Goal: Task Accomplishment & Management: Manage account settings

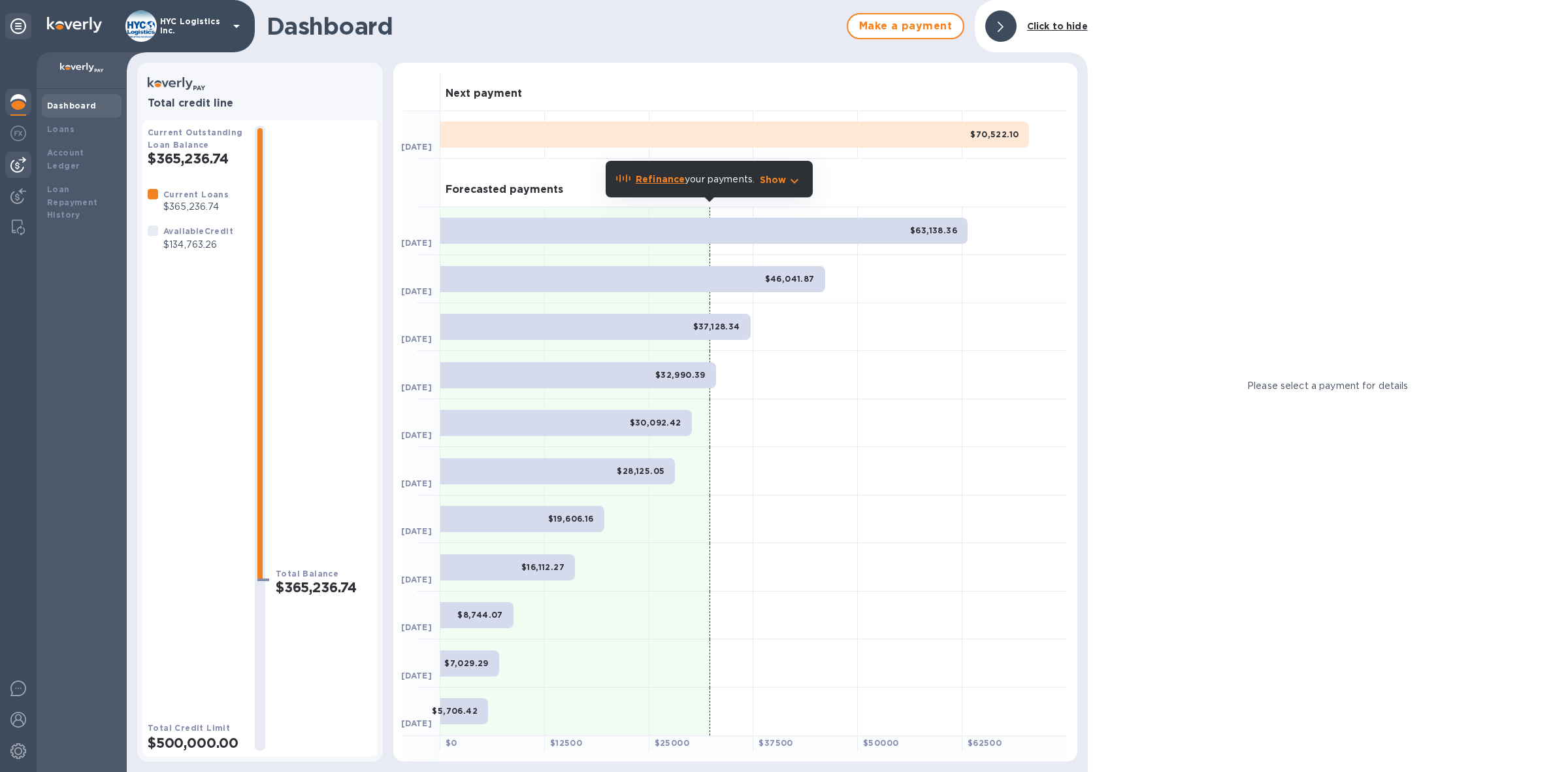
click at [14, 158] on img at bounding box center [18, 164] width 16 height 16
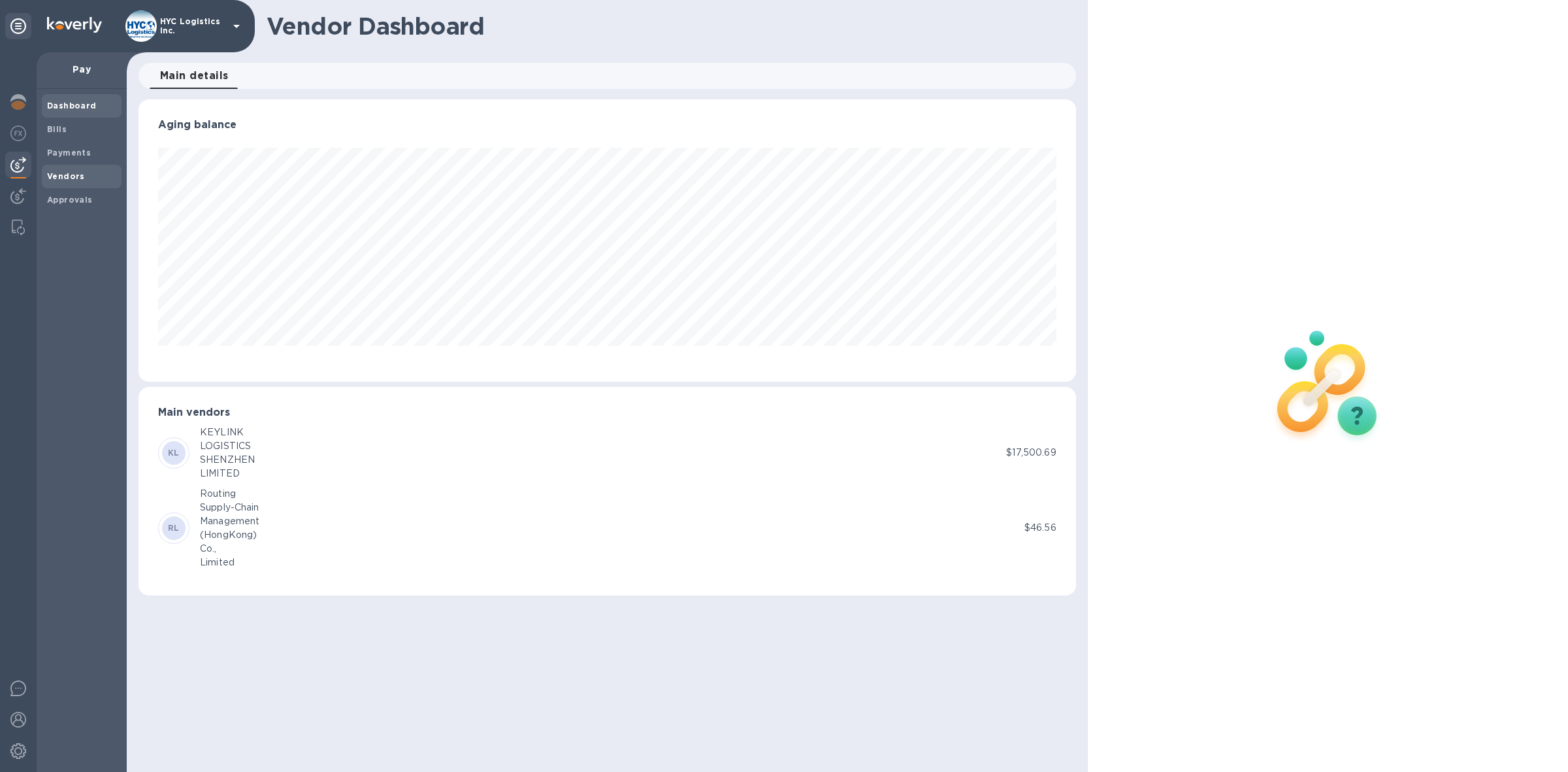
scroll to position [282, 938]
click at [68, 173] on b "Vendors" at bounding box center [66, 176] width 38 height 10
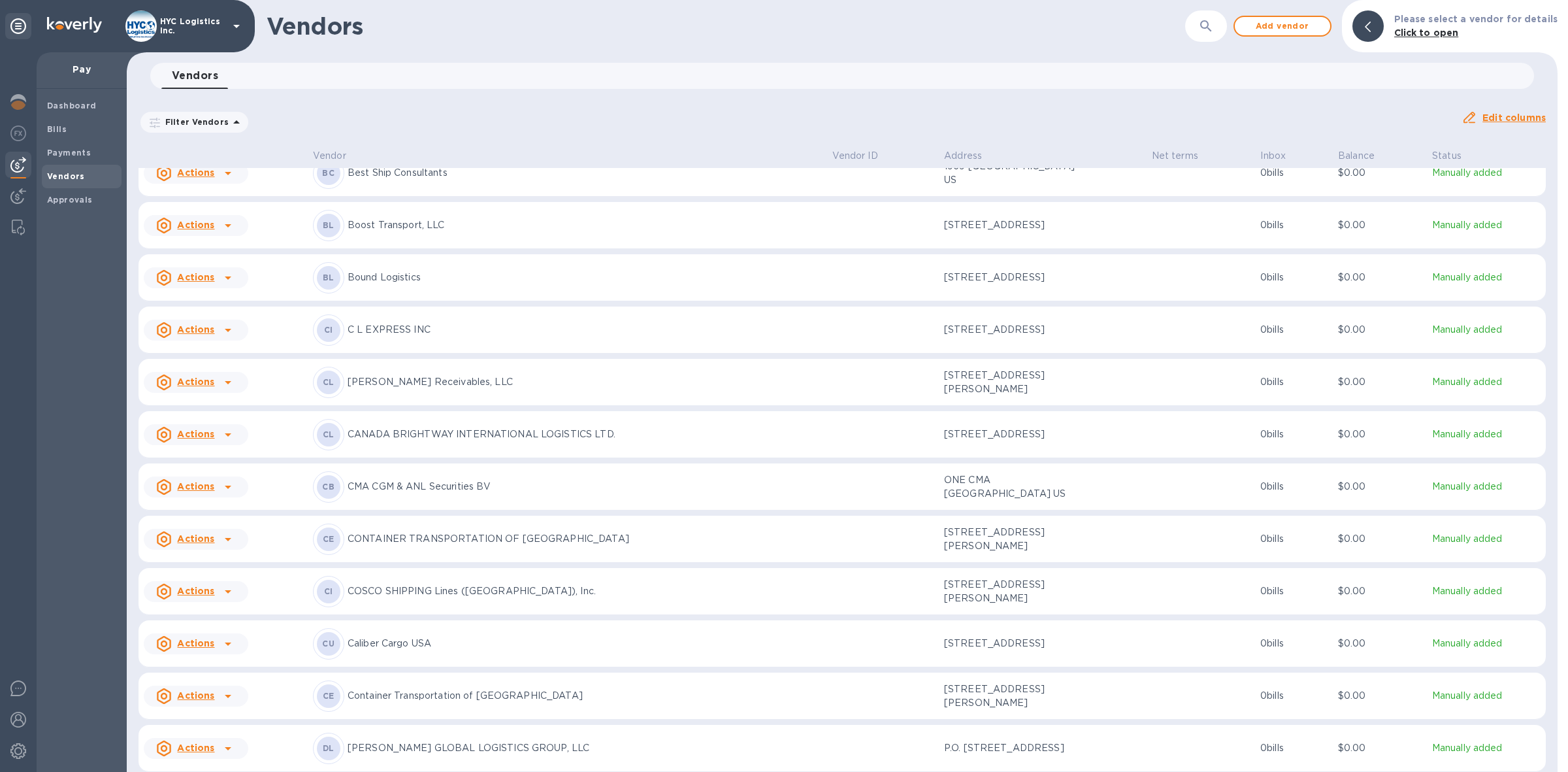
scroll to position [516, 0]
click at [201, 595] on u "Actions" at bounding box center [196, 590] width 38 height 11
click at [201, 677] on b "Add new bill" at bounding box center [210, 675] width 61 height 11
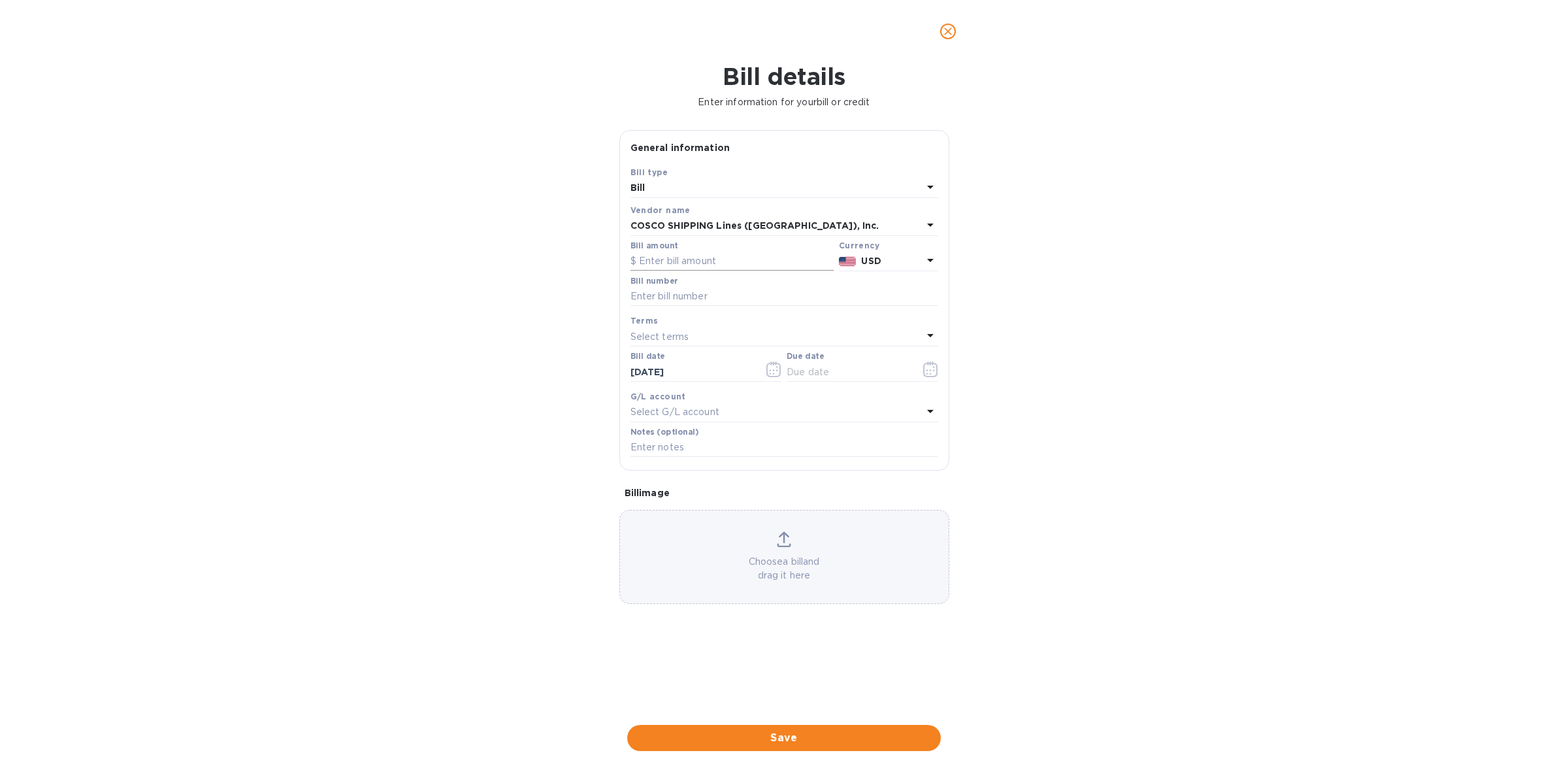
click at [694, 261] on input "text" at bounding box center [732, 261] width 204 height 20
type input "3,216"
click at [723, 293] on input "text" at bounding box center [785, 297] width 308 height 20
paste input "COSU6424108430"
type input "COSU6424108430"
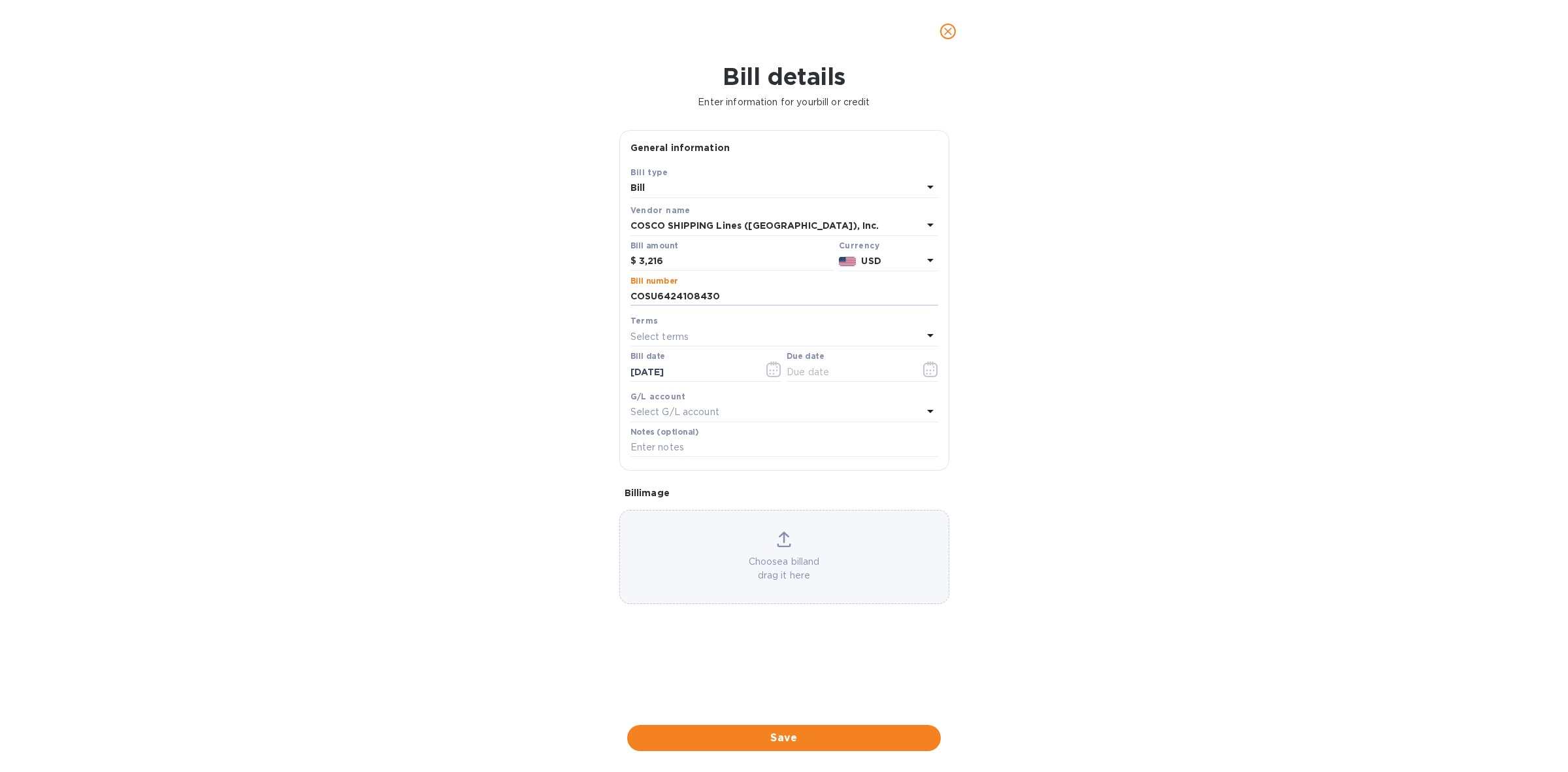
click at [732, 335] on div "Select terms" at bounding box center [776, 336] width 292 height 18
click at [709, 503] on p "COD" at bounding box center [779, 508] width 276 height 14
type input "[DATE]"
click at [795, 734] on span "Save" at bounding box center [784, 737] width 293 height 16
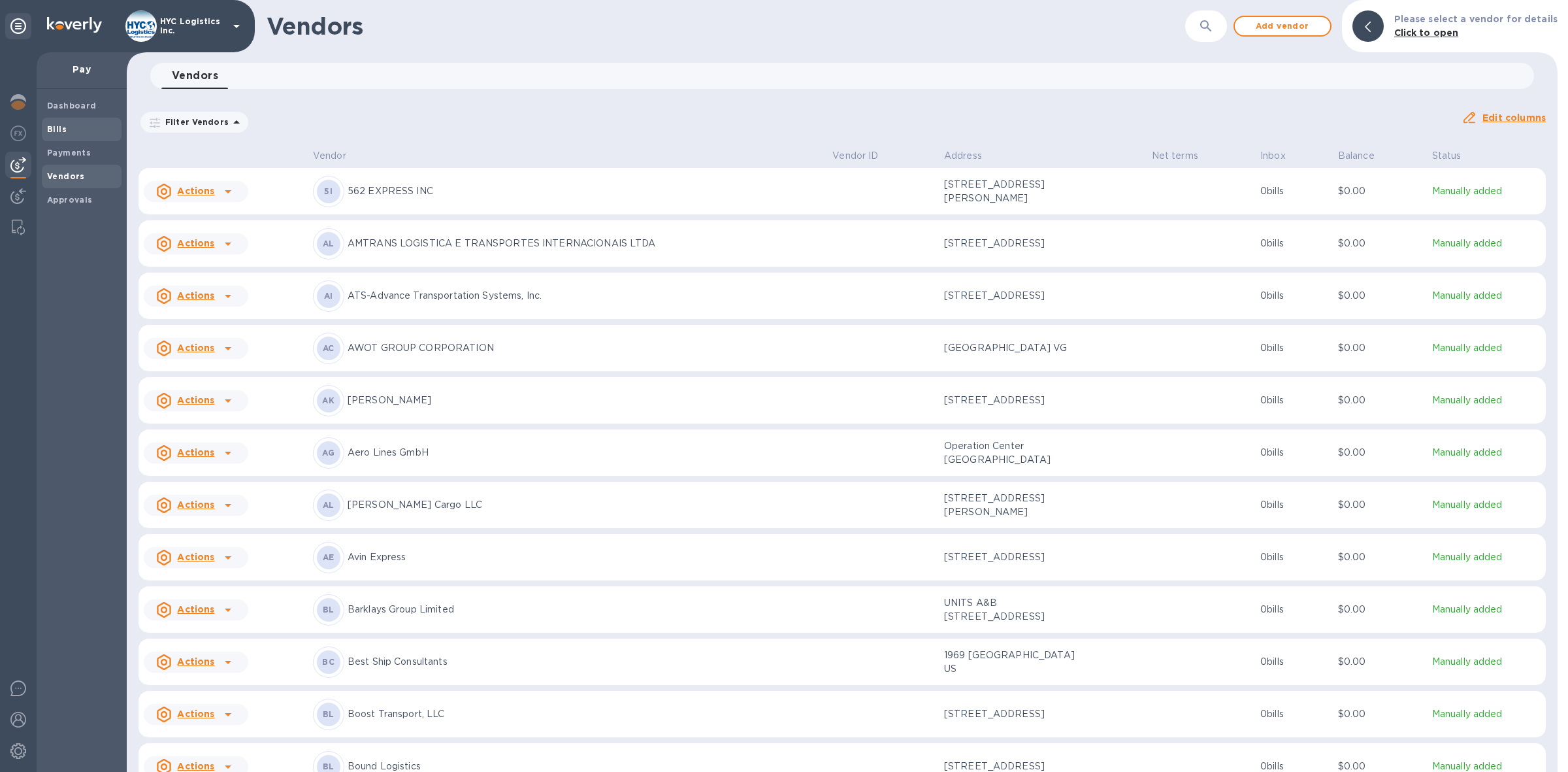
click at [59, 128] on b "Bills" at bounding box center [57, 128] width 20 height 10
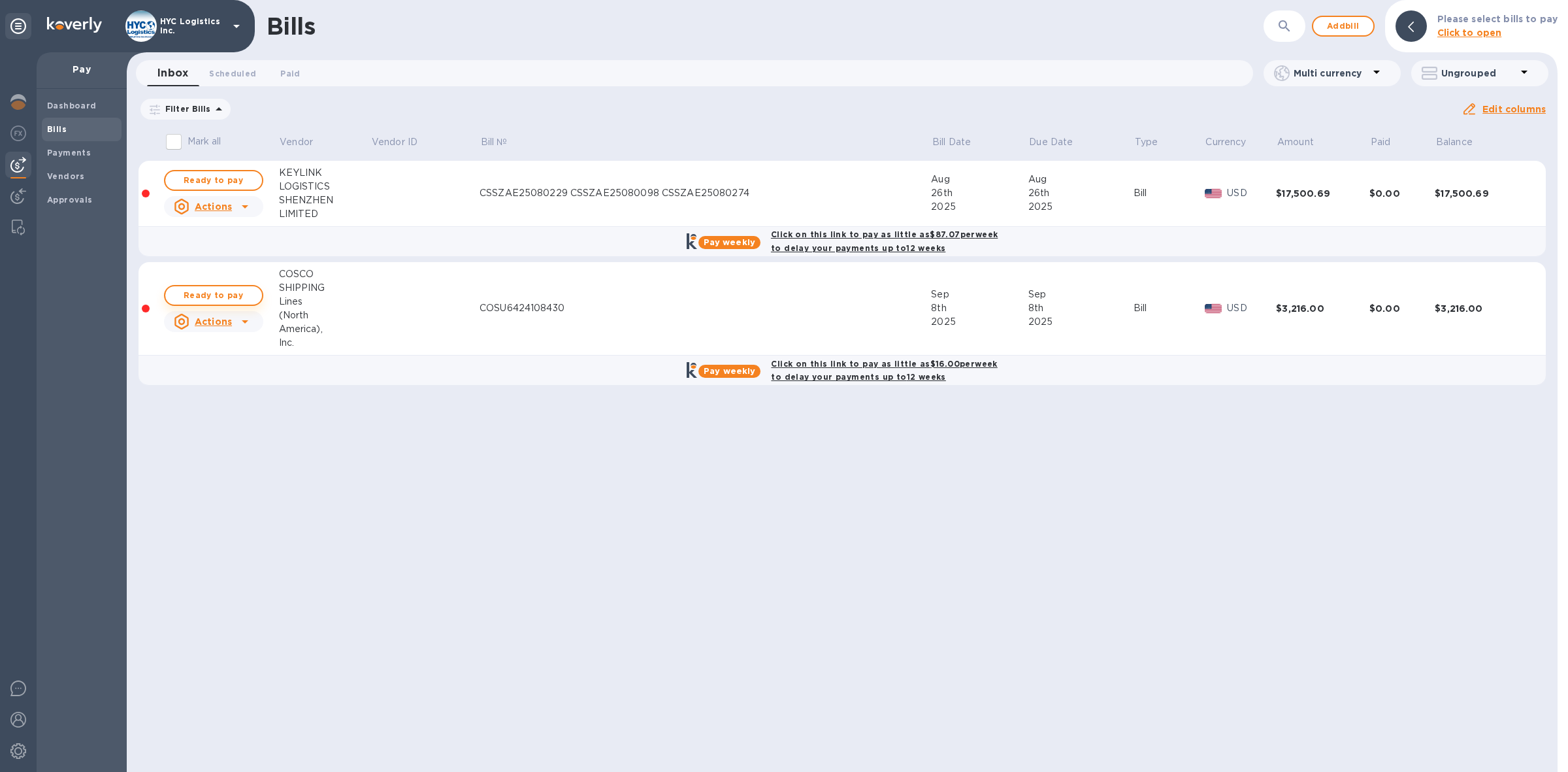
click at [219, 293] on span "Ready to pay" at bounding box center [213, 295] width 76 height 16
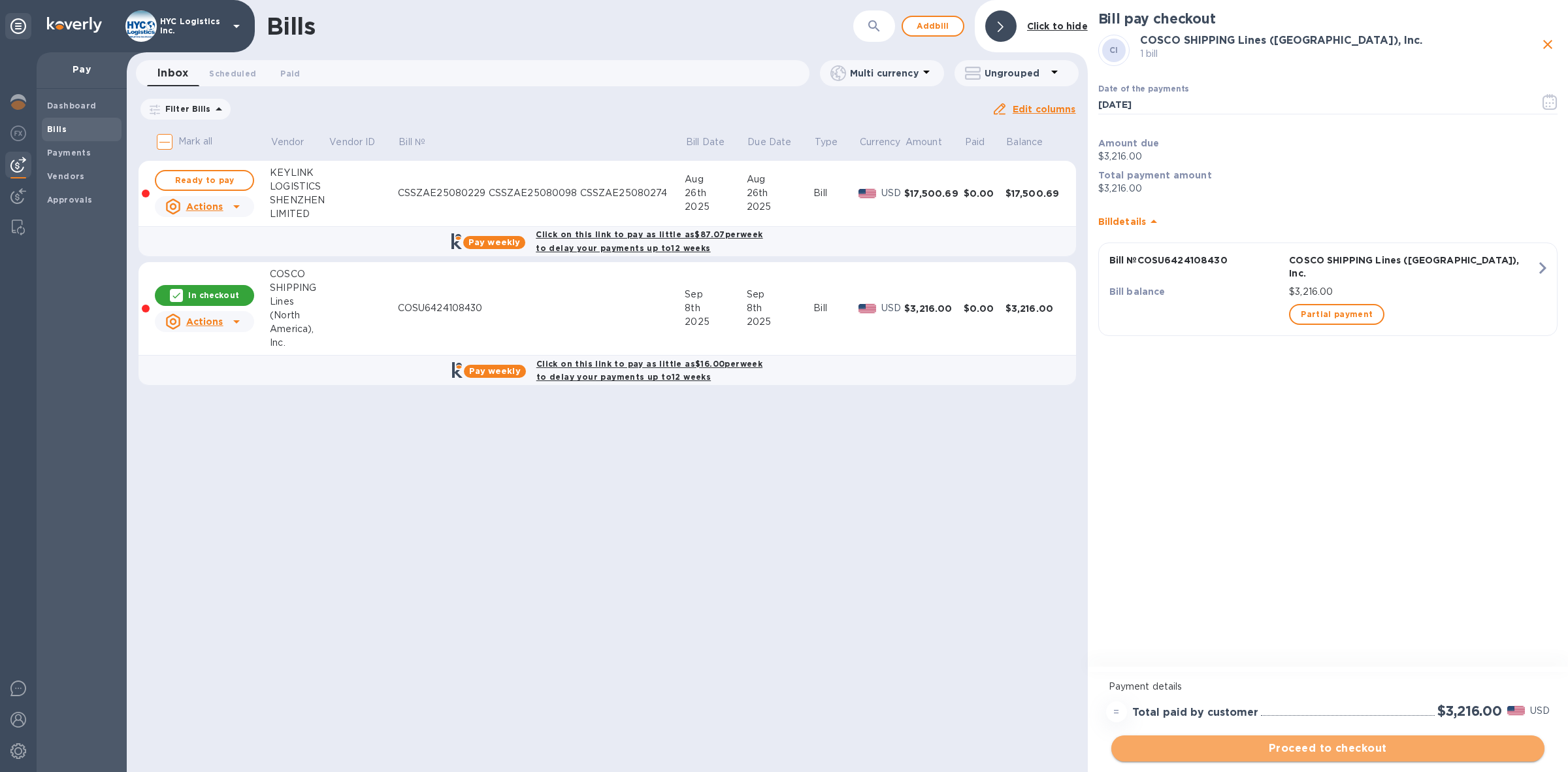
click at [1316, 747] on span "Proceed to checkout" at bounding box center [1328, 748] width 412 height 16
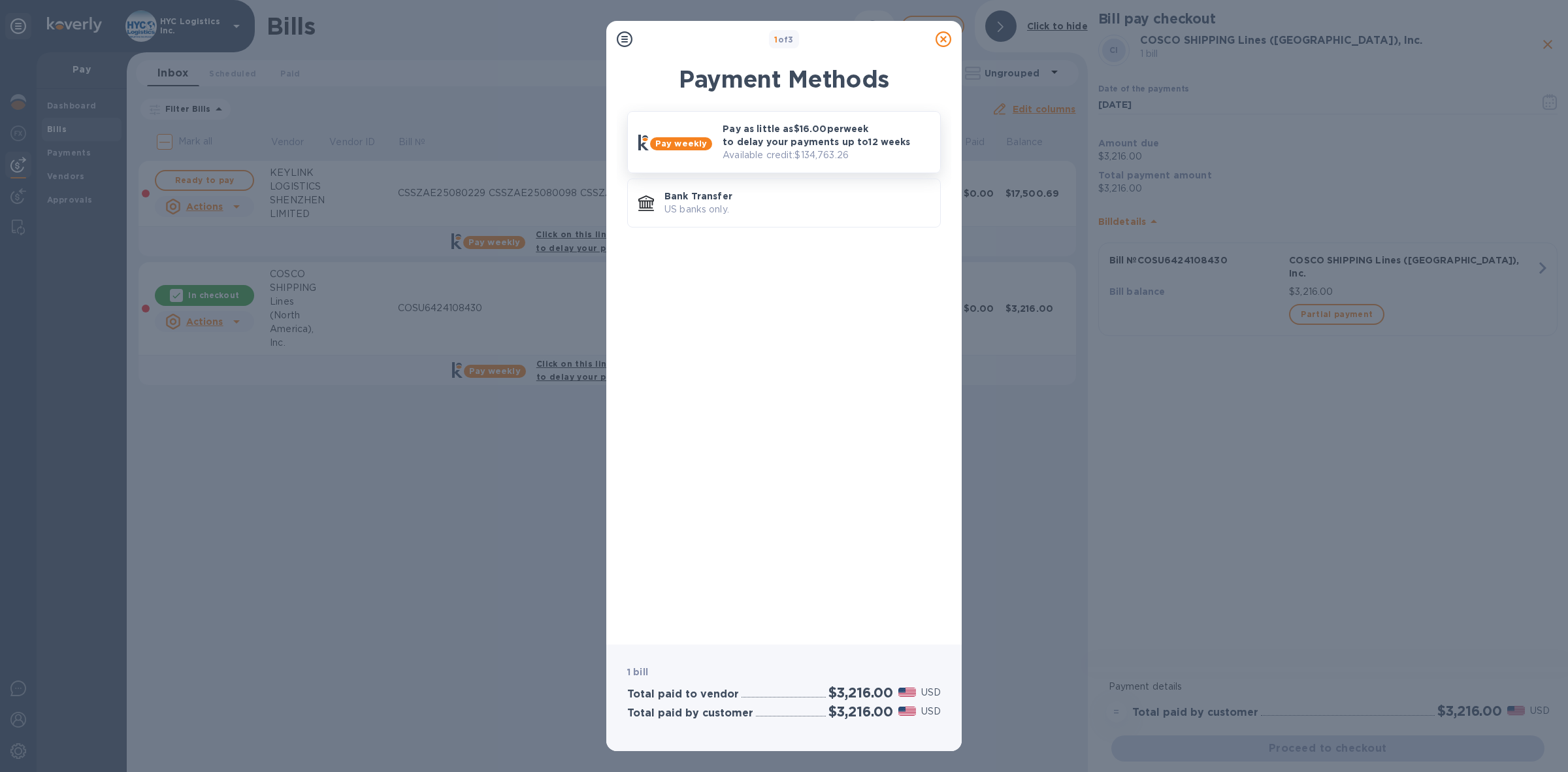
click at [831, 137] on p "Pay as little as $16.00 per week to delay your payments up to 12 weeks" at bounding box center [826, 135] width 207 height 26
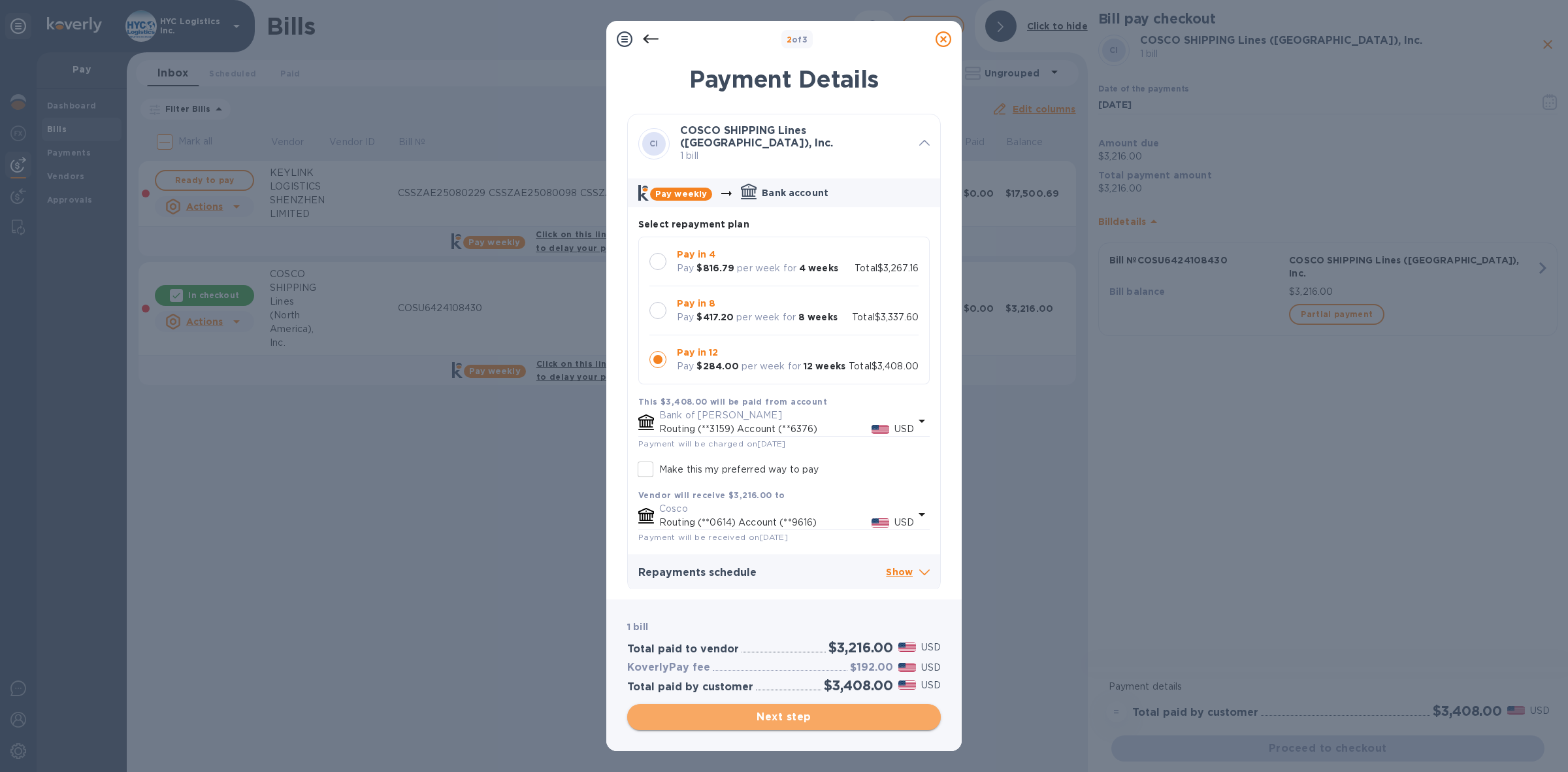
click at [816, 717] on span "Next step" at bounding box center [784, 716] width 293 height 16
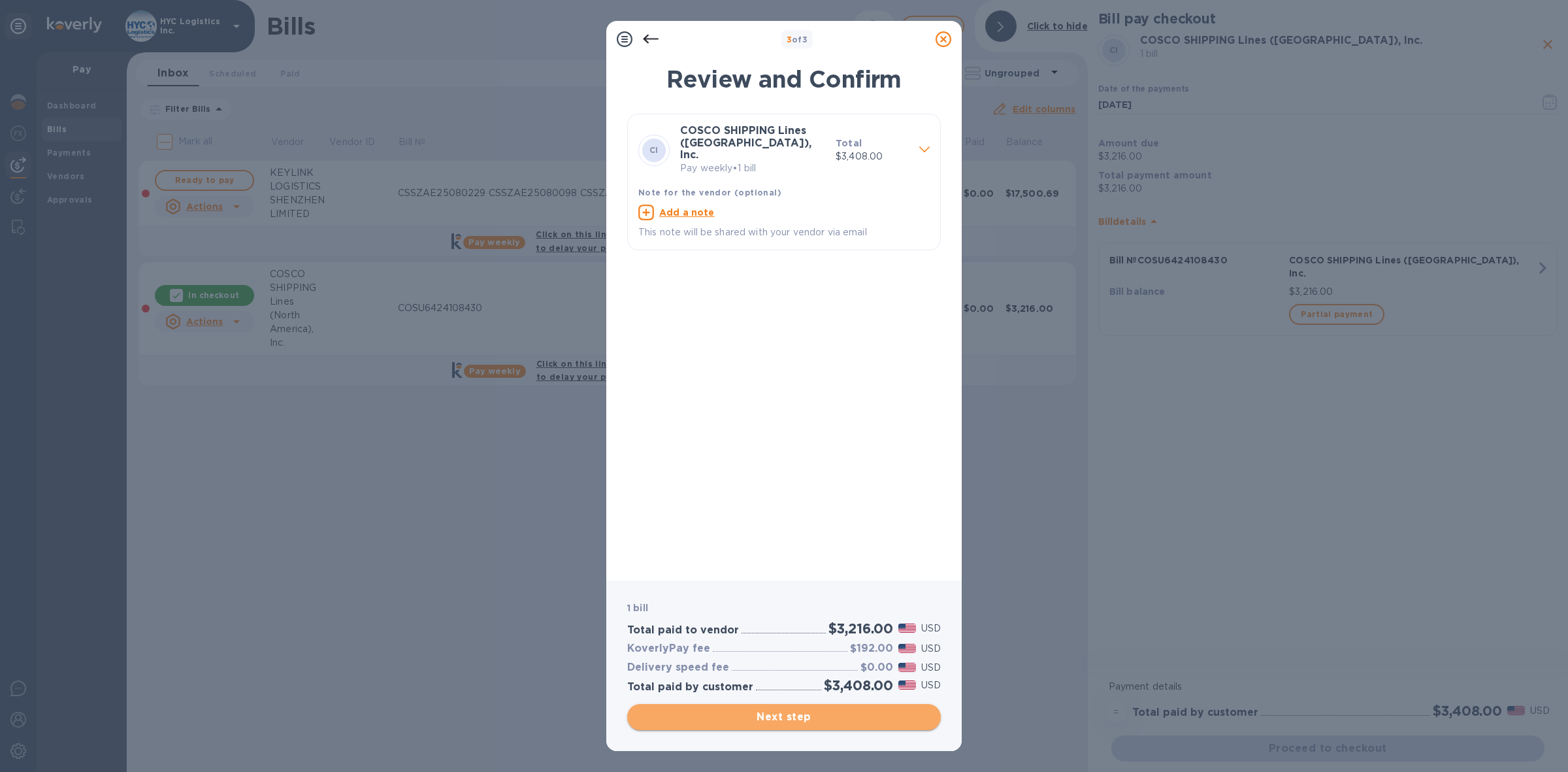
click at [808, 710] on span "Next step" at bounding box center [784, 716] width 293 height 16
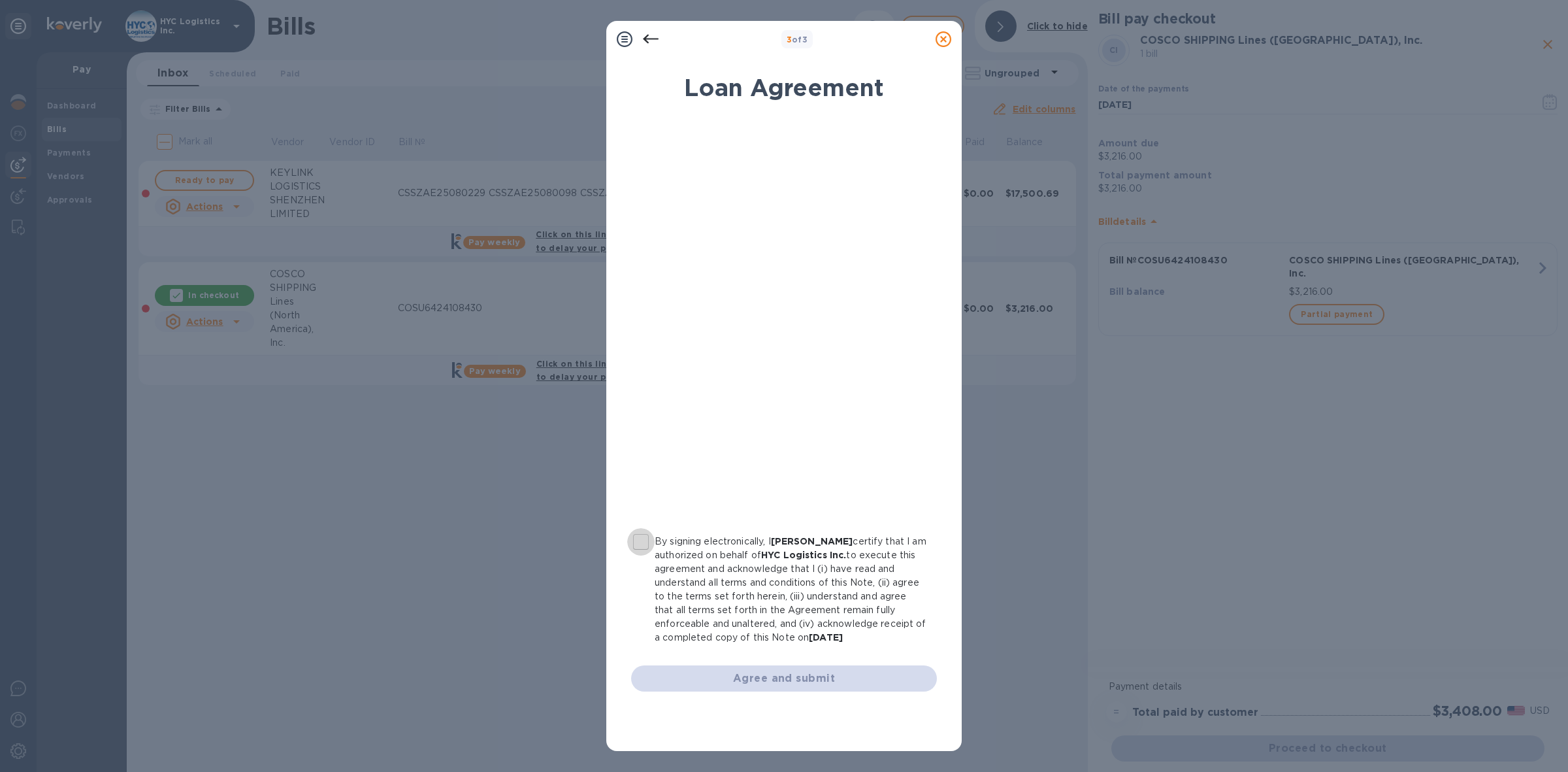
drag, startPoint x: 641, startPoint y: 544, endPoint x: 721, endPoint y: 535, distance: 80.5
click at [644, 544] on input "By signing electronically, I [PERSON_NAME] certify that I am authorized on beha…" at bounding box center [641, 541] width 28 height 28
checkbox input "true"
click at [789, 674] on span "Agree and submit" at bounding box center [783, 678] width 285 height 16
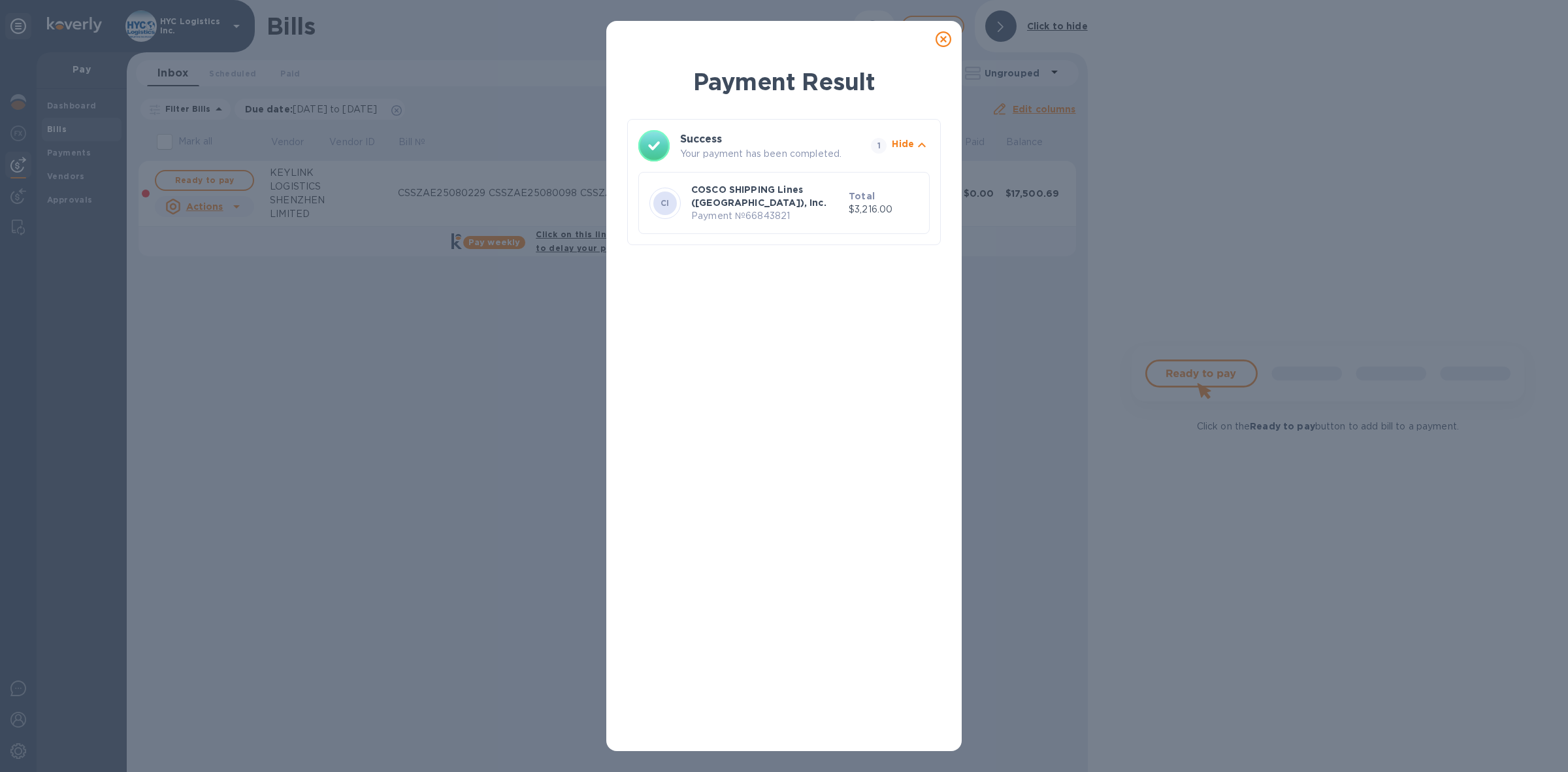
click at [773, 216] on p "Payment № 66843821" at bounding box center [767, 216] width 152 height 14
copy p "66843821"
click at [943, 38] on icon at bounding box center [943, 39] width 16 height 16
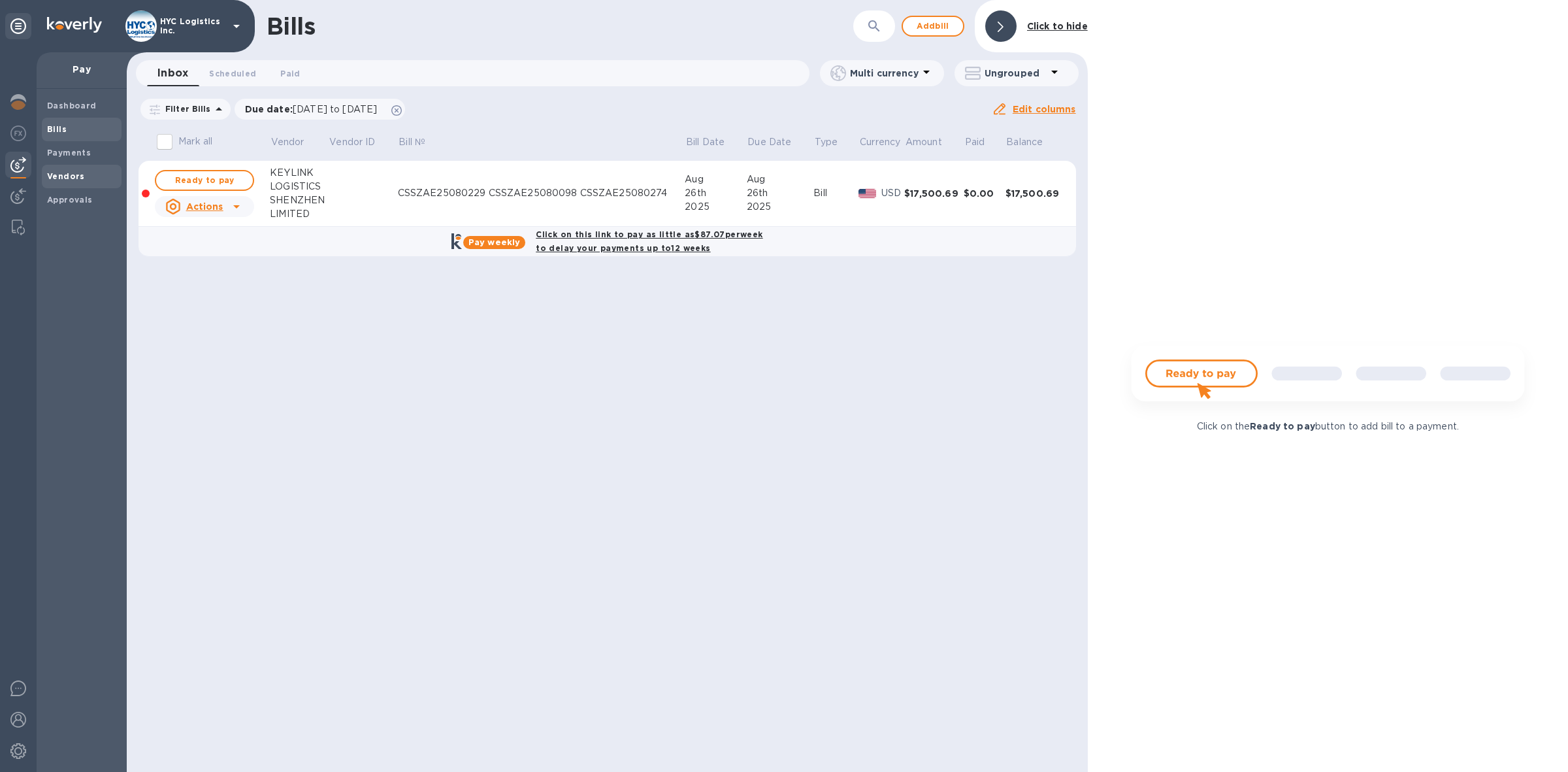
click at [67, 172] on b "Vendors" at bounding box center [66, 176] width 38 height 10
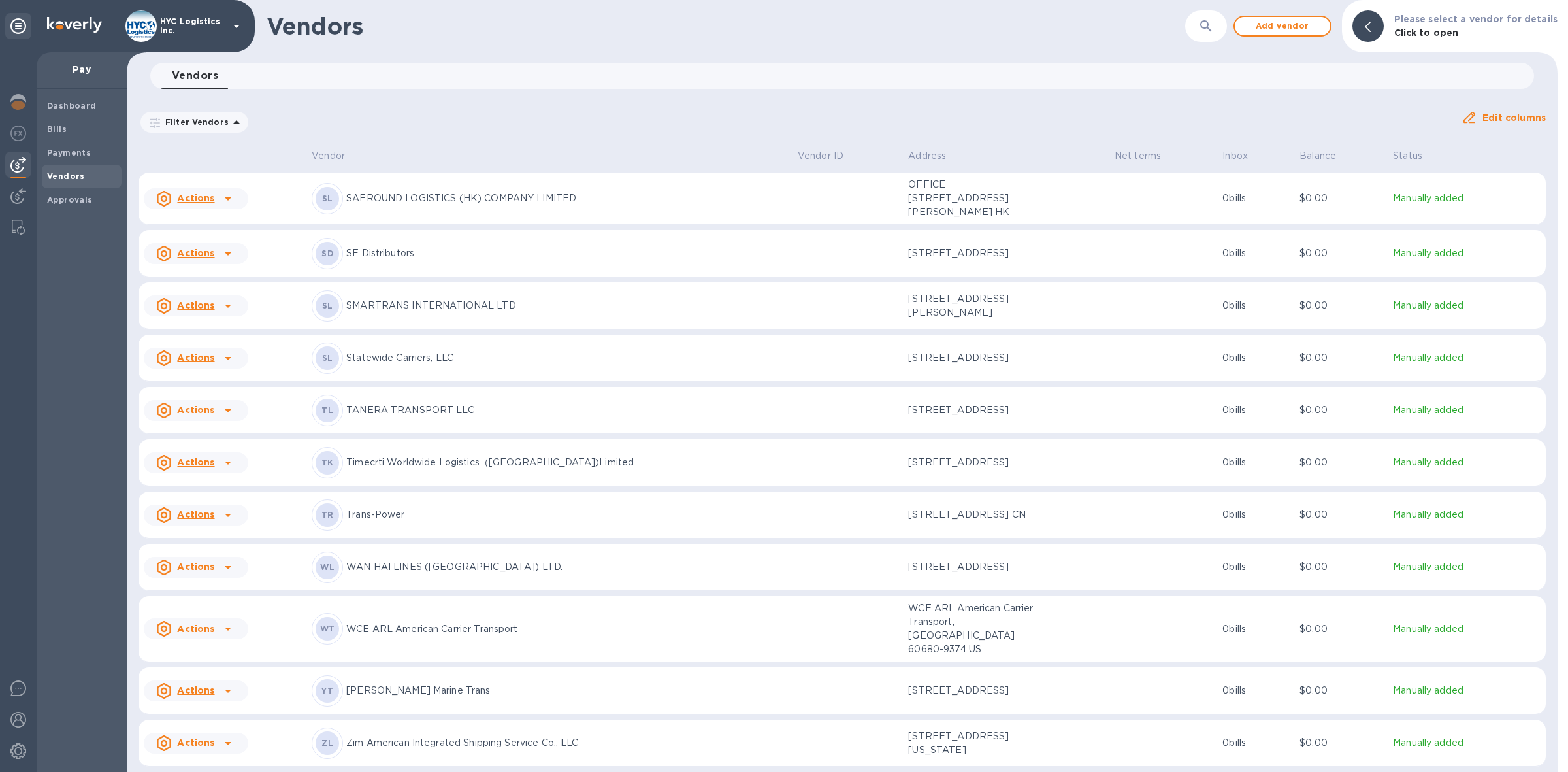
scroll to position [3112, 0]
click at [208, 564] on u "Actions" at bounding box center [196, 566] width 38 height 11
click at [206, 613] on b "Add new bill" at bounding box center [210, 617] width 61 height 11
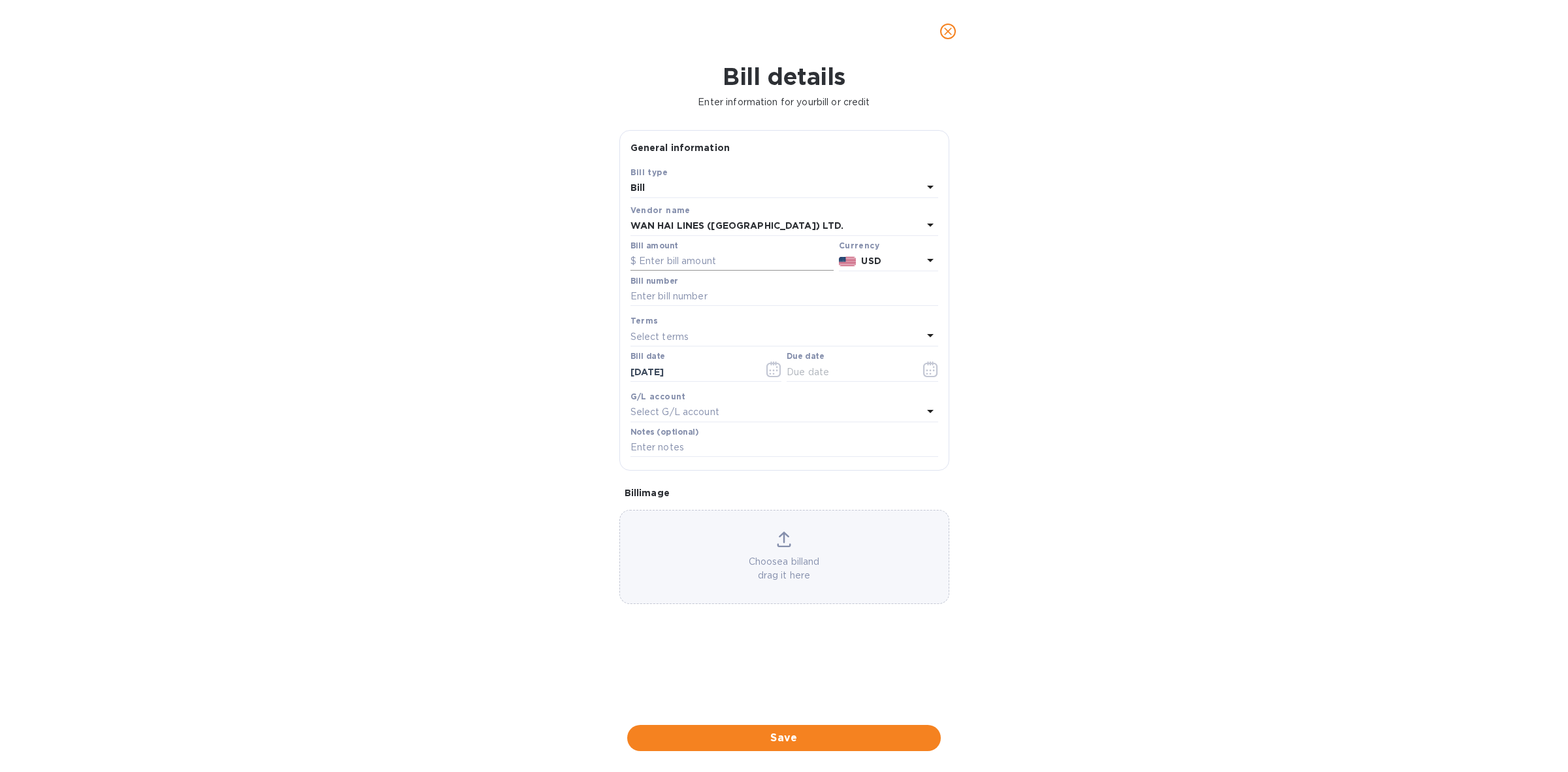
click at [720, 259] on input "text" at bounding box center [732, 261] width 204 height 20
type input "3,100"
click at [716, 295] on input "text" at bounding box center [785, 297] width 308 height 20
click at [776, 303] on input "text" at bounding box center [785, 297] width 308 height 20
paste input "WHLC001FX31768"
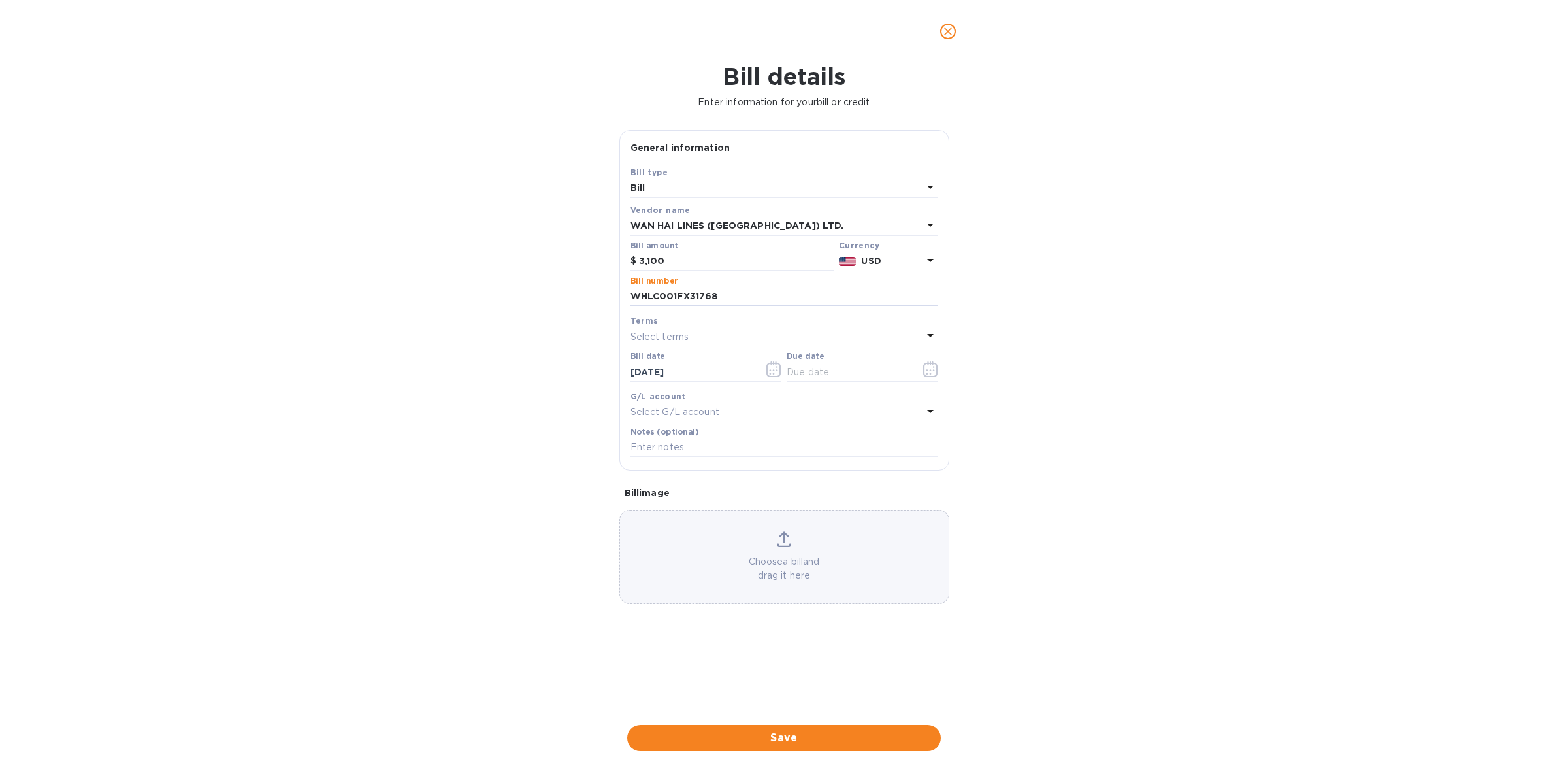
type input "WHLC001FX31768"
click at [804, 339] on div "Select terms" at bounding box center [776, 336] width 292 height 18
click at [759, 504] on p "COD" at bounding box center [779, 508] width 276 height 14
type input "[DATE]"
click at [801, 737] on span "Save" at bounding box center [784, 737] width 293 height 16
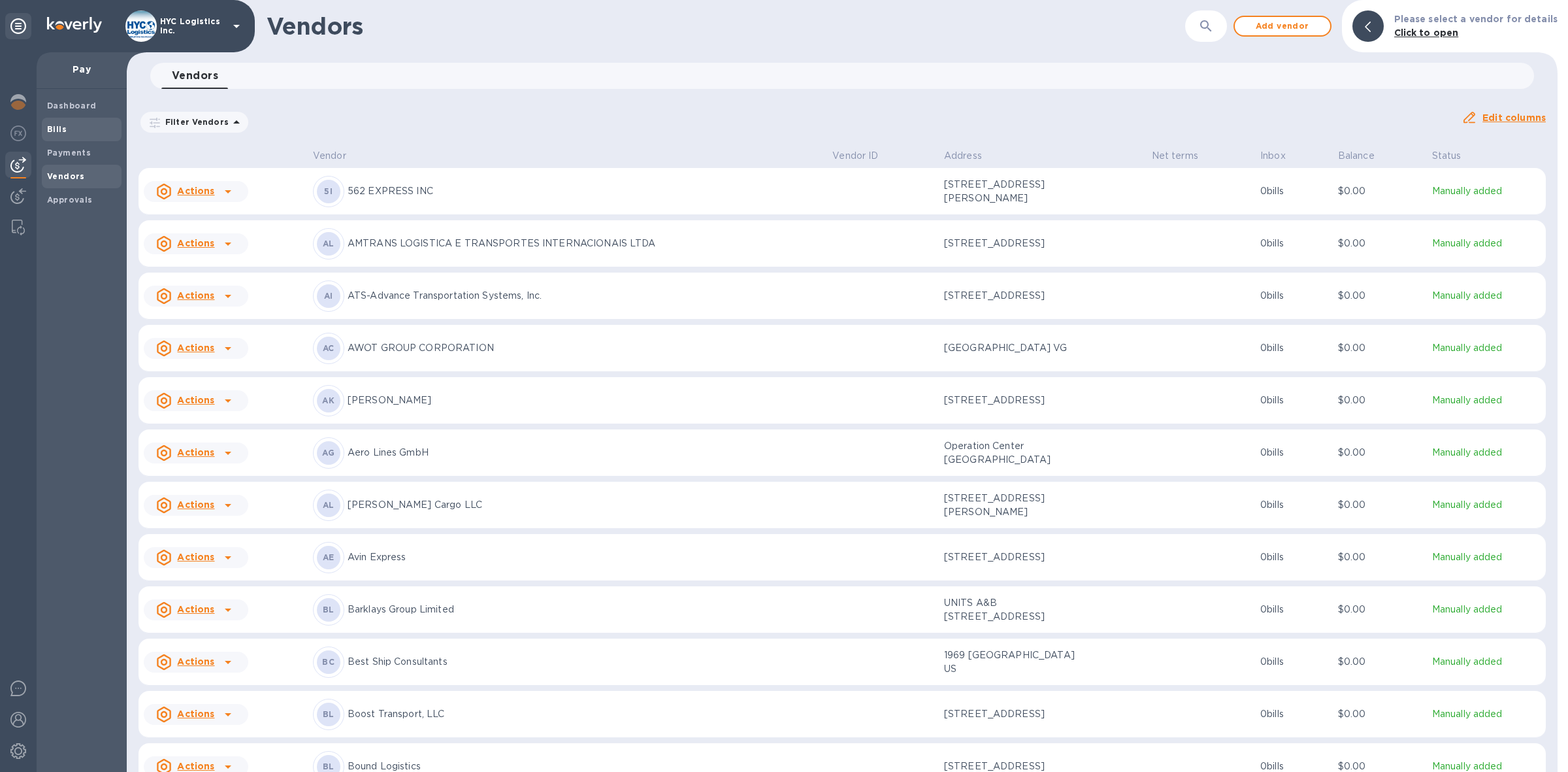
click at [51, 123] on span "Bills" at bounding box center [57, 129] width 20 height 13
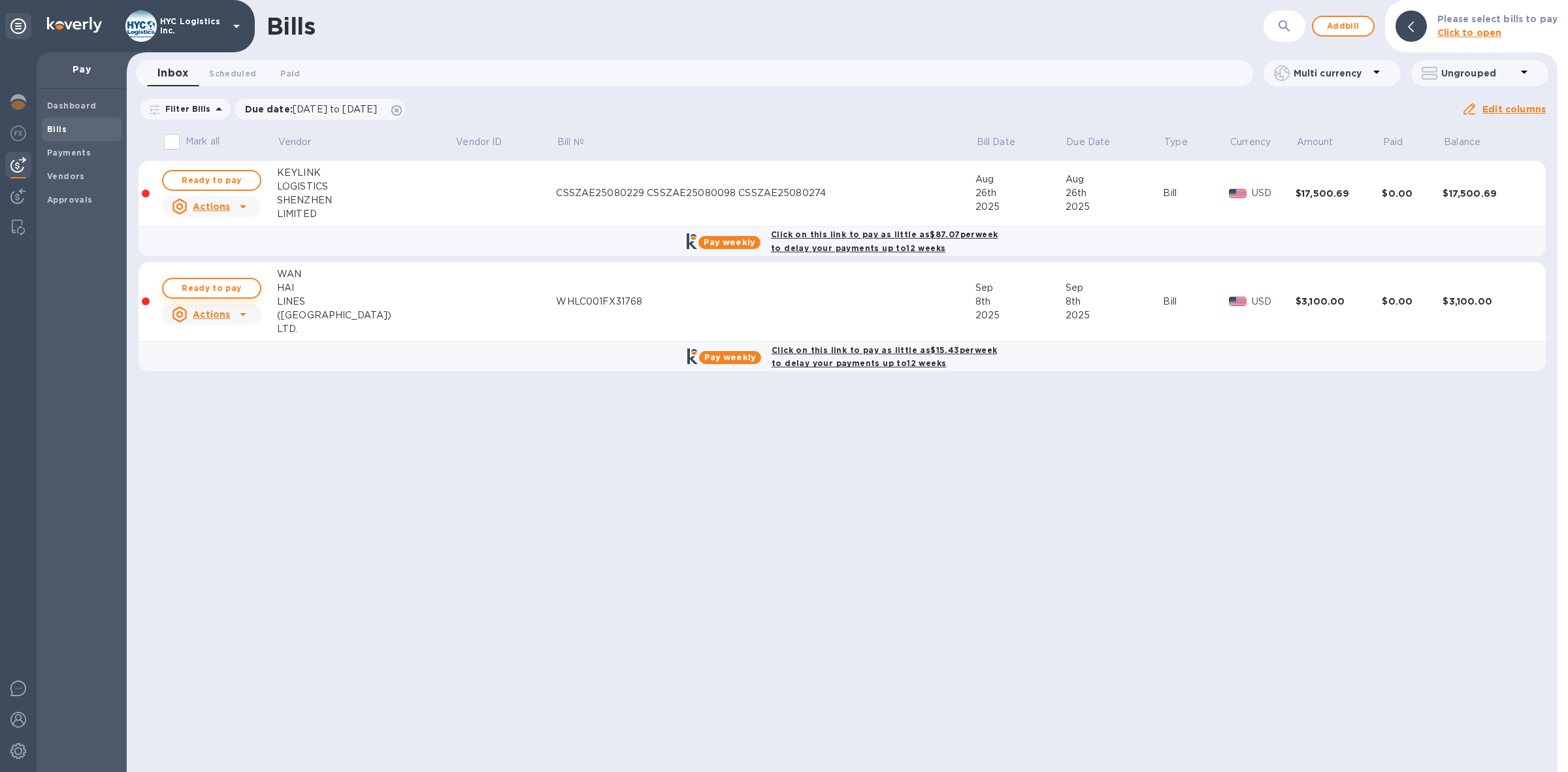
click at [239, 285] on span "Ready to pay" at bounding box center [211, 288] width 76 height 16
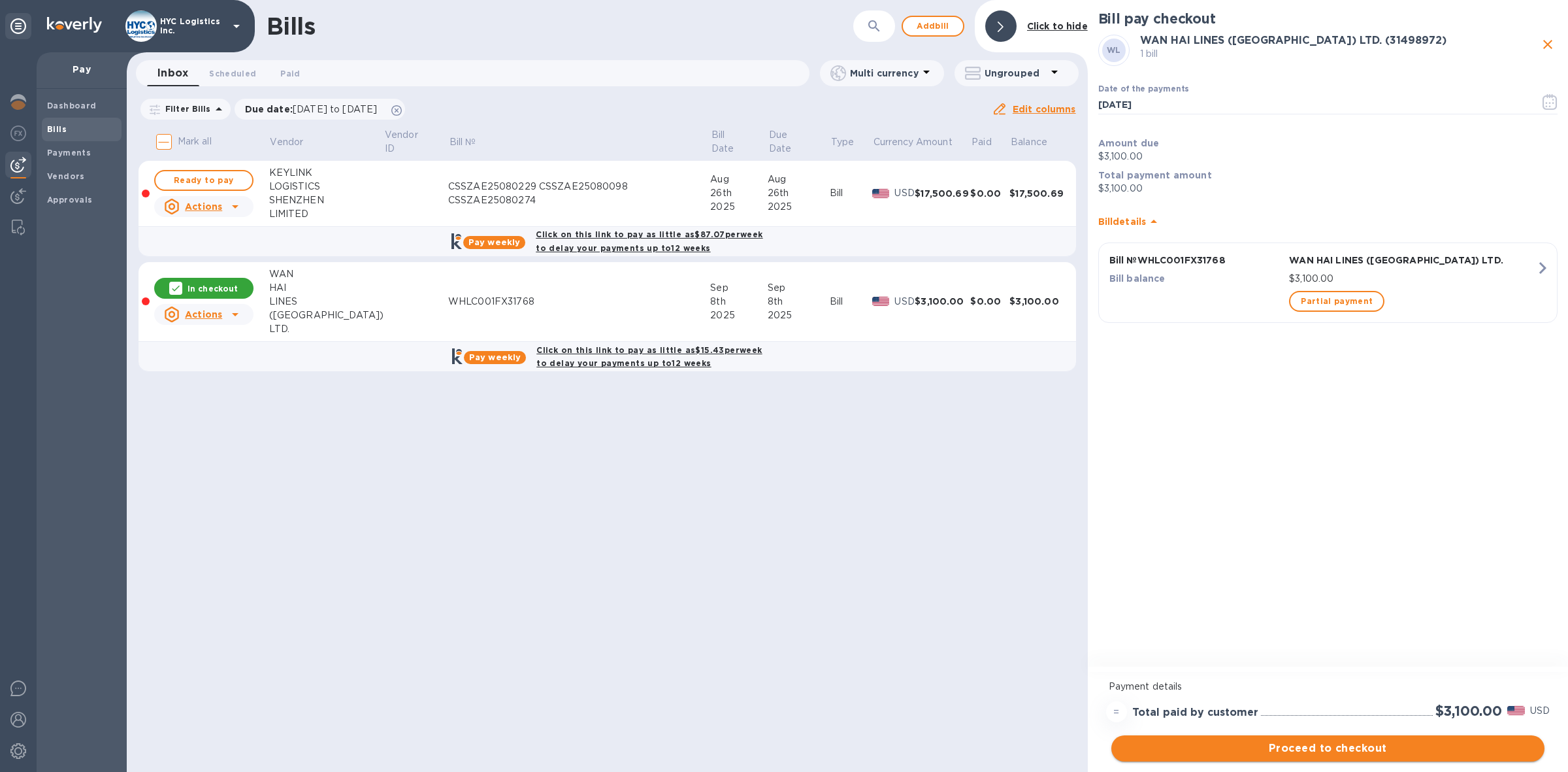
click at [1338, 742] on span "Proceed to checkout" at bounding box center [1328, 748] width 412 height 16
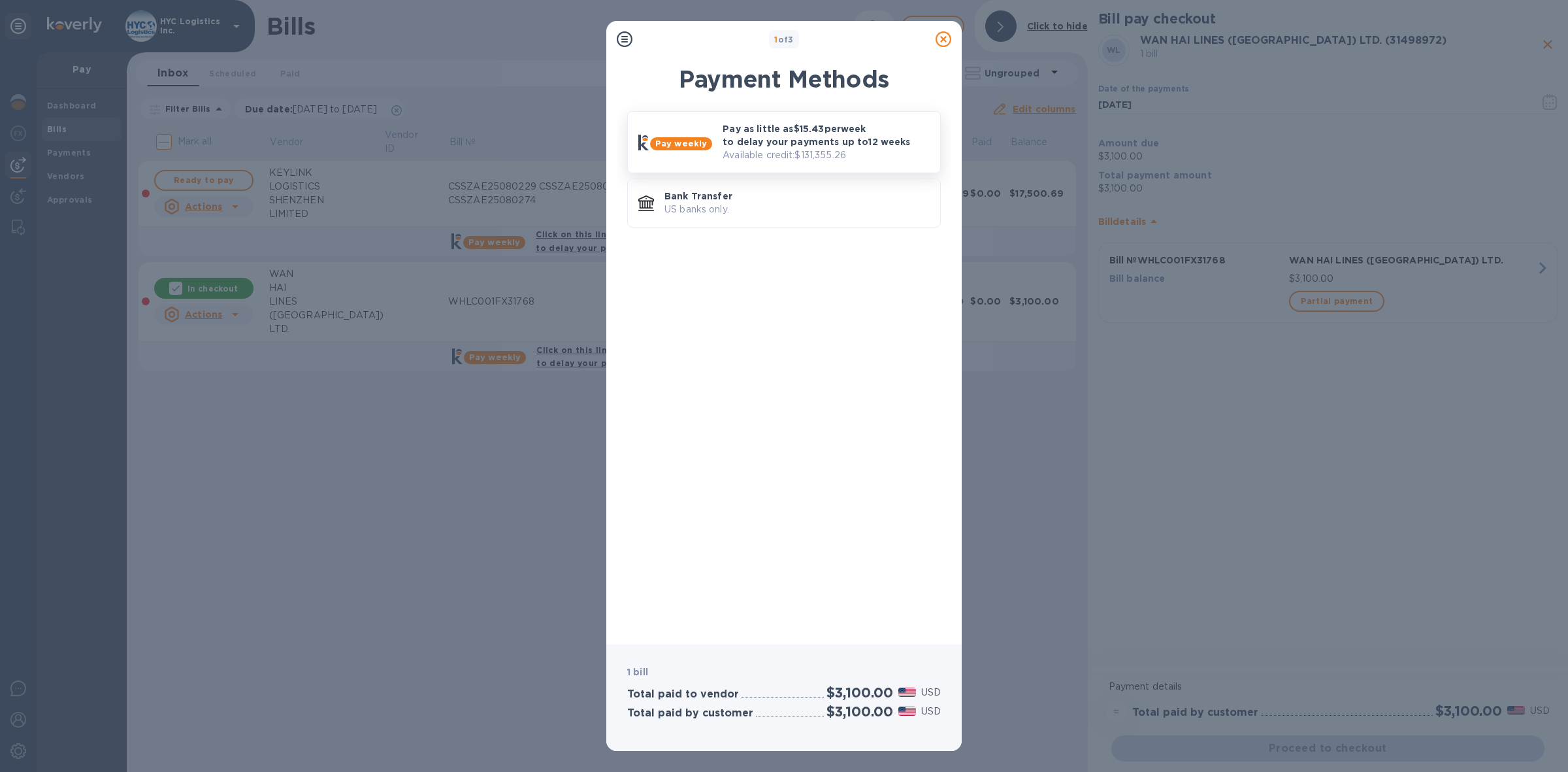
click at [812, 138] on p "Pay as little as $15.43 per week to delay your payments up to 12 weeks" at bounding box center [826, 135] width 207 height 26
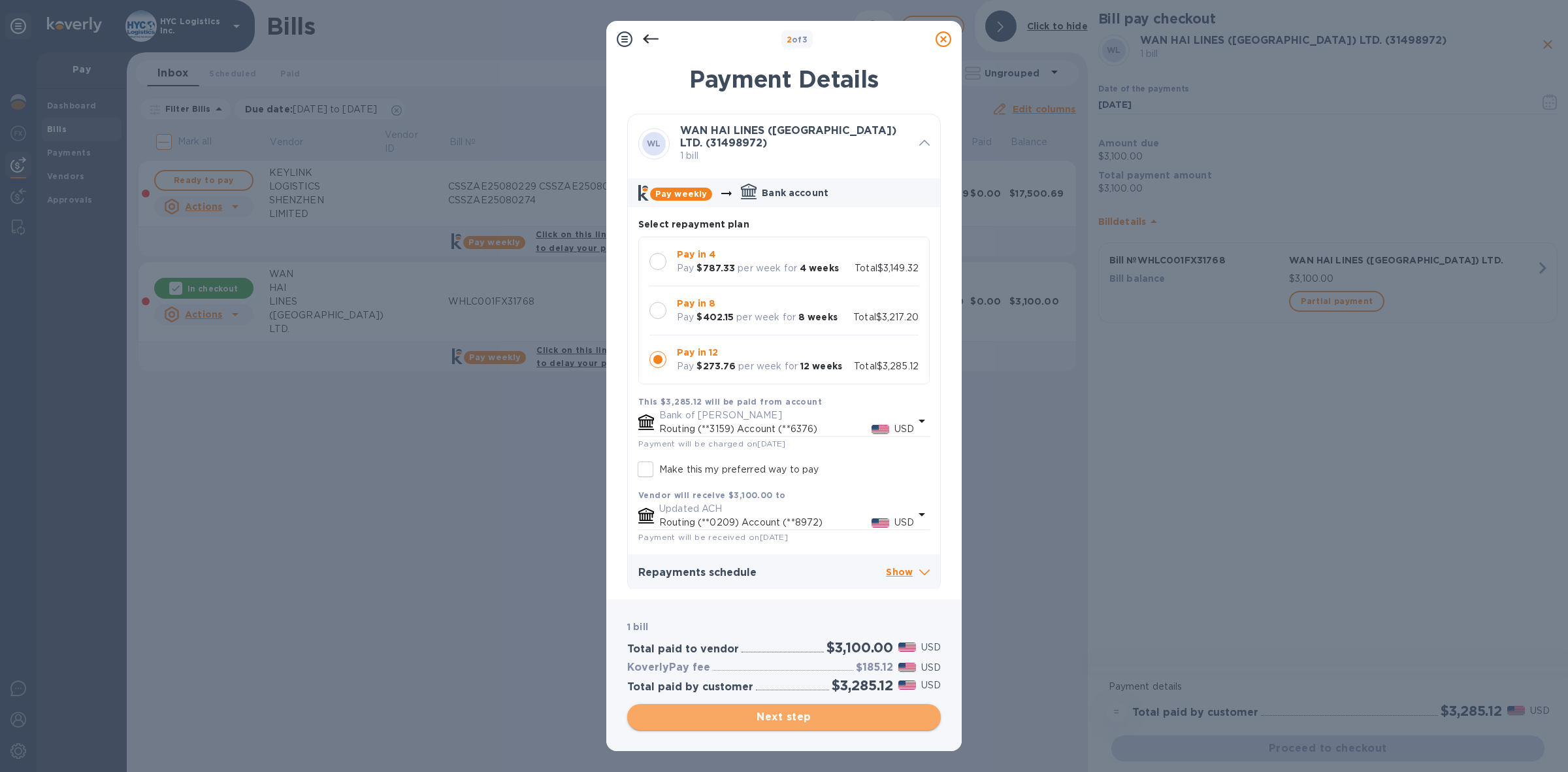
click at [809, 721] on span "Next step" at bounding box center [784, 716] width 293 height 16
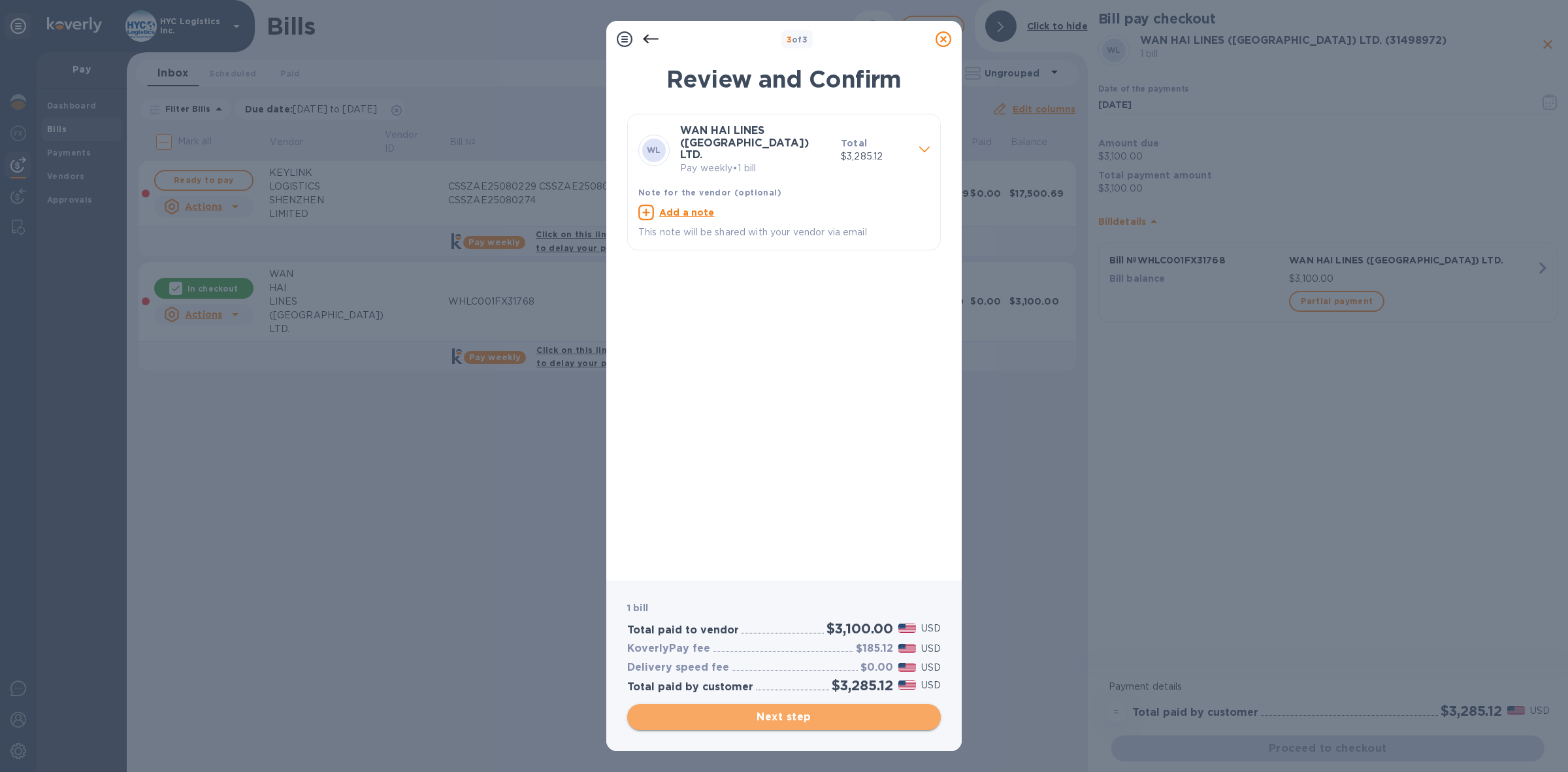
click at [821, 713] on span "Next step" at bounding box center [784, 716] width 293 height 16
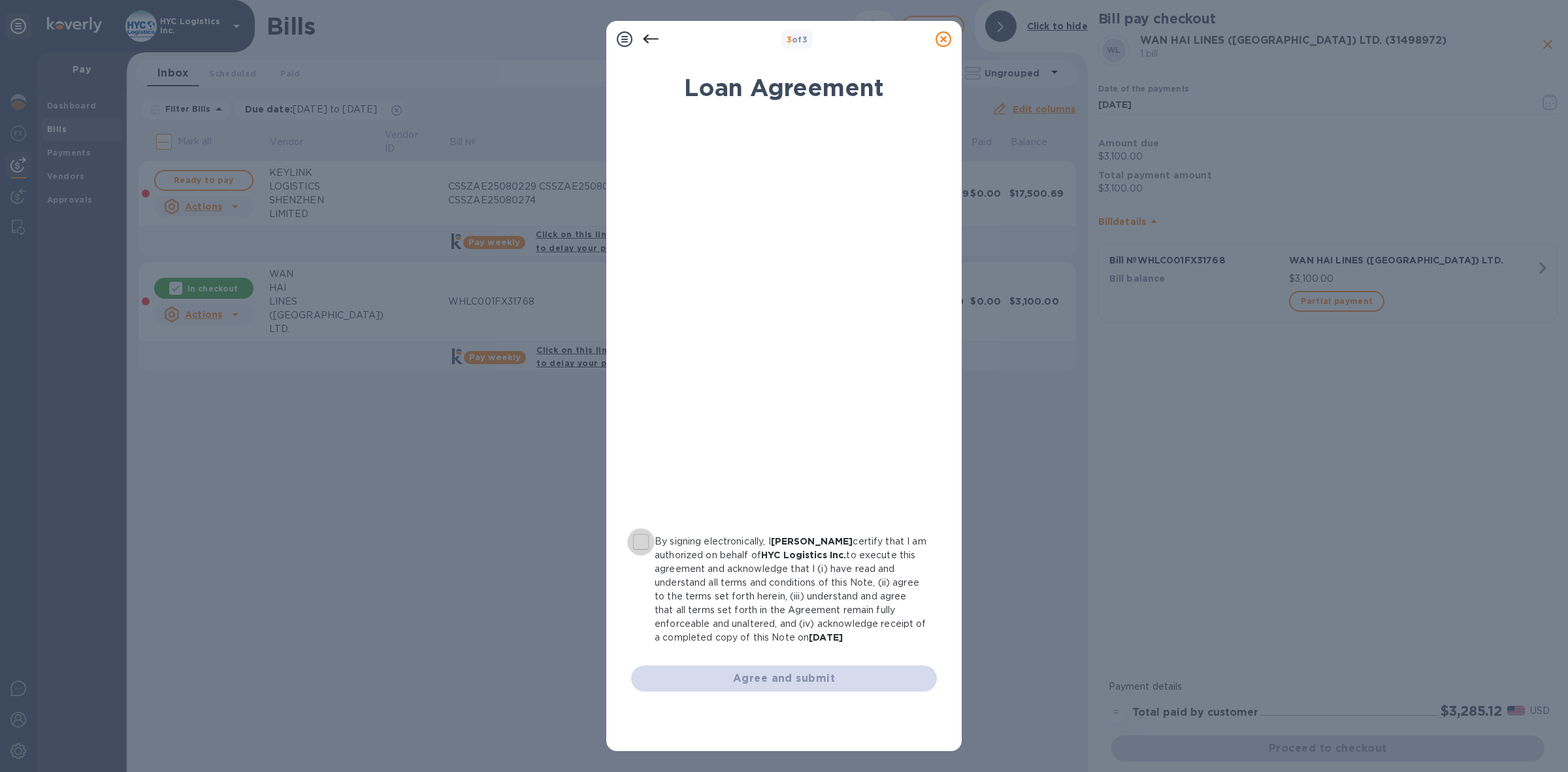
click at [642, 544] on input "By signing electronically, I [PERSON_NAME] certify that I am authorized on beha…" at bounding box center [641, 541] width 28 height 28
checkbox input "true"
click at [758, 677] on span "Agree and submit" at bounding box center [783, 678] width 285 height 16
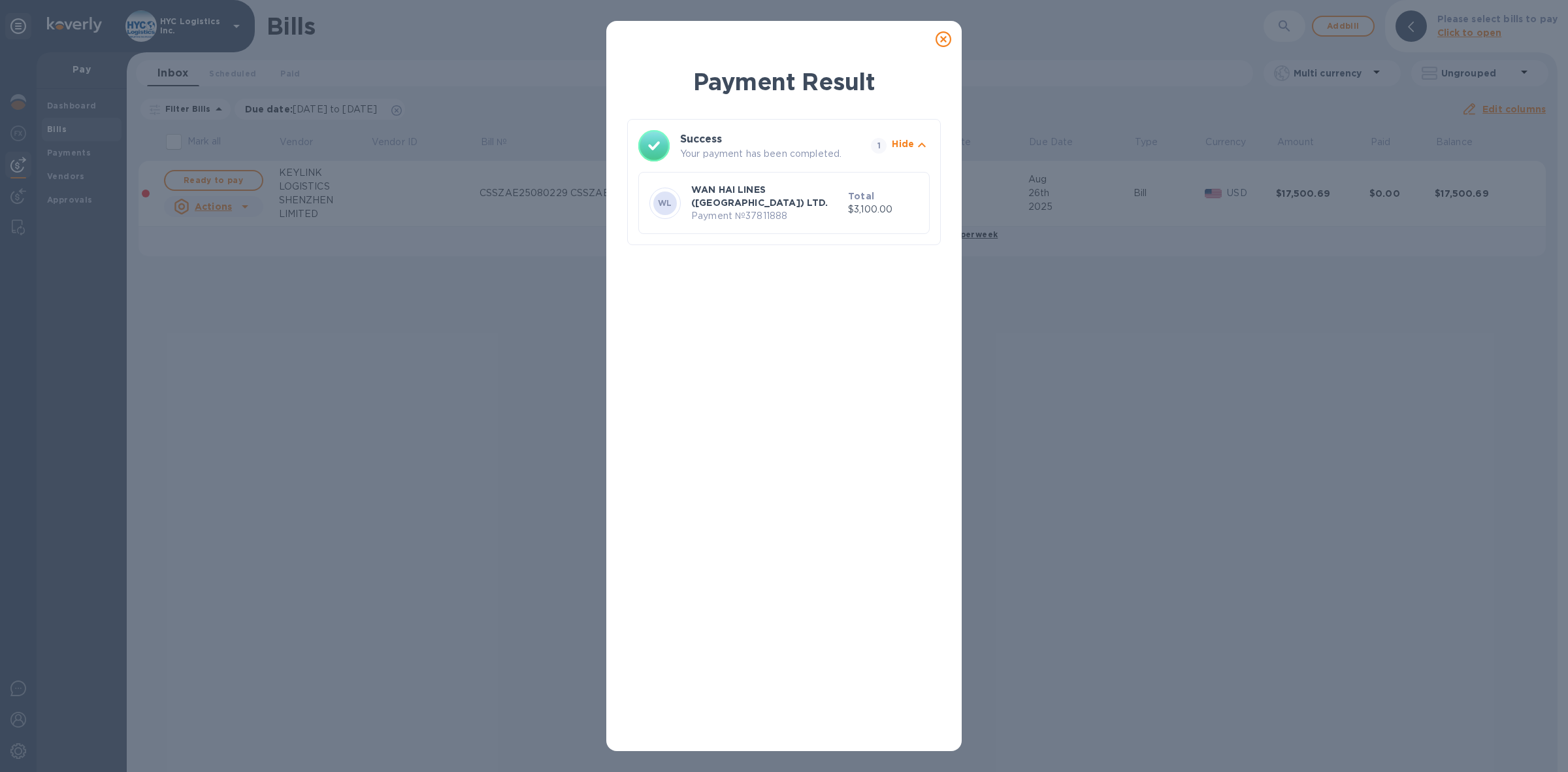
click at [778, 209] on p "Payment № 37811888" at bounding box center [767, 216] width 152 height 14
copy p "37811888"
click at [943, 36] on icon at bounding box center [943, 39] width 16 height 16
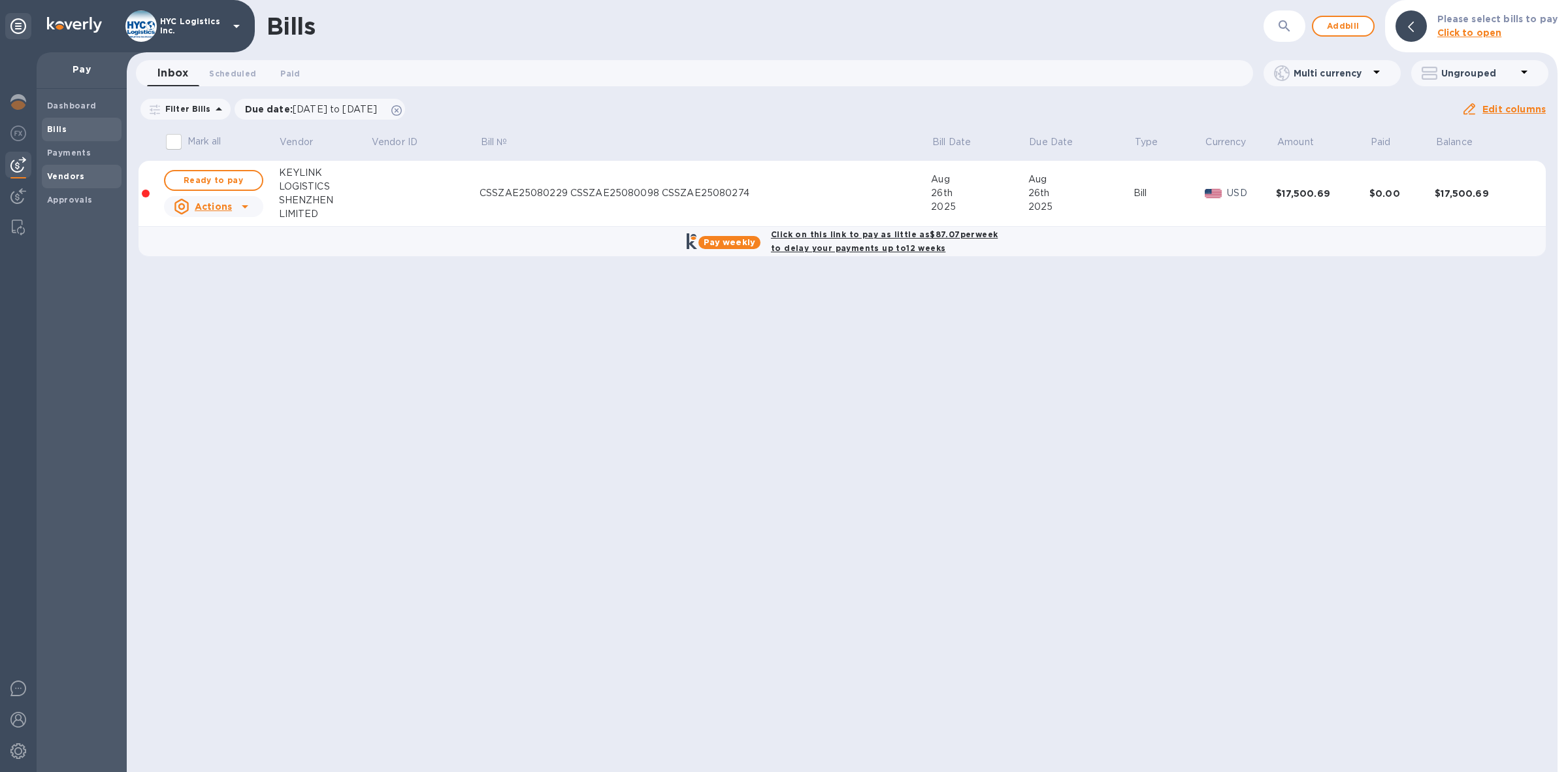
click at [68, 176] on b "Vendors" at bounding box center [66, 176] width 38 height 10
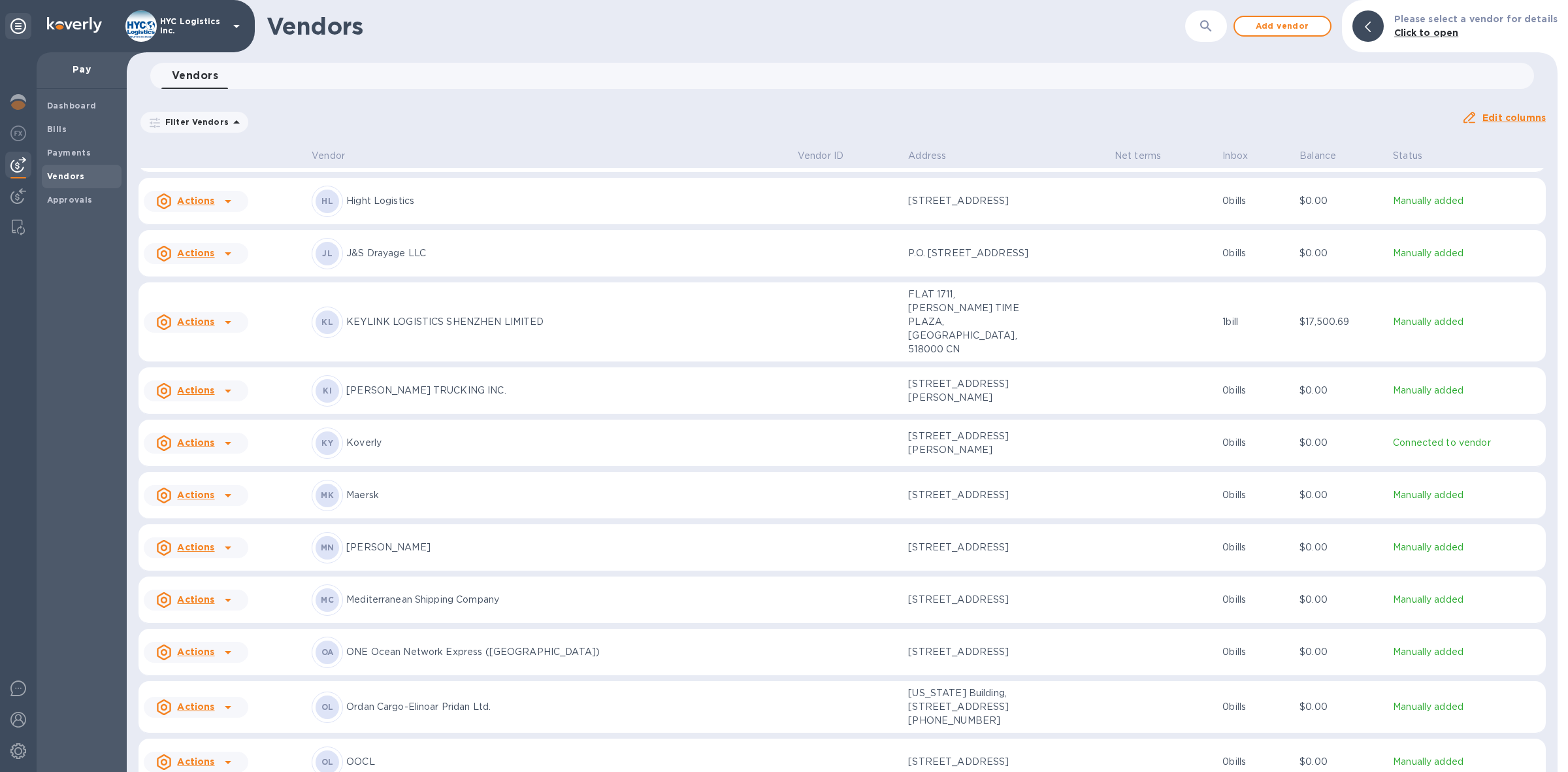
scroll to position [2167, 0]
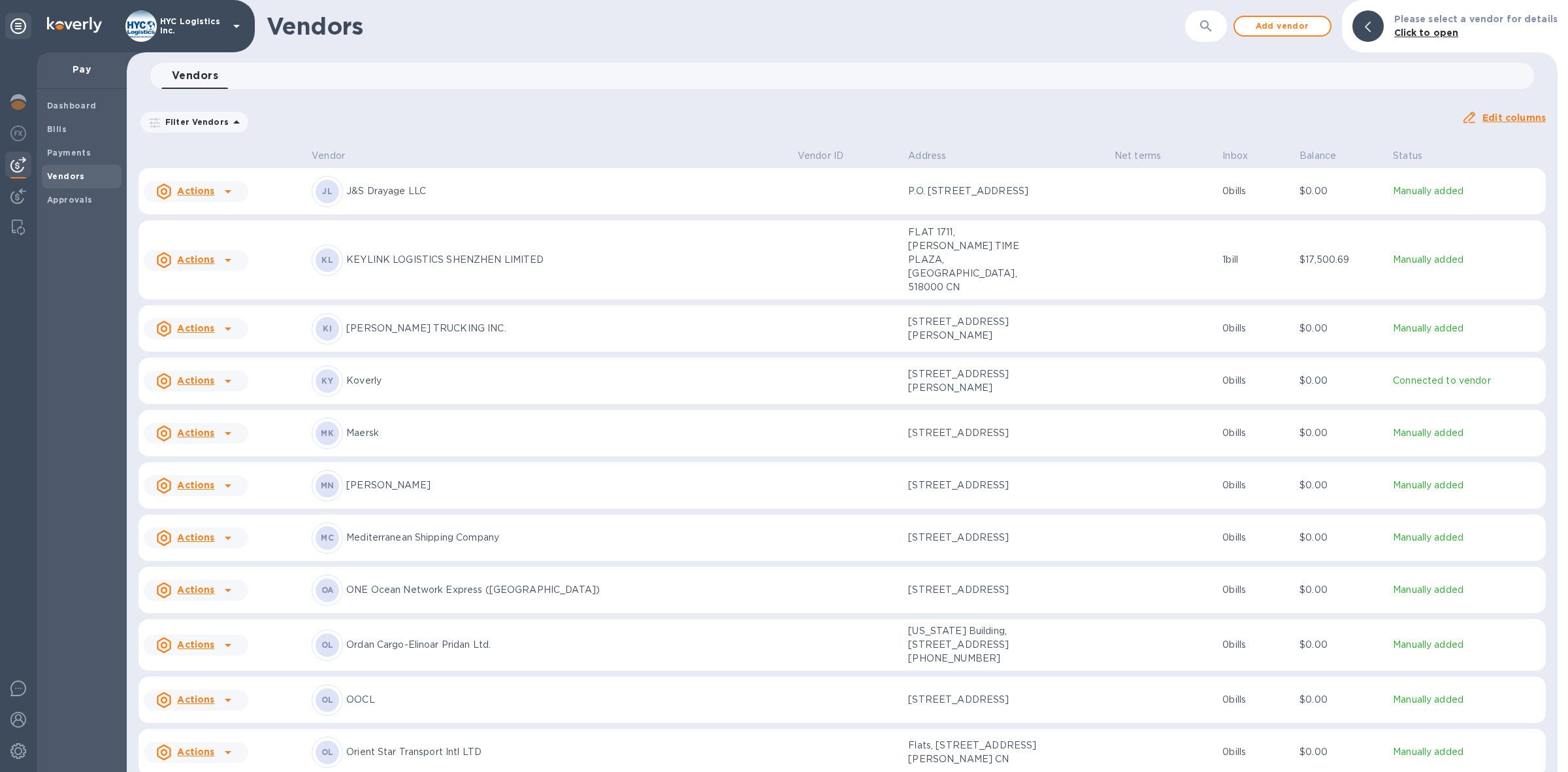
click at [210, 584] on u "Actions" at bounding box center [196, 590] width 38 height 11
click at [204, 619] on b "Add new bill" at bounding box center [210, 620] width 61 height 11
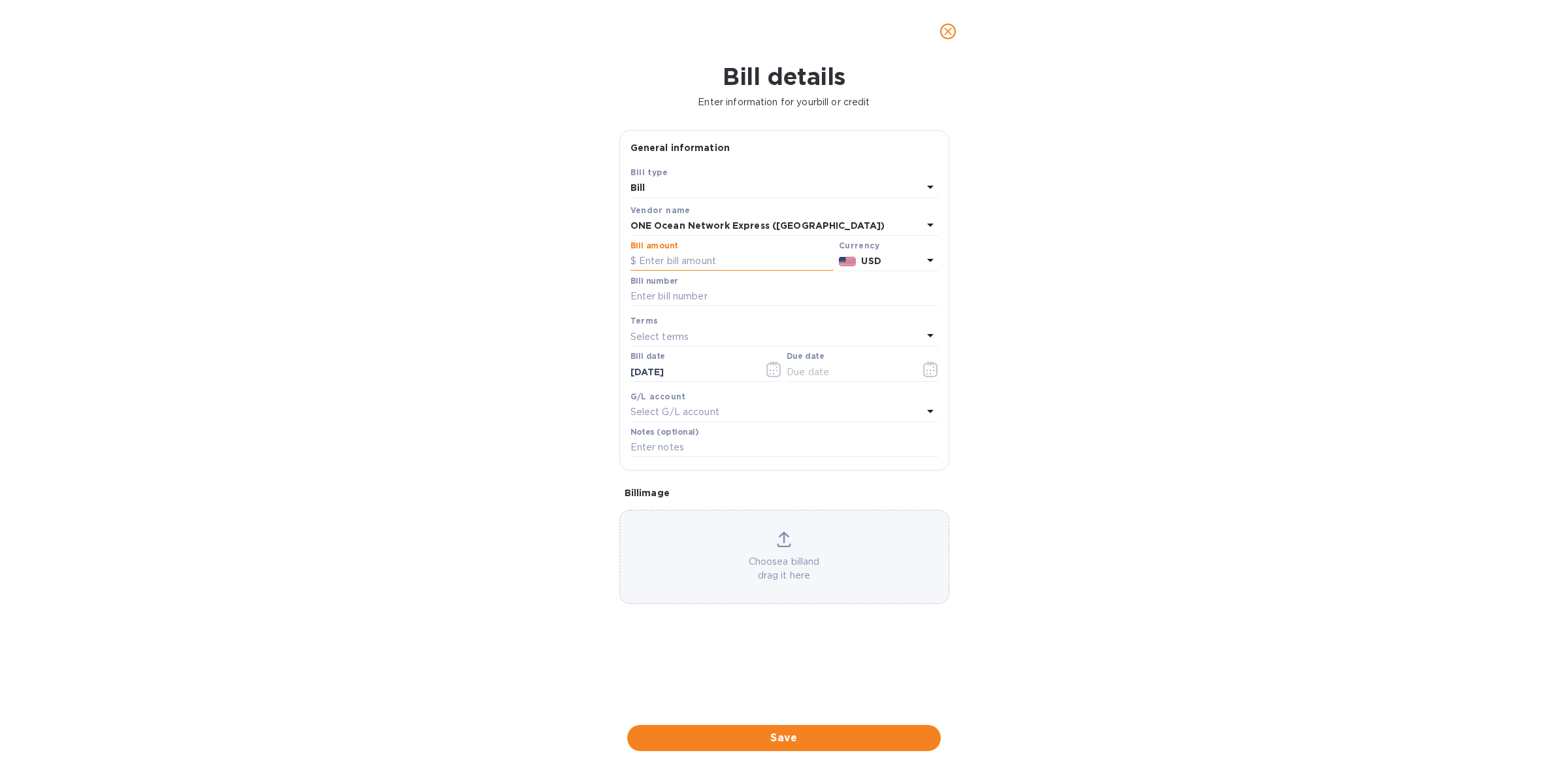
click at [697, 262] on input "text" at bounding box center [732, 261] width 204 height 20
click at [683, 261] on input "text" at bounding box center [732, 261] width 204 height 20
click at [740, 258] on input "text" at bounding box center [732, 261] width 204 height 20
type input "1,627"
click at [837, 294] on input "text" at bounding box center [785, 297] width 308 height 20
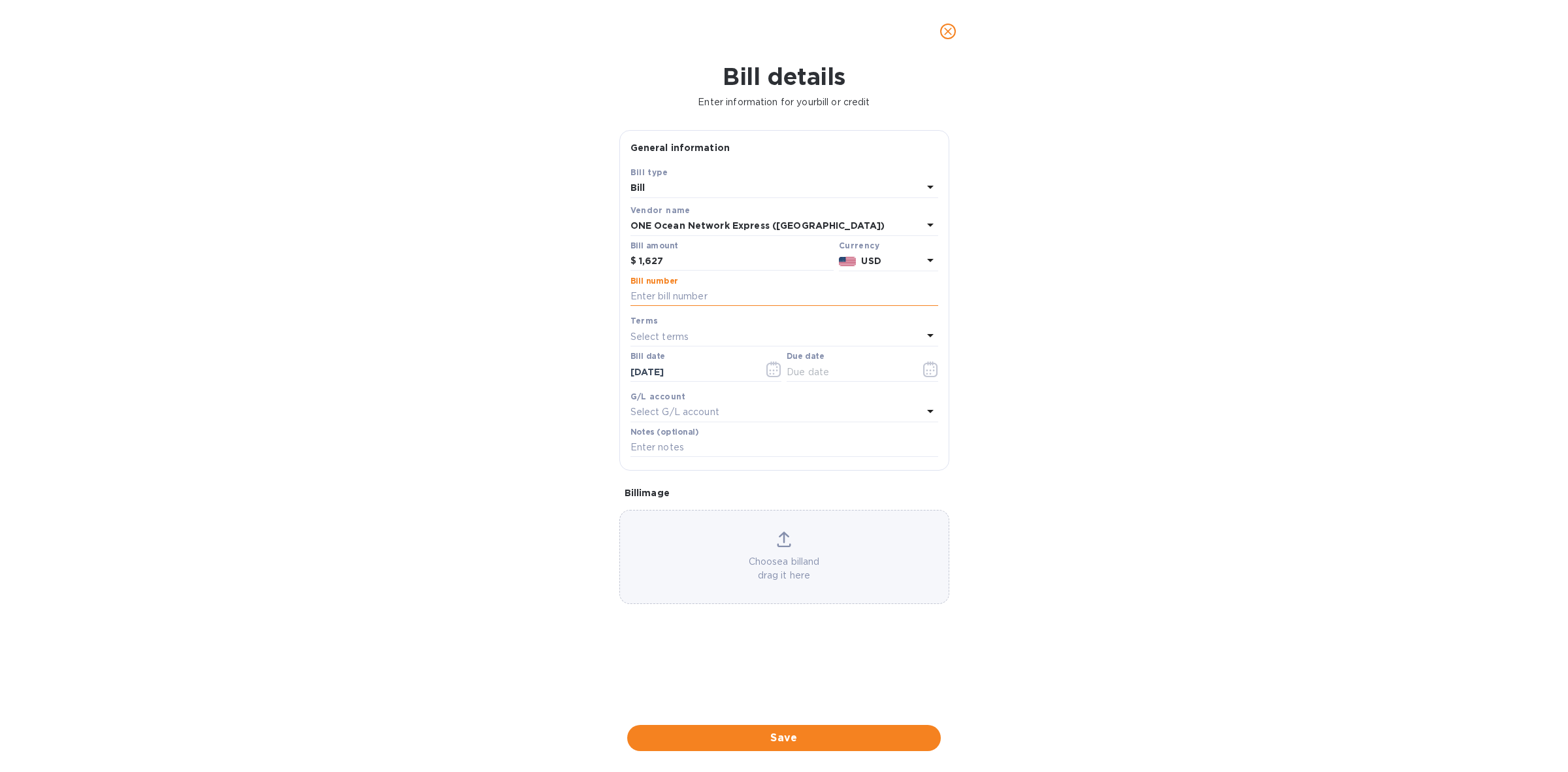
paste input "ONEYHANFA0788600"
type input "ONEYHANFA0788600"
click at [753, 339] on div "Select terms" at bounding box center [776, 336] width 292 height 18
click at [682, 510] on p "COD" at bounding box center [779, 508] width 276 height 14
type input "[DATE]"
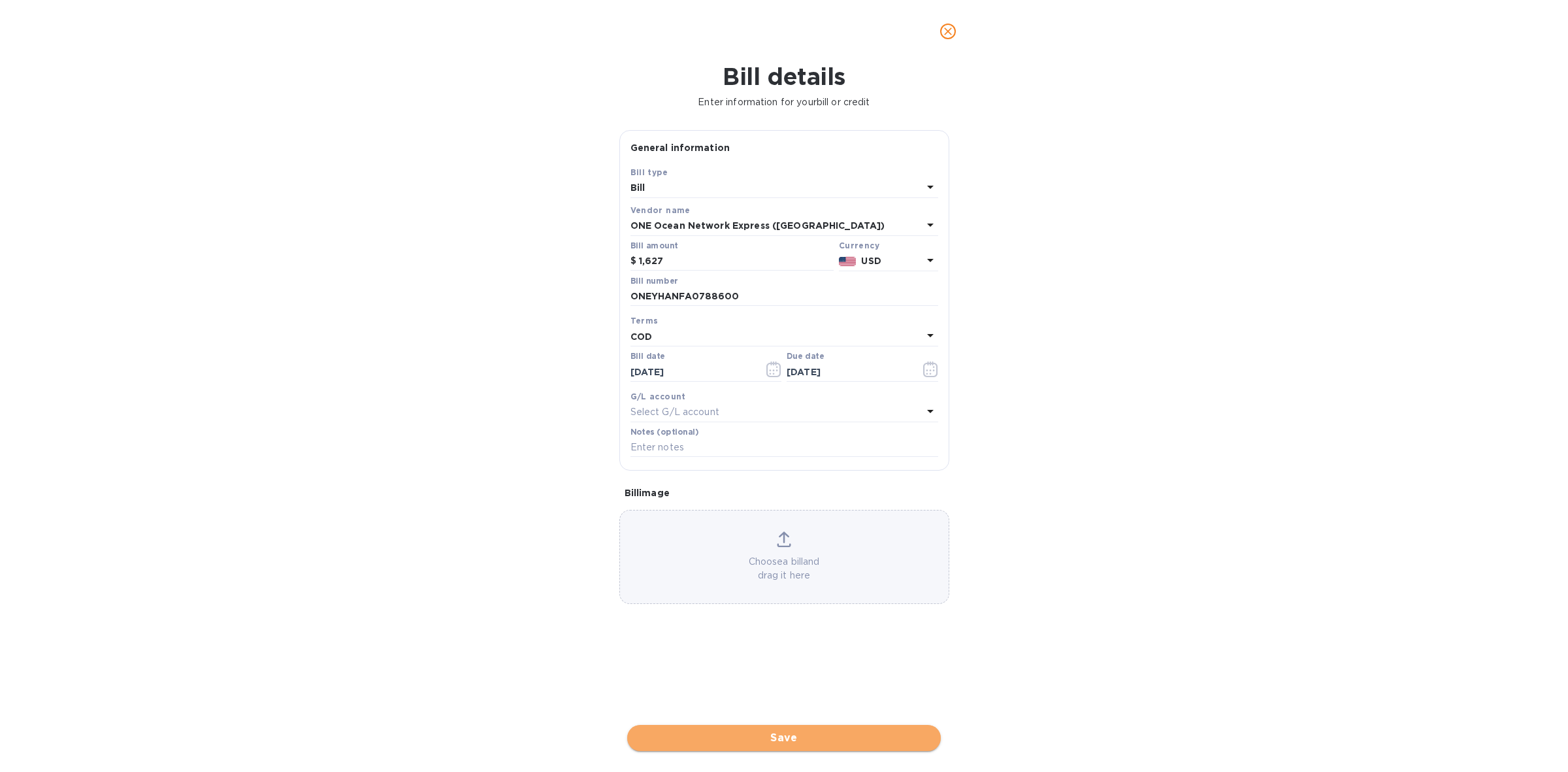
click at [779, 733] on span "Save" at bounding box center [784, 737] width 293 height 16
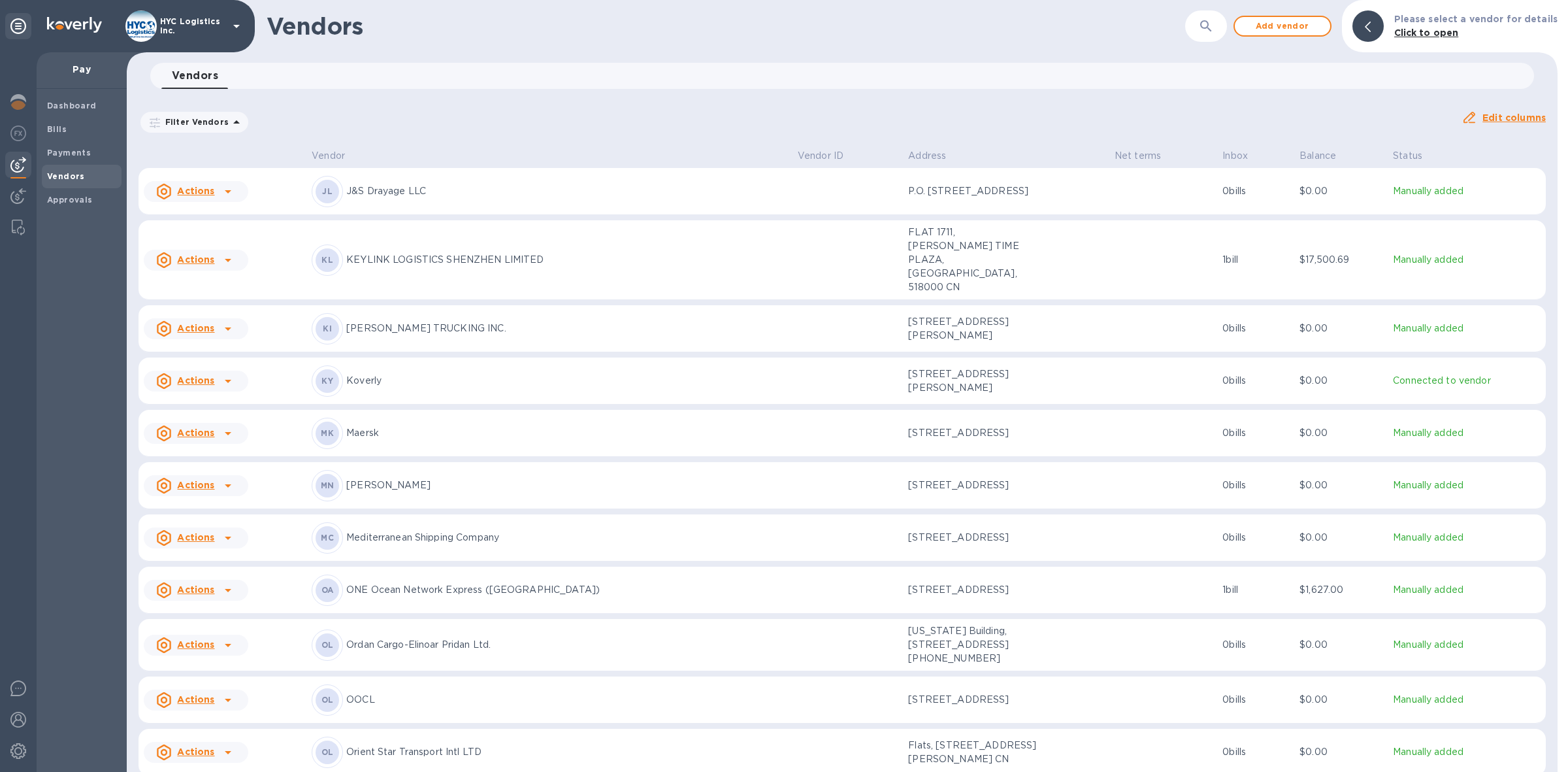
click at [197, 584] on u "Actions" at bounding box center [196, 590] width 38 height 11
click at [207, 616] on b "Add new bill" at bounding box center [210, 620] width 61 height 11
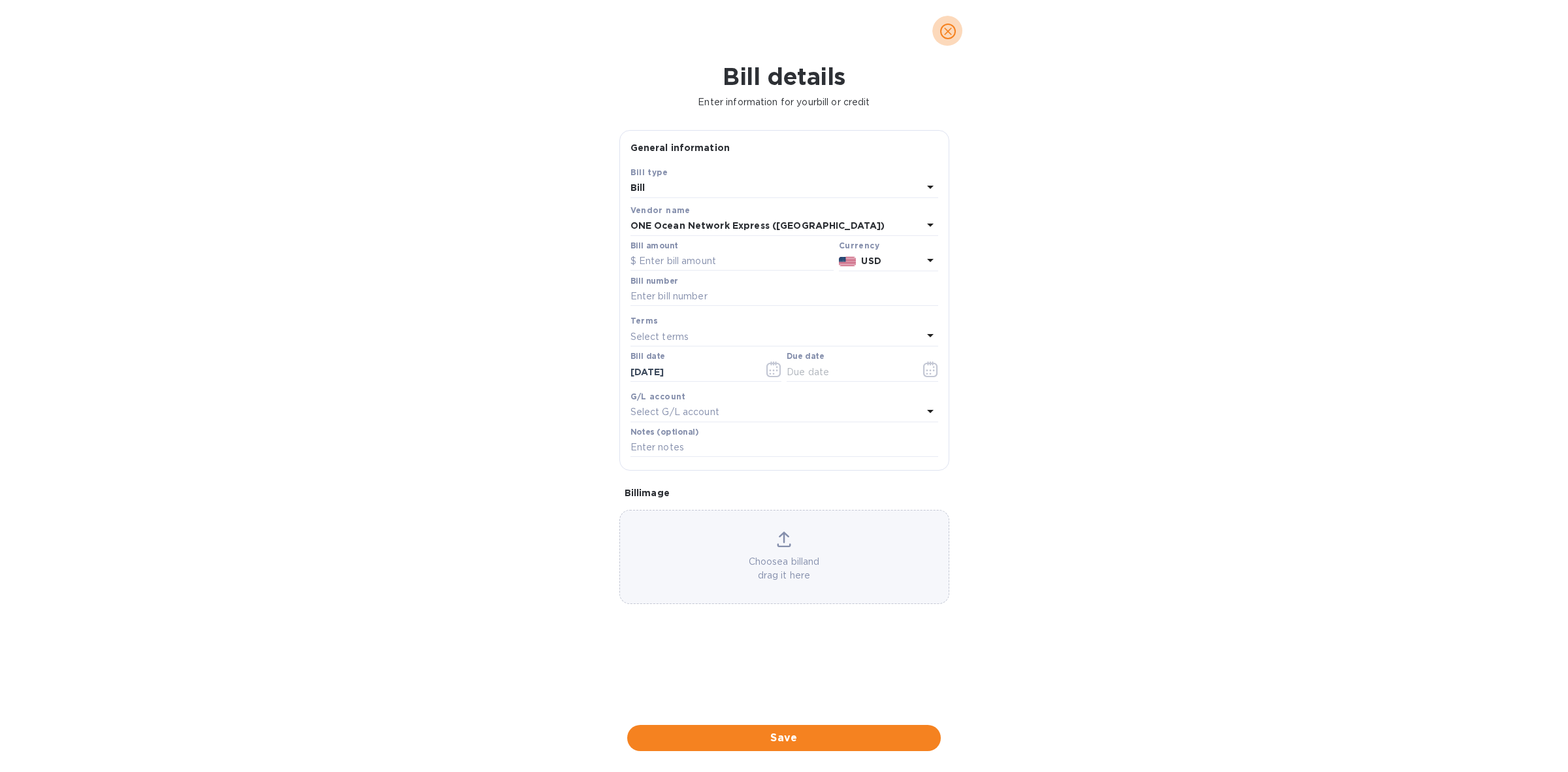
click at [951, 31] on icon "close" at bounding box center [948, 31] width 13 height 13
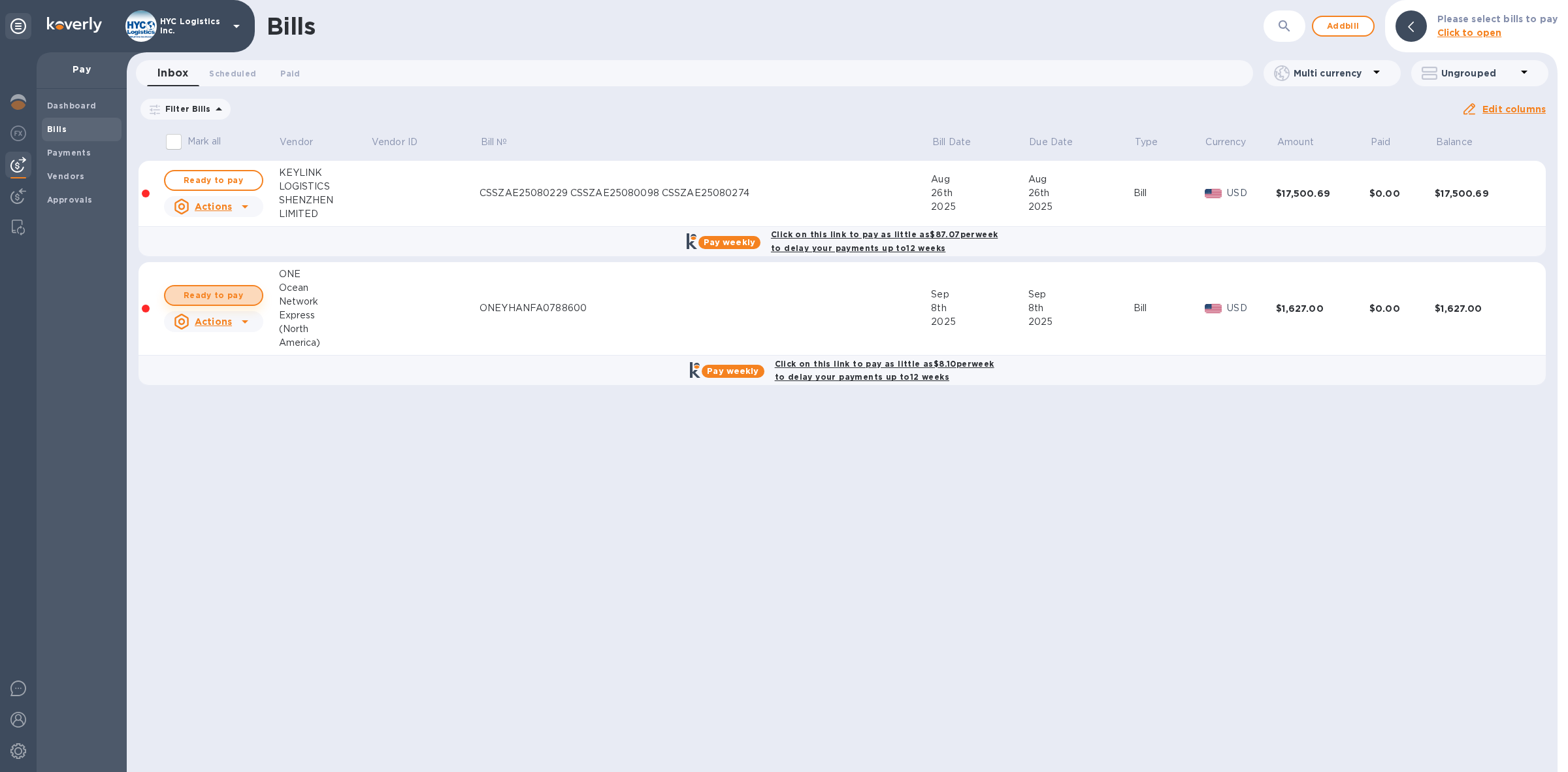
click at [220, 289] on span "Ready to pay" at bounding box center [213, 295] width 76 height 16
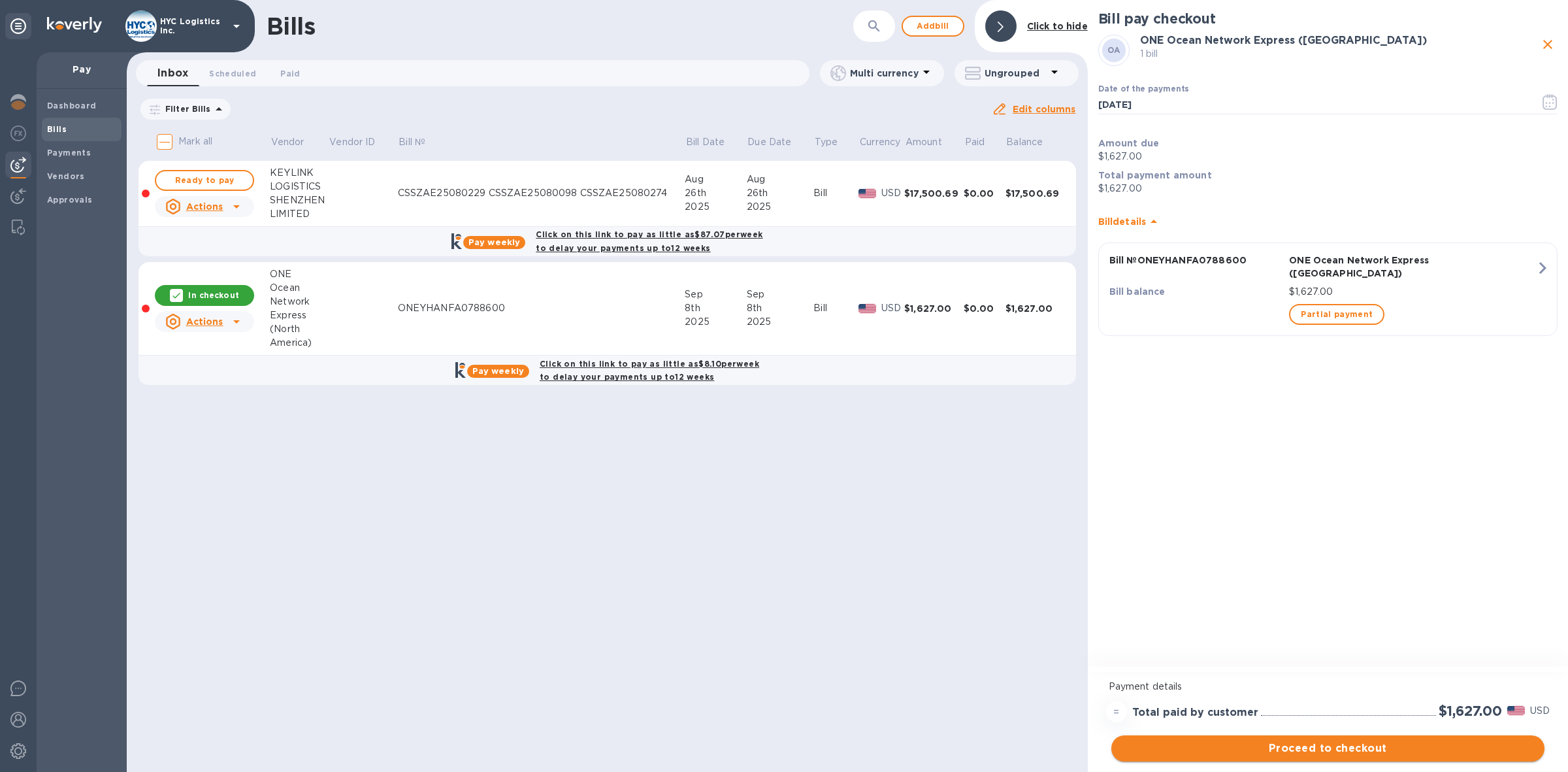
click at [1366, 749] on span "Proceed to checkout" at bounding box center [1328, 748] width 412 height 16
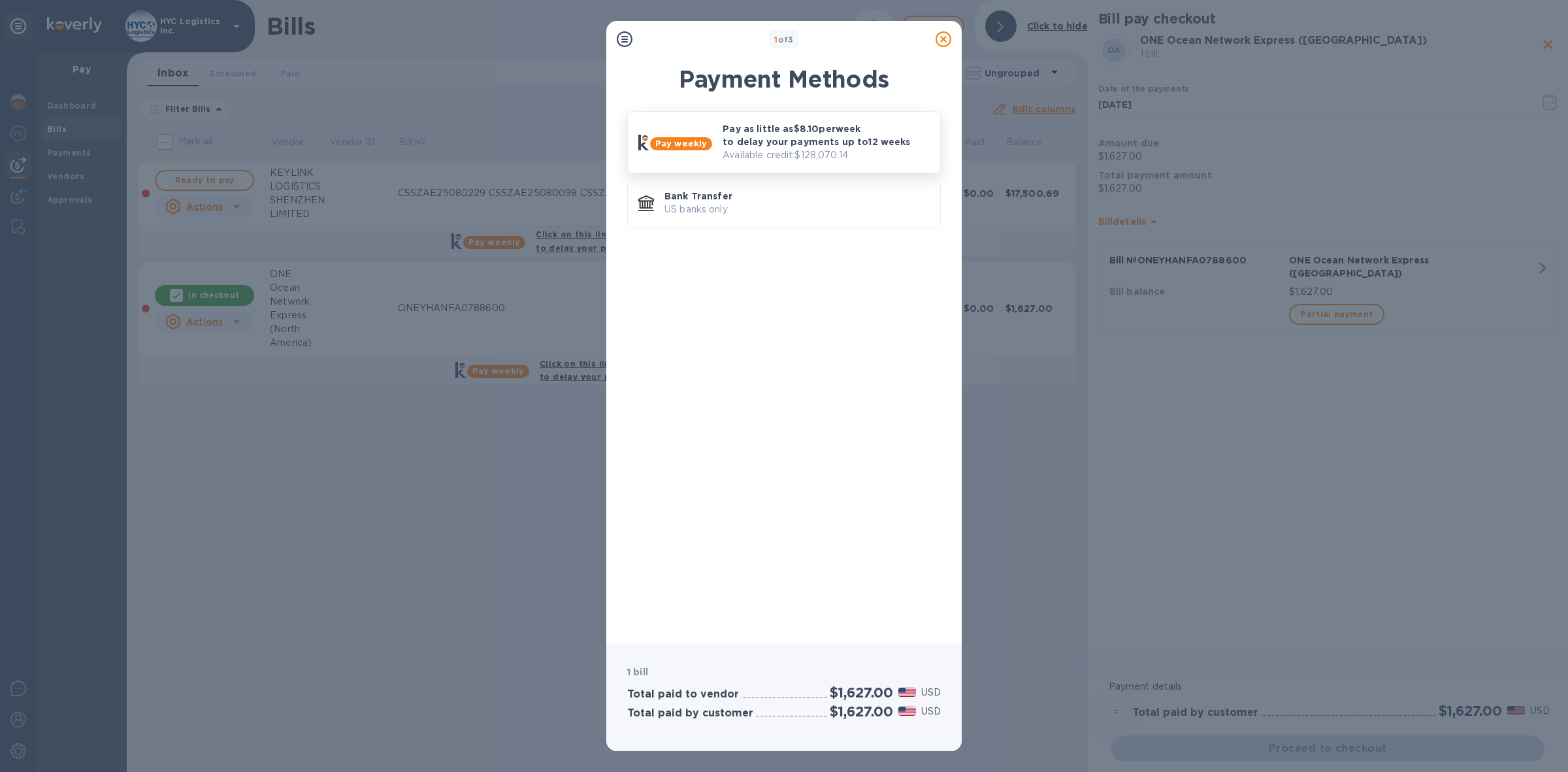
click at [811, 138] on p "Pay as little as $8.10 per week to delay your payments up to 12 weeks" at bounding box center [826, 135] width 207 height 26
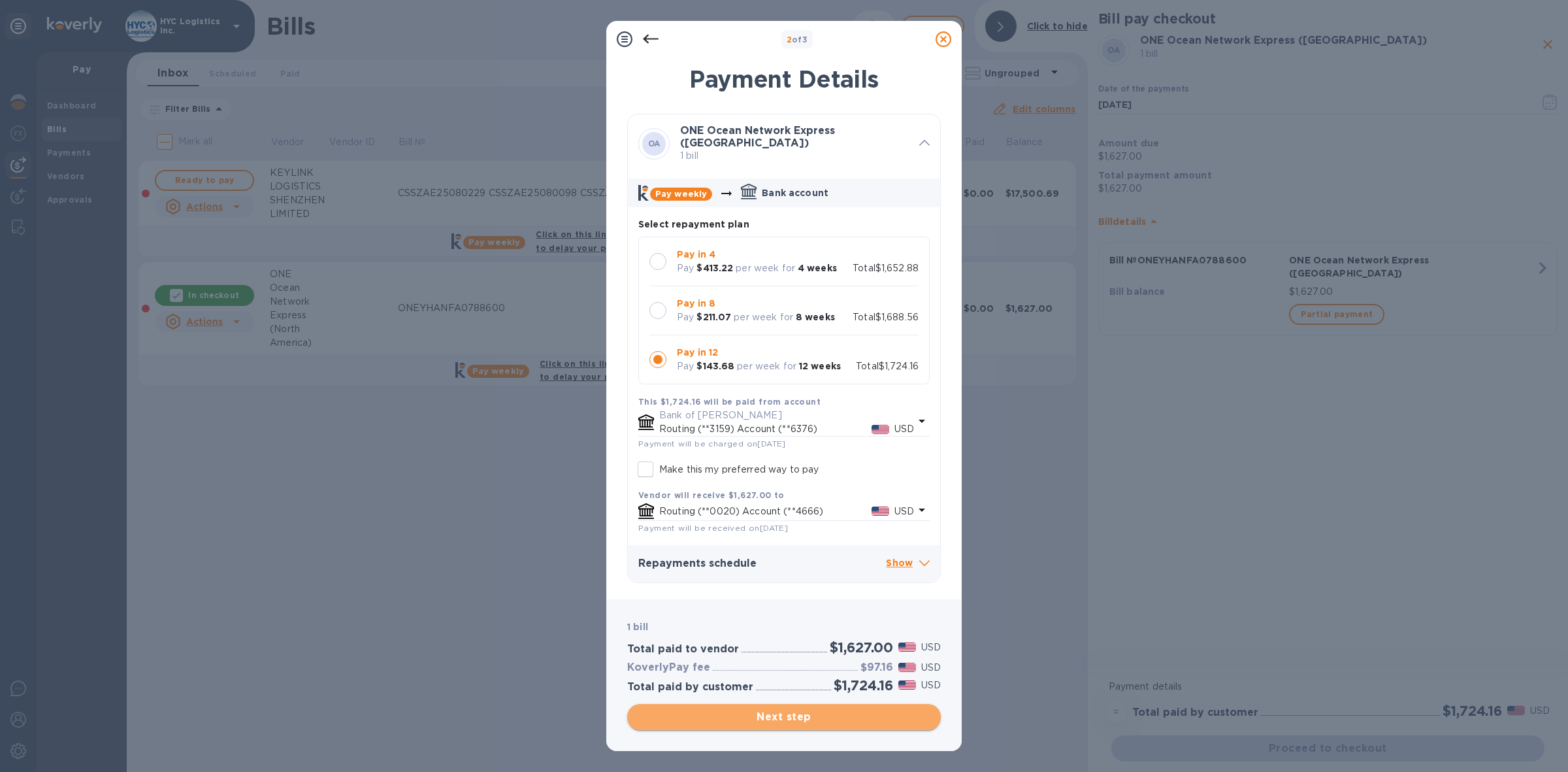
click at [799, 722] on span "Next step" at bounding box center [784, 716] width 293 height 16
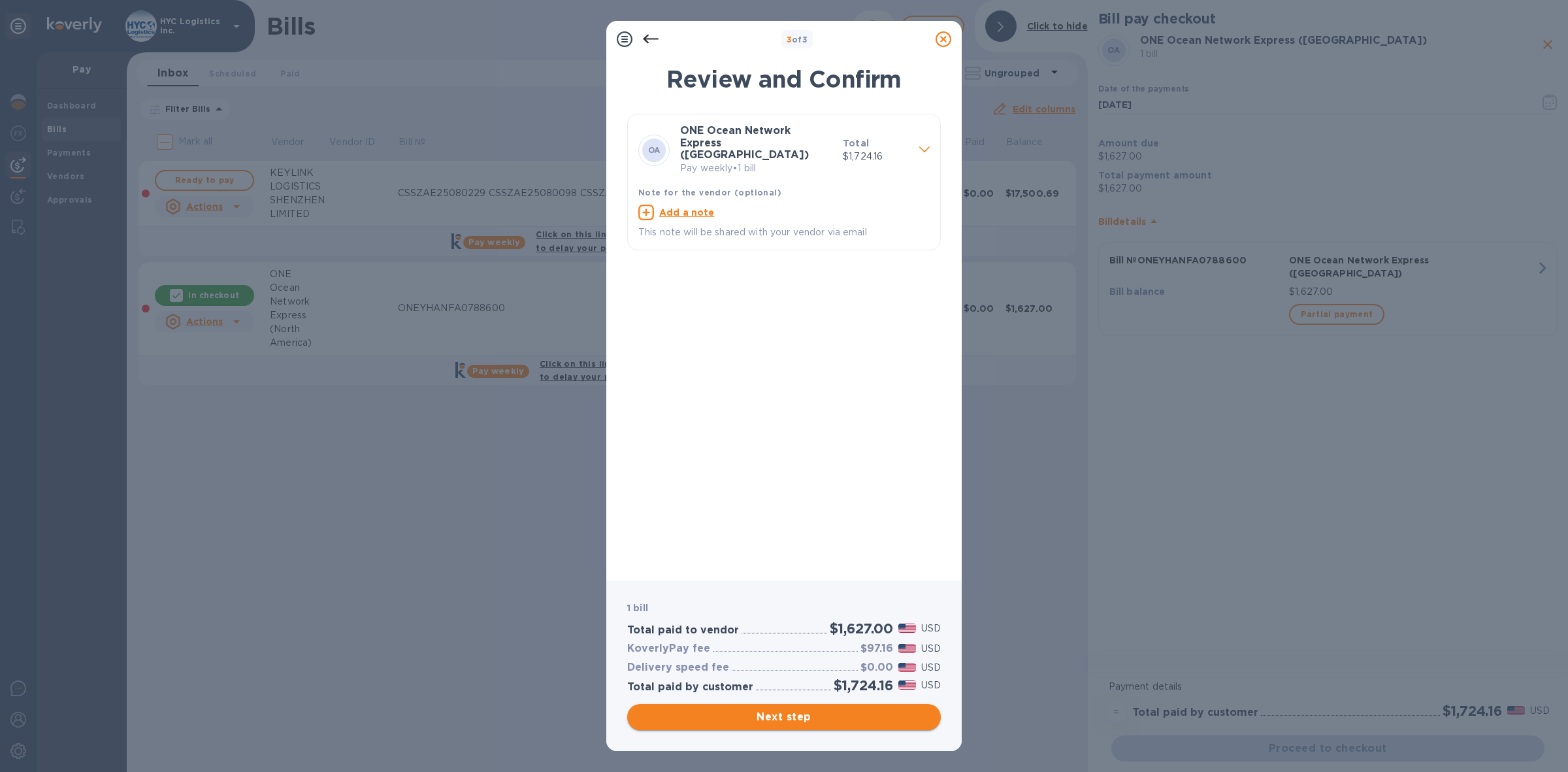
click at [805, 716] on span "Next step" at bounding box center [784, 716] width 293 height 16
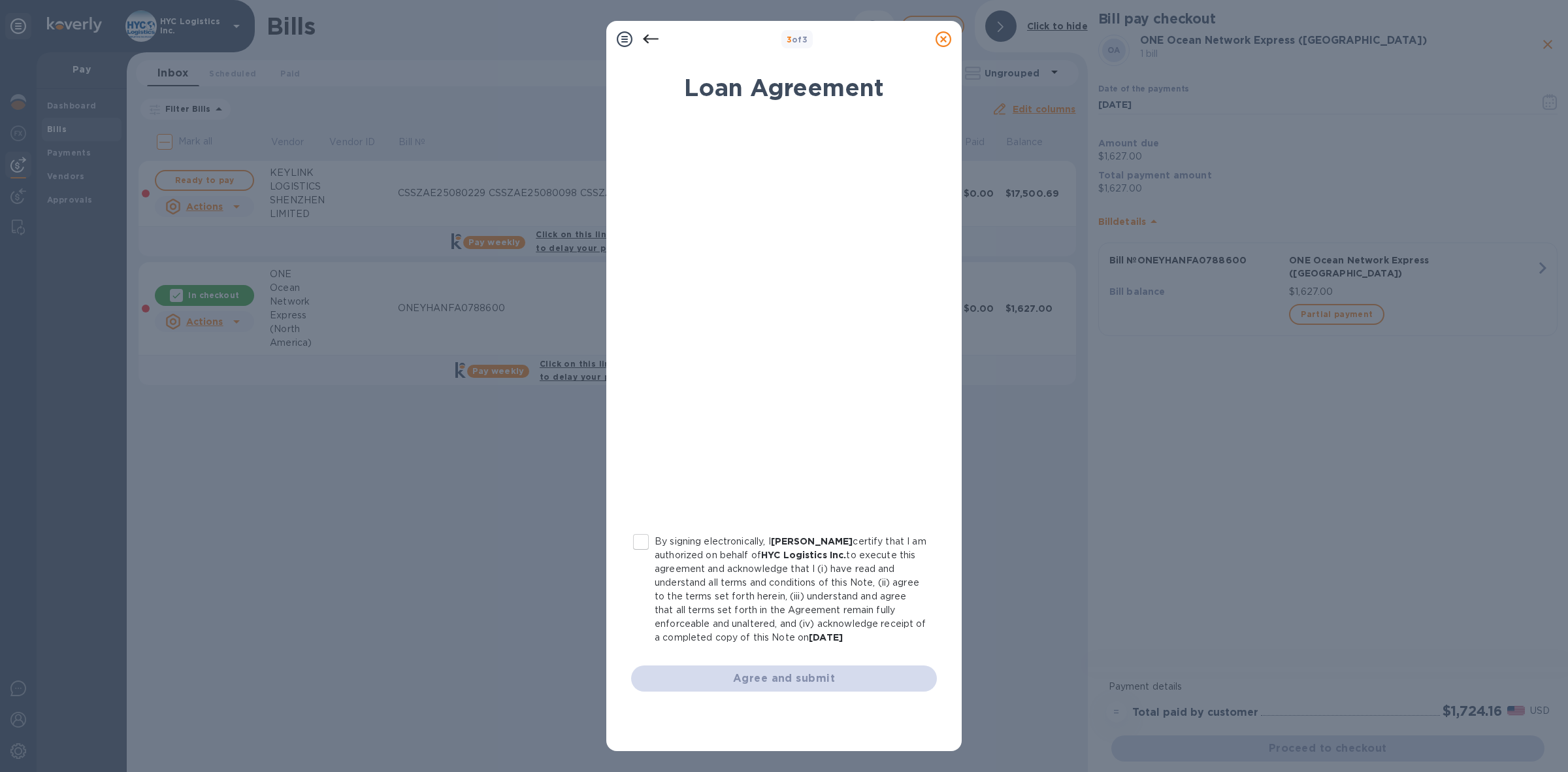
click at [642, 543] on input "By signing electronically, I [PERSON_NAME] certify that I am authorized on beha…" at bounding box center [641, 541] width 28 height 28
checkbox input "true"
click at [795, 674] on span "Agree and submit" at bounding box center [783, 678] width 285 height 16
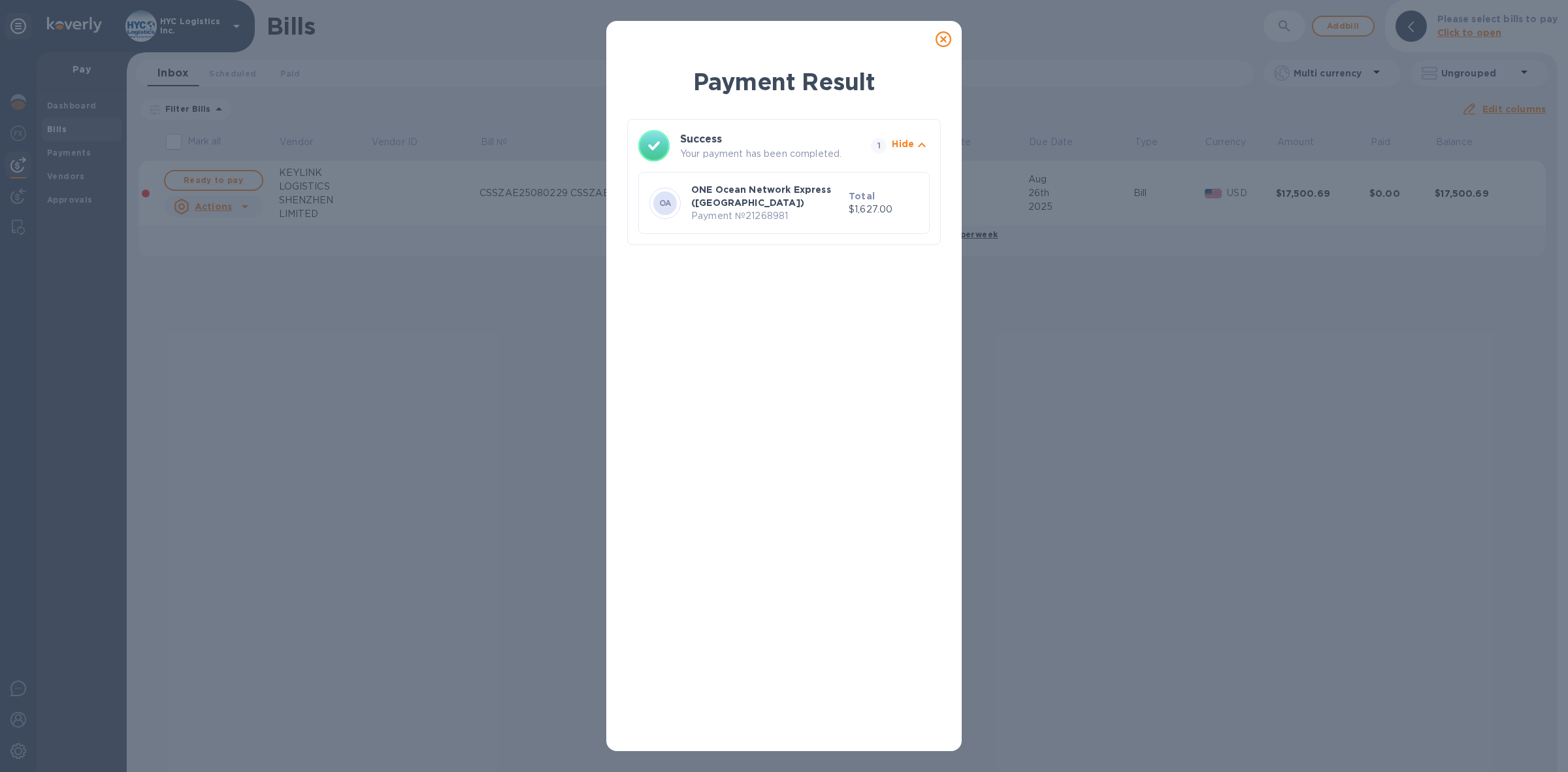
click at [767, 218] on p "Payment № 21268981" at bounding box center [767, 216] width 152 height 14
copy p "21268981"
click at [942, 36] on icon at bounding box center [943, 39] width 16 height 16
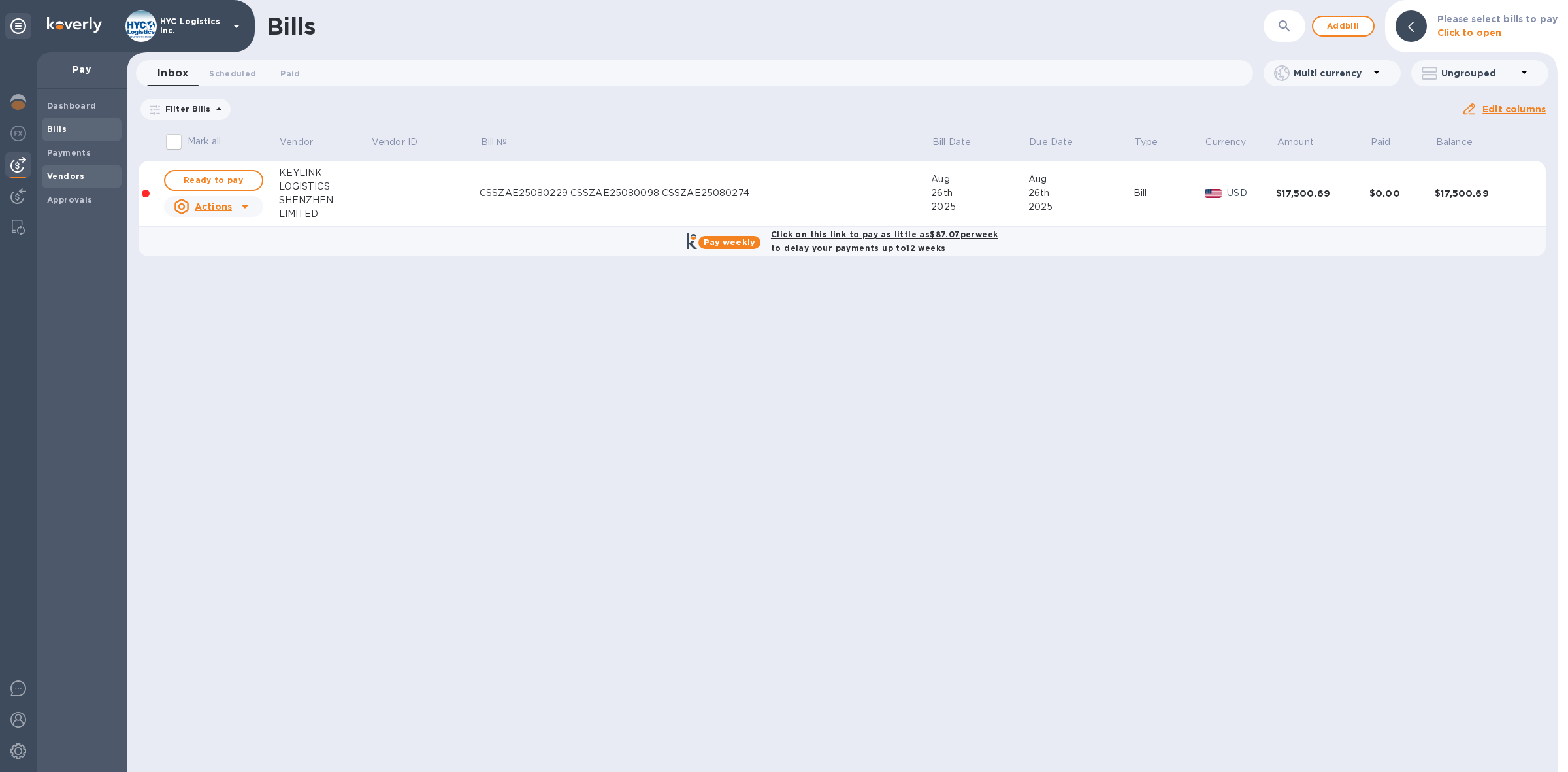
click at [63, 177] on b "Vendors" at bounding box center [66, 176] width 38 height 10
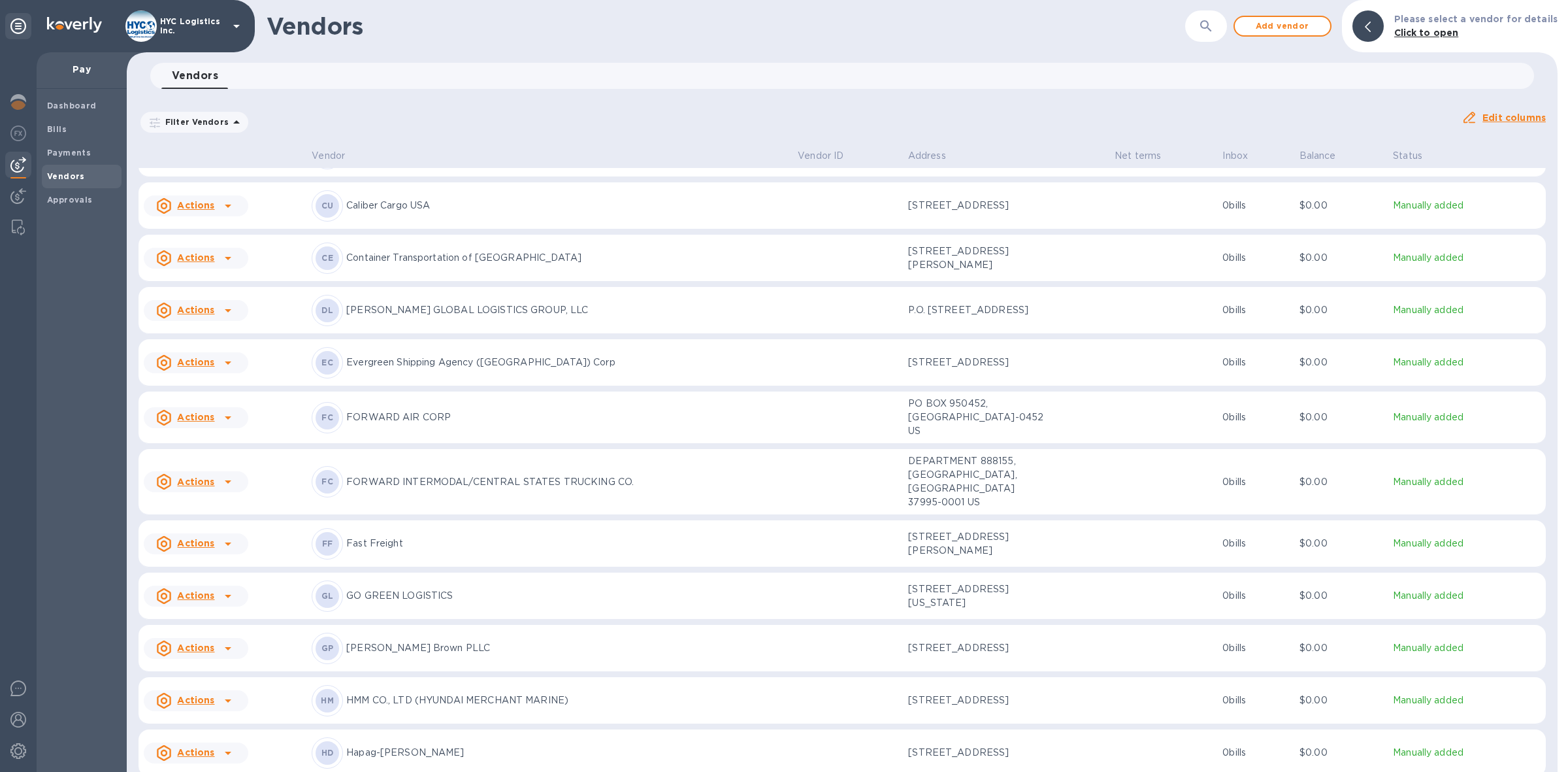
scroll to position [1108, 0]
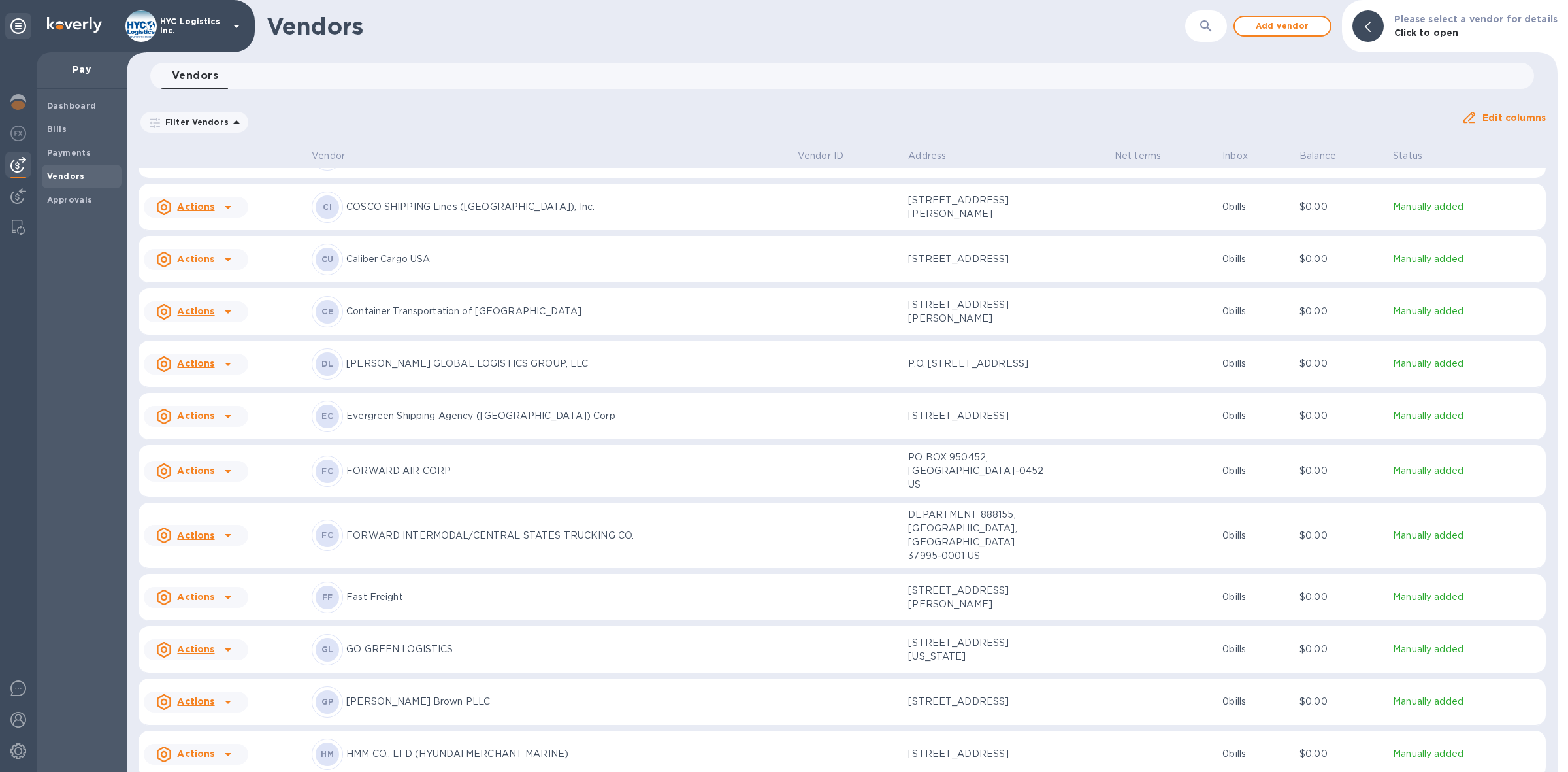
click at [191, 421] on u "Actions" at bounding box center [196, 415] width 38 height 11
click at [218, 484] on b "Add new bill" at bounding box center [210, 485] width 61 height 11
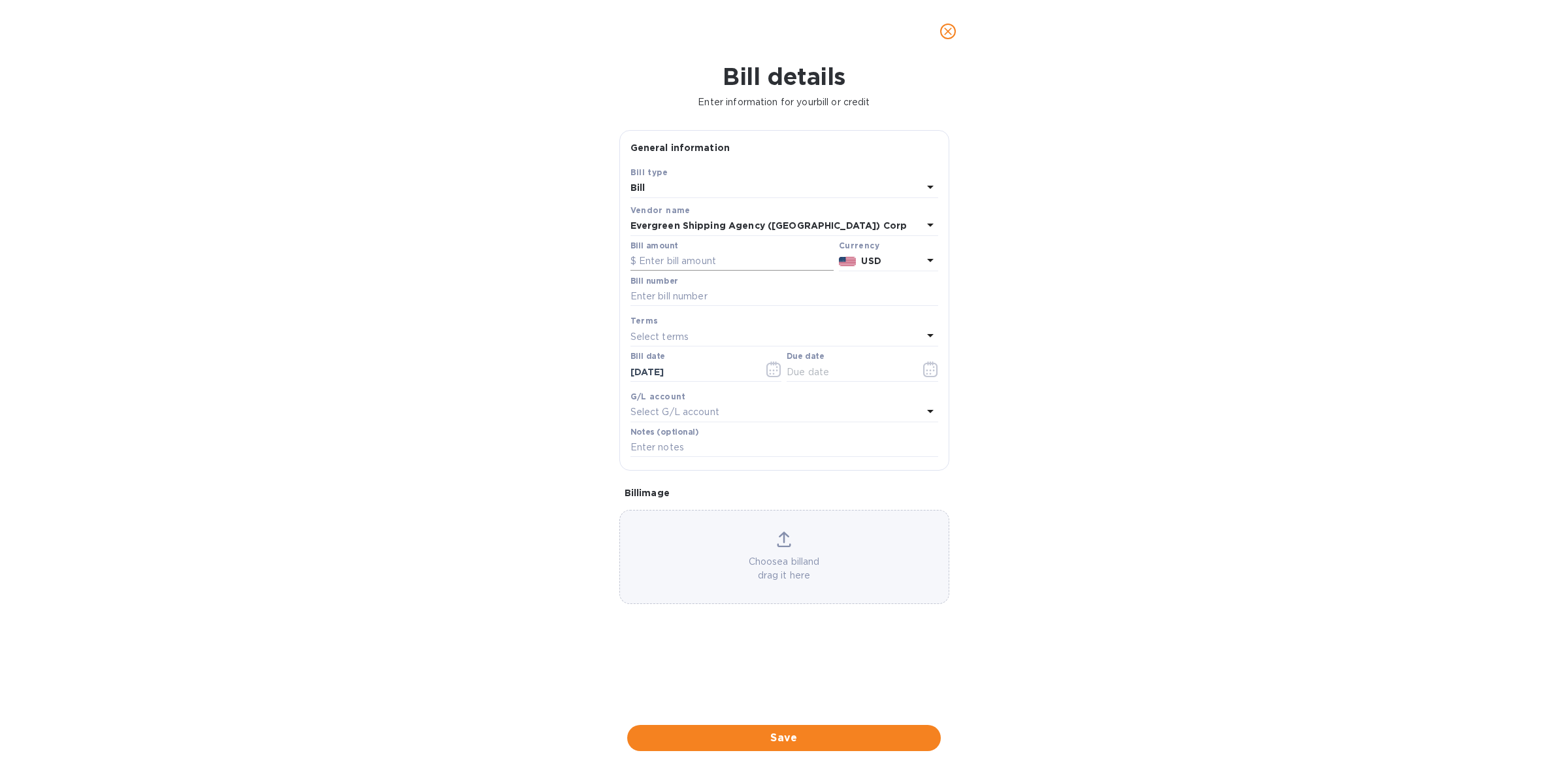
click at [732, 261] on input "text" at bounding box center [732, 261] width 204 height 20
click at [719, 265] on input "text" at bounding box center [732, 261] width 204 height 20
type input "4,418"
click at [827, 292] on input "text" at bounding box center [785, 297] width 308 height 20
paste input "EGLV140501667772 EGLV140501929360"
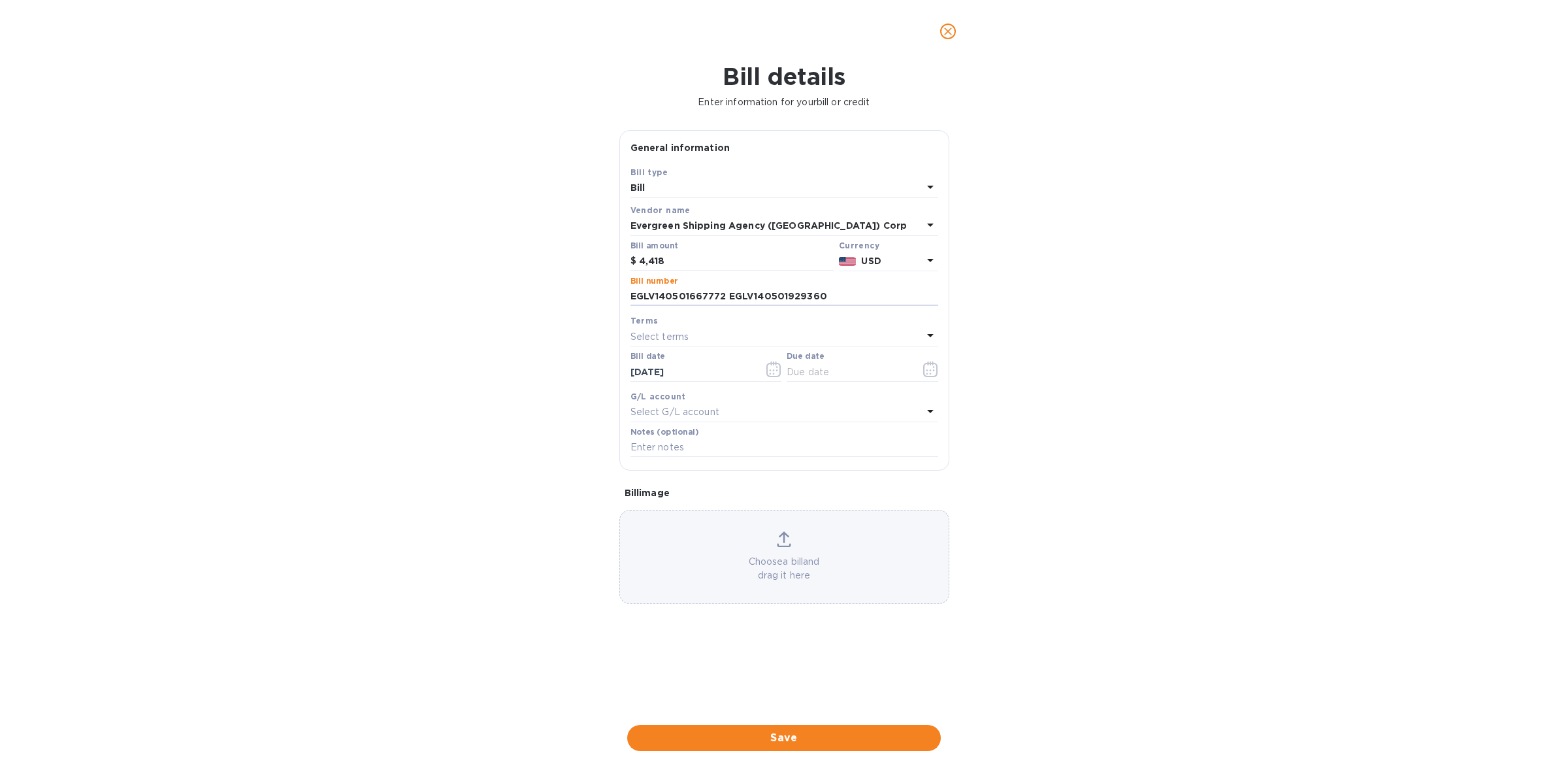
type input "EGLV140501667772 EGLV140501929360"
click at [784, 334] on div "Select terms" at bounding box center [776, 336] width 292 height 18
click at [758, 501] on div "COD" at bounding box center [779, 508] width 287 height 24
type input "[DATE]"
click at [802, 736] on span "Save" at bounding box center [784, 737] width 293 height 16
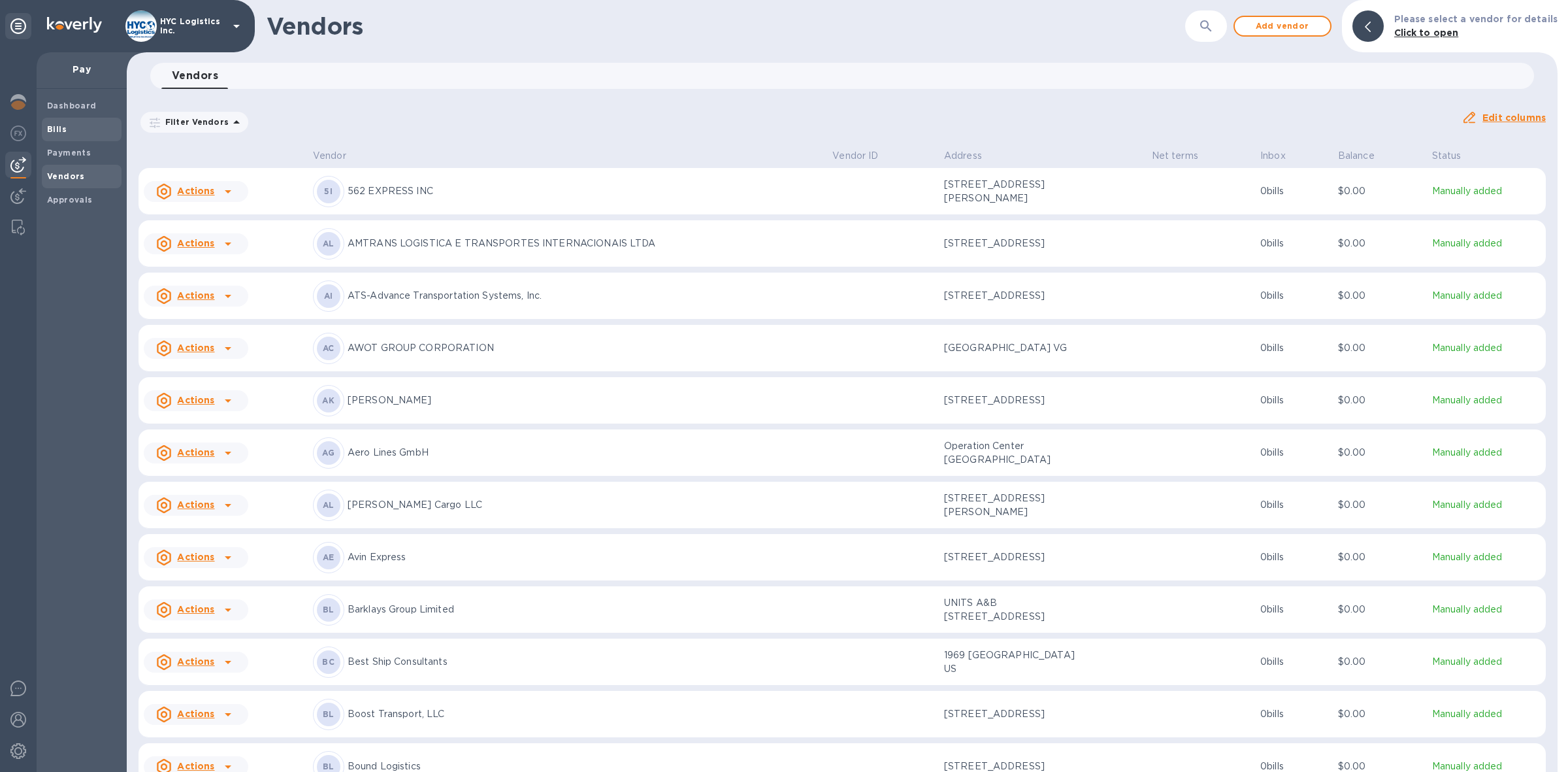
click at [50, 123] on span "Bills" at bounding box center [57, 129] width 20 height 13
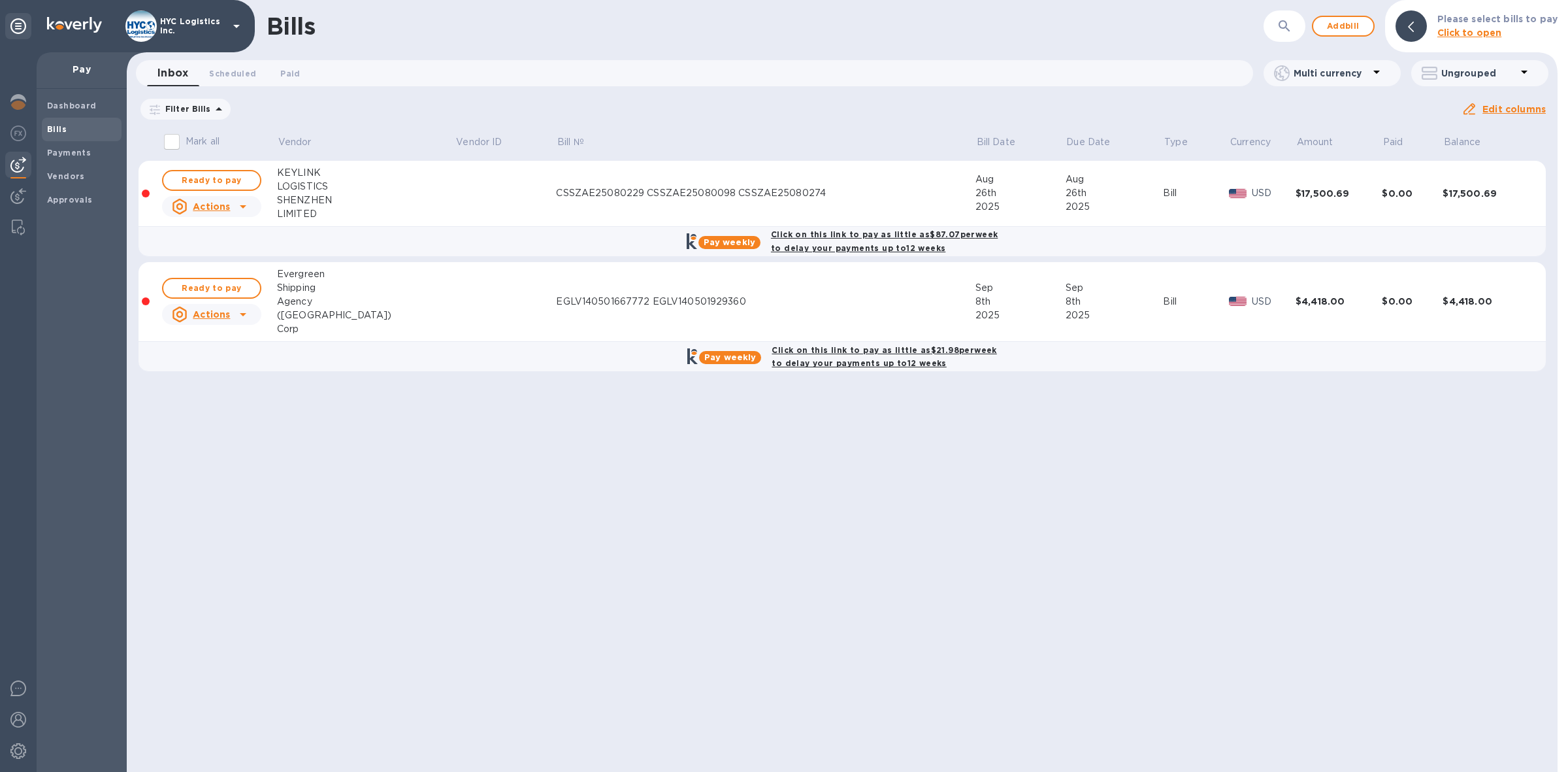
click at [602, 303] on div "EGLV140501667772 EGLV140501929360" at bounding box center [765, 301] width 420 height 14
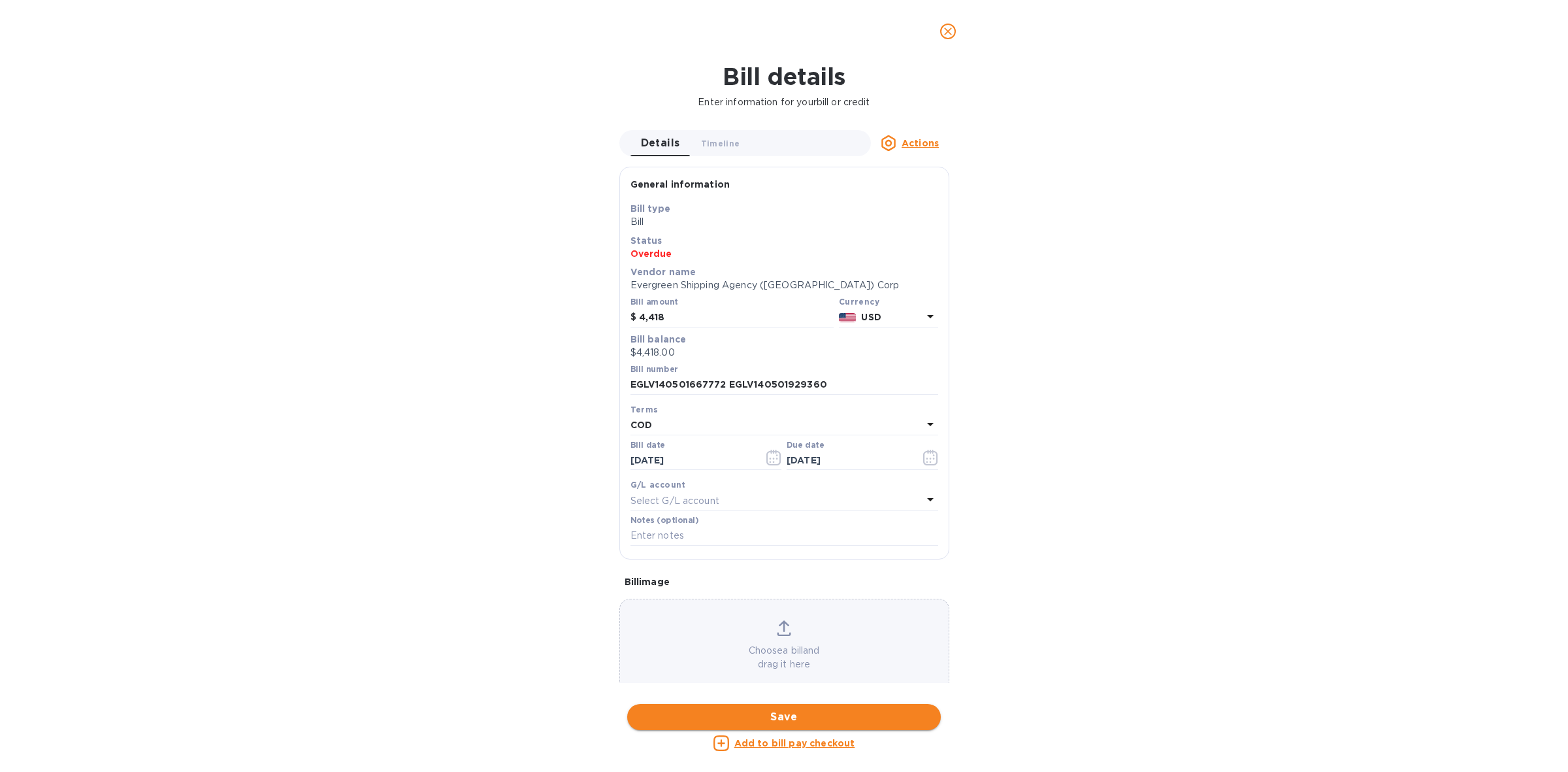
click at [807, 713] on span "Save" at bounding box center [784, 716] width 293 height 16
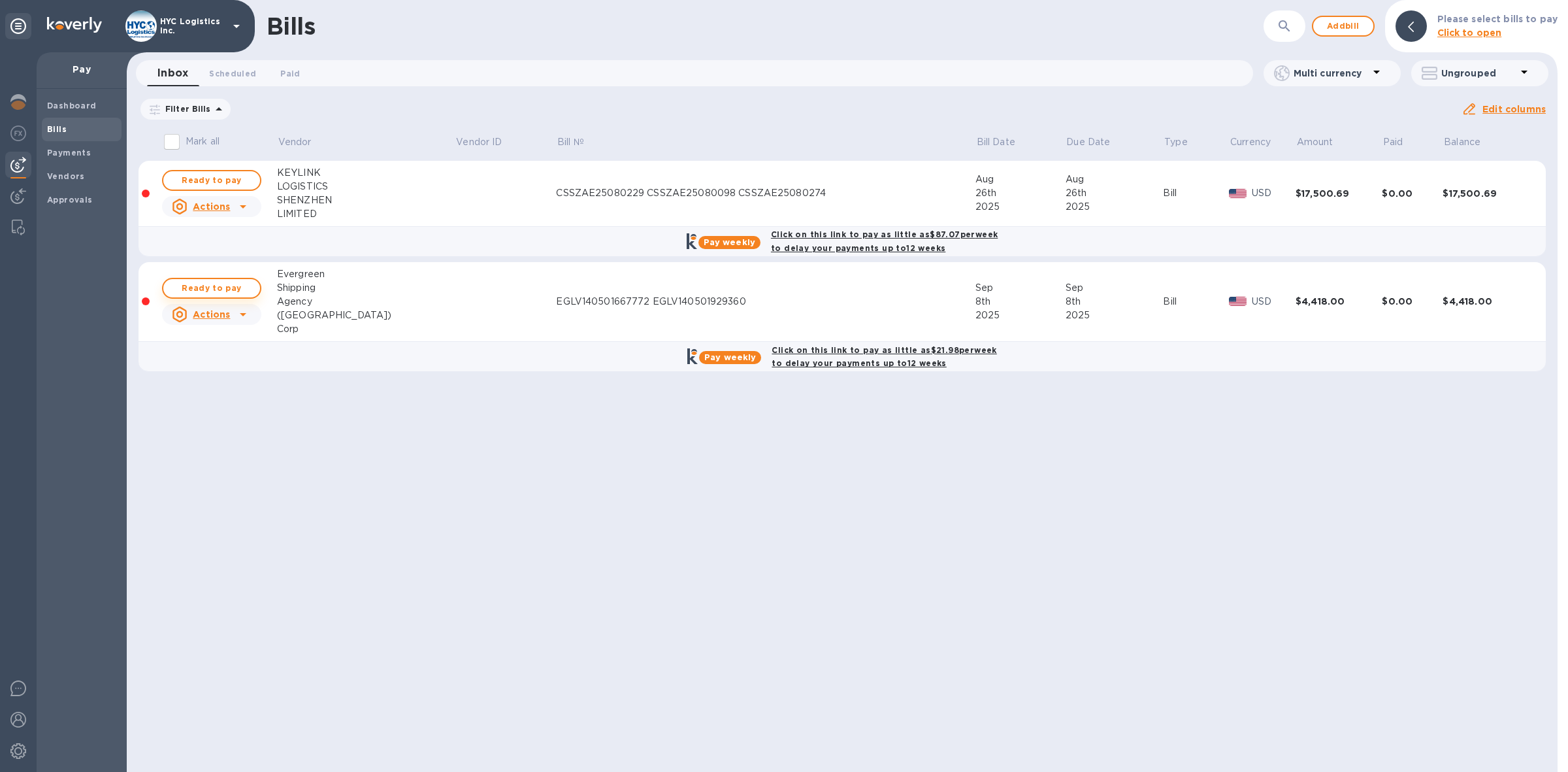
click at [214, 282] on span "Ready to pay" at bounding box center [211, 288] width 76 height 16
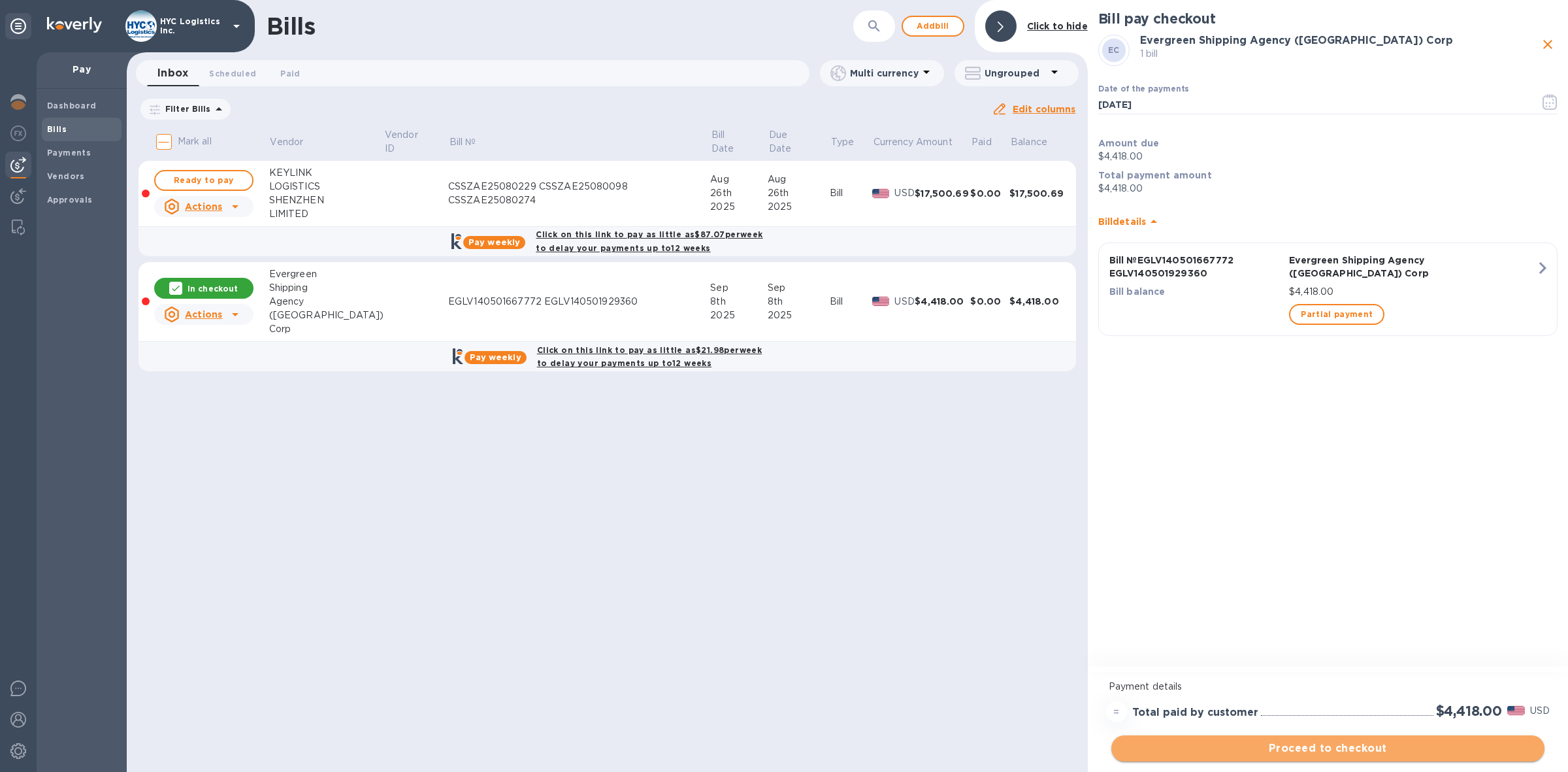
click at [1337, 746] on span "Proceed to checkout" at bounding box center [1328, 748] width 412 height 16
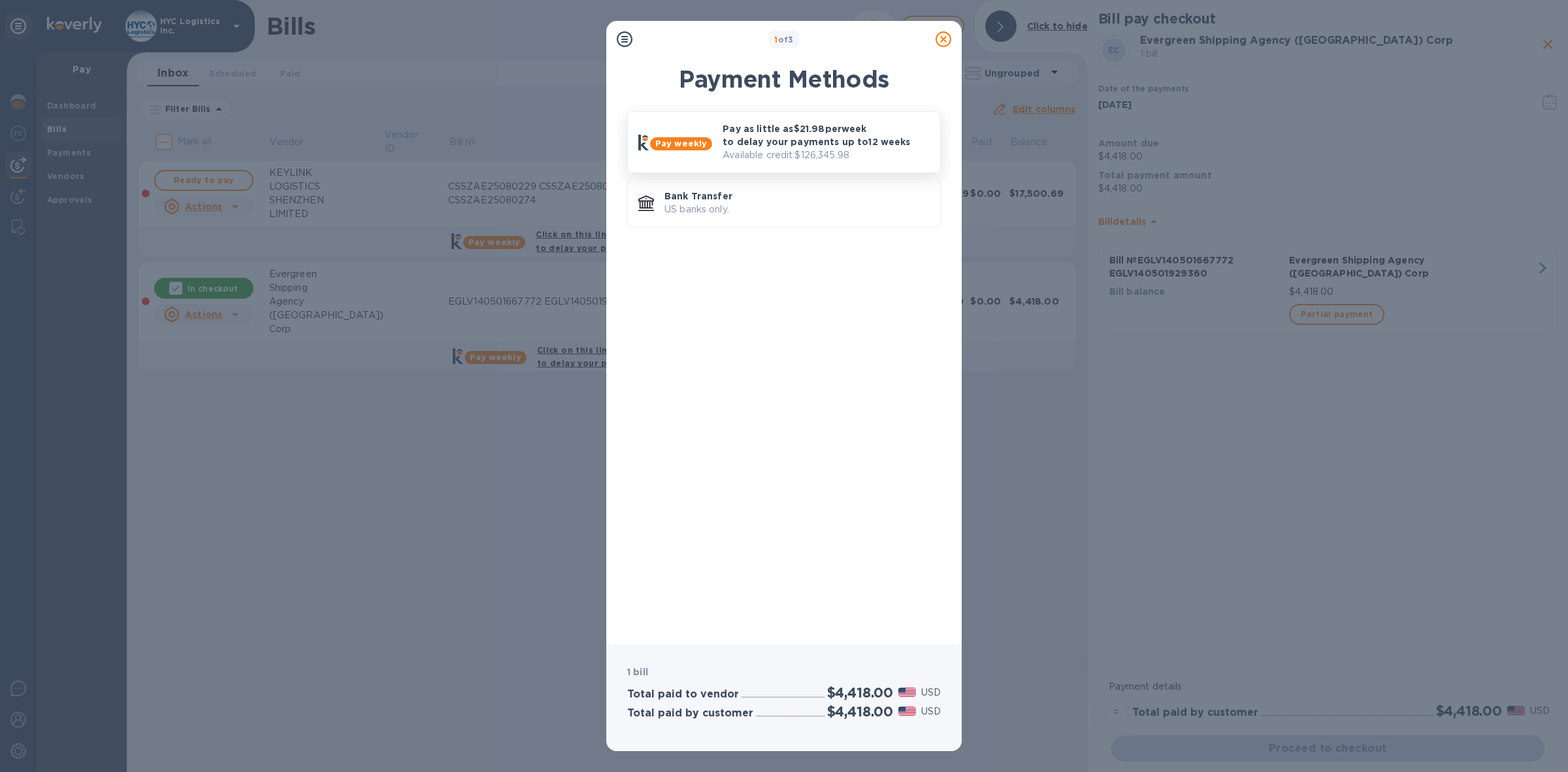
click at [823, 140] on p "Pay as little as $21.98 per week to delay your payments up to 12 weeks" at bounding box center [826, 135] width 207 height 26
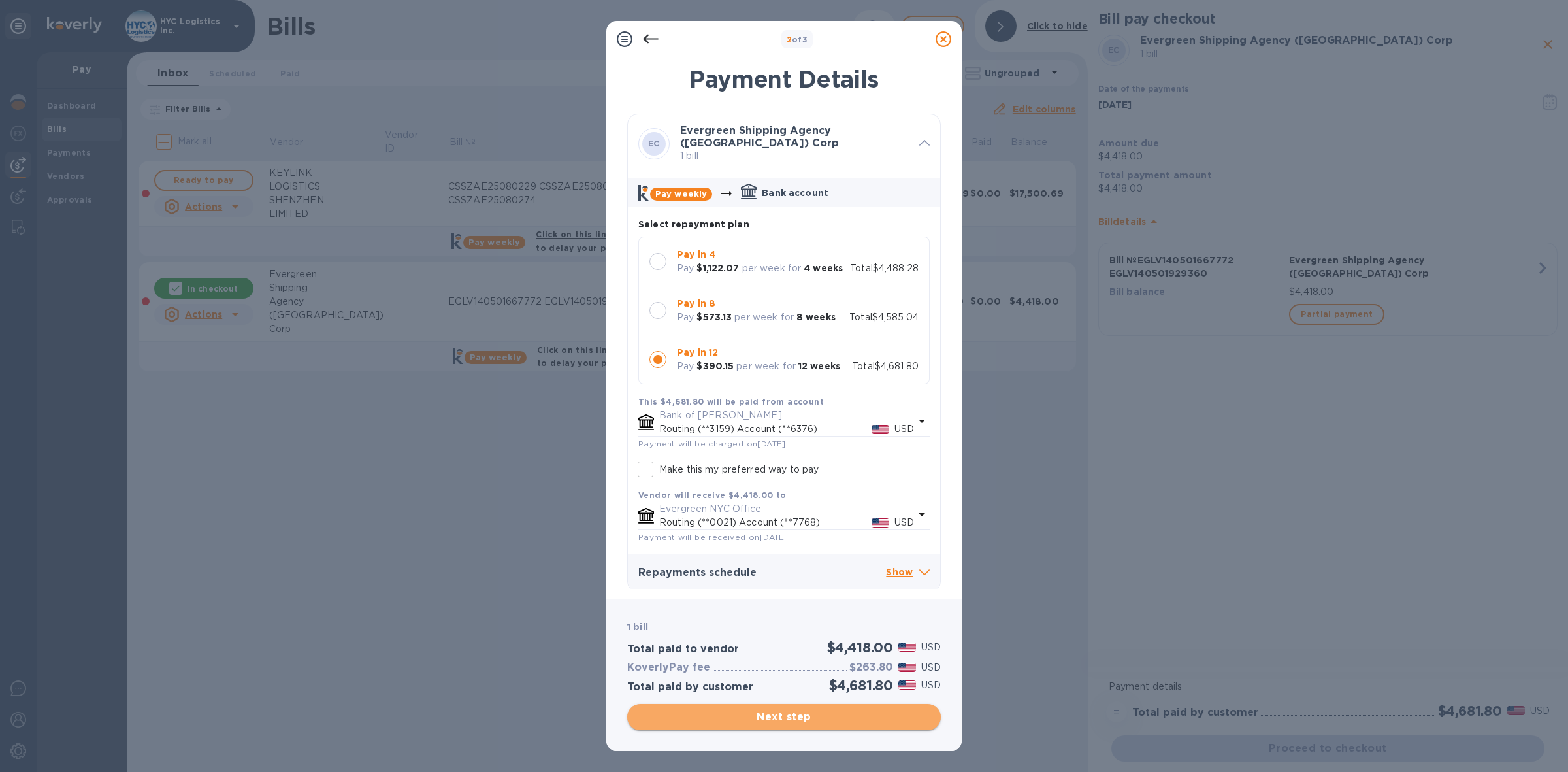
click at [788, 713] on span "Next step" at bounding box center [784, 716] width 293 height 16
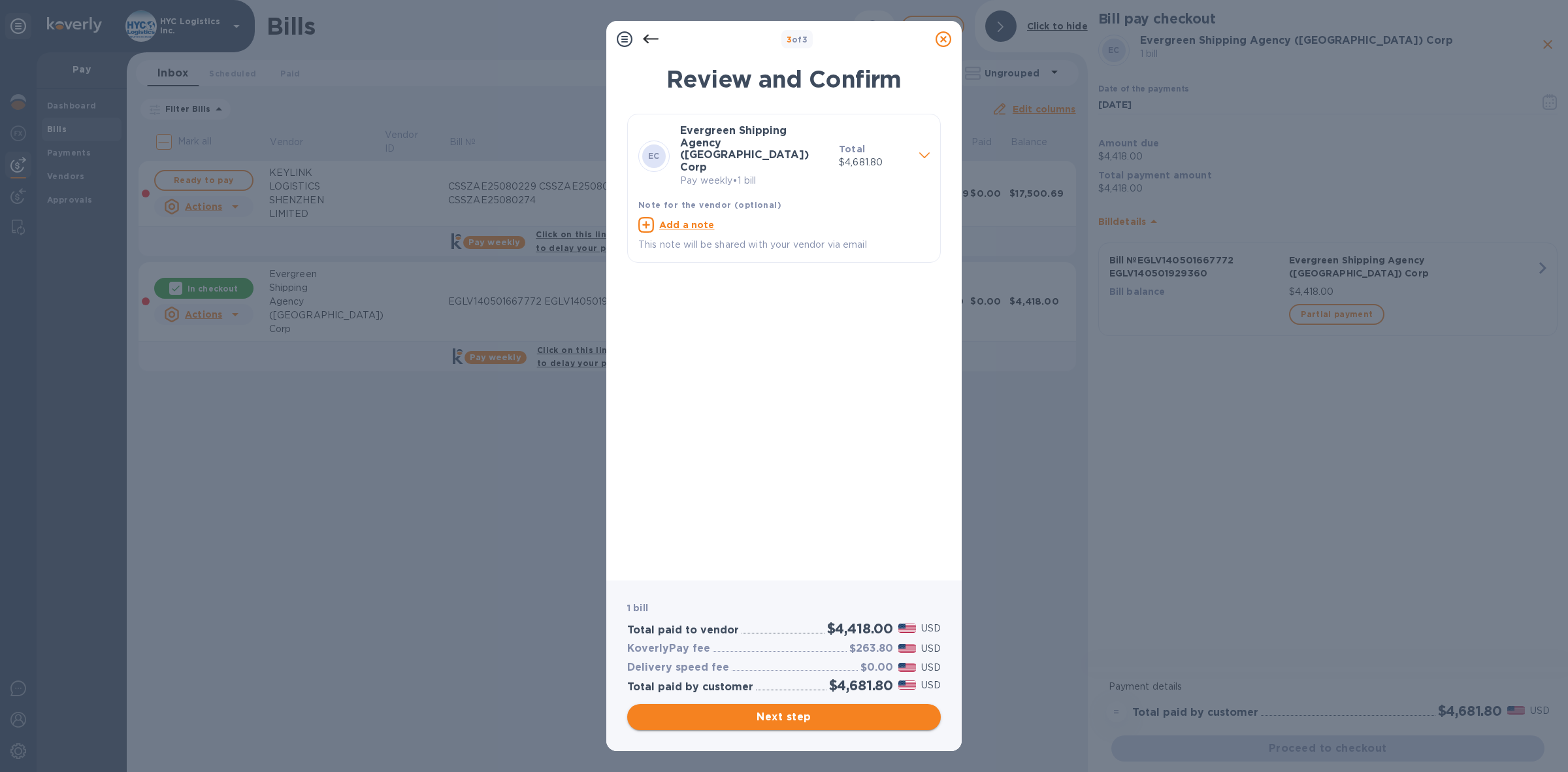
click at [827, 716] on span "Next step" at bounding box center [784, 716] width 293 height 16
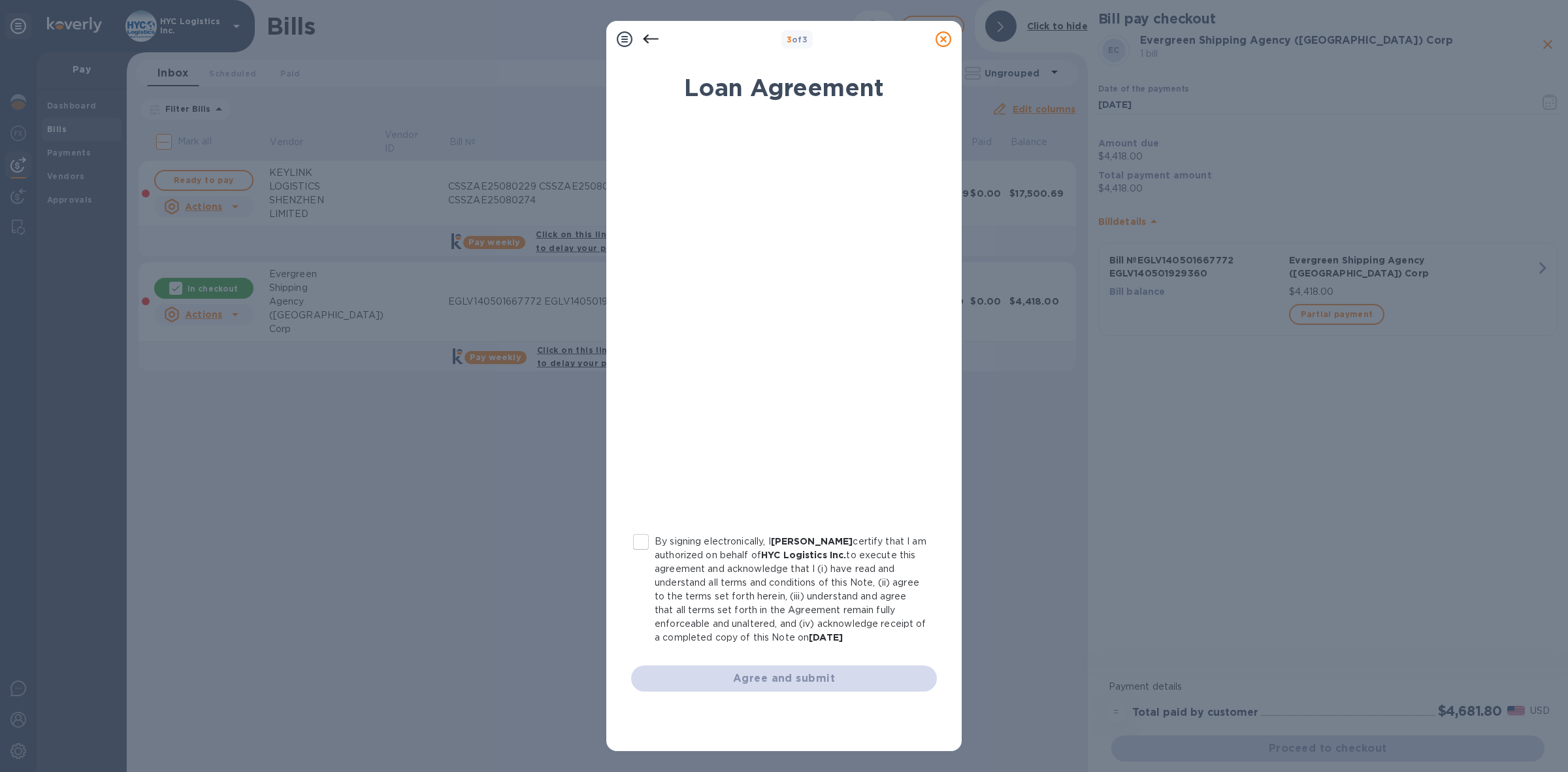
click at [637, 536] on input "By signing electronically, I [PERSON_NAME] certify that I am authorized on beha…" at bounding box center [641, 541] width 28 height 28
checkbox input "true"
click at [774, 681] on span "Agree and submit" at bounding box center [783, 678] width 285 height 16
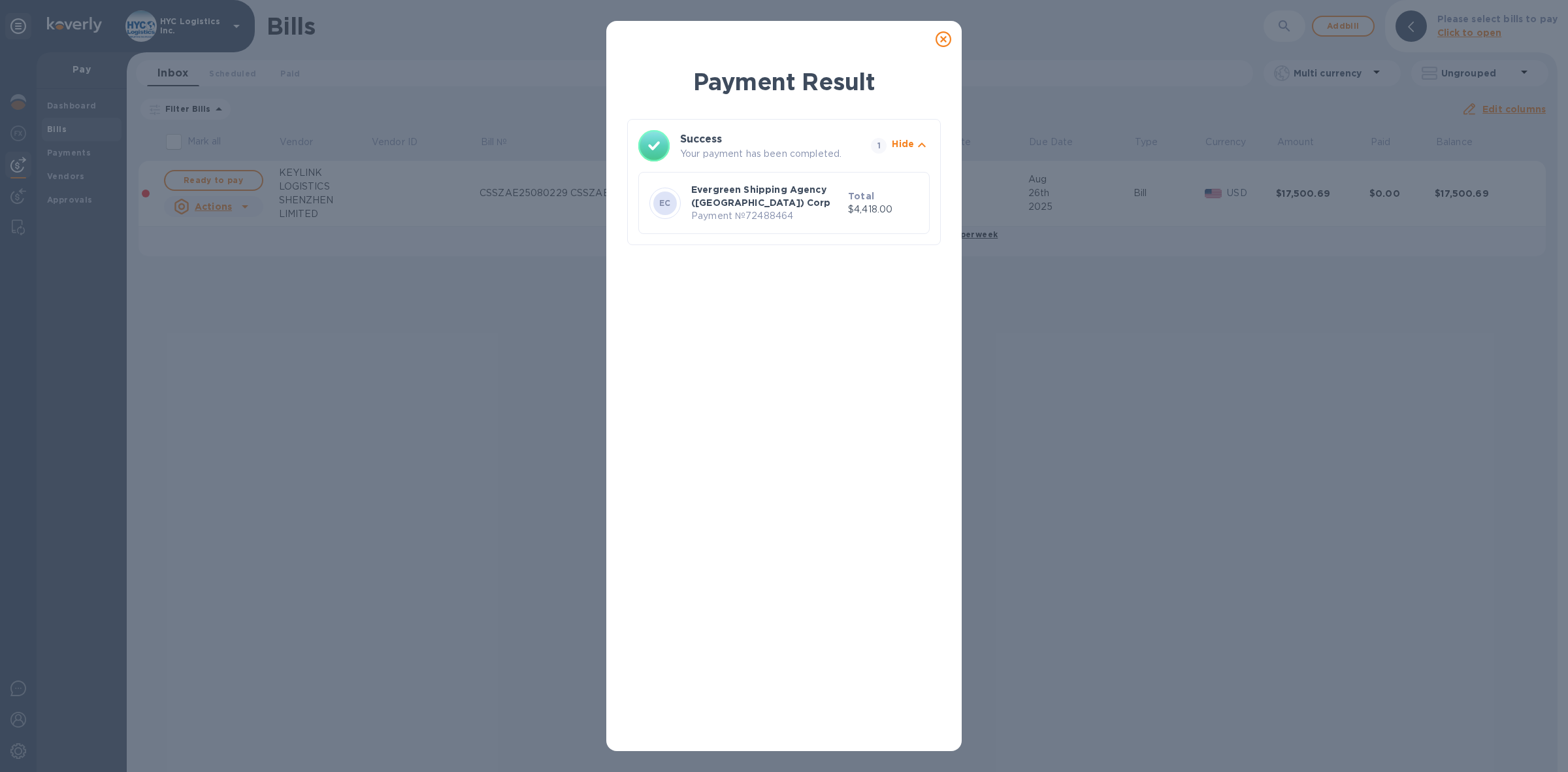
click at [770, 218] on p "Payment № 72488464" at bounding box center [767, 216] width 152 height 14
copy p "72488464"
click at [942, 38] on icon at bounding box center [943, 39] width 16 height 16
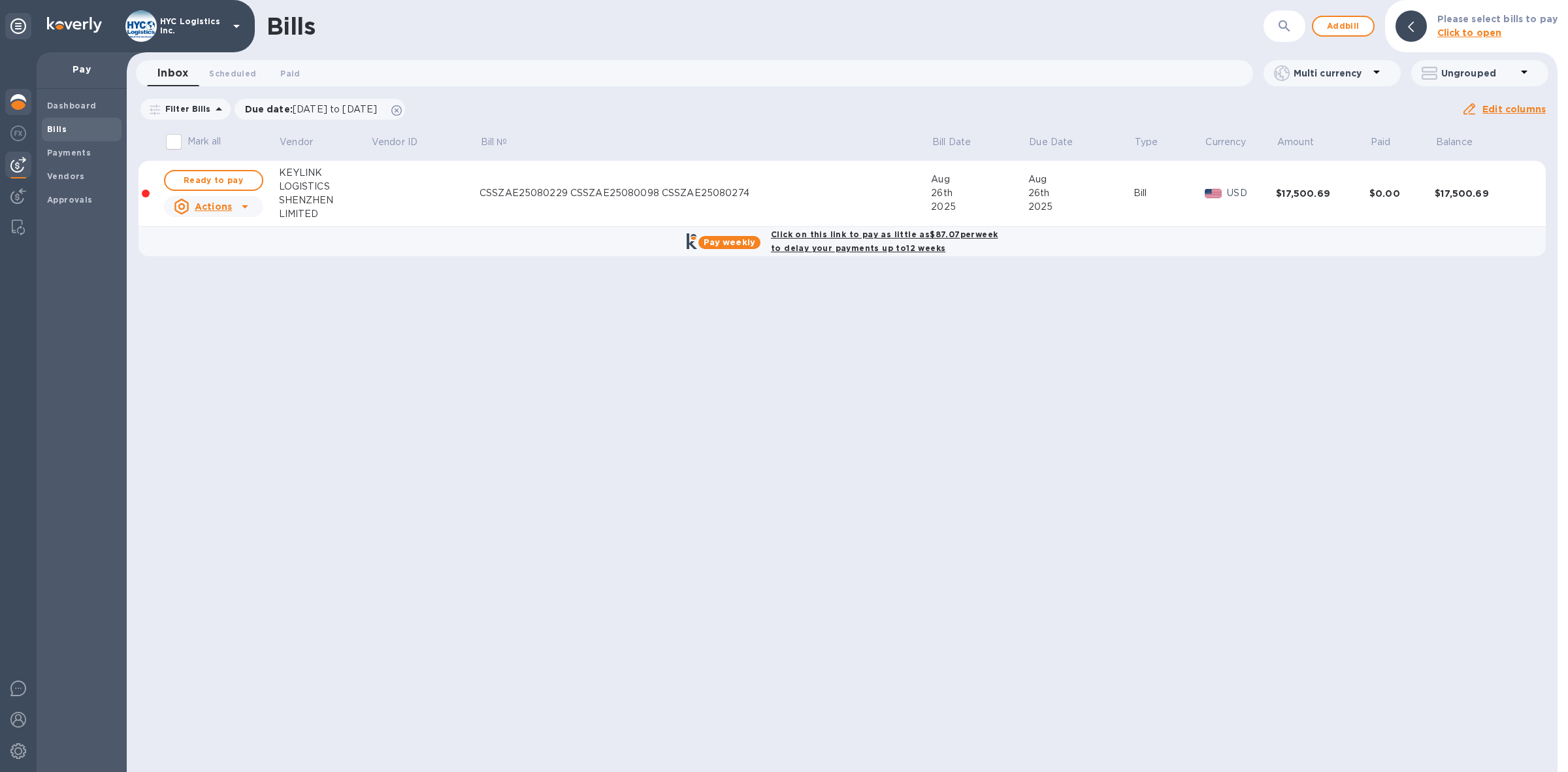
click at [18, 101] on img at bounding box center [18, 101] width 16 height 16
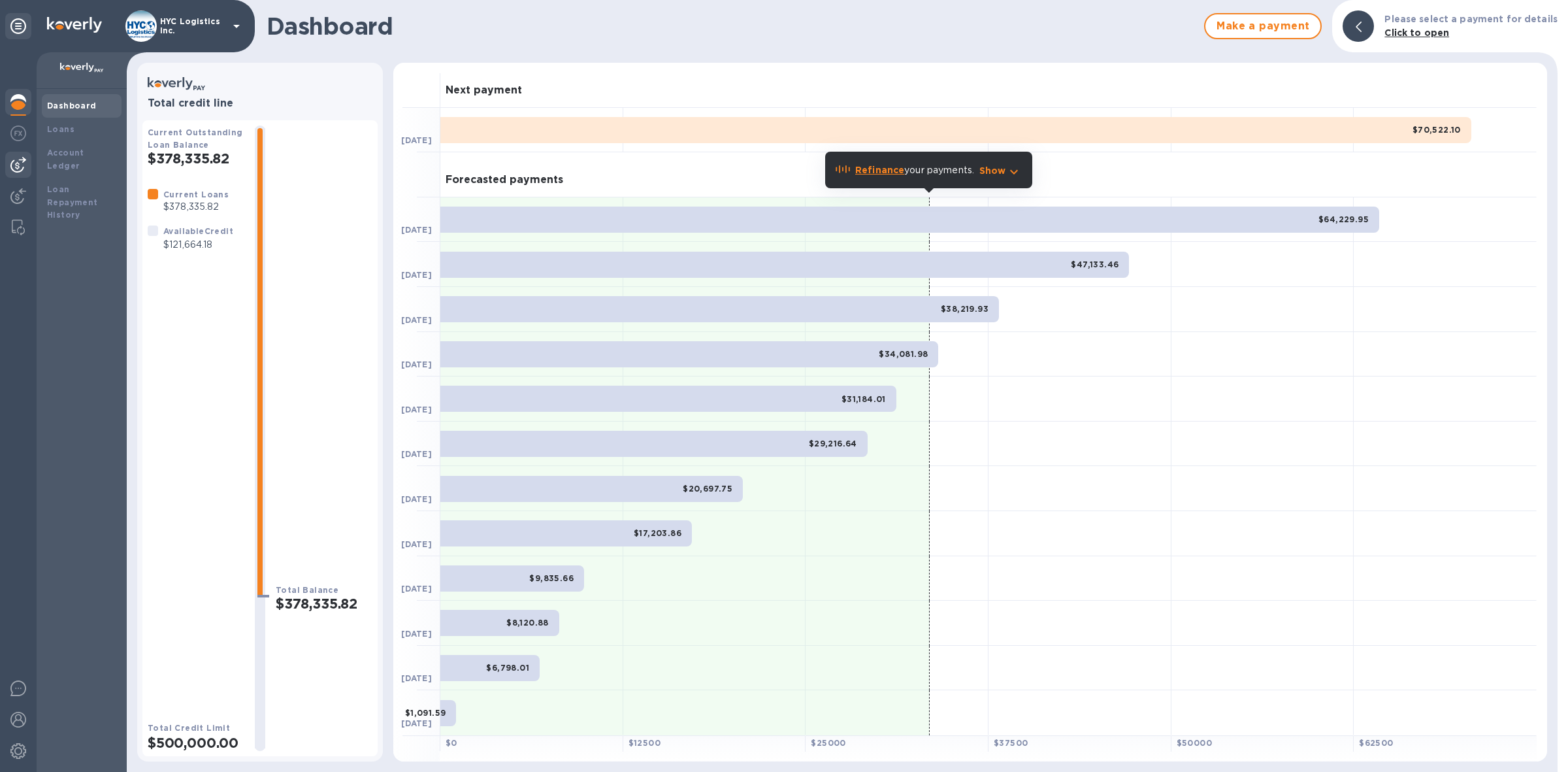
click at [11, 167] on img at bounding box center [18, 164] width 16 height 16
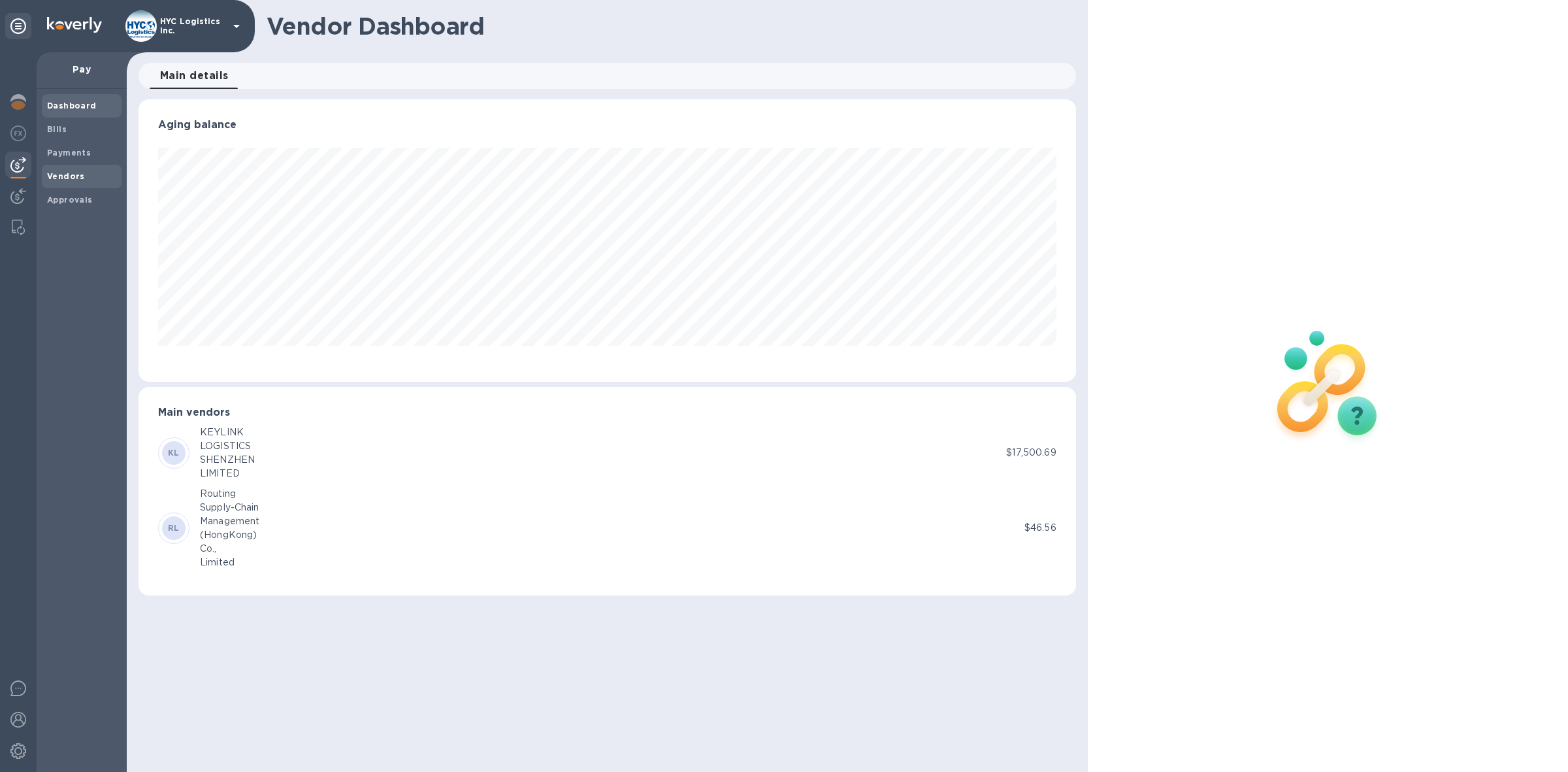
click at [50, 173] on b "Vendors" at bounding box center [66, 176] width 38 height 10
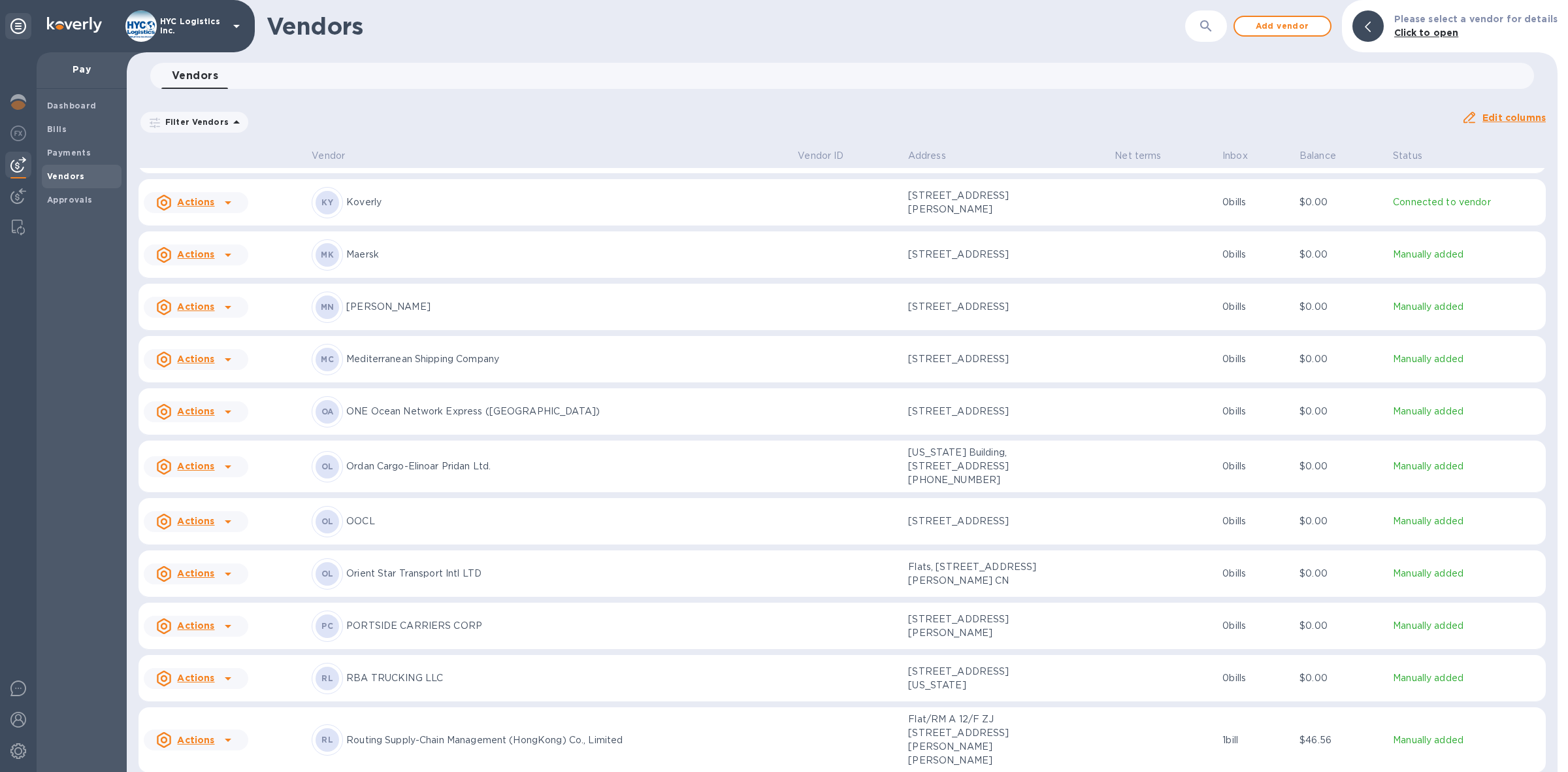
scroll to position [2507, 0]
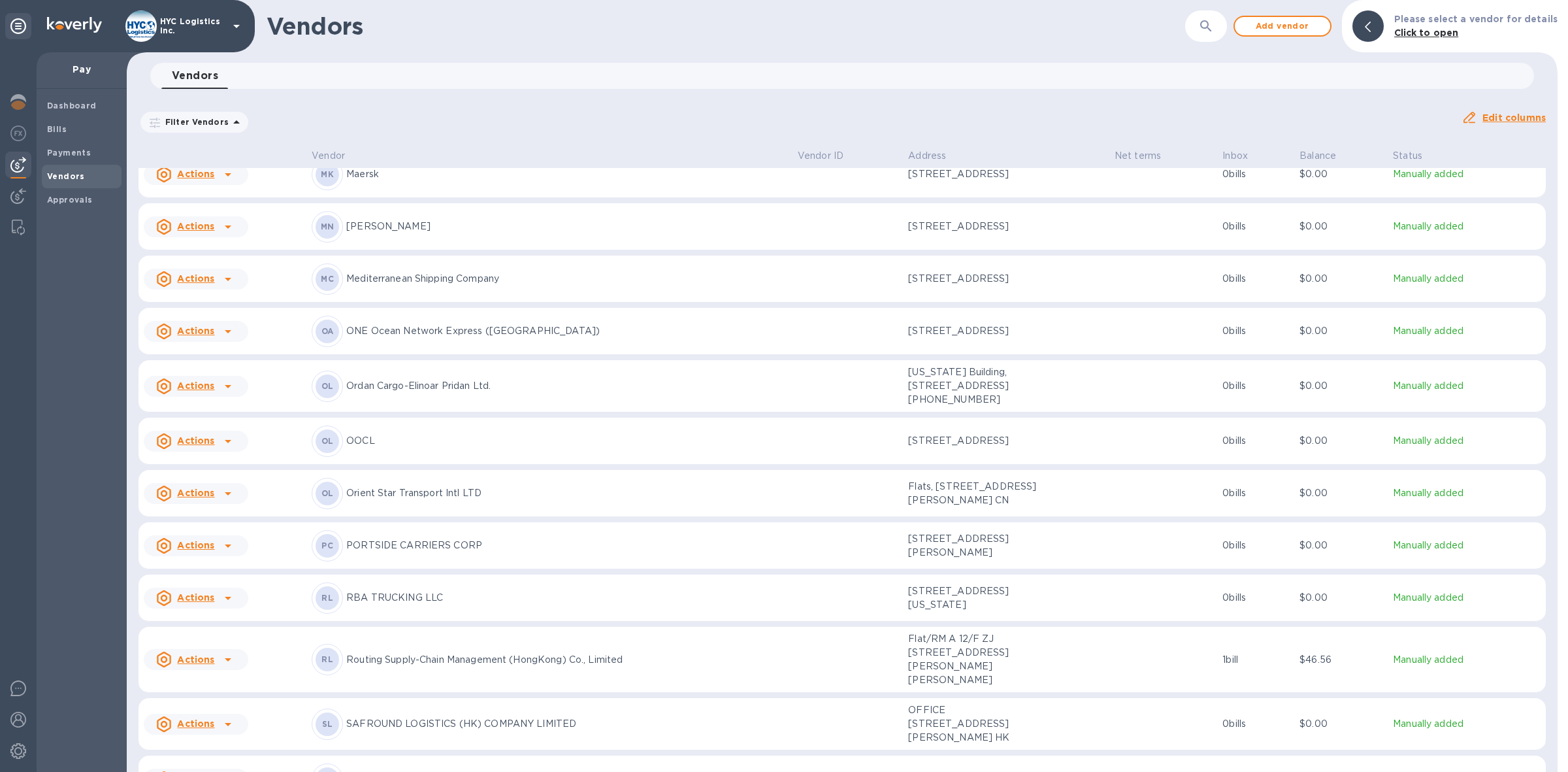
click at [207, 436] on u "Actions" at bounding box center [196, 441] width 38 height 11
click at [213, 488] on b "Add new bill" at bounding box center [210, 490] width 61 height 11
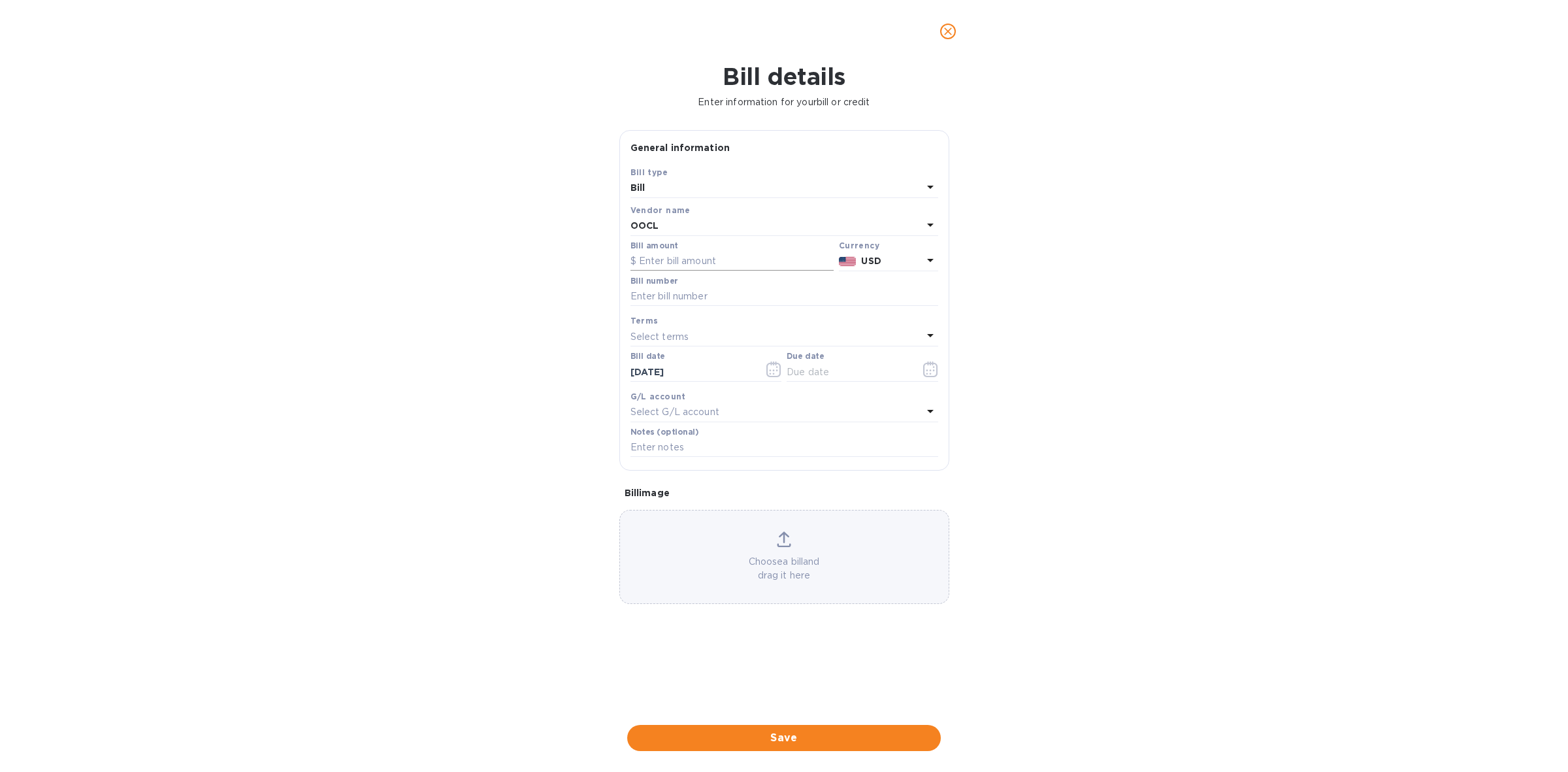
click at [686, 260] on input "text" at bounding box center [732, 261] width 204 height 20
type input "8,305.90"
click at [755, 288] on input "text" at bounding box center [785, 297] width 308 height 20
paste input "OOLU2310571380 OOLU2763597680 OOLU2763296920"
type input "OOLU2310571380 OOLU2763597680 OOLU2763296920"
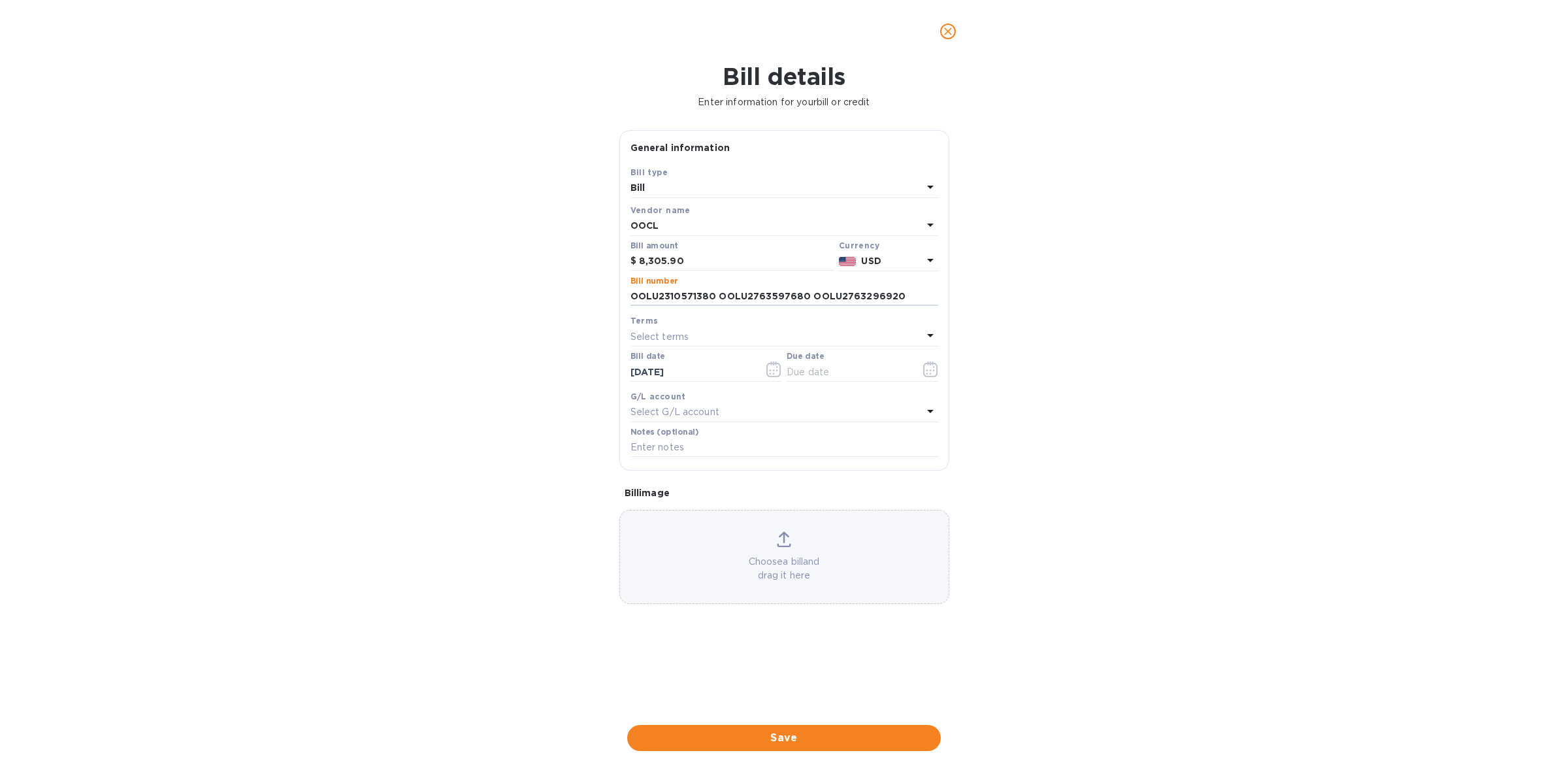
click at [746, 332] on div "Select terms" at bounding box center [776, 336] width 292 height 18
click at [701, 501] on p "COD" at bounding box center [779, 508] width 276 height 14
type input "[DATE]"
click at [795, 738] on span "Save" at bounding box center [784, 737] width 293 height 16
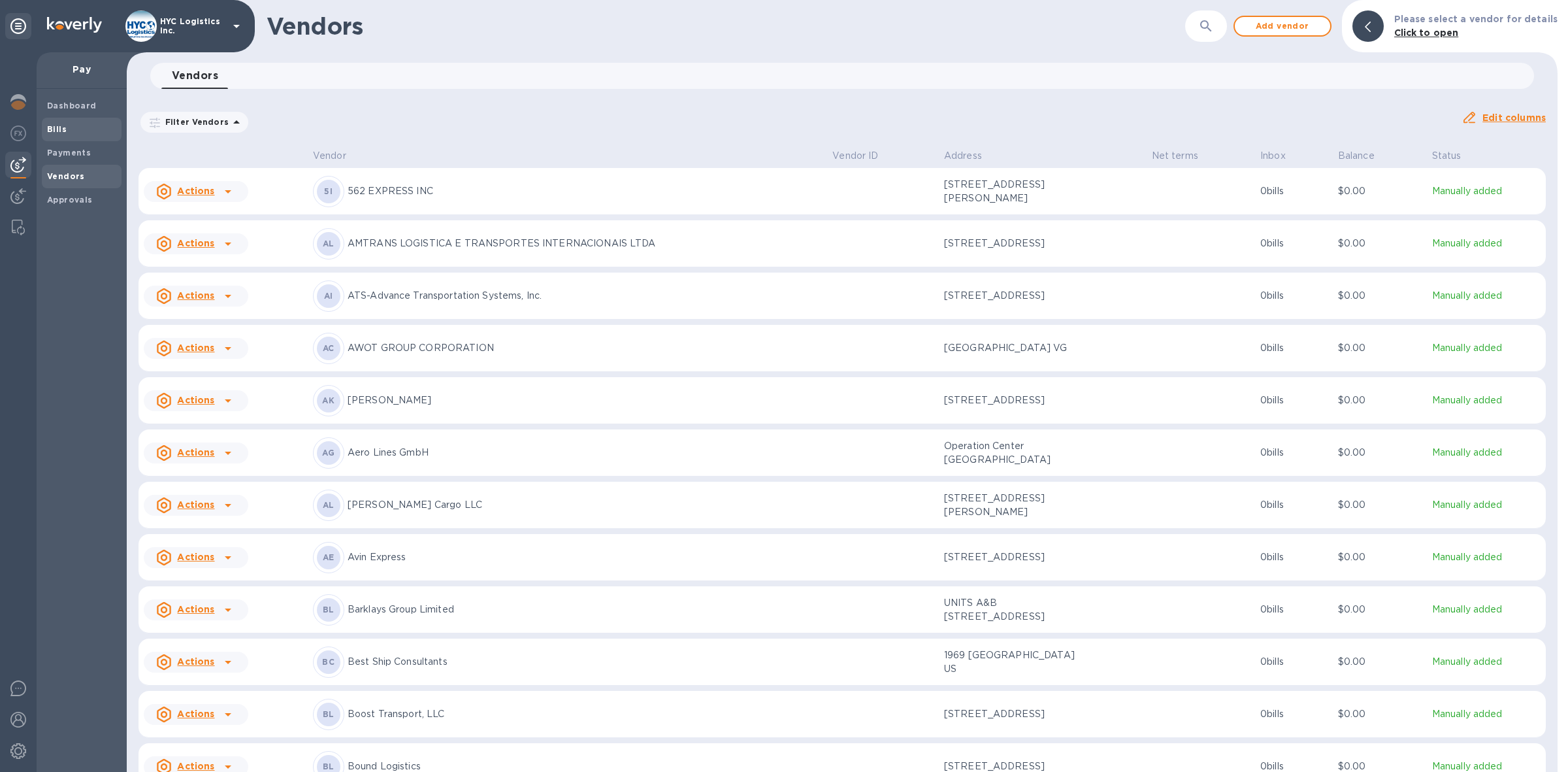
click at [59, 134] on span "Bills" at bounding box center [57, 129] width 20 height 13
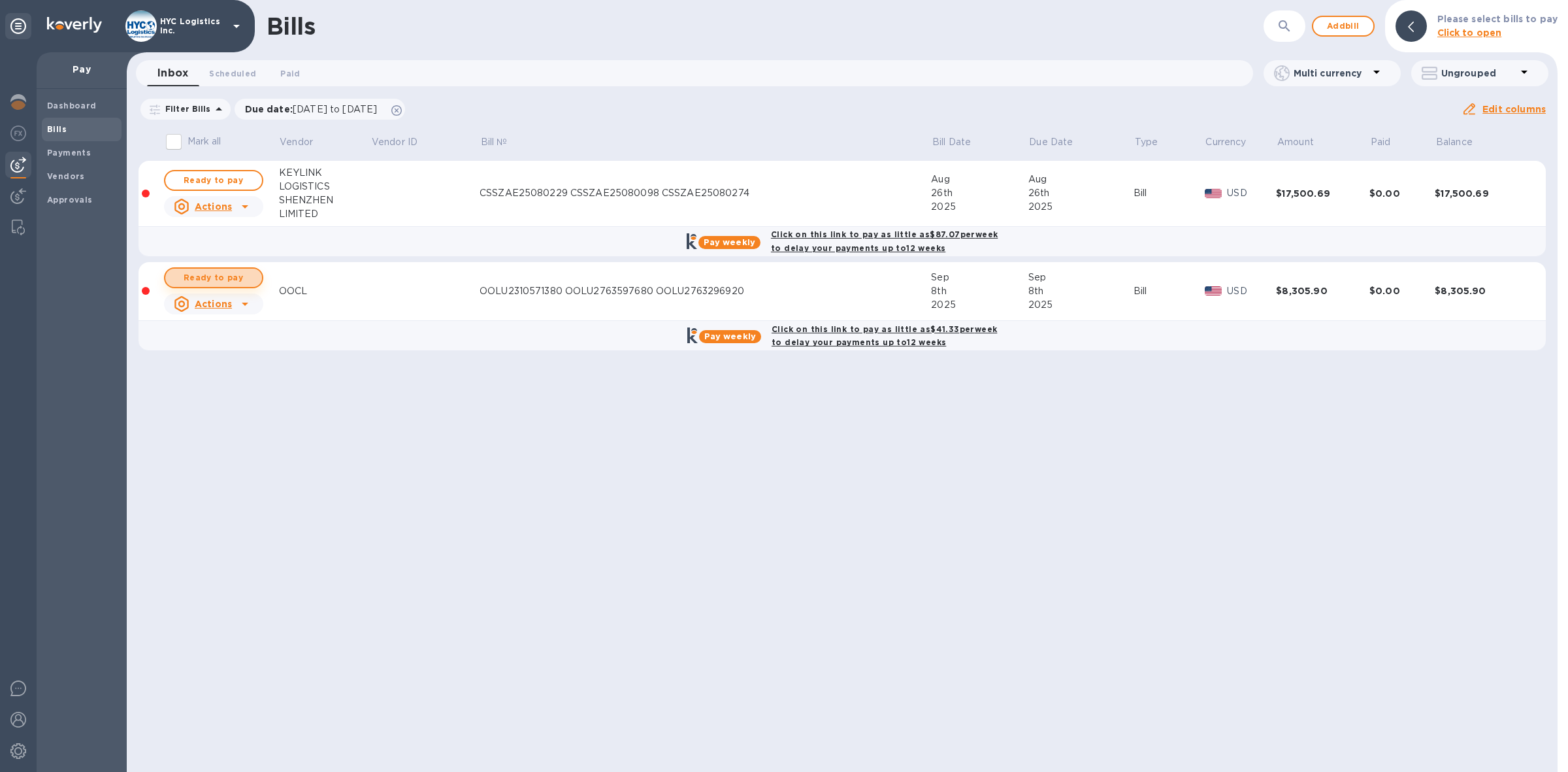
click at [211, 276] on span "Ready to pay" at bounding box center [213, 277] width 76 height 16
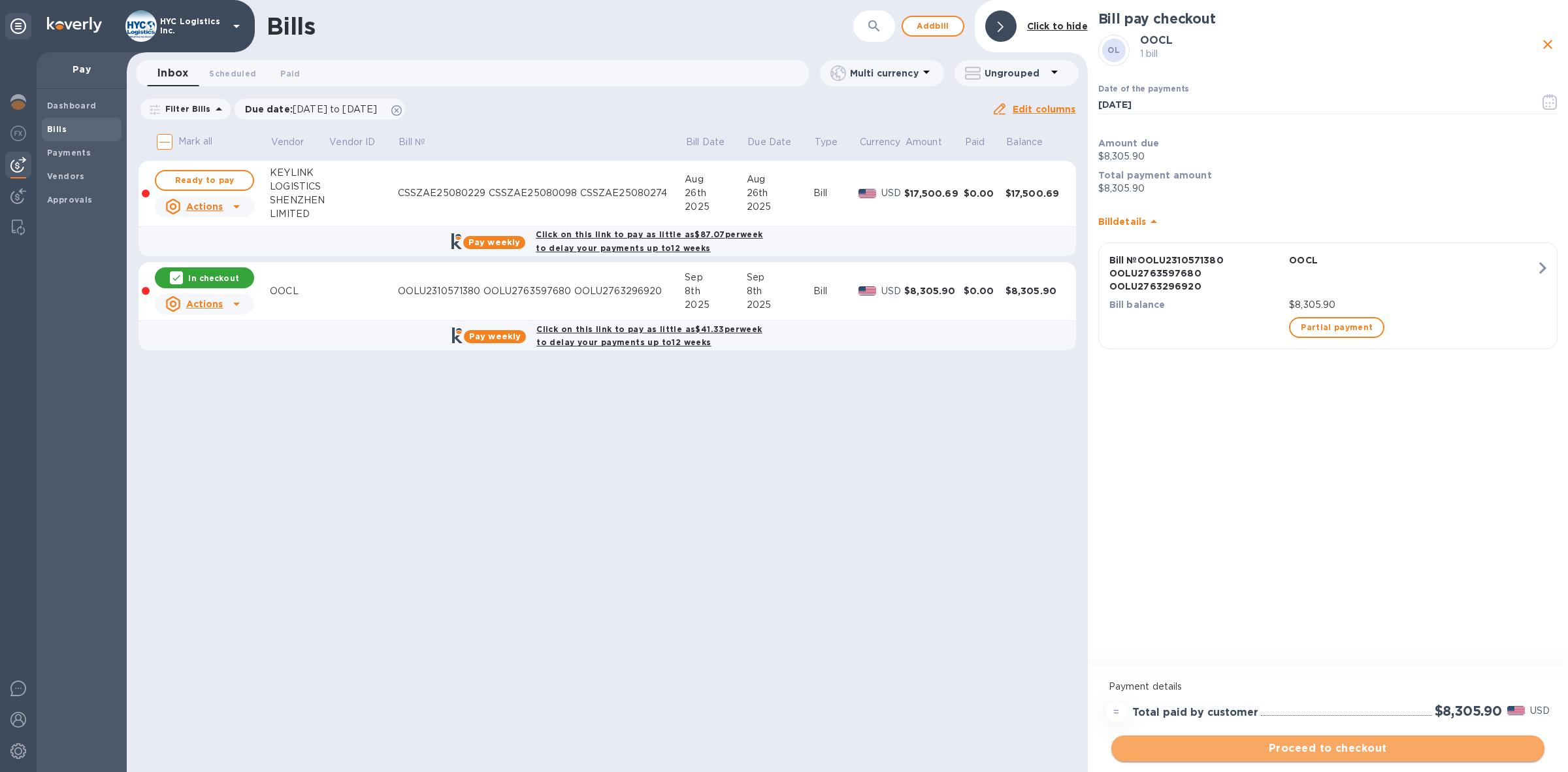
click at [1340, 743] on span "Proceed to checkout" at bounding box center [1328, 748] width 412 height 16
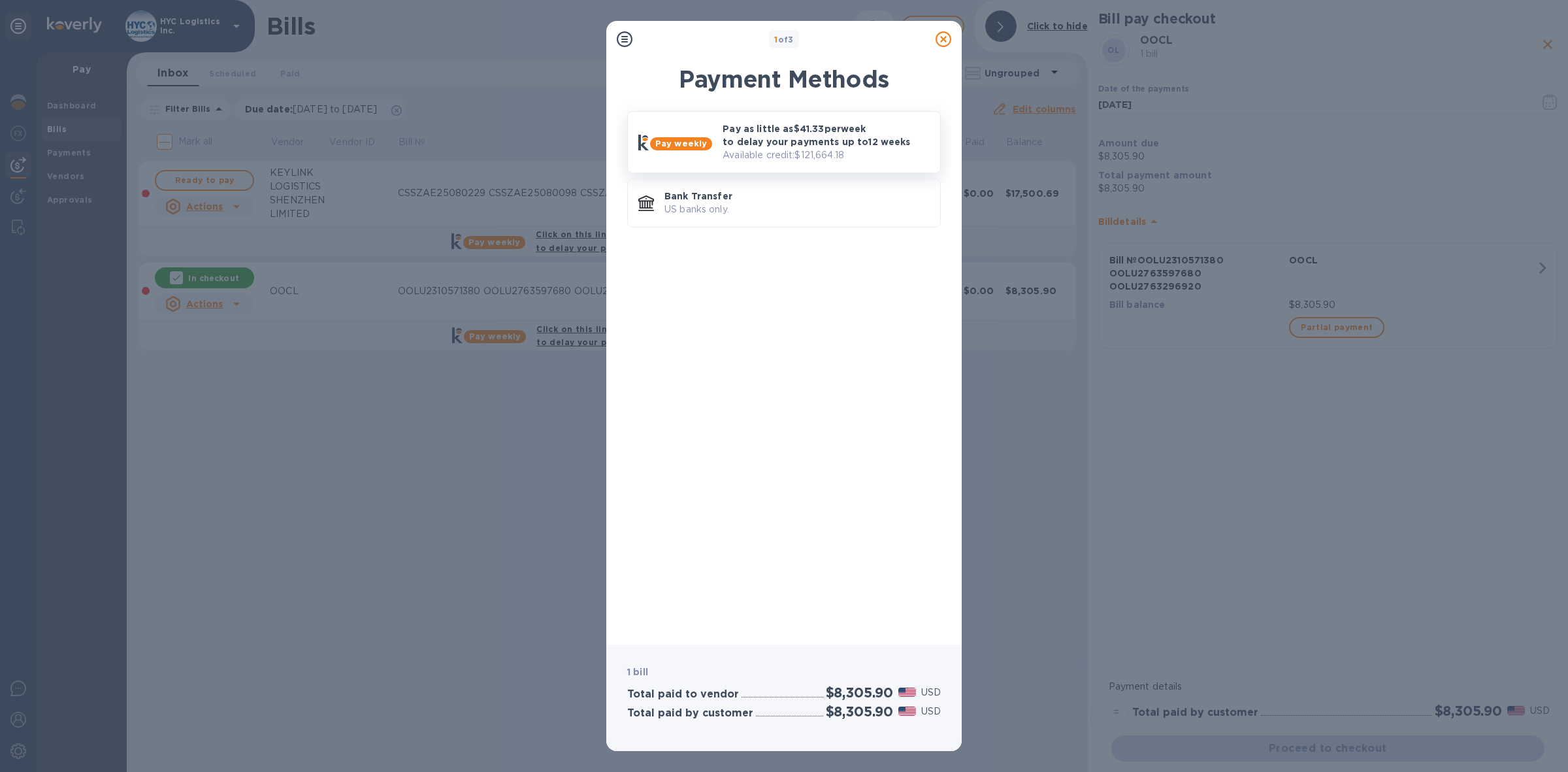
click at [808, 135] on p "Pay as little as $41.33 per week to delay your payments up to 12 weeks" at bounding box center [826, 135] width 207 height 26
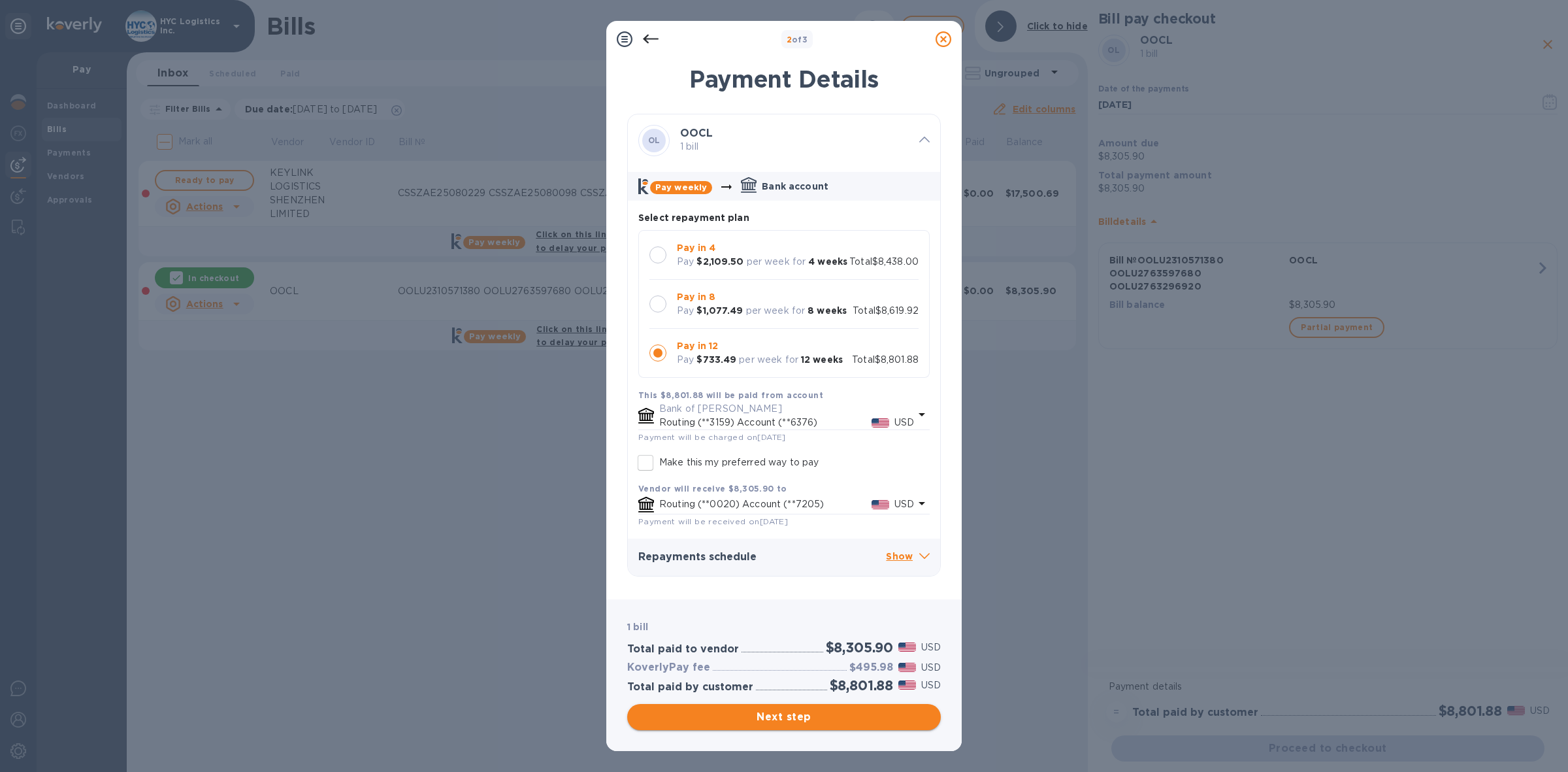
click at [801, 714] on span "Next step" at bounding box center [784, 716] width 293 height 16
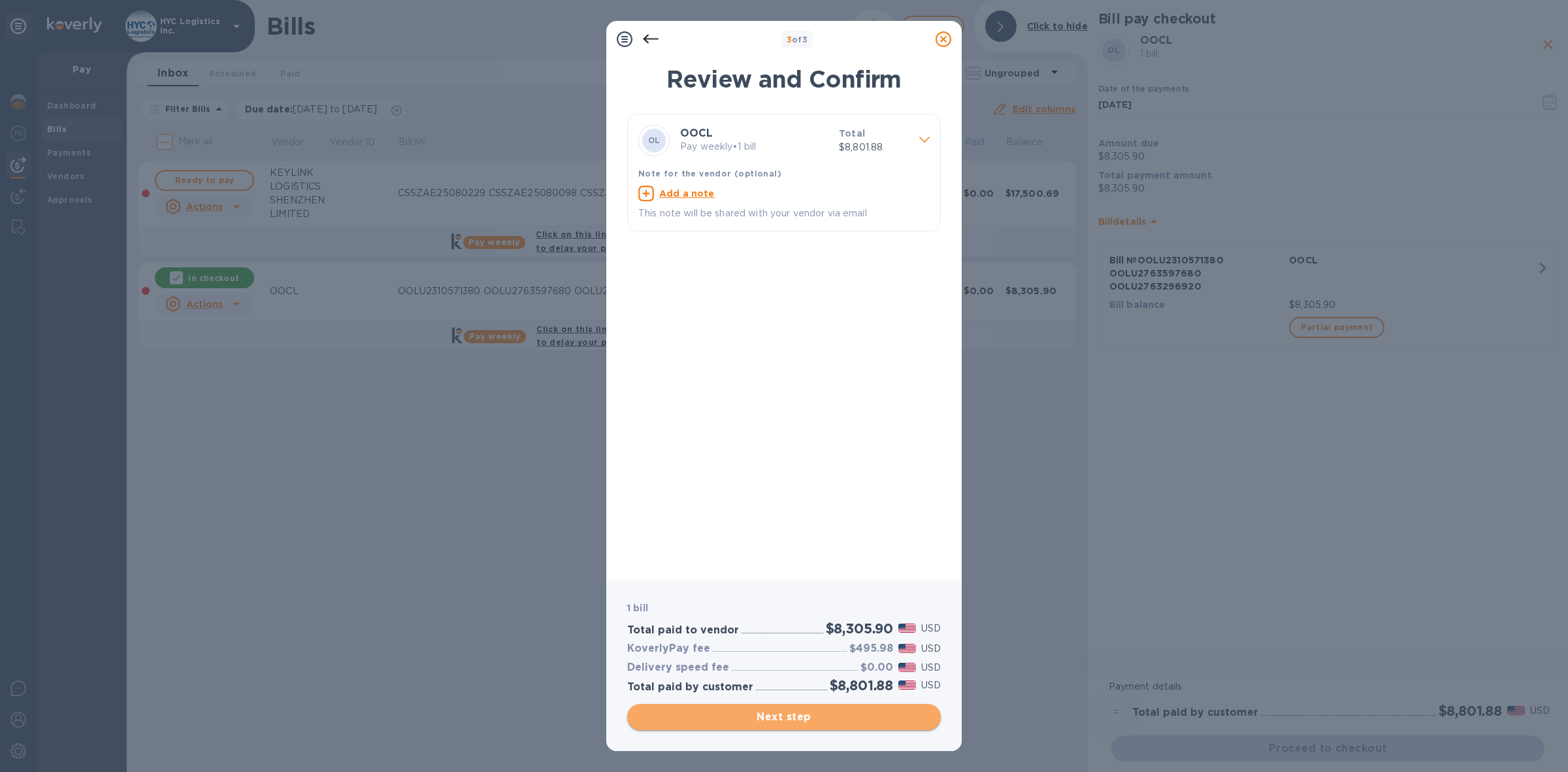
click at [789, 719] on span "Next step" at bounding box center [784, 716] width 293 height 16
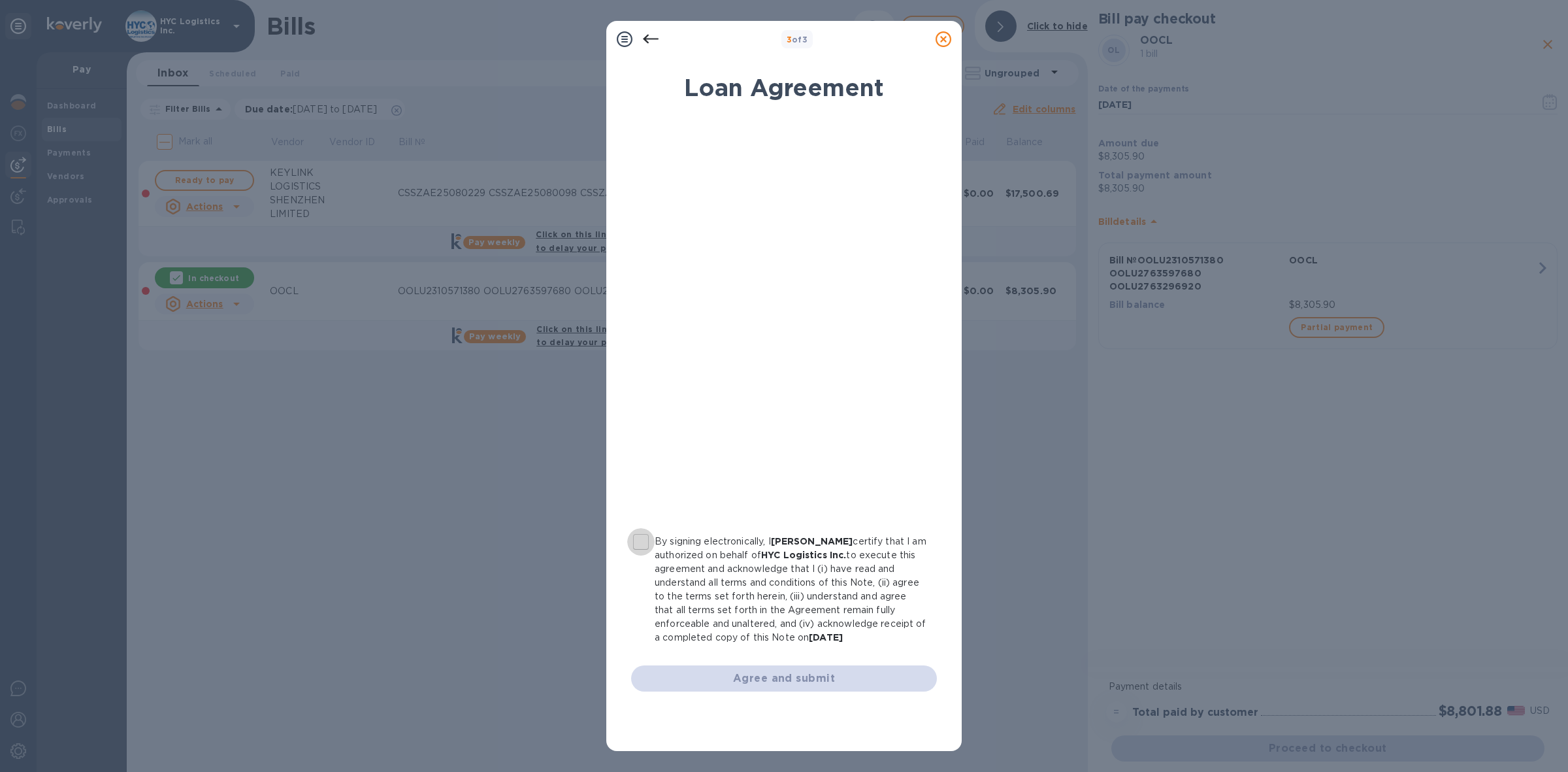
drag, startPoint x: 644, startPoint y: 541, endPoint x: 653, endPoint y: 541, distance: 9.0
click at [645, 541] on input "By signing electronically, I [PERSON_NAME] certify that I am authorized on beha…" at bounding box center [641, 541] width 28 height 28
checkbox input "true"
click at [807, 671] on span "Agree and submit" at bounding box center [783, 678] width 285 height 16
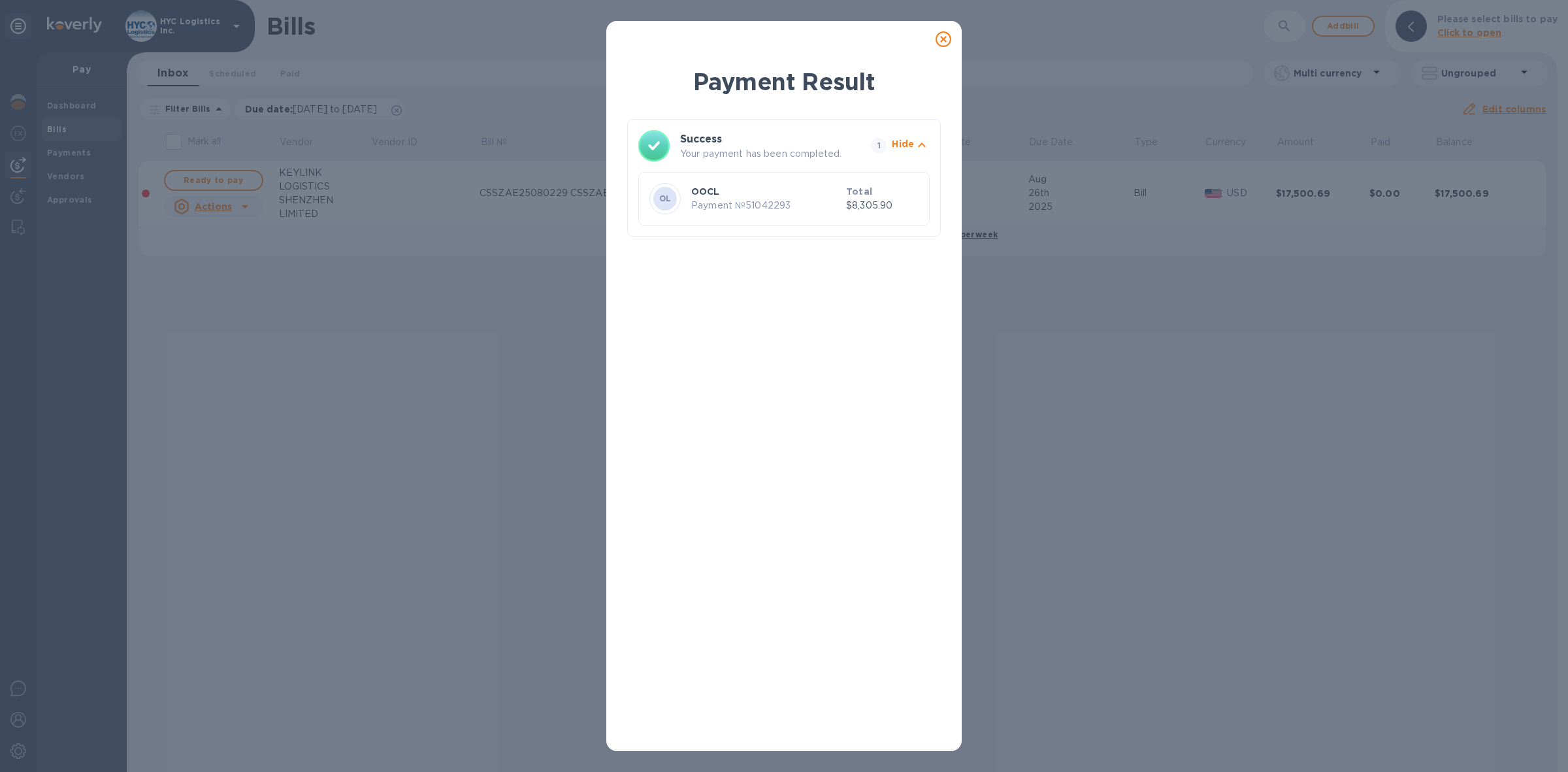
click at [767, 210] on p "Payment № 51042293" at bounding box center [766, 206] width 149 height 14
copy p "51042293"
click at [942, 40] on icon at bounding box center [943, 39] width 16 height 16
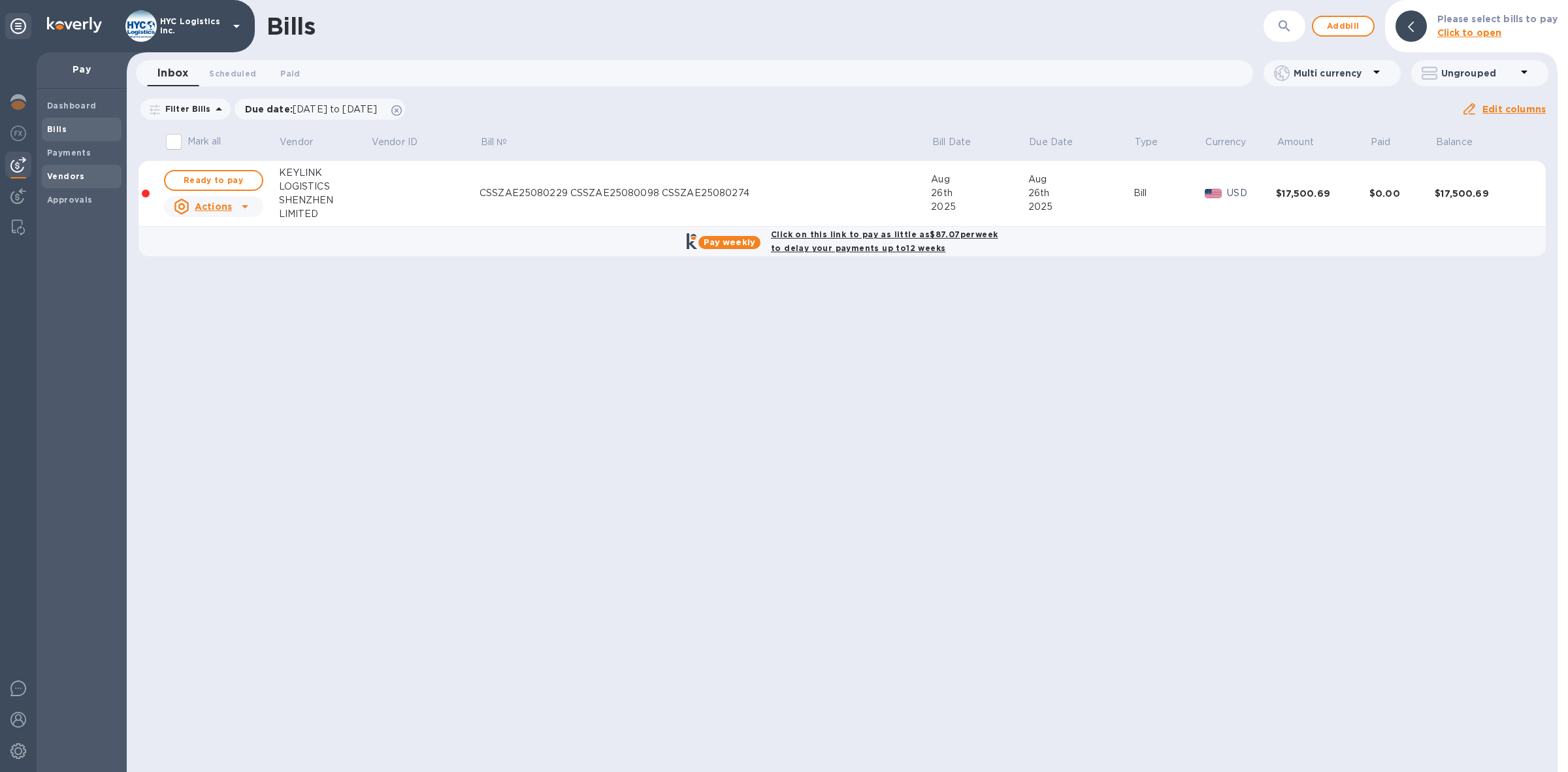
click at [68, 173] on b "Vendors" at bounding box center [66, 176] width 38 height 10
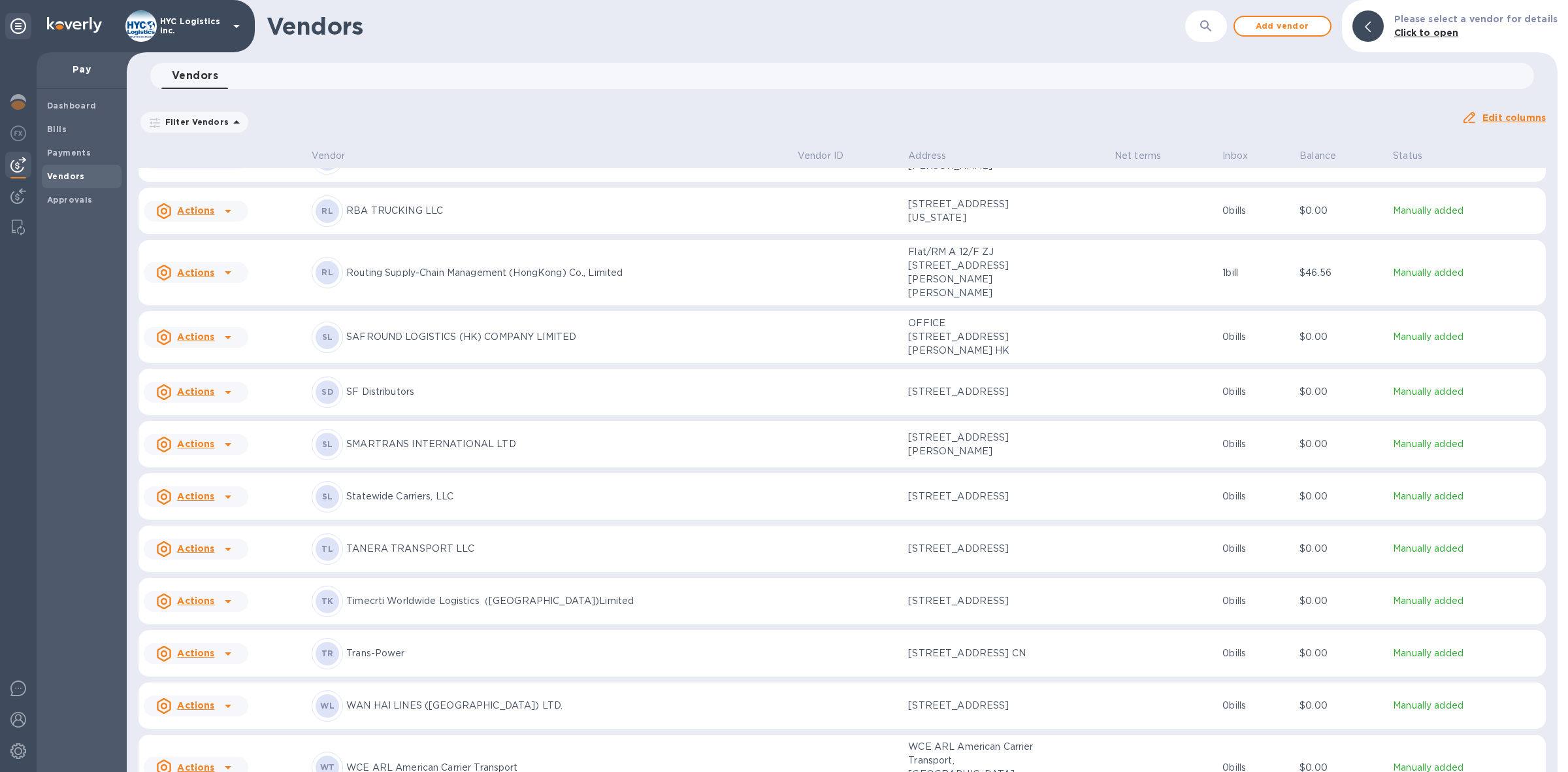
scroll to position [2119, 0]
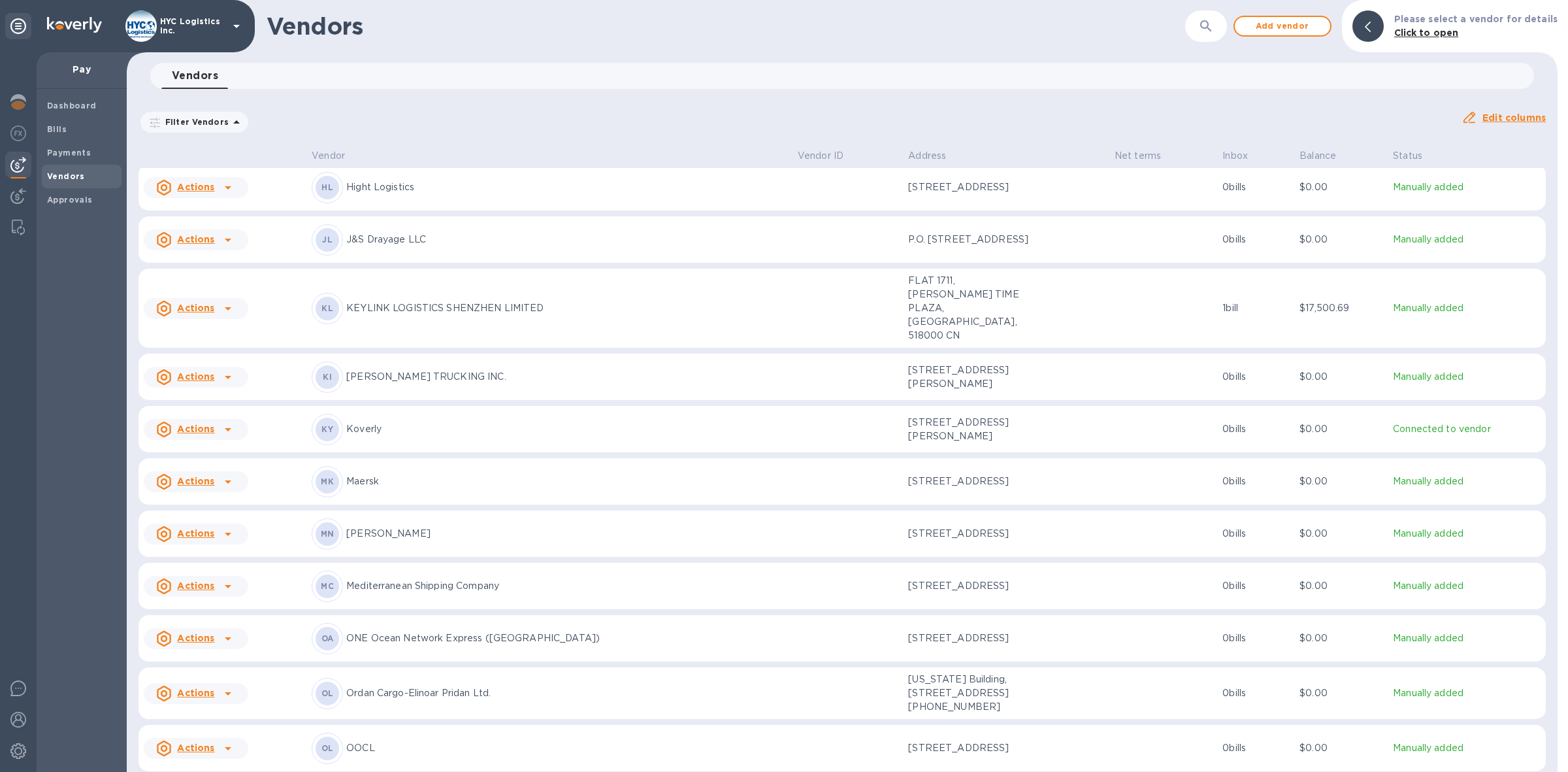
click at [51, 175] on b "Vendors" at bounding box center [66, 176] width 38 height 10
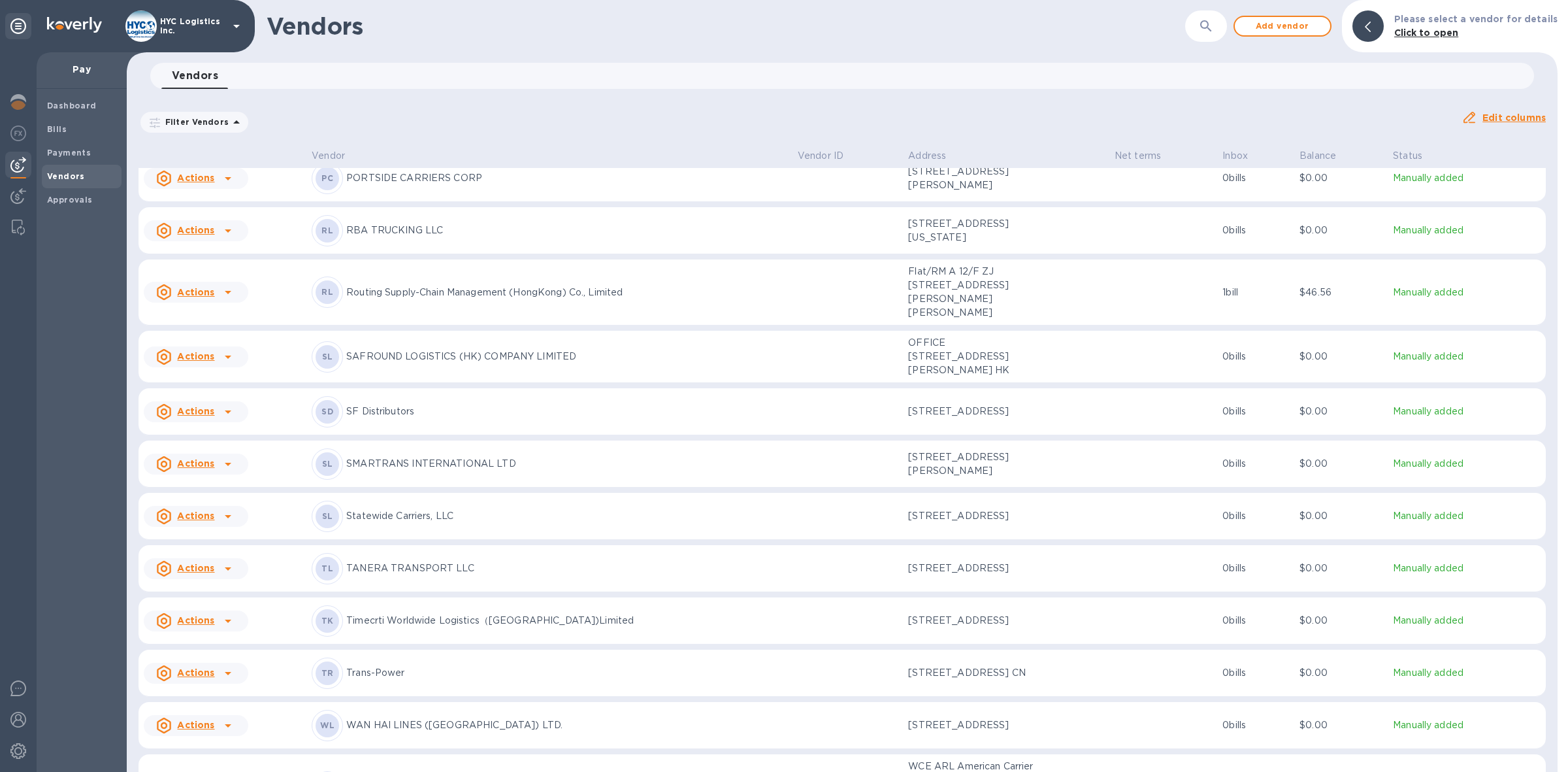
scroll to position [3112, 0]
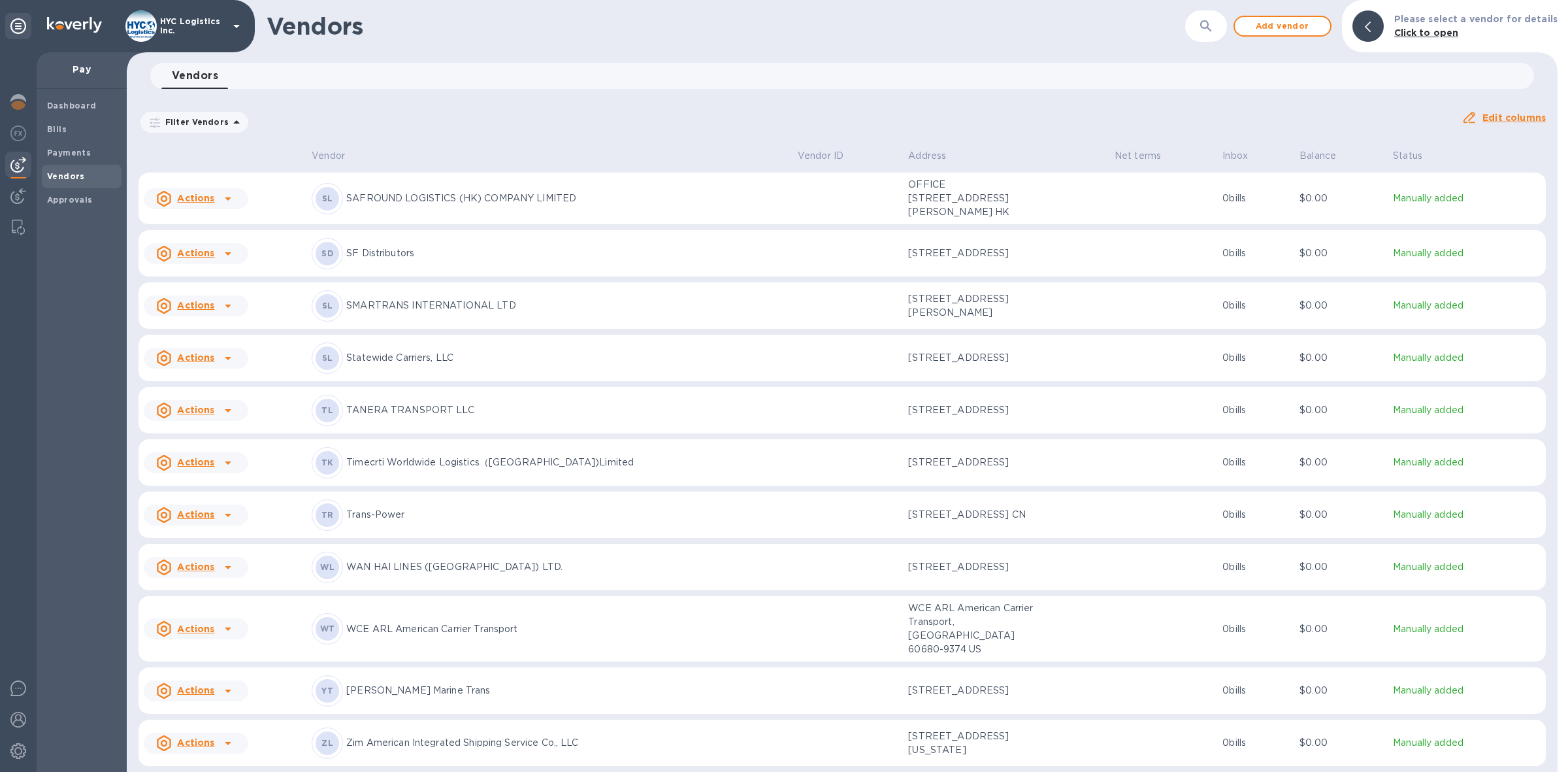
click at [210, 742] on u "Actions" at bounding box center [196, 743] width 38 height 11
click at [216, 716] on b "Add new bill" at bounding box center [210, 713] width 61 height 11
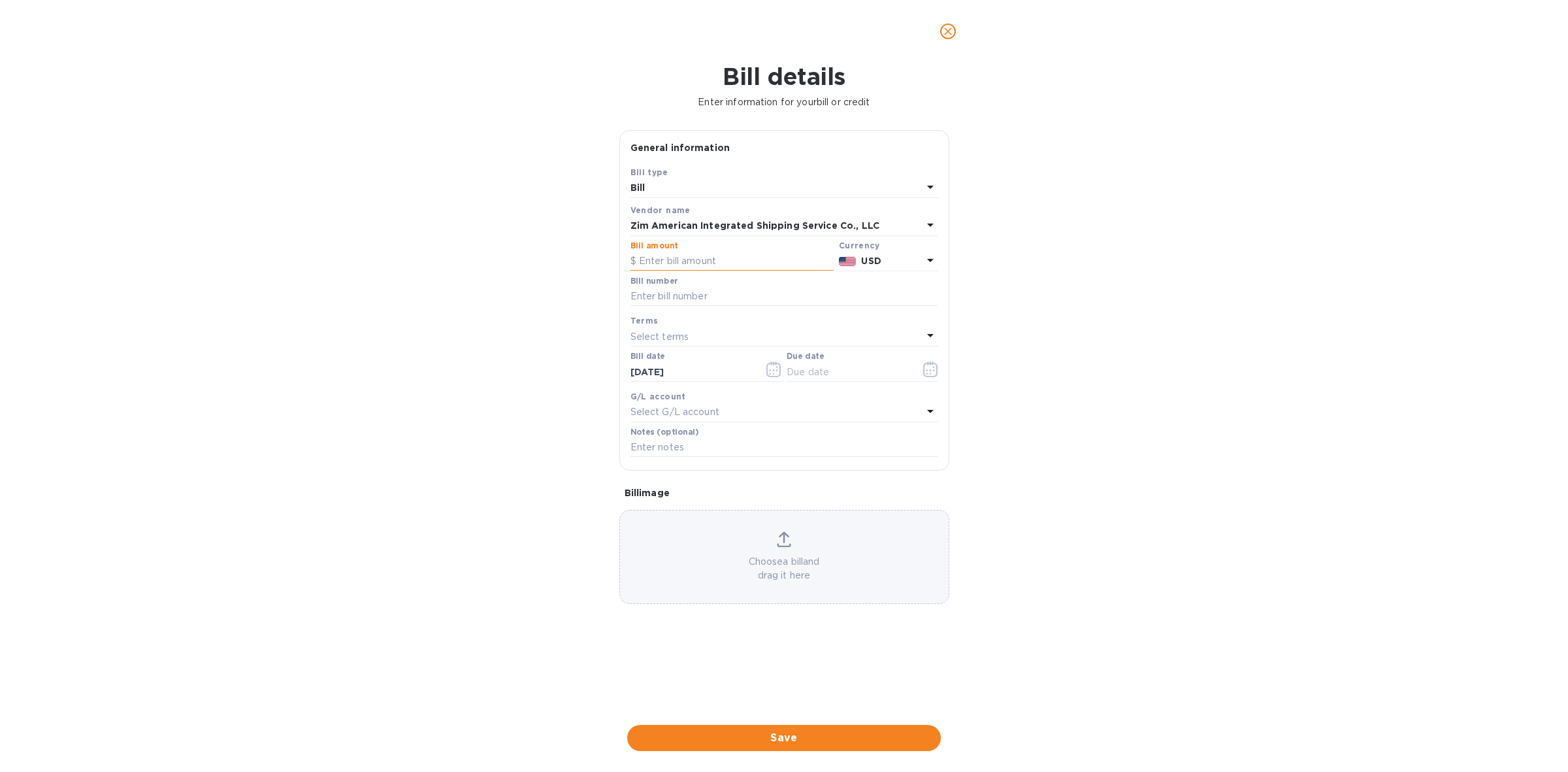
click at [734, 258] on input "text" at bounding box center [732, 261] width 204 height 20
click at [736, 259] on input "text" at bounding box center [732, 261] width 204 height 20
type input "3,467"
click at [697, 299] on input "text" at bounding box center [785, 297] width 308 height 20
paste input "ZIMUNGB20676855 ZIMUBKK80408834"
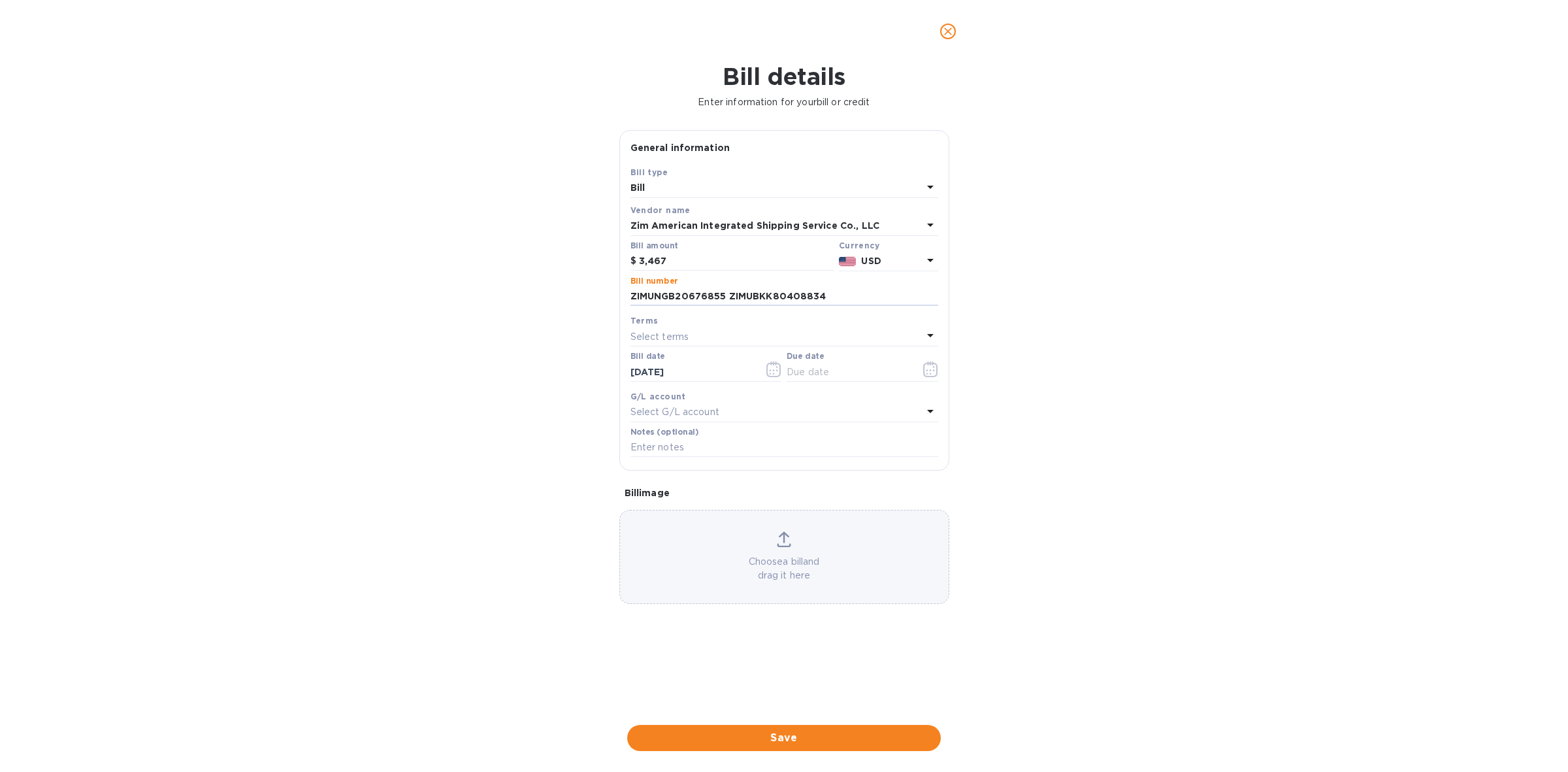
type input "ZIMUNGB20676855 ZIMUBKK80408834"
click at [707, 330] on div "Select terms" at bounding box center [776, 336] width 292 height 18
click at [688, 503] on p "COD" at bounding box center [779, 508] width 276 height 14
type input "[DATE]"
click at [799, 735] on span "Save" at bounding box center [784, 737] width 293 height 16
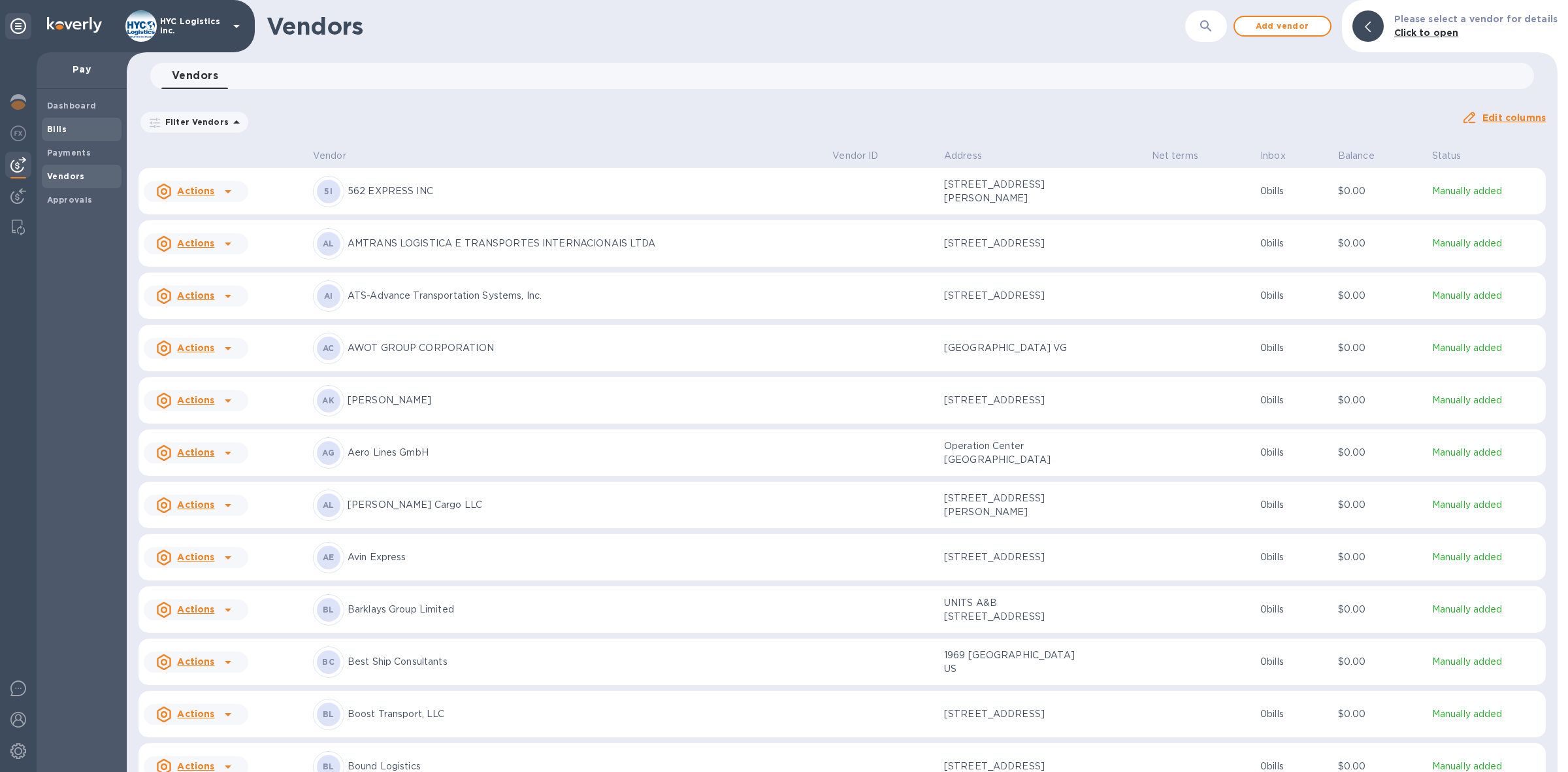
click at [47, 124] on b "Bills" at bounding box center [57, 128] width 20 height 10
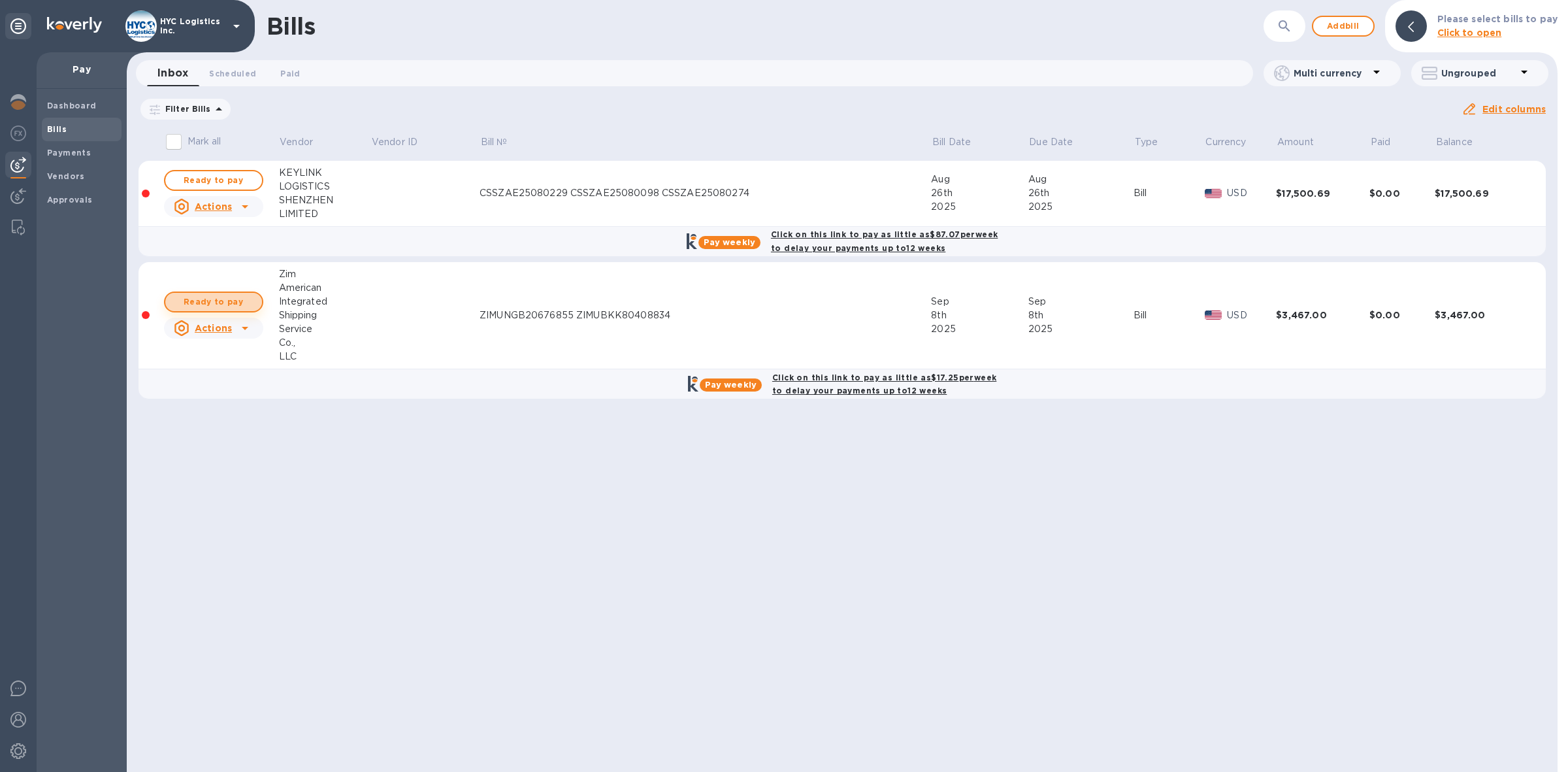
click at [221, 300] on span "Ready to pay" at bounding box center [213, 302] width 76 height 16
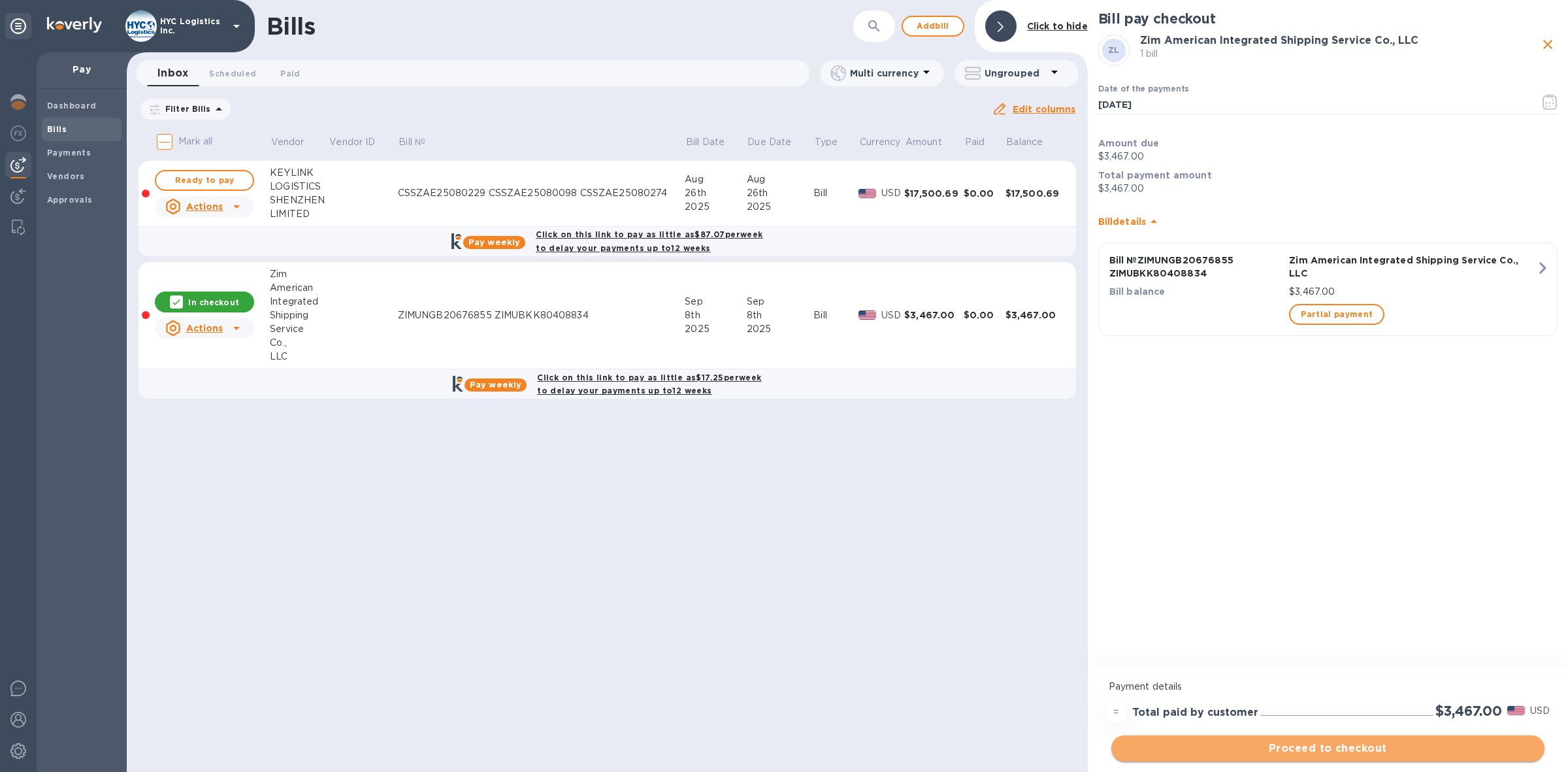
click at [1325, 749] on span "Proceed to checkout" at bounding box center [1328, 748] width 412 height 16
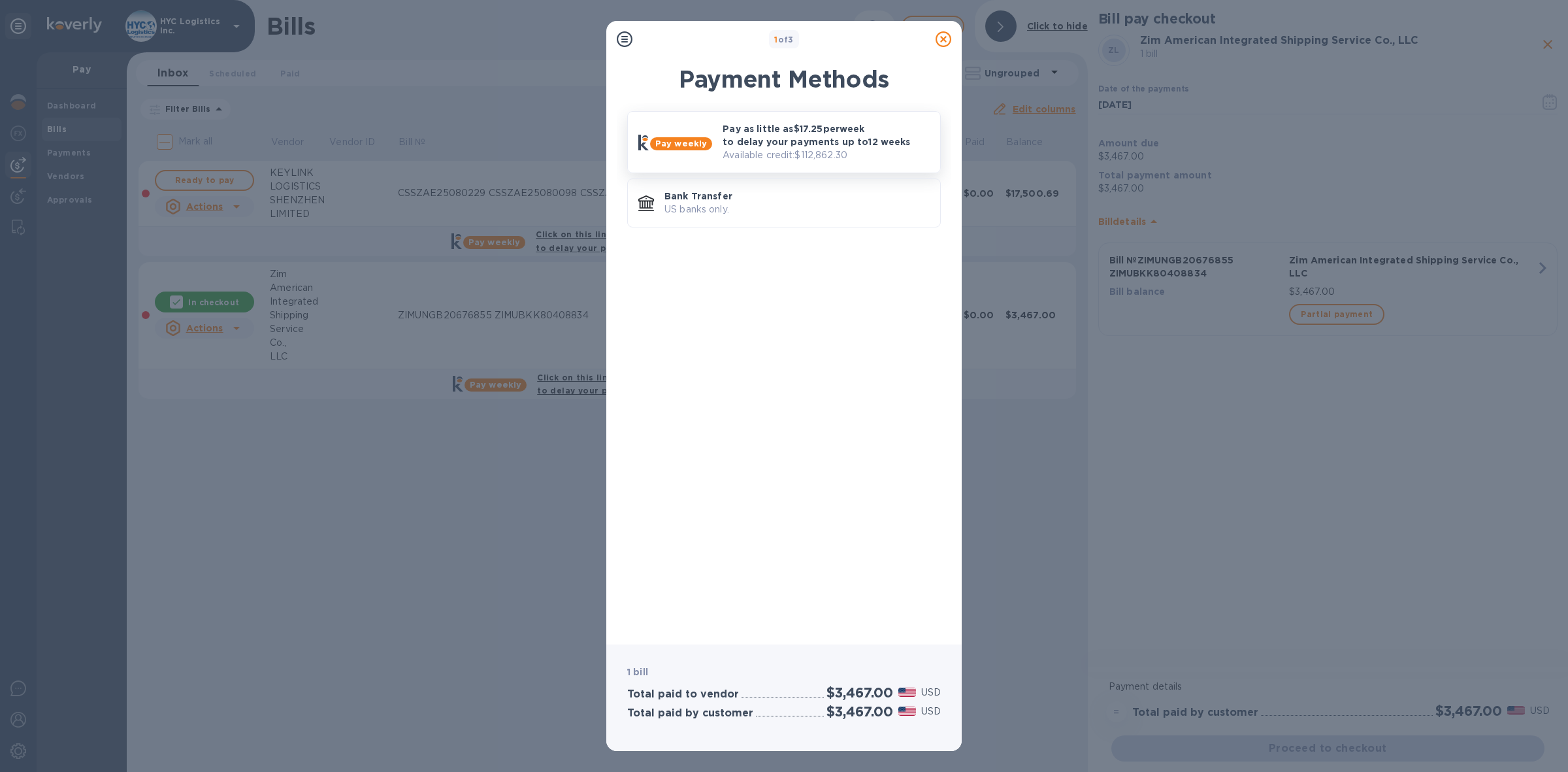
click at [822, 137] on p "Pay as little as $17.25 per week to delay your payments up to 12 weeks" at bounding box center [826, 135] width 207 height 26
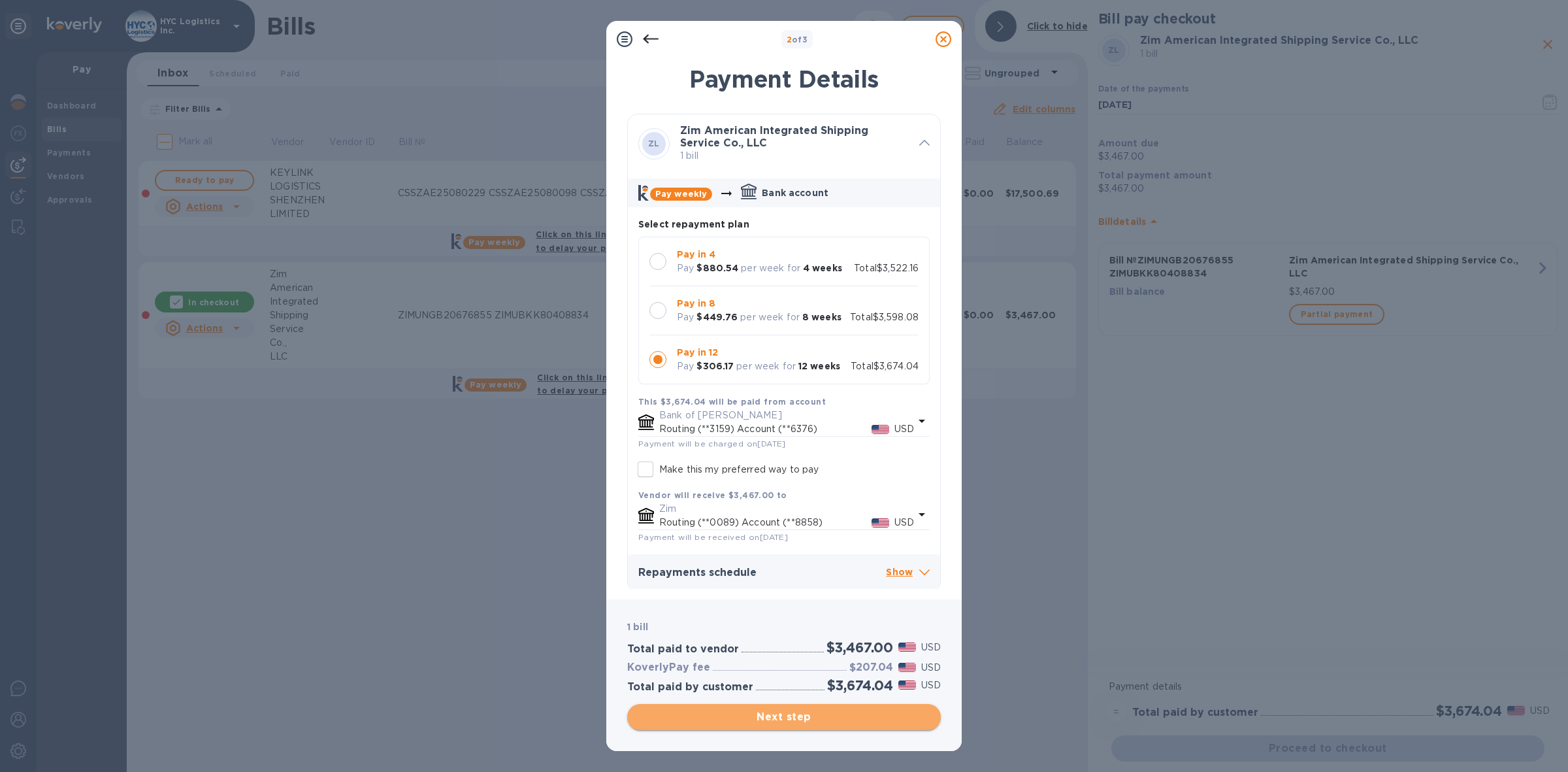
click at [804, 710] on span "Next step" at bounding box center [784, 716] width 293 height 16
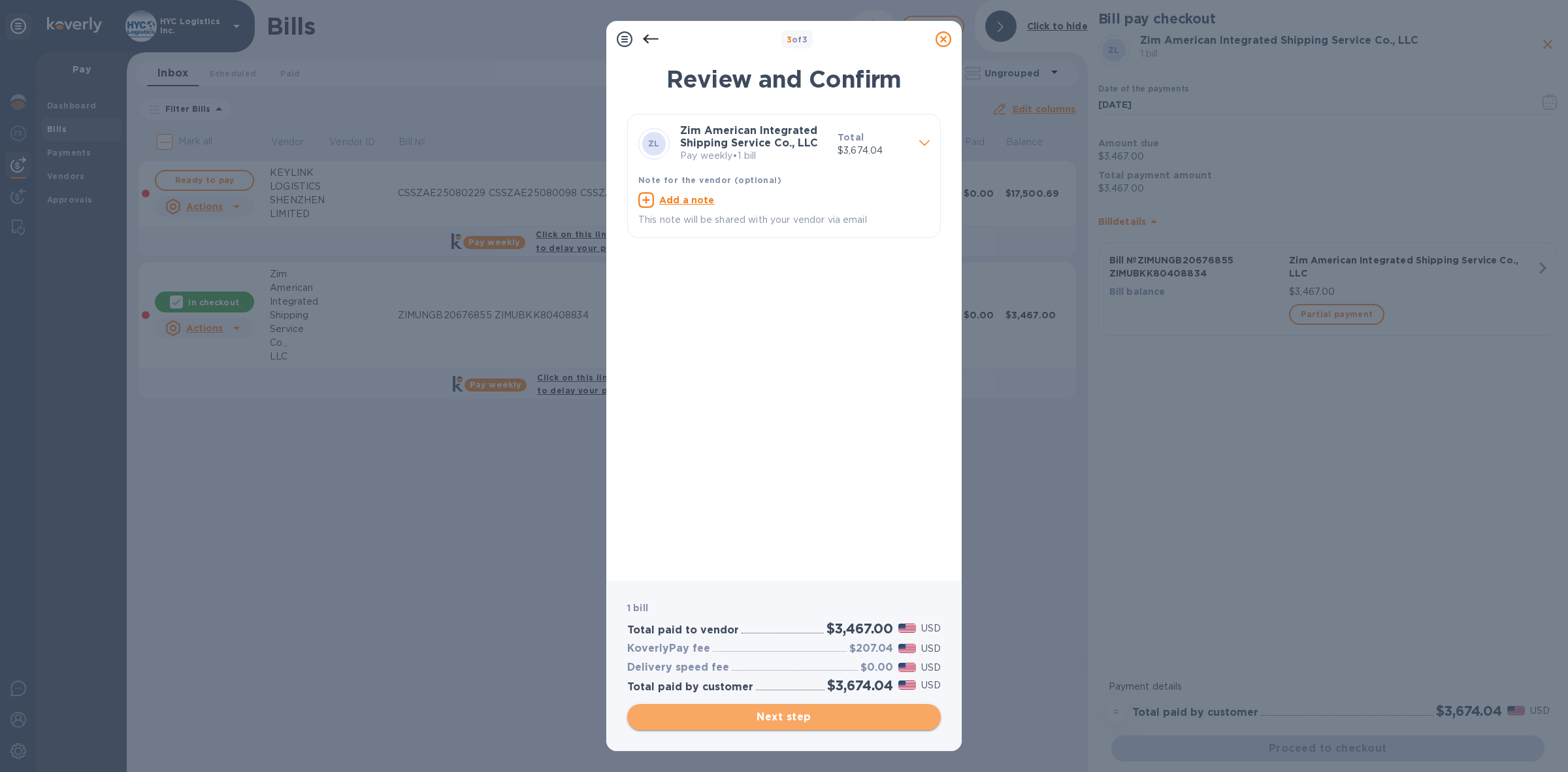
click at [816, 719] on span "Next step" at bounding box center [784, 716] width 293 height 16
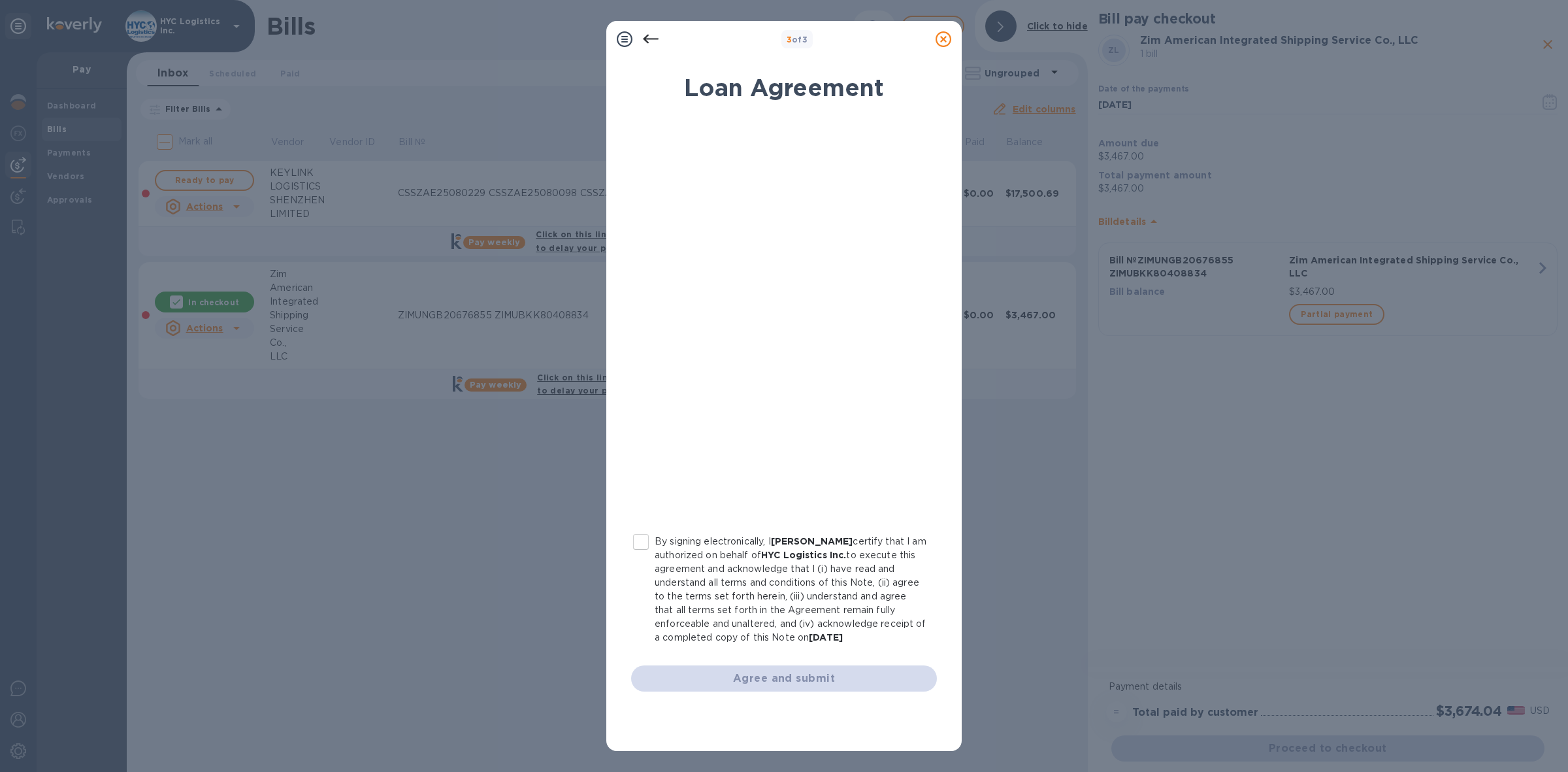
click at [639, 539] on input "By signing electronically, I [PERSON_NAME] certify that I am authorized on beha…" at bounding box center [641, 541] width 28 height 28
checkbox input "true"
click at [798, 680] on span "Agree and submit" at bounding box center [783, 678] width 285 height 16
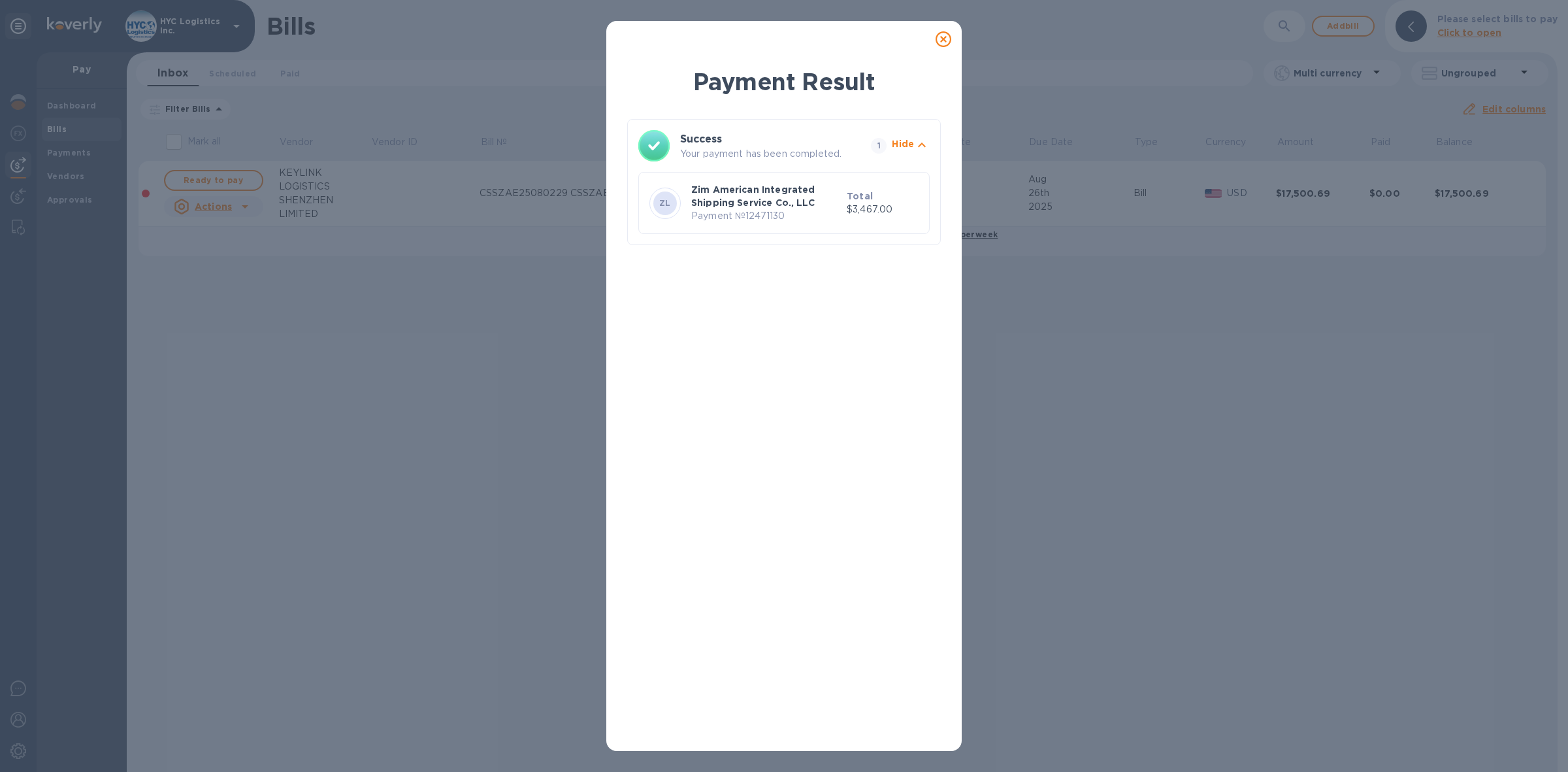
click at [773, 216] on p "Payment № 12471130" at bounding box center [767, 216] width 150 height 14
copy p "12471130"
click at [943, 34] on icon at bounding box center [943, 39] width 16 height 16
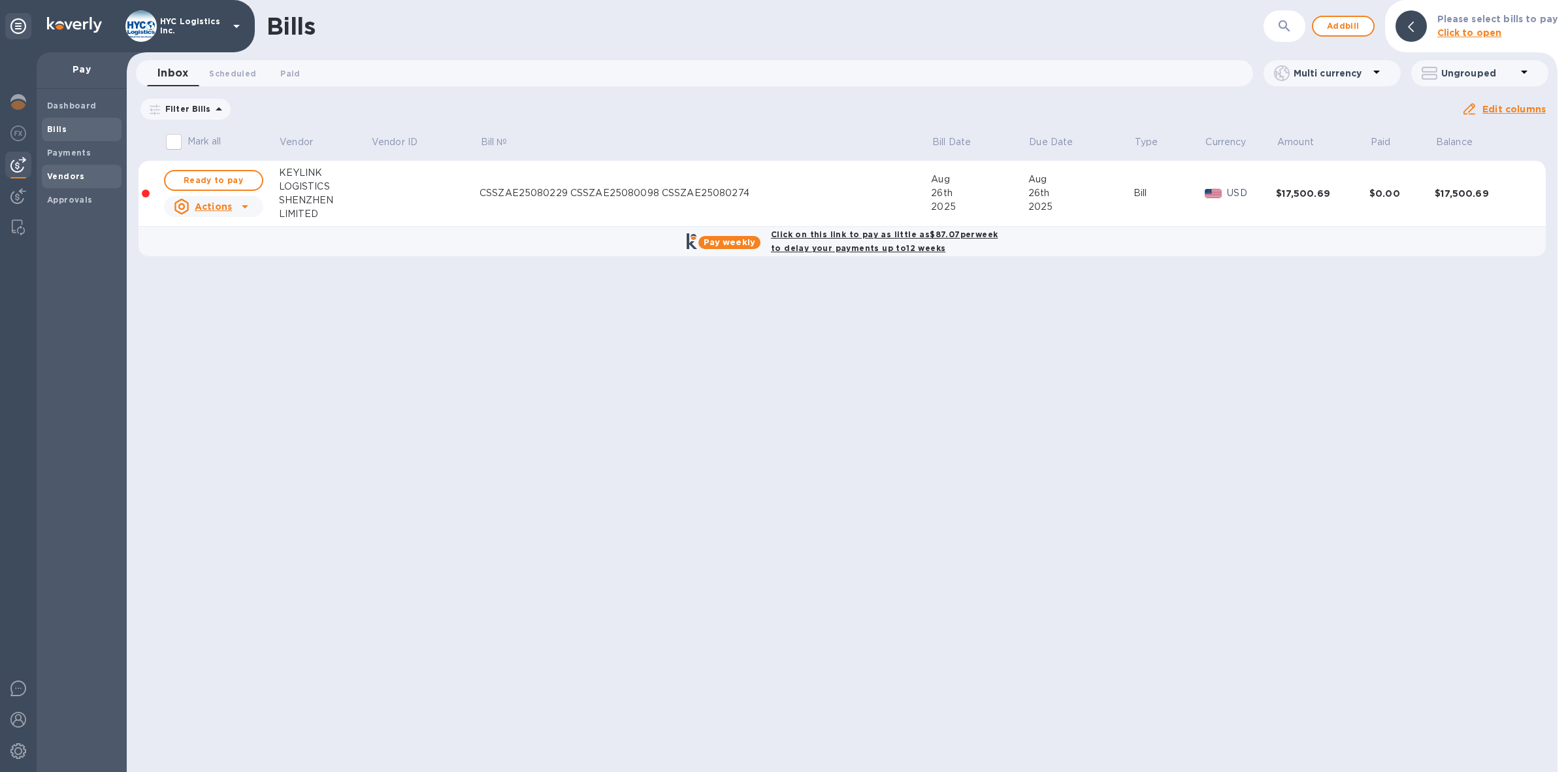
click at [65, 171] on b "Vendors" at bounding box center [66, 176] width 38 height 10
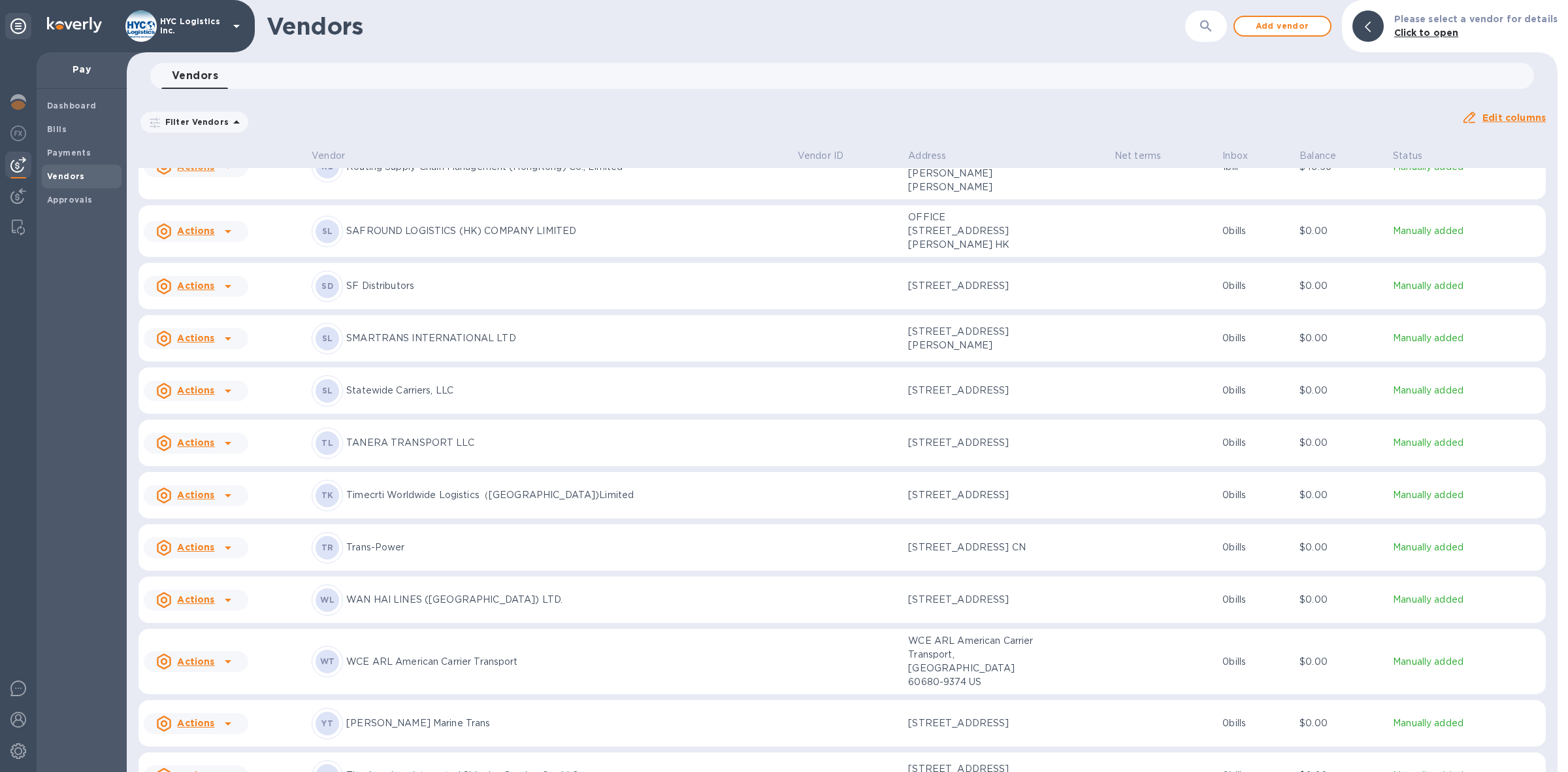
scroll to position [2998, 0]
click at [1276, 23] on span "Add vendor" at bounding box center [1282, 26] width 74 height 16
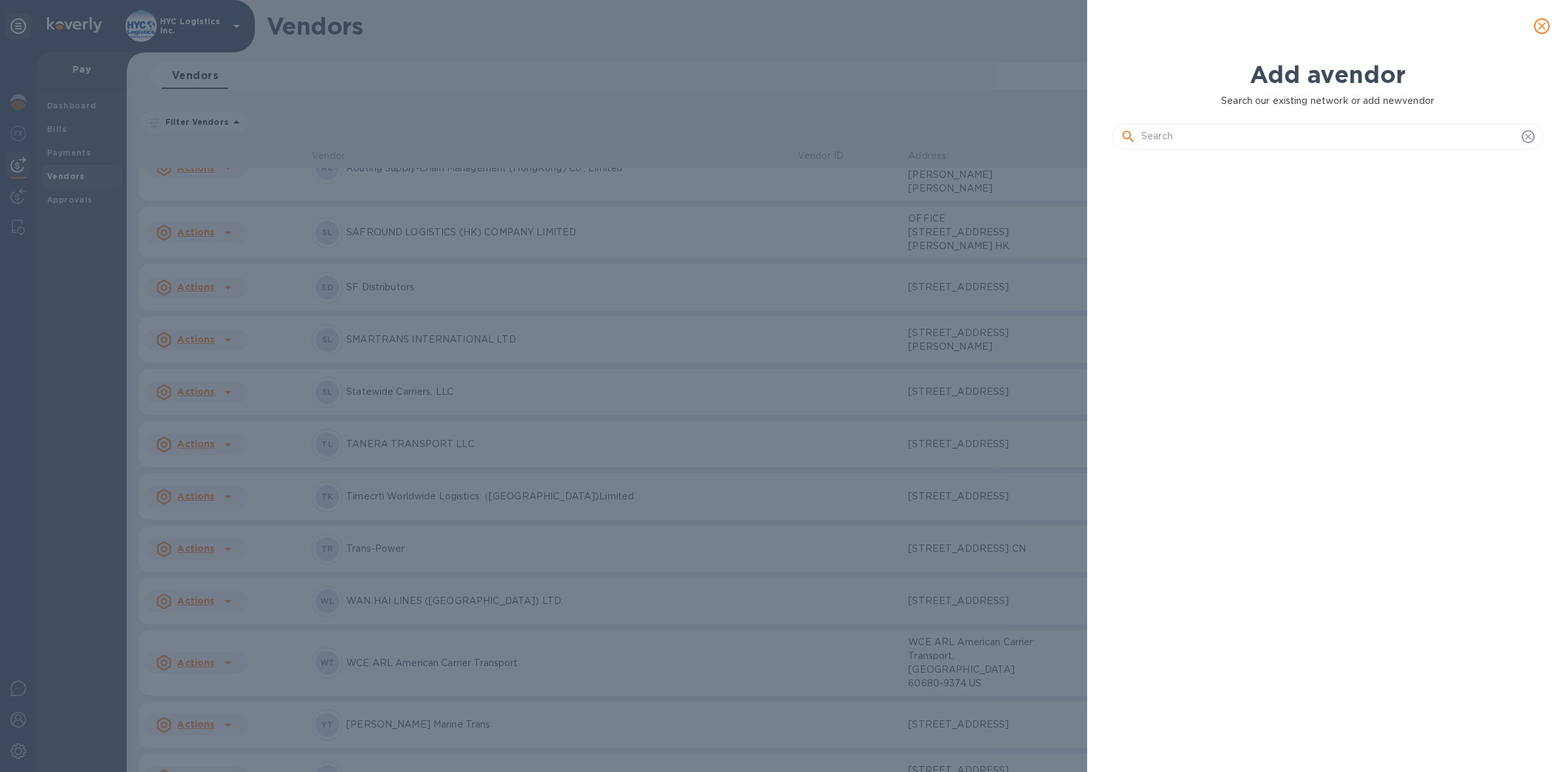
scroll to position [564, 436]
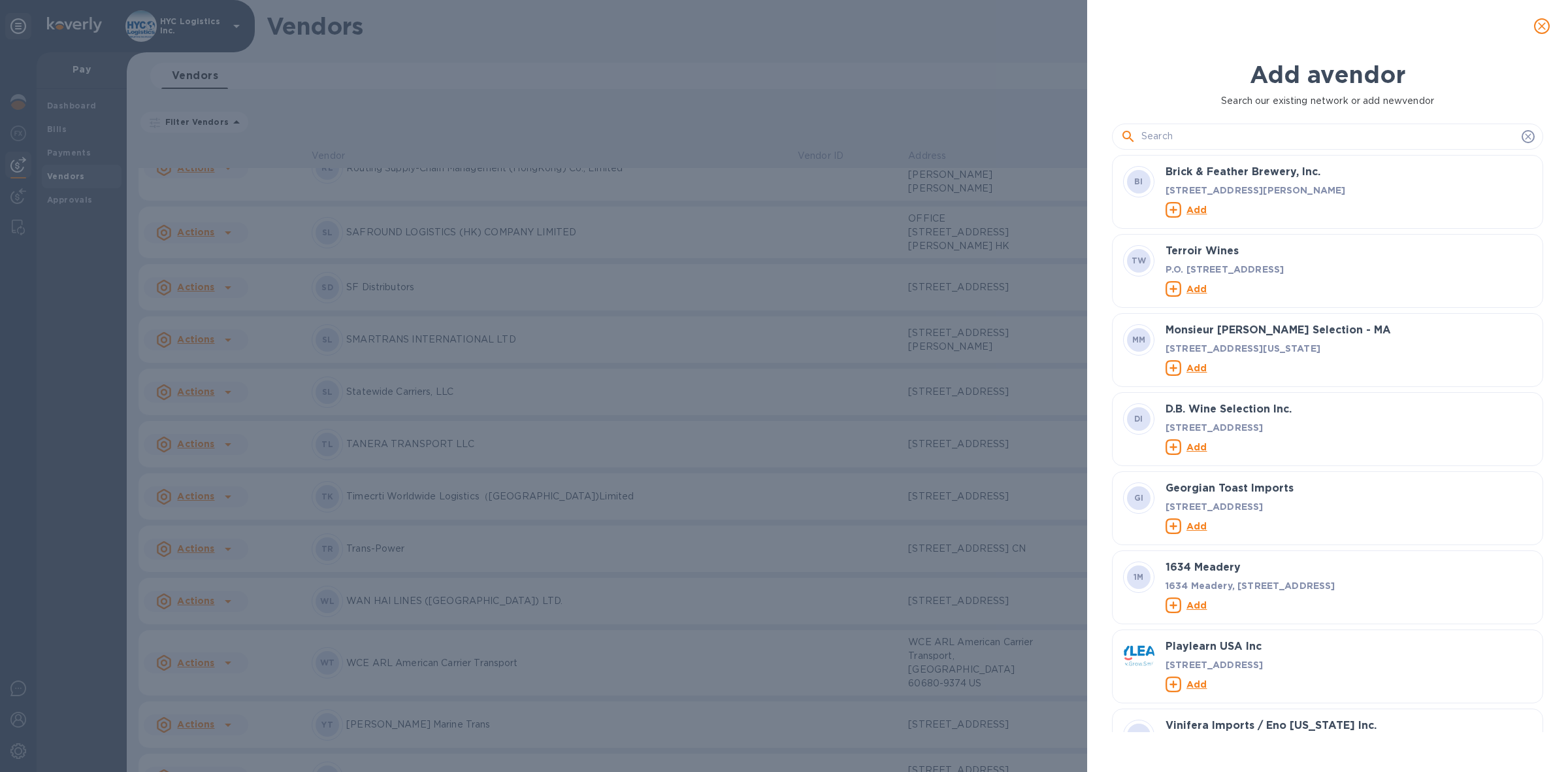
click at [1292, 139] on input "text" at bounding box center [1328, 137] width 375 height 20
paste input "SM Line Corporation"
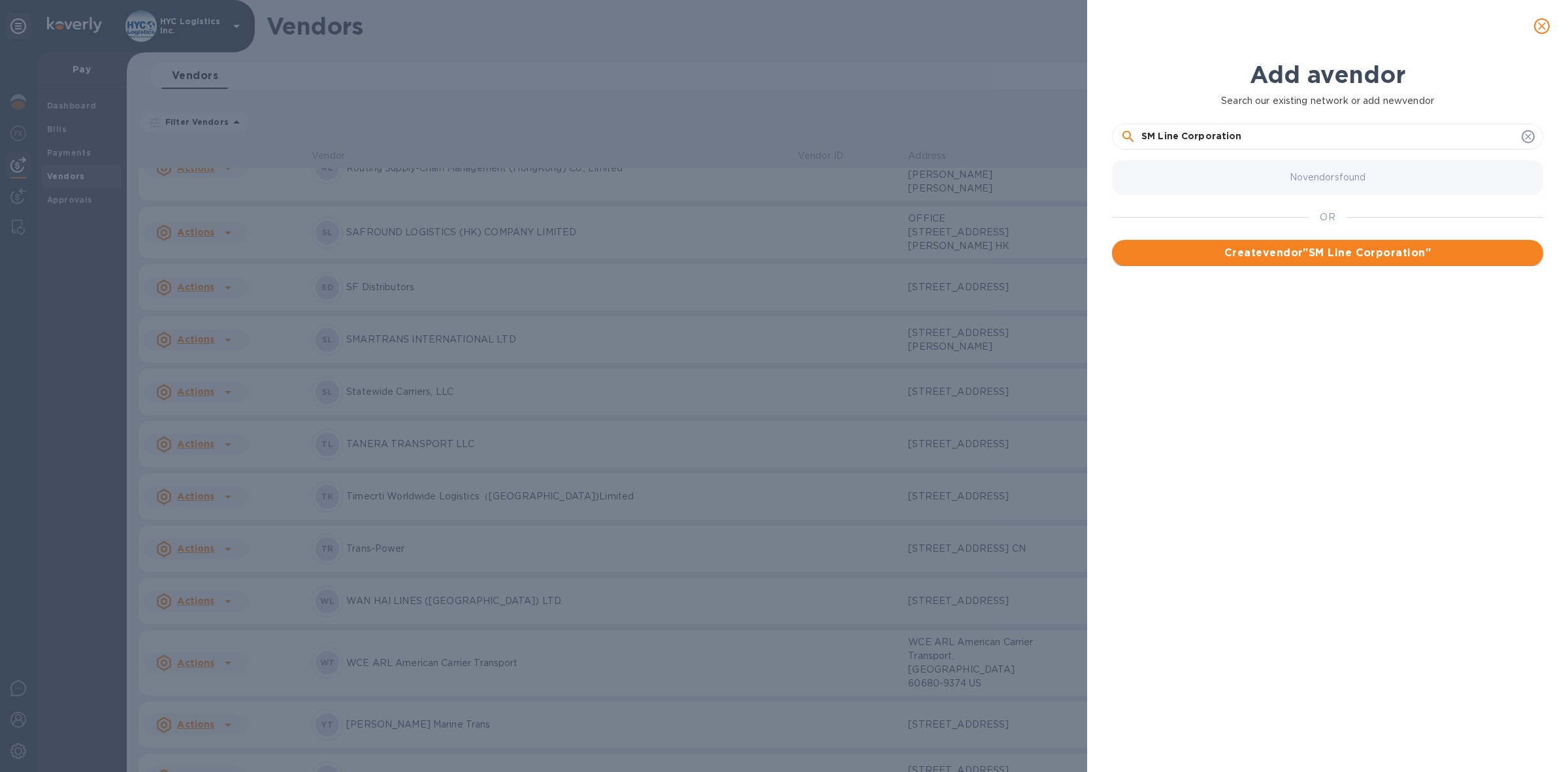
type input "SM Line Corporation"
click at [1379, 253] on span "Create vendor " SM Line Corporation "" at bounding box center [1328, 252] width 410 height 16
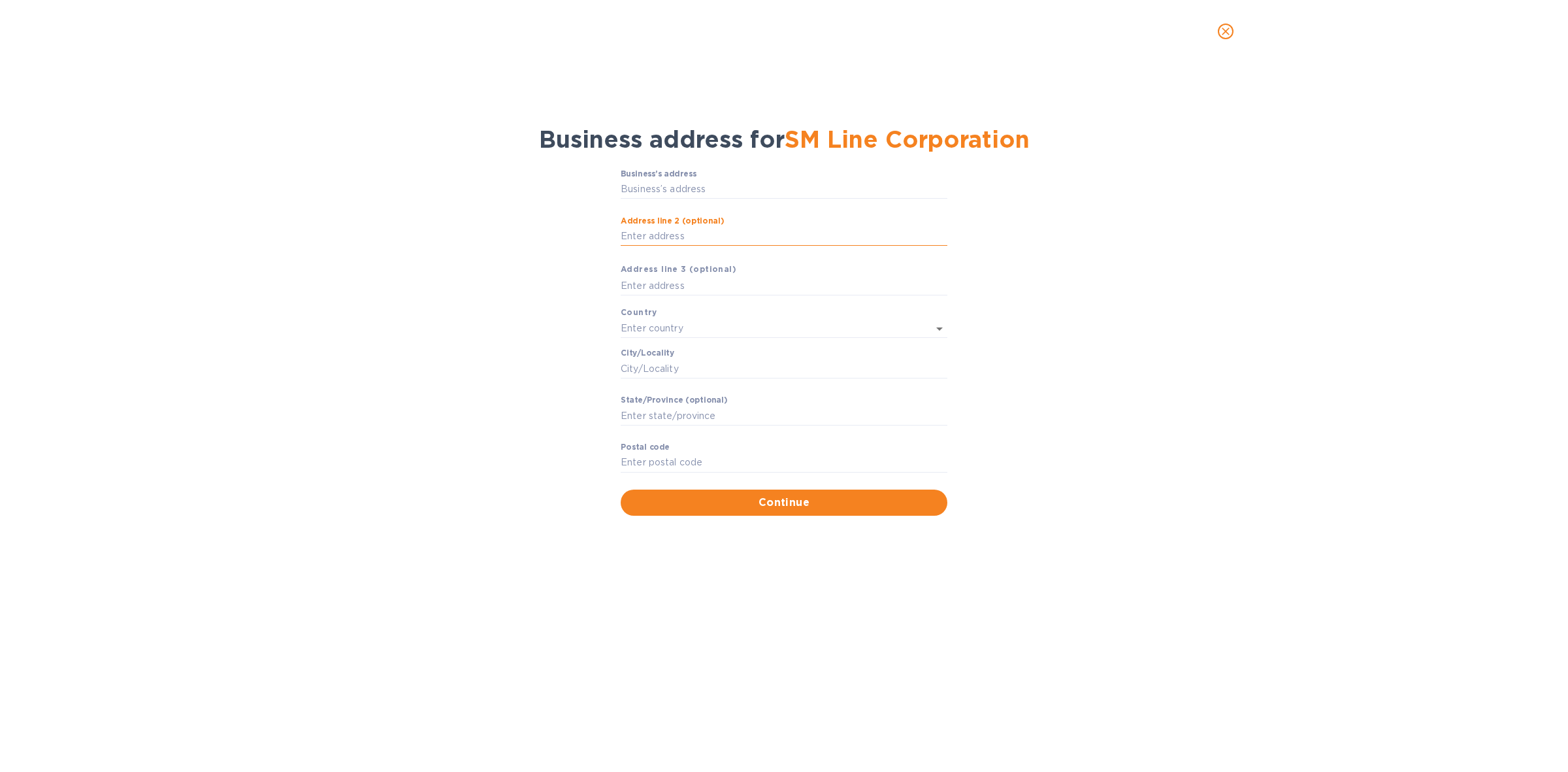
click at [740, 234] on input "Аddress line 2 (optional)" at bounding box center [784, 237] width 327 height 20
click at [859, 236] on input "Аddress line 2 (optional)" at bounding box center [784, 237] width 327 height 20
click at [857, 191] on input "Business’s аddress" at bounding box center [784, 189] width 327 height 20
paste input "[STREET_ADDRESS]"
type input "[STREET_ADDRESS]"
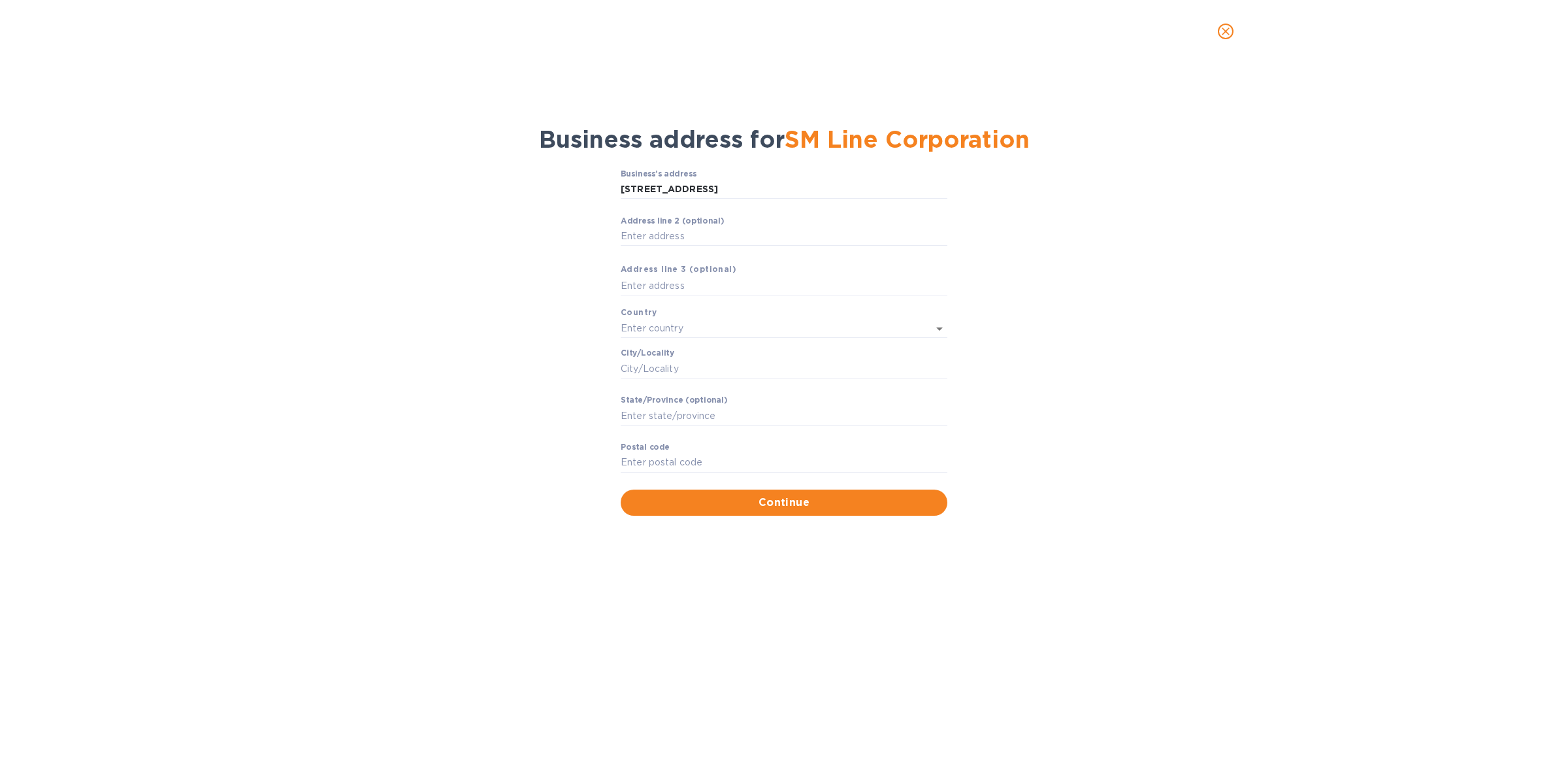
type input "[GEOGRAPHIC_DATA]"
type input "[PERSON_NAME]"
type input "AZ"
type input "85226"
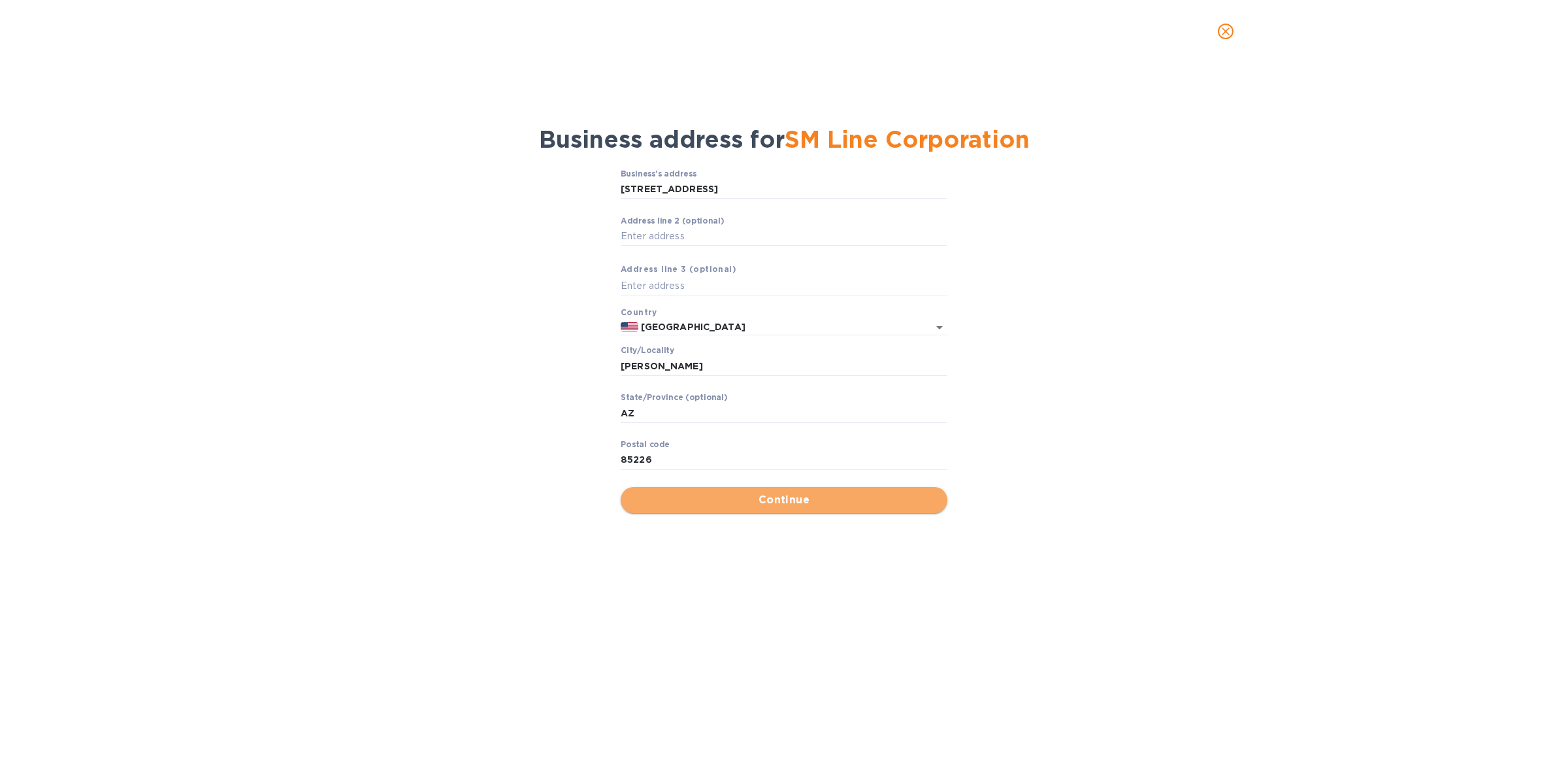
click at [798, 495] on span "Continue" at bounding box center [784, 499] width 306 height 16
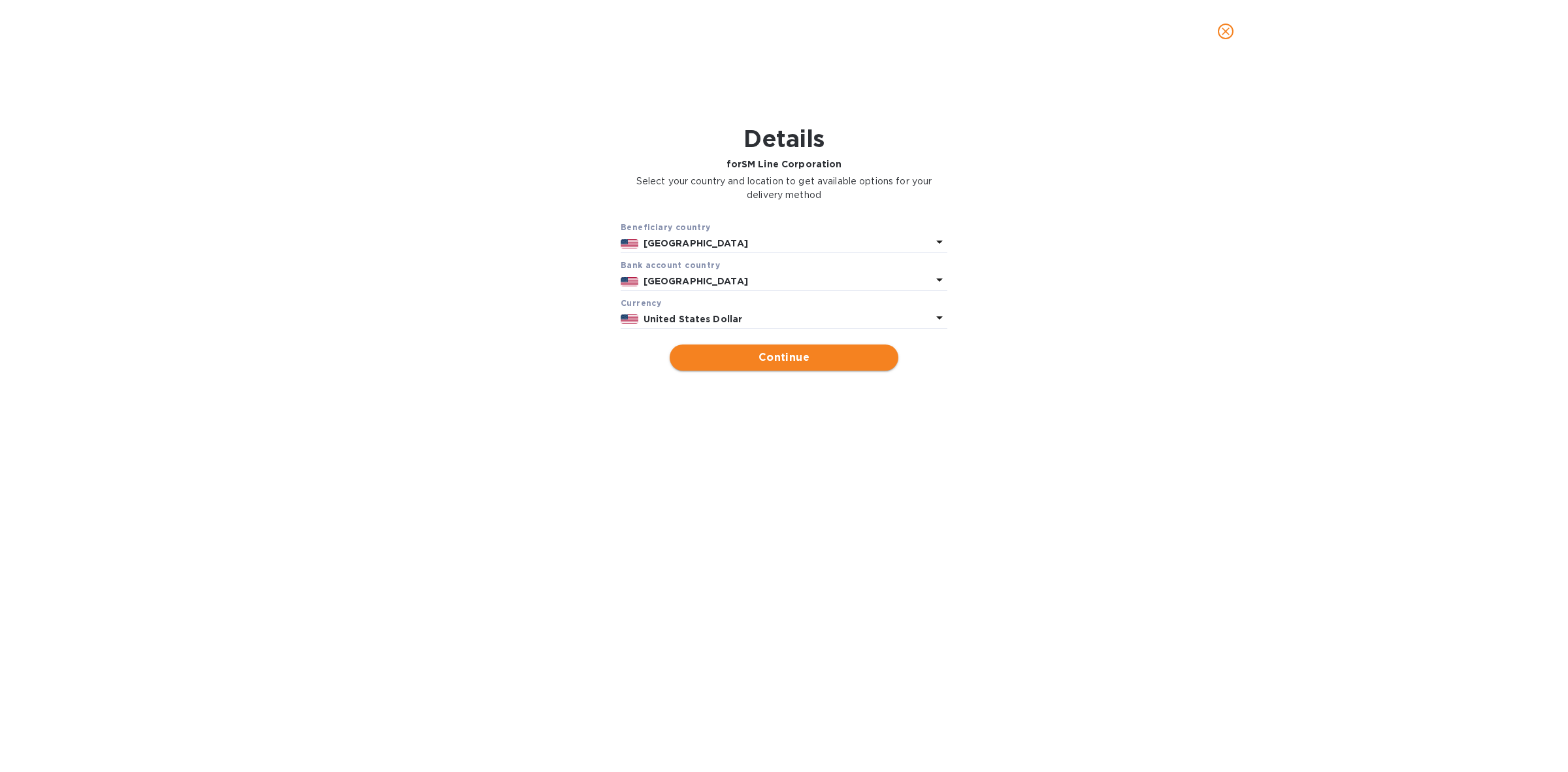
click at [748, 358] on span "Continue" at bounding box center [784, 357] width 208 height 16
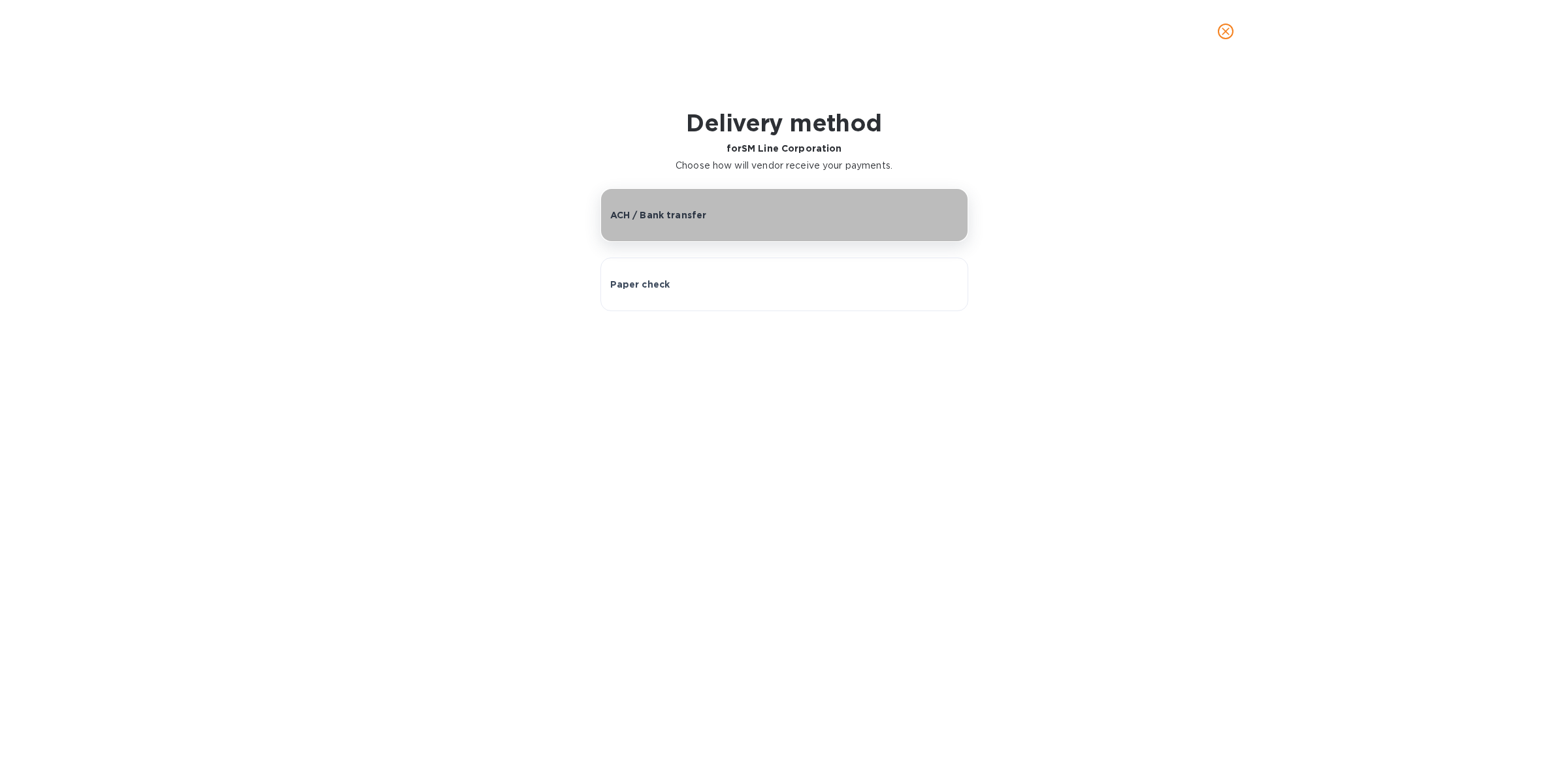
click at [801, 209] on div "ACH / Bank transfer" at bounding box center [785, 215] width 348 height 13
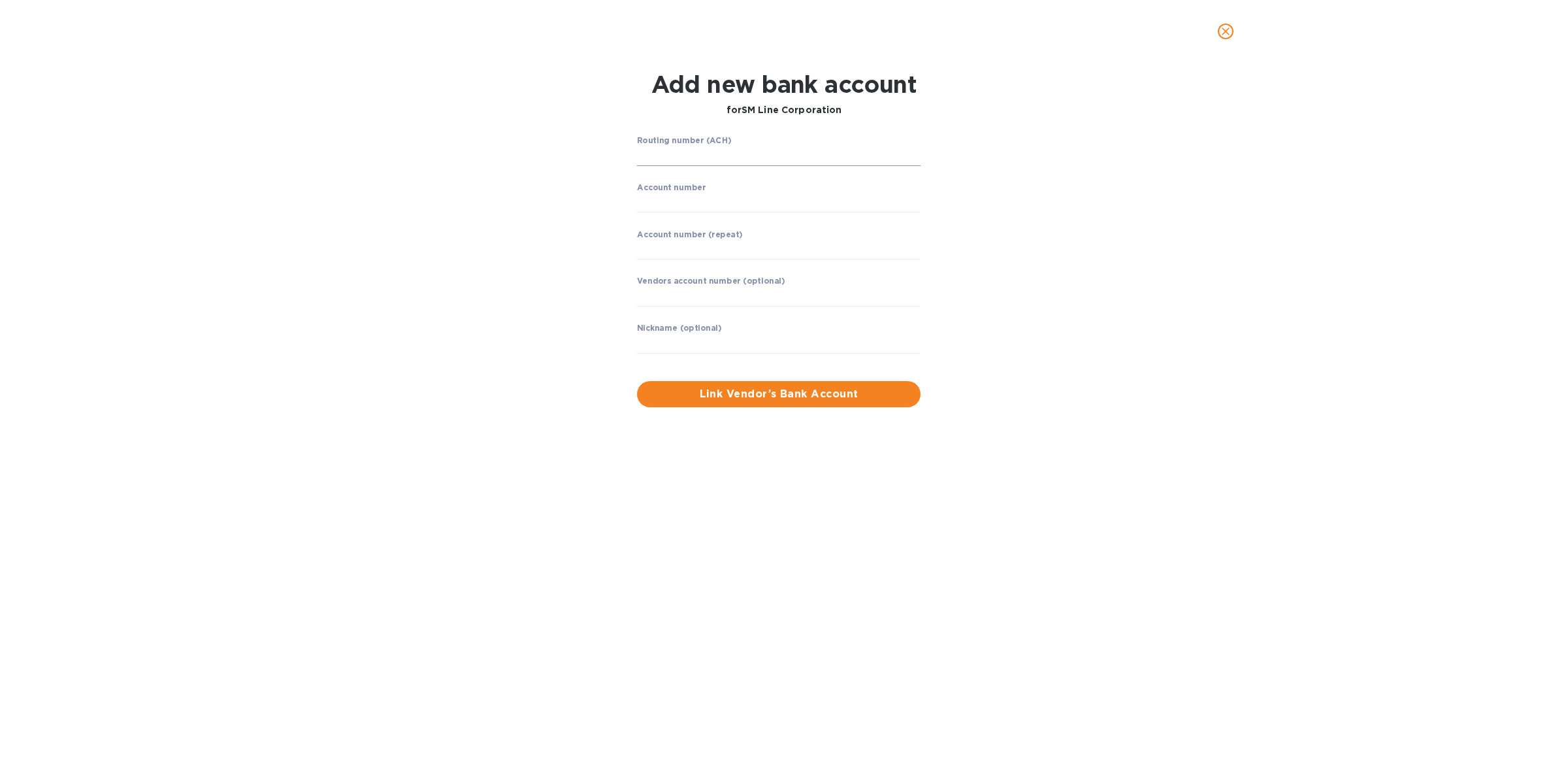
click at [747, 150] on input "string" at bounding box center [779, 156] width 284 height 20
click at [792, 161] on input "string" at bounding box center [779, 156] width 284 height 20
type input "122"
click at [1223, 30] on icon "close" at bounding box center [1226, 31] width 13 height 13
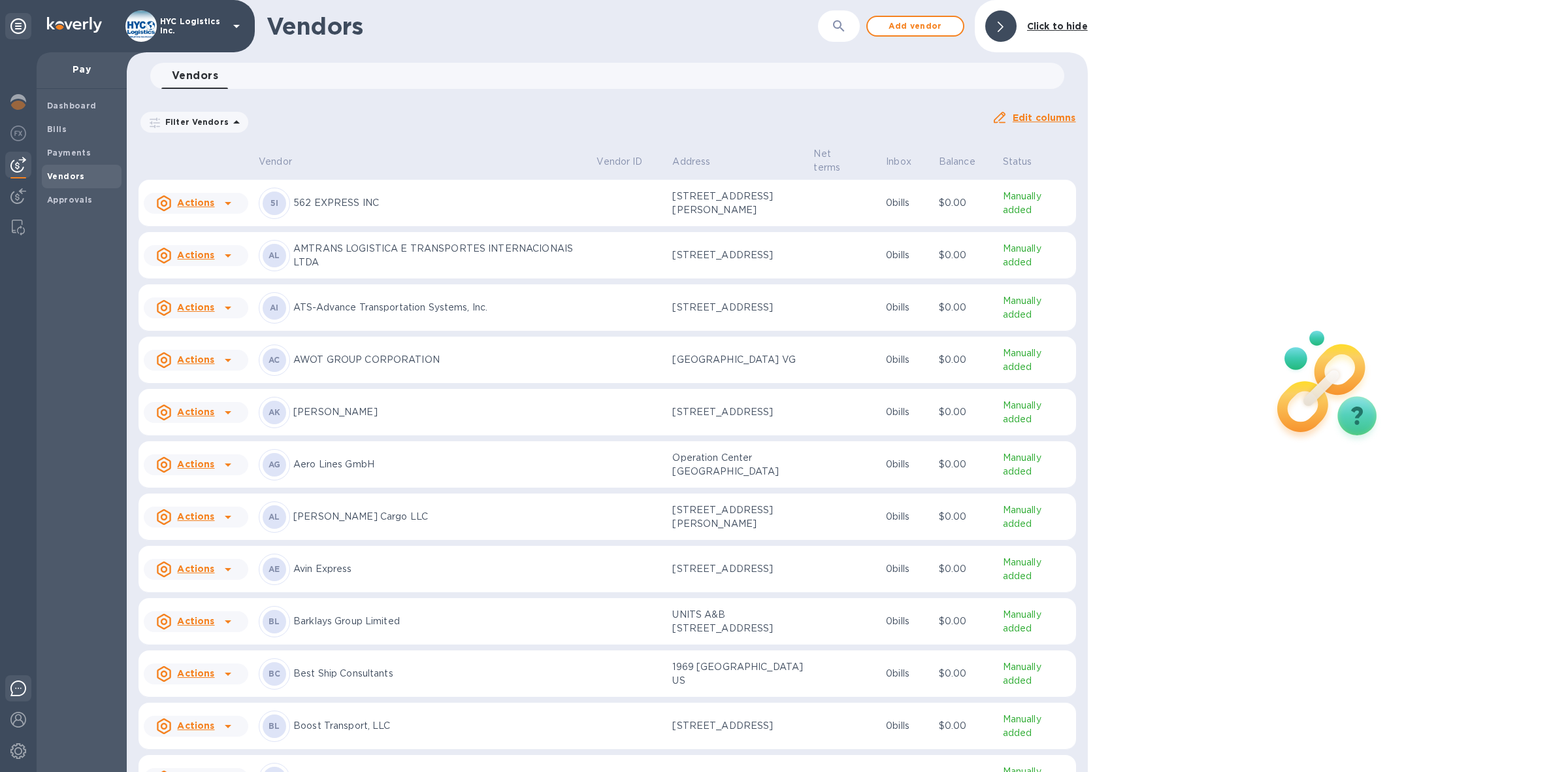
click at [18, 688] on img at bounding box center [18, 688] width 16 height 16
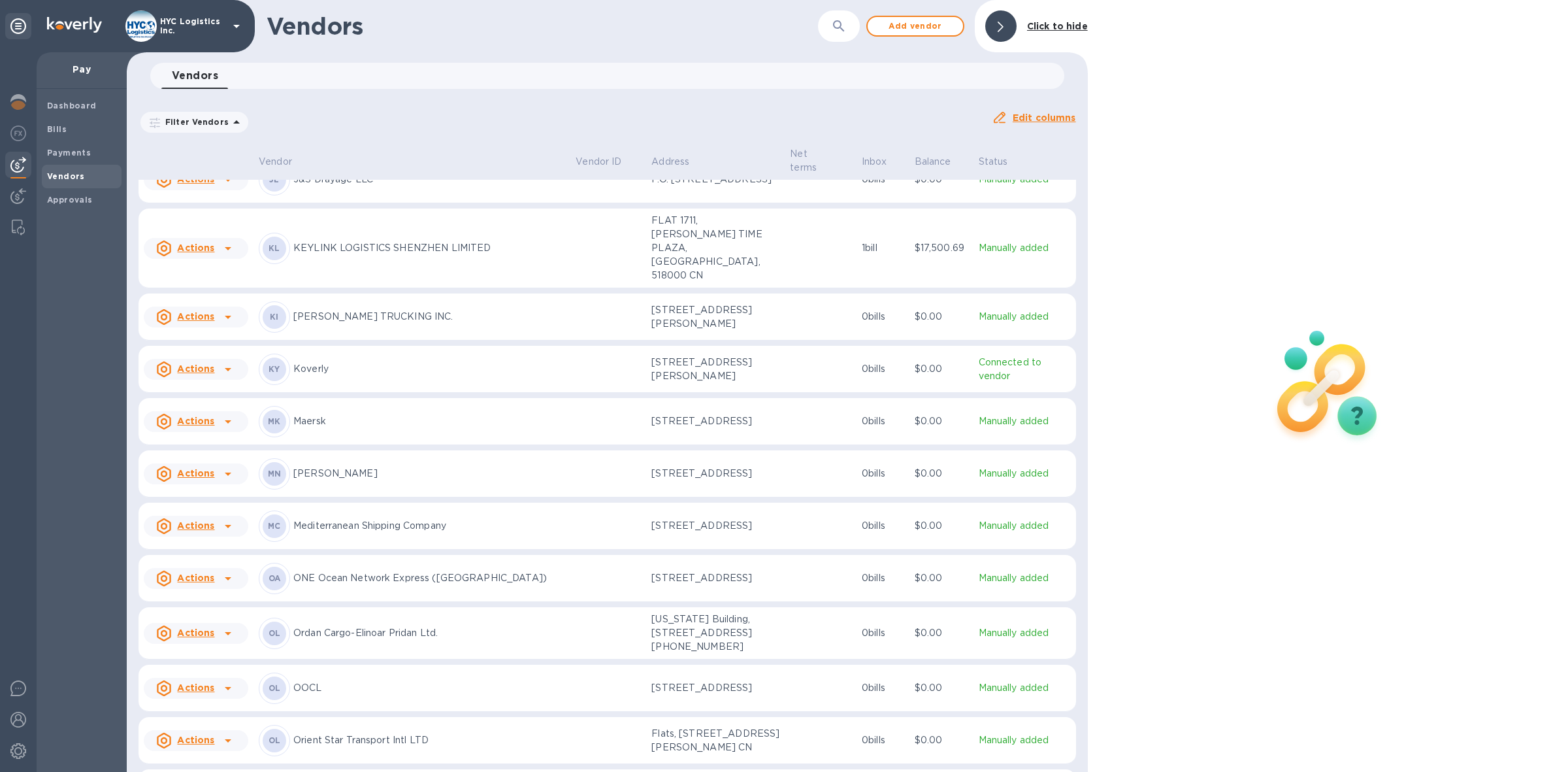
scroll to position [3019, 0]
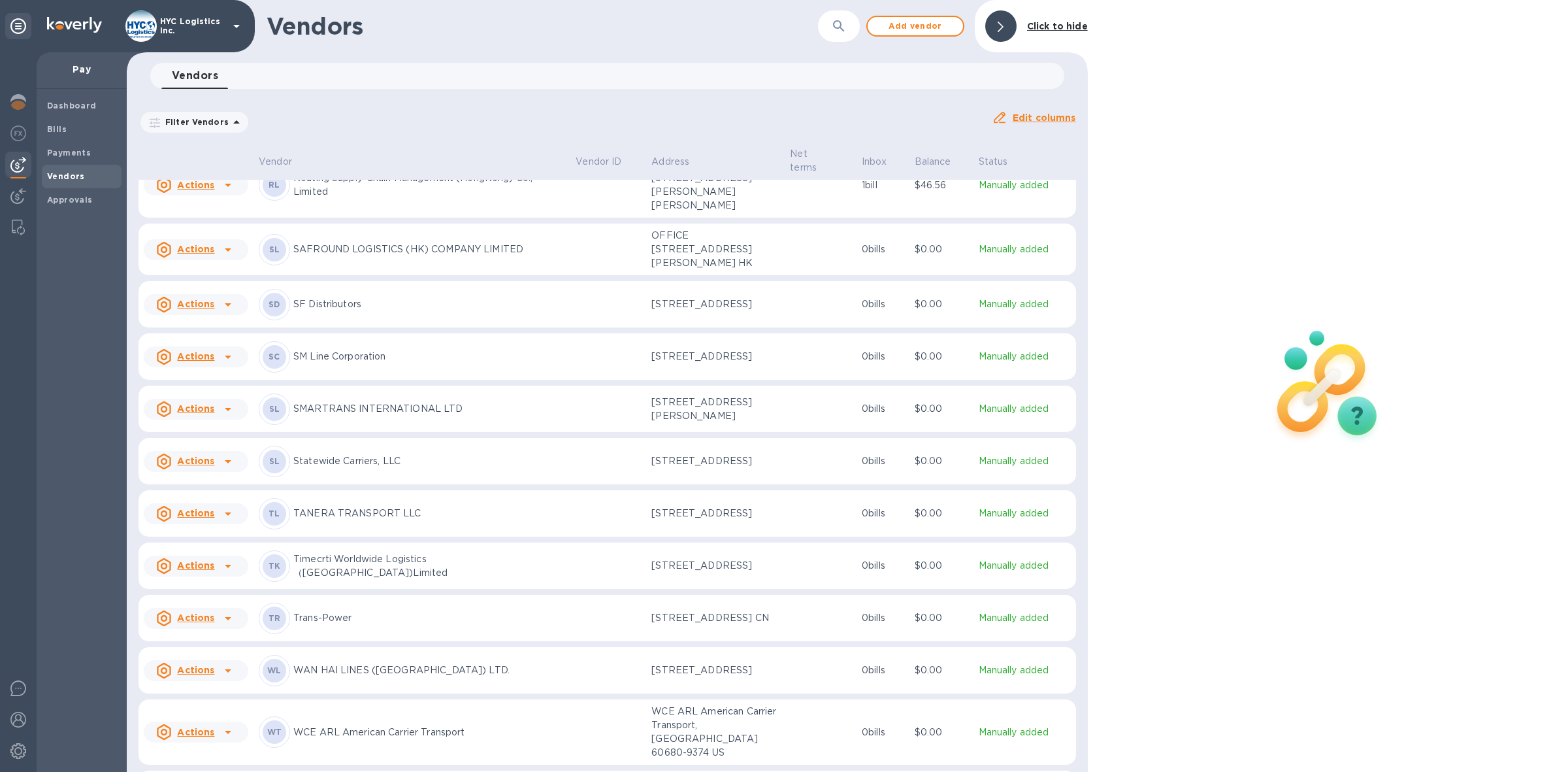
click at [322, 363] on p "SM Line Corporation" at bounding box center [430, 357] width 272 height 14
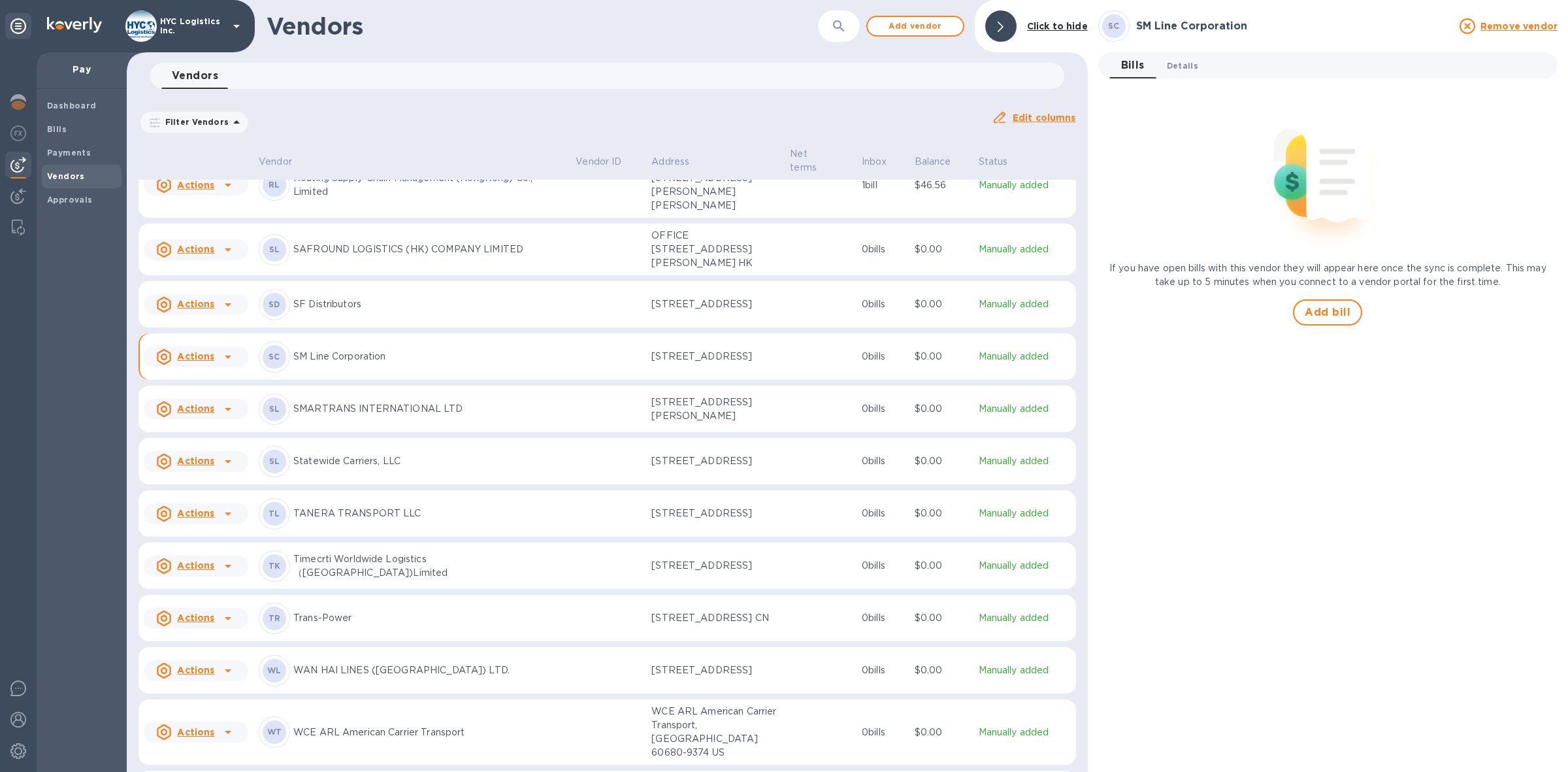
click at [1181, 68] on span "Details 0" at bounding box center [1183, 65] width 32 height 14
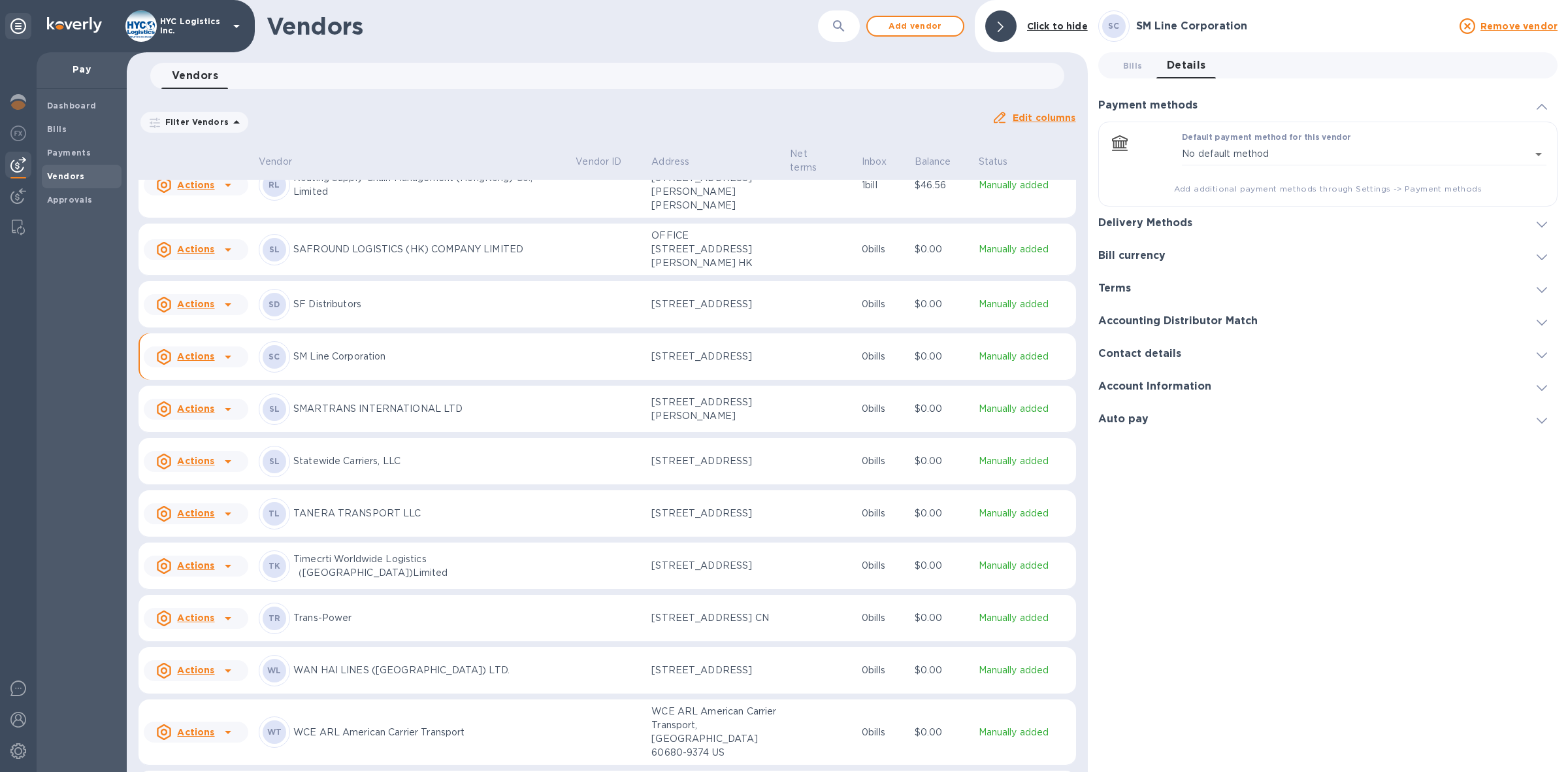
click at [1540, 388] on icon at bounding box center [1542, 388] width 11 height 6
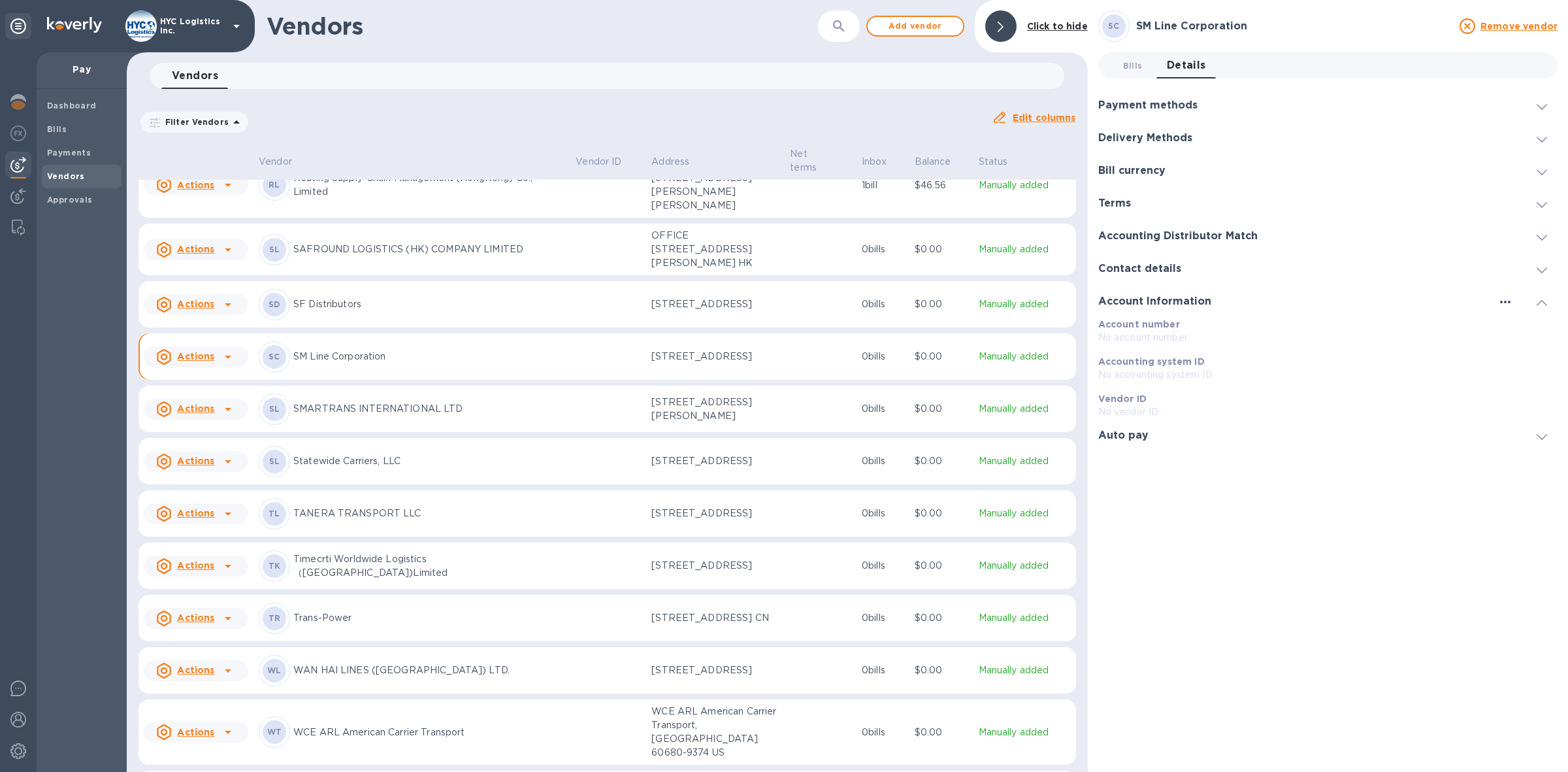
click at [1502, 301] on icon "button" at bounding box center [1506, 301] width 11 height 2
click at [1516, 330] on p "Edit" at bounding box center [1521, 327] width 20 height 13
click at [1364, 339] on input "Account number" at bounding box center [1328, 338] width 460 height 20
click at [1237, 333] on input "Account number" at bounding box center [1328, 338] width 460 height 20
paste input "122100024"
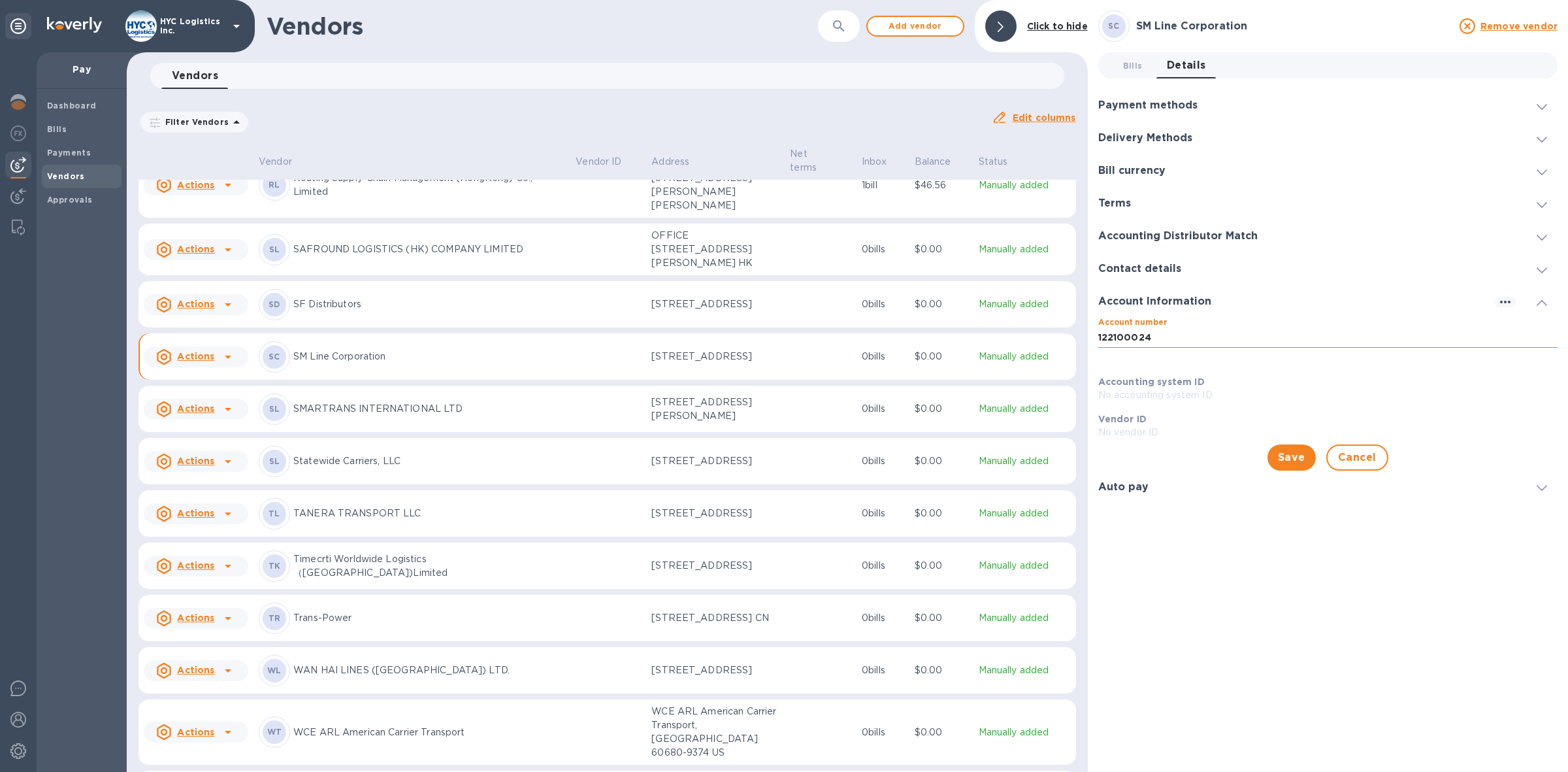
type input "122100024"
click at [1500, 305] on icon "button" at bounding box center [1505, 302] width 16 height 16
click at [1517, 324] on p "Edit" at bounding box center [1521, 327] width 20 height 13
click at [1166, 406] on p "No vendor ID" at bounding box center [1328, 412] width 460 height 14
click at [1537, 439] on icon at bounding box center [1542, 437] width 11 height 6
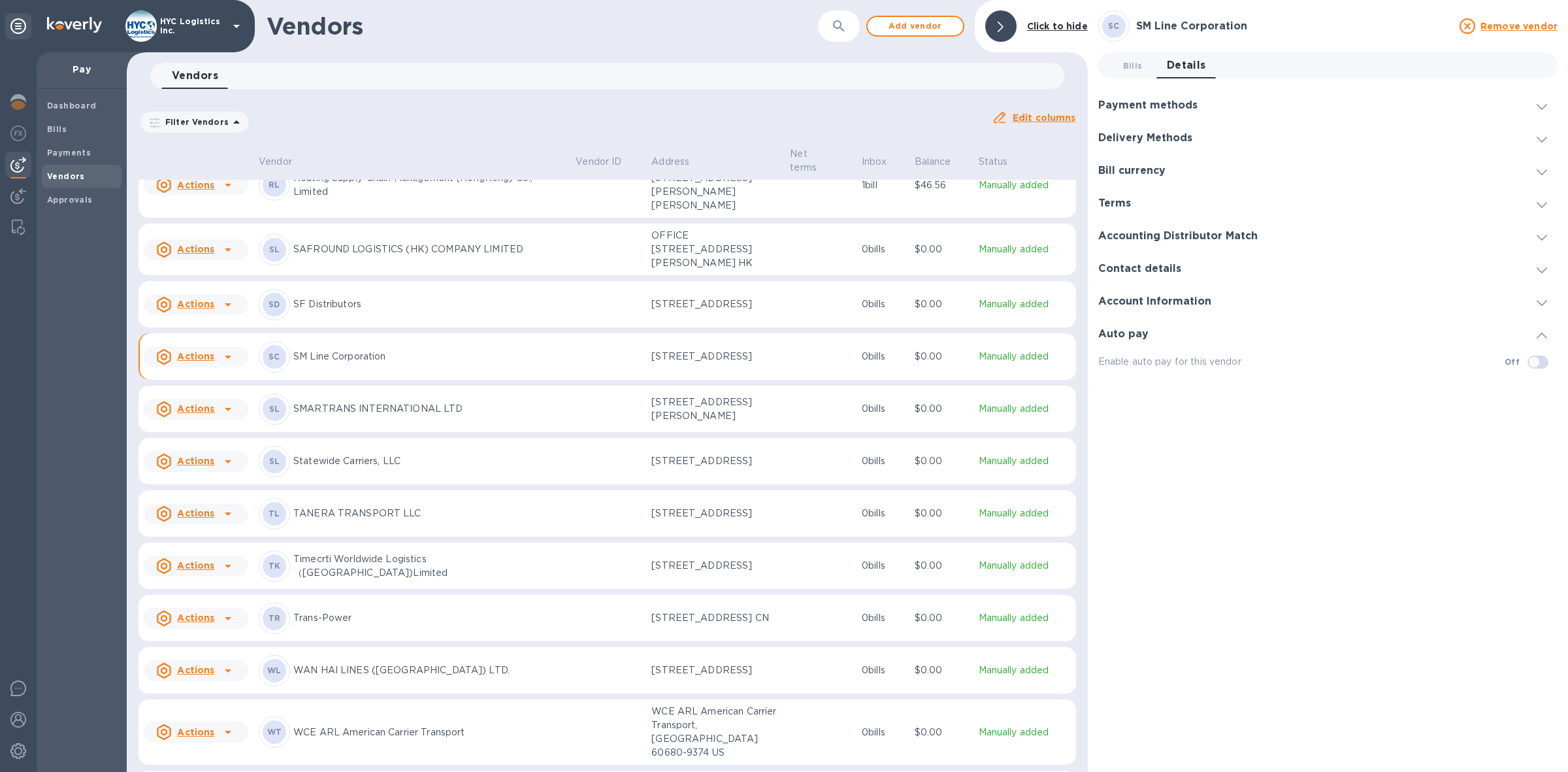
click at [1536, 301] on div at bounding box center [1542, 300] width 32 height 13
click at [1541, 106] on icon at bounding box center [1542, 107] width 11 height 6
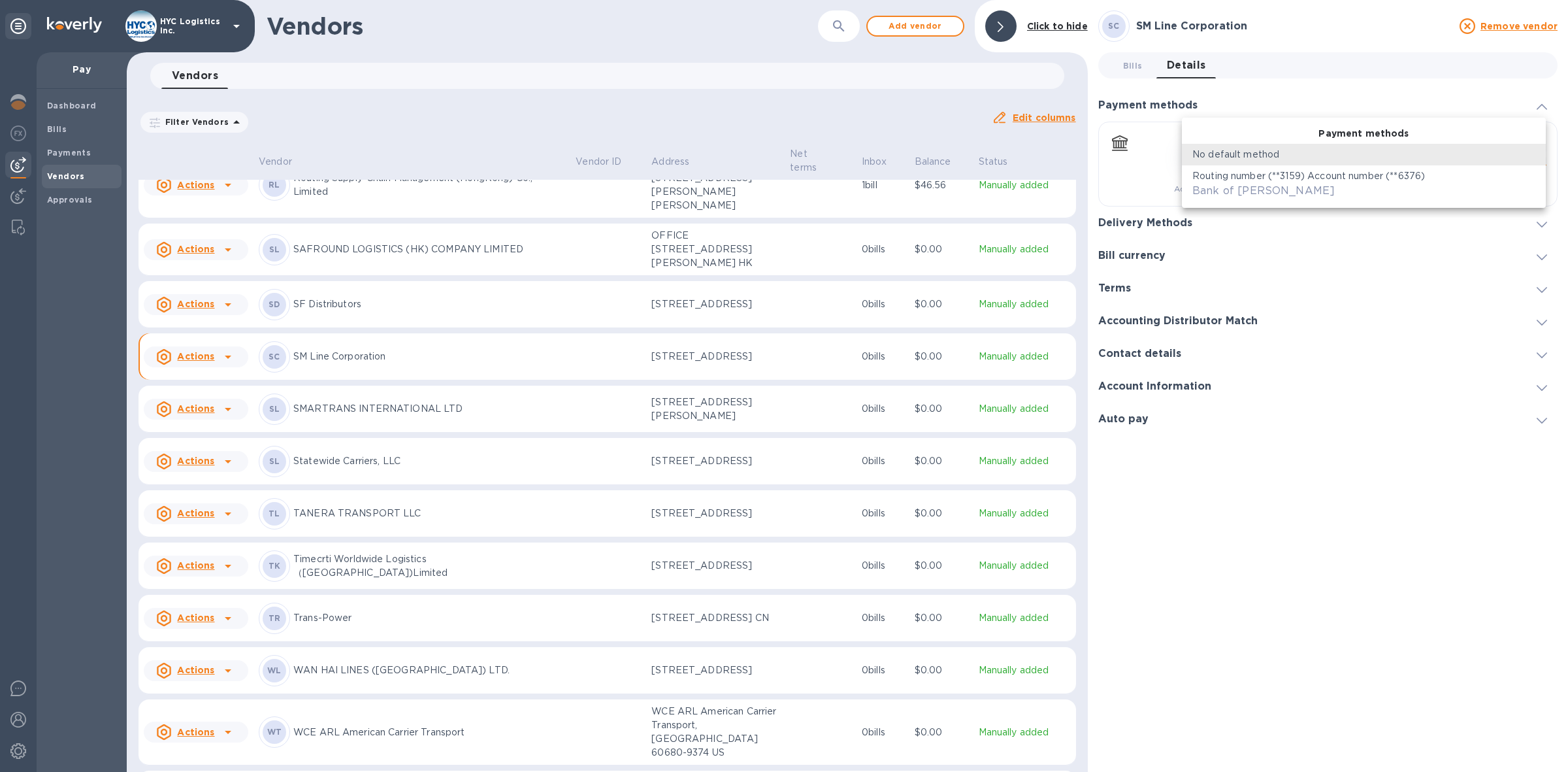
click at [1530, 152] on body "HYC Logistics Inc. Pay Dashboard Bills Payments Vendors Approvals Vendors ​ Add…" at bounding box center [784, 386] width 1568 height 772
click at [1337, 501] on div at bounding box center [784, 386] width 1568 height 772
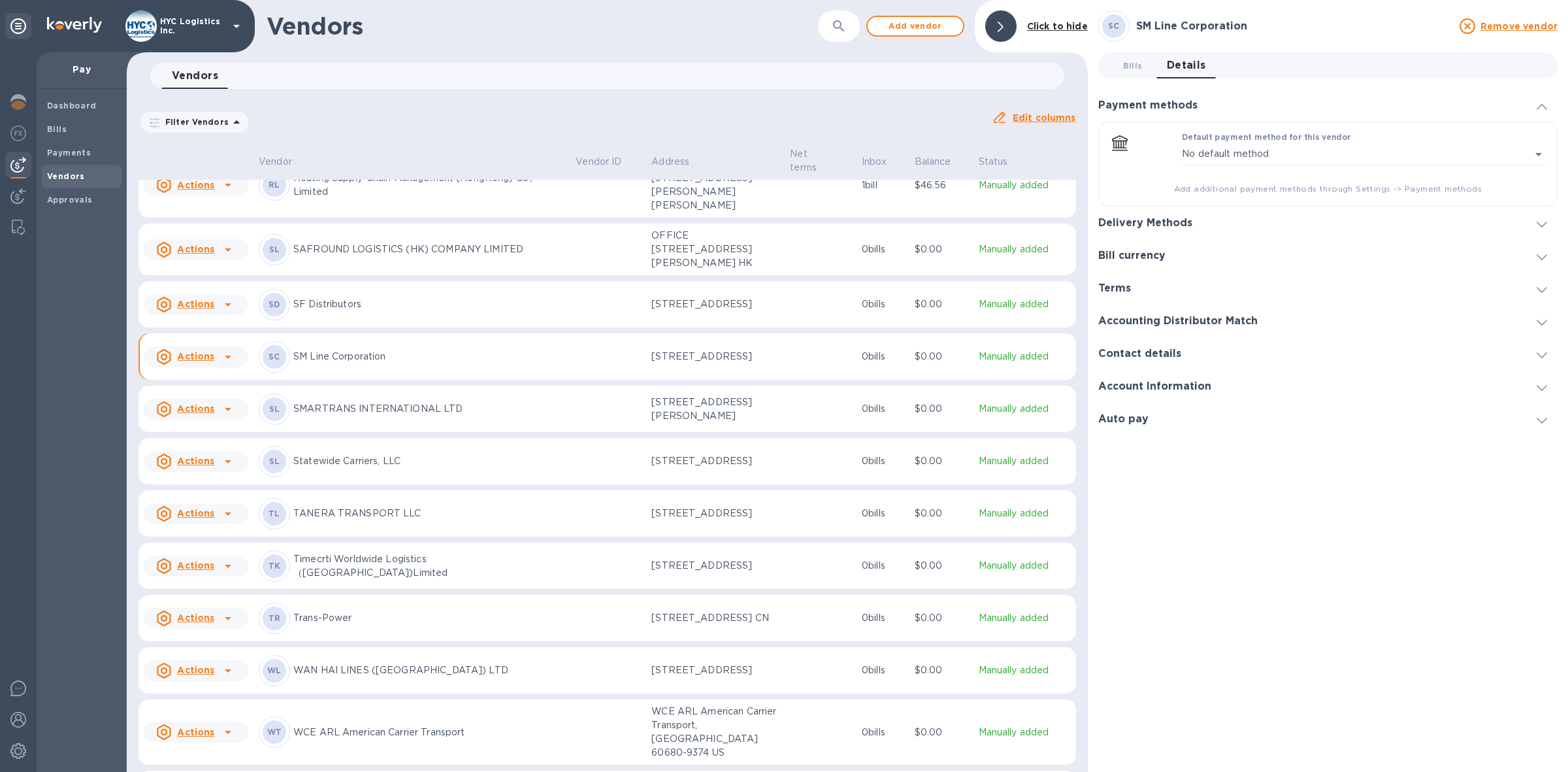
click at [1163, 224] on h3 "Delivery Methods" at bounding box center [1145, 223] width 94 height 13
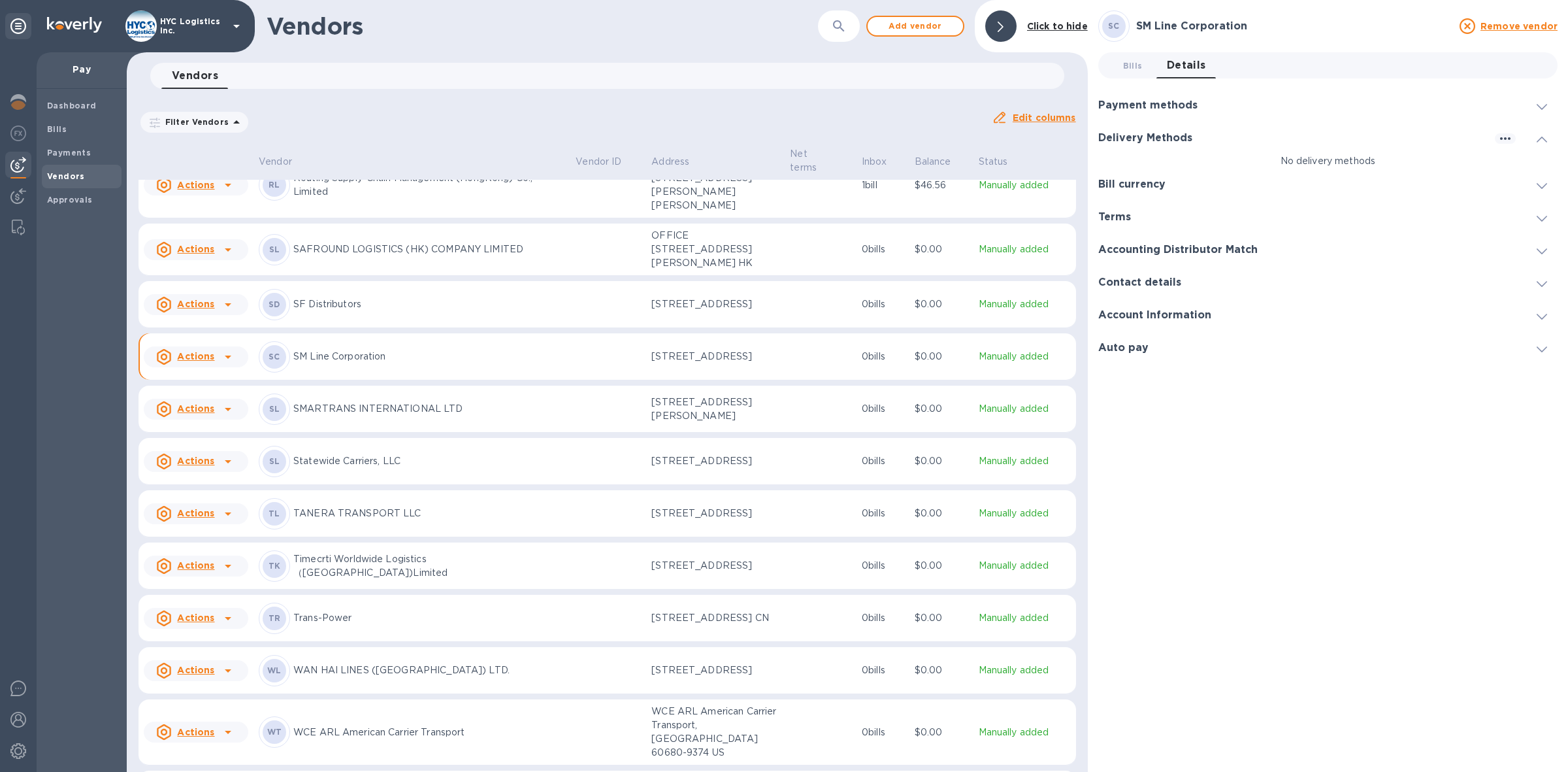
click at [1537, 137] on icon at bounding box center [1542, 140] width 11 height 6
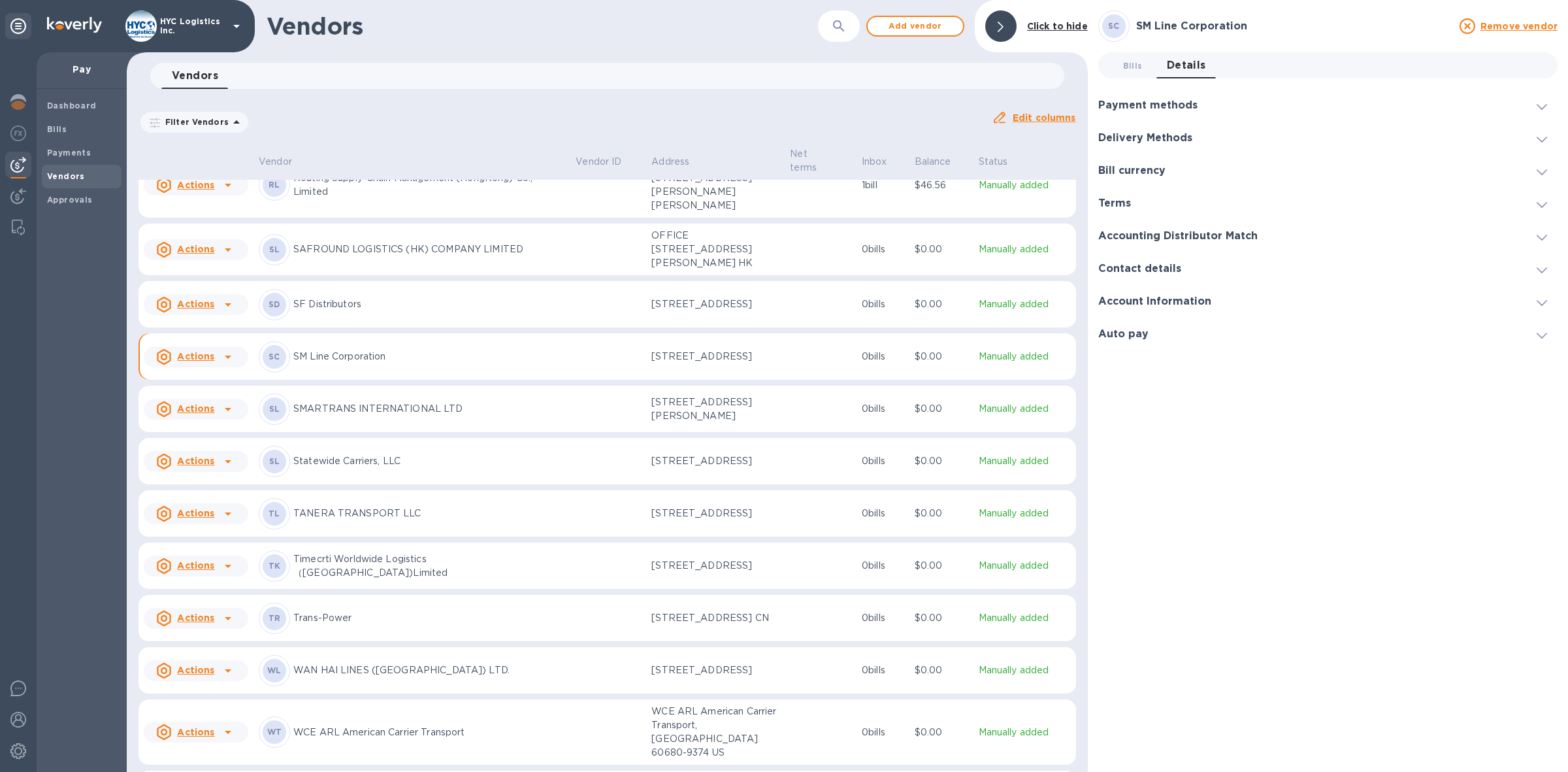
click at [1537, 139] on icon at bounding box center [1542, 140] width 11 height 6
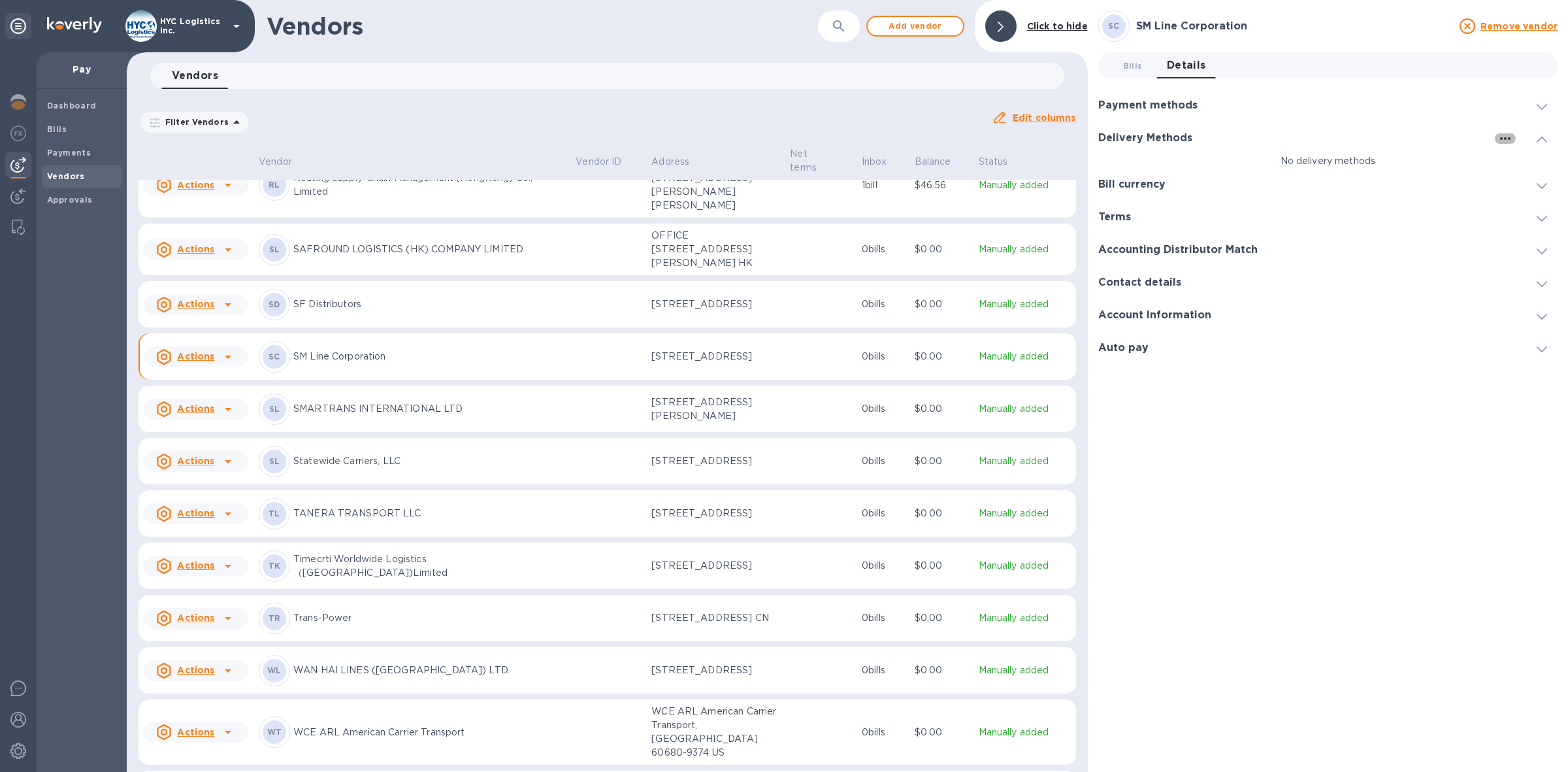
click at [1503, 141] on icon "button" at bounding box center [1505, 138] width 16 height 16
click at [1521, 25] on div at bounding box center [784, 386] width 1568 height 772
click at [1490, 26] on u "Remove vendor" at bounding box center [1519, 26] width 77 height 11
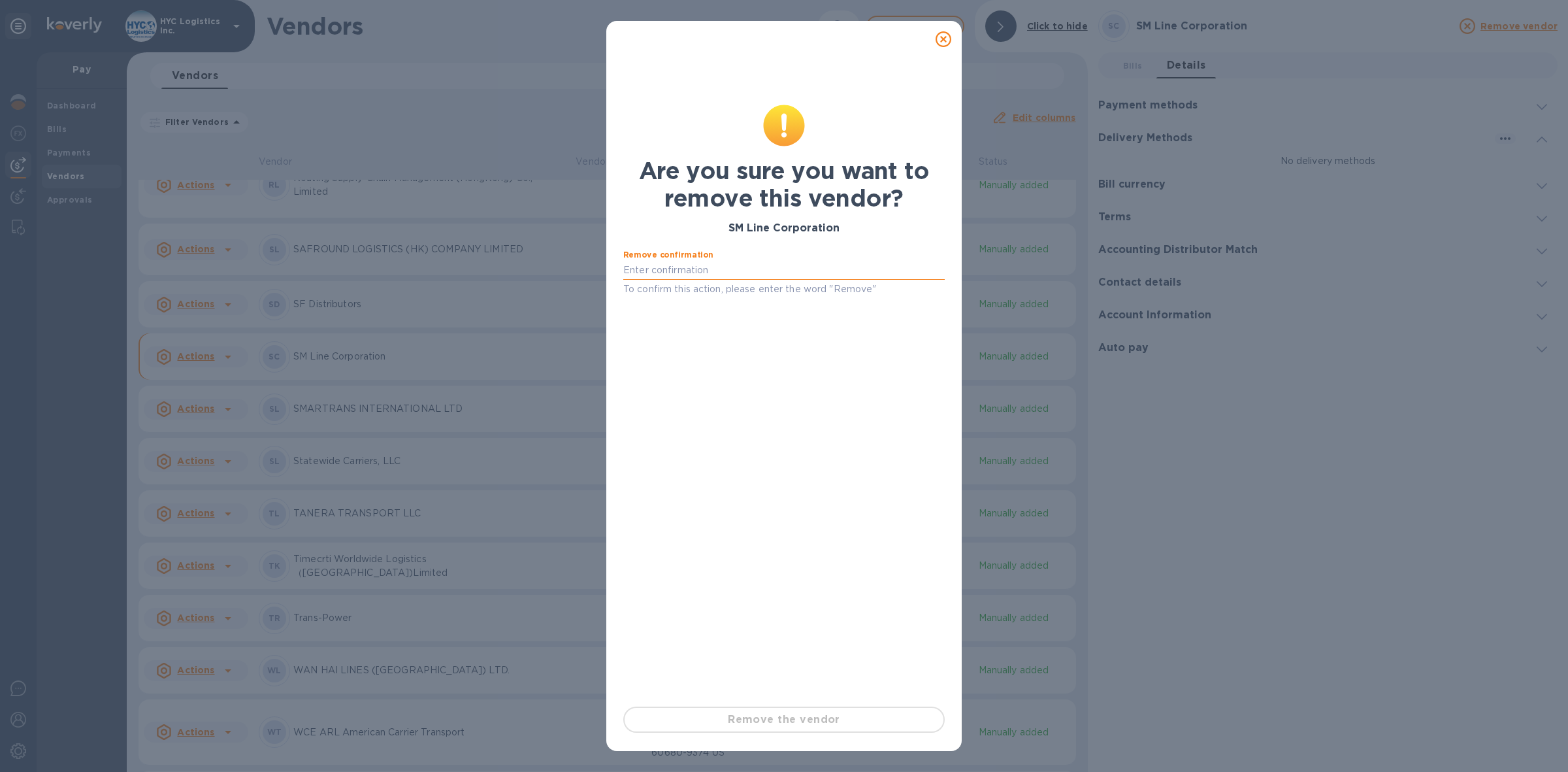
click at [810, 269] on input "text" at bounding box center [784, 270] width 321 height 20
type input "Remove"
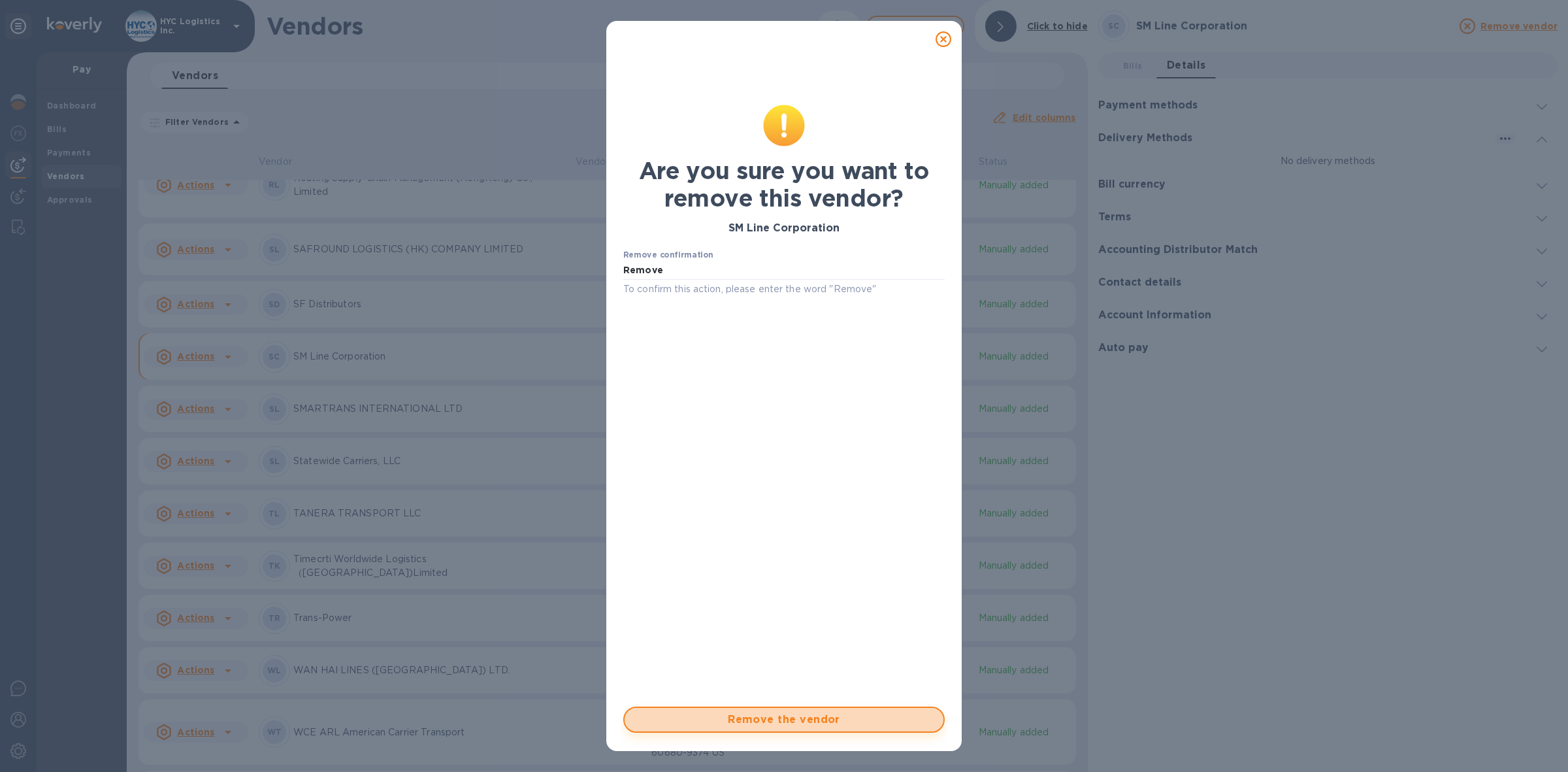
click at [831, 717] on span "Remove the vendor" at bounding box center [784, 719] width 298 height 16
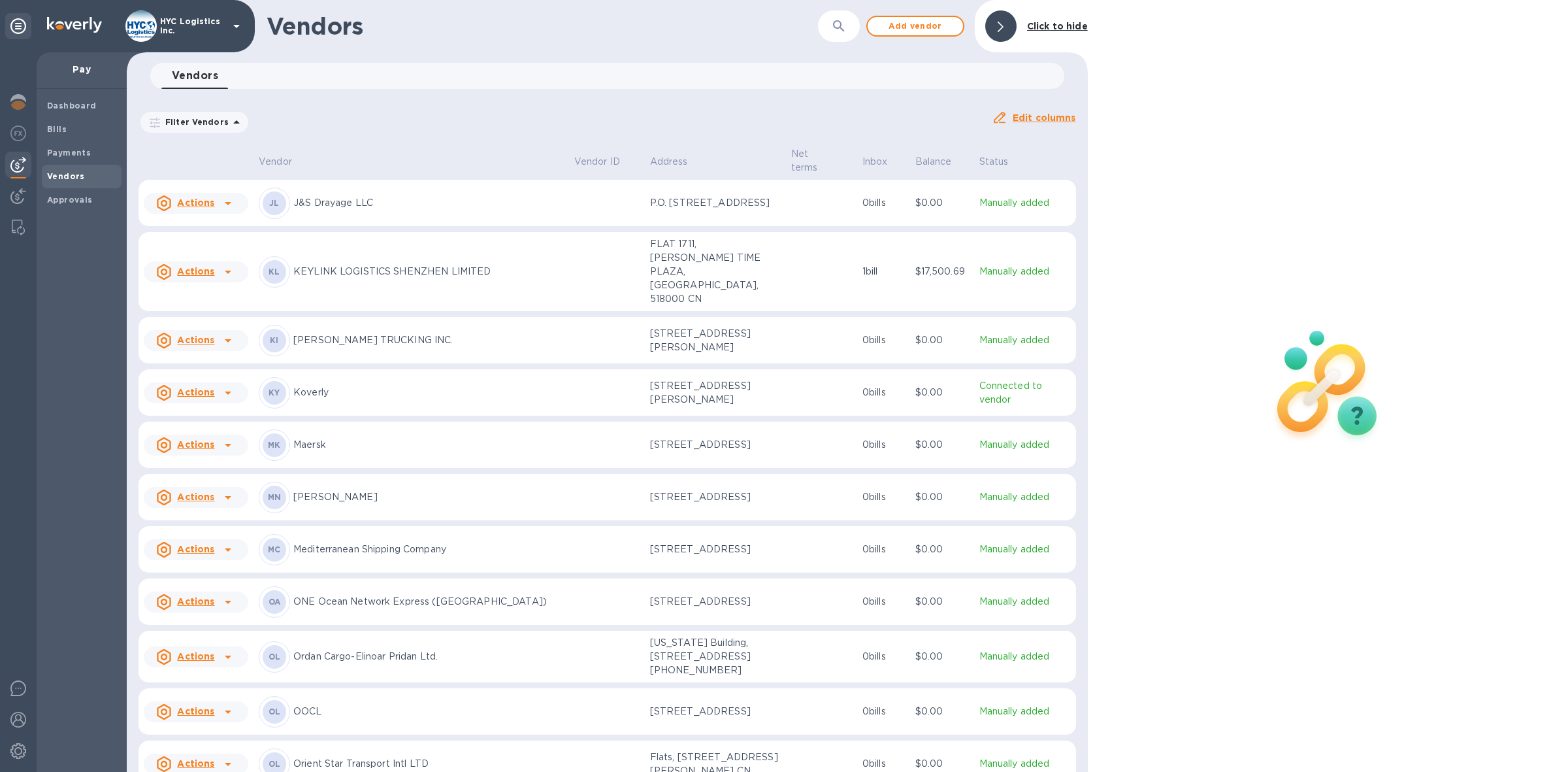
scroll to position [2167, 0]
click at [921, 26] on span "Add vendor" at bounding box center [915, 26] width 74 height 16
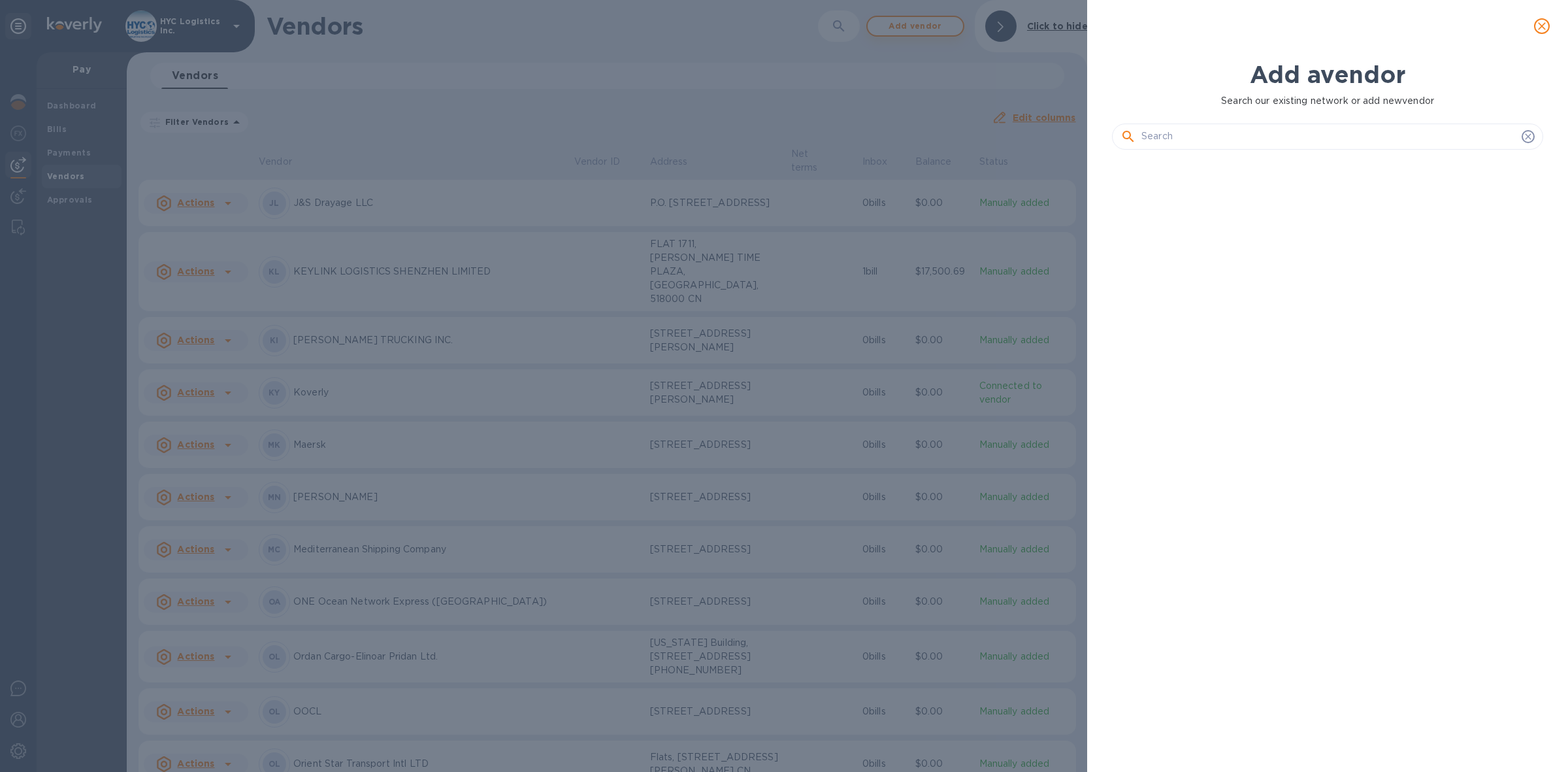
scroll to position [564, 436]
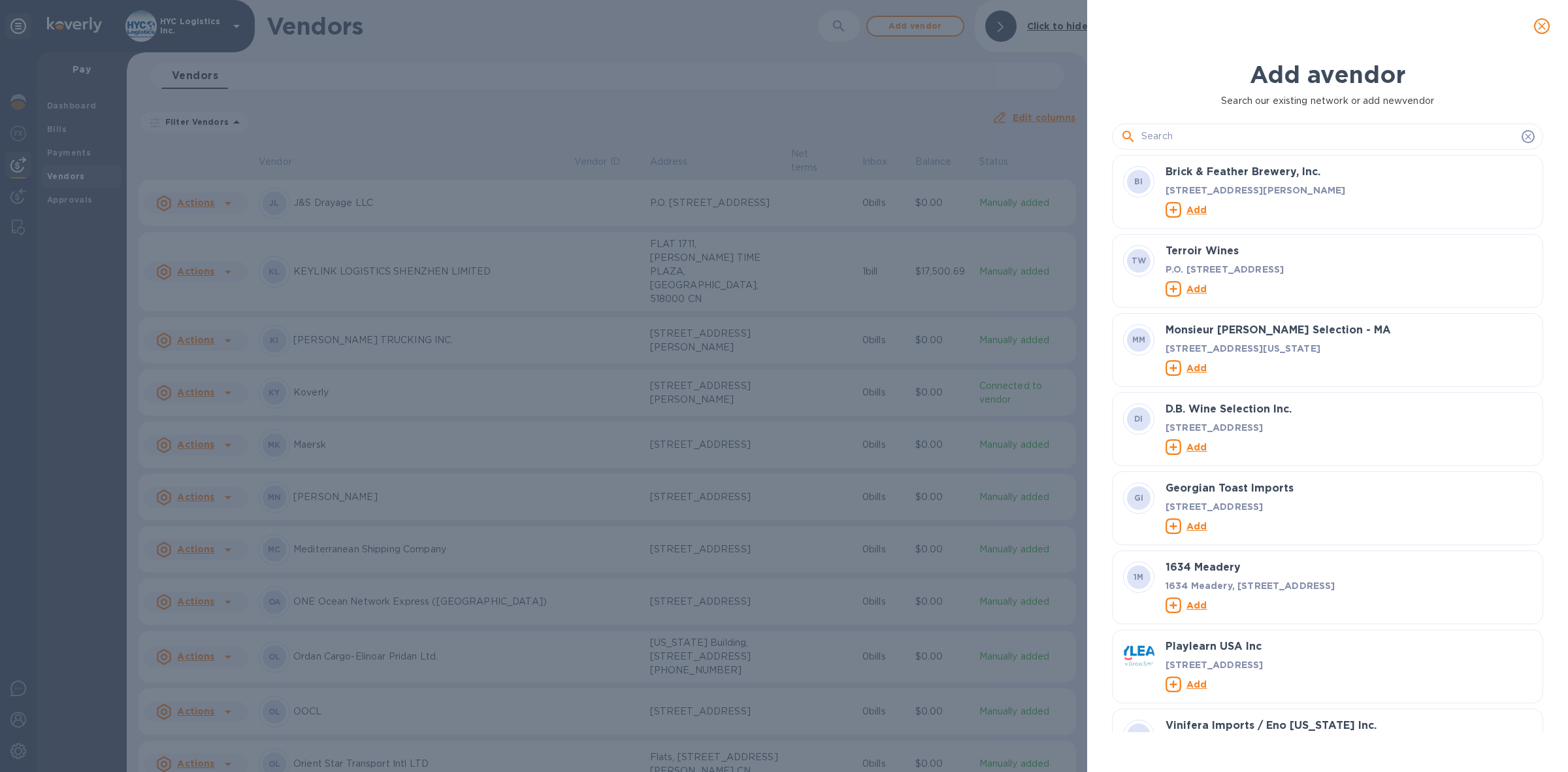
click at [1256, 134] on input "text" at bounding box center [1328, 137] width 375 height 20
click at [1266, 133] on input "text" at bounding box center [1328, 137] width 375 height 20
paste input "SM Line Corporation"
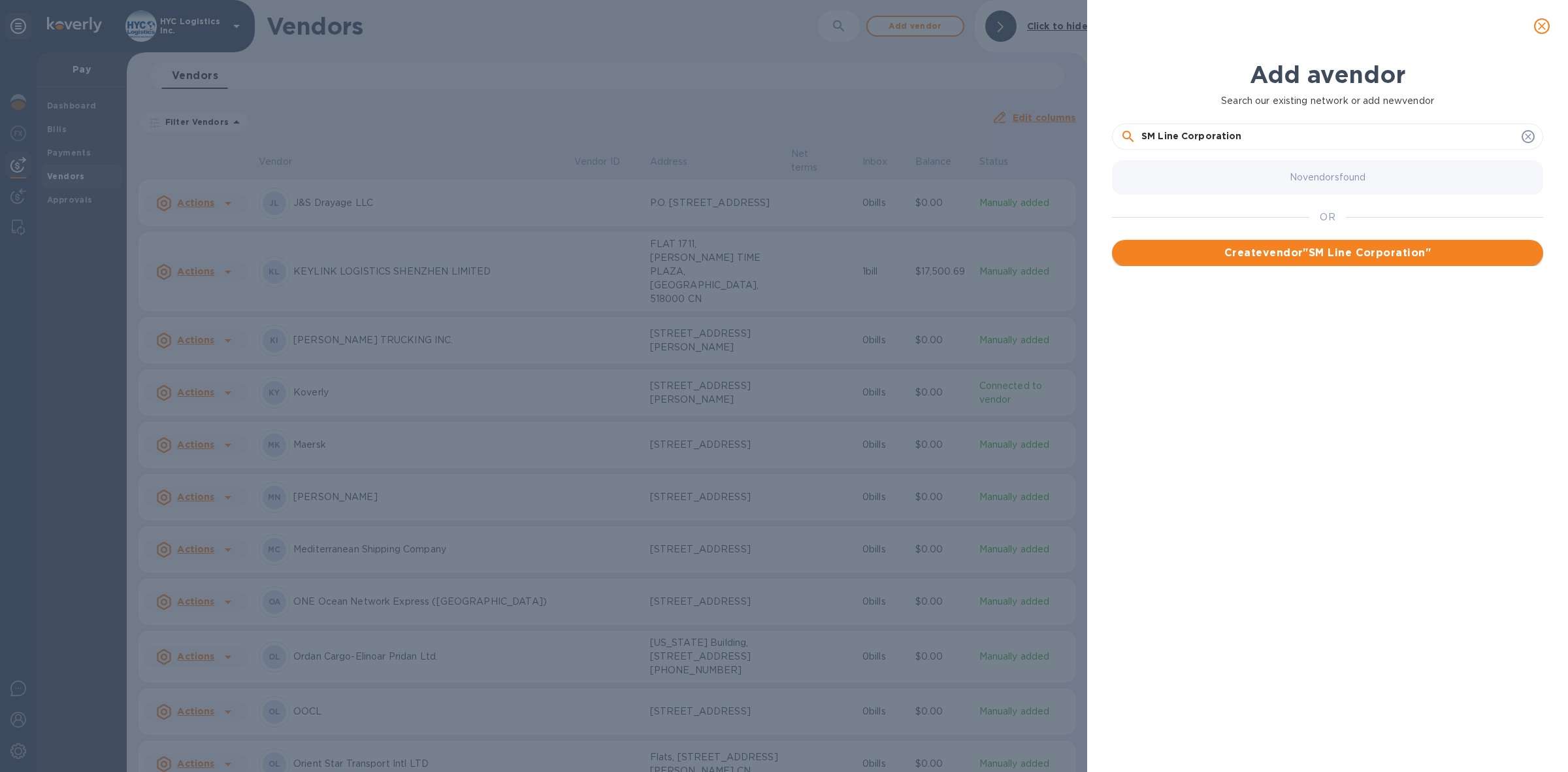
type input "SM Line Corporation"
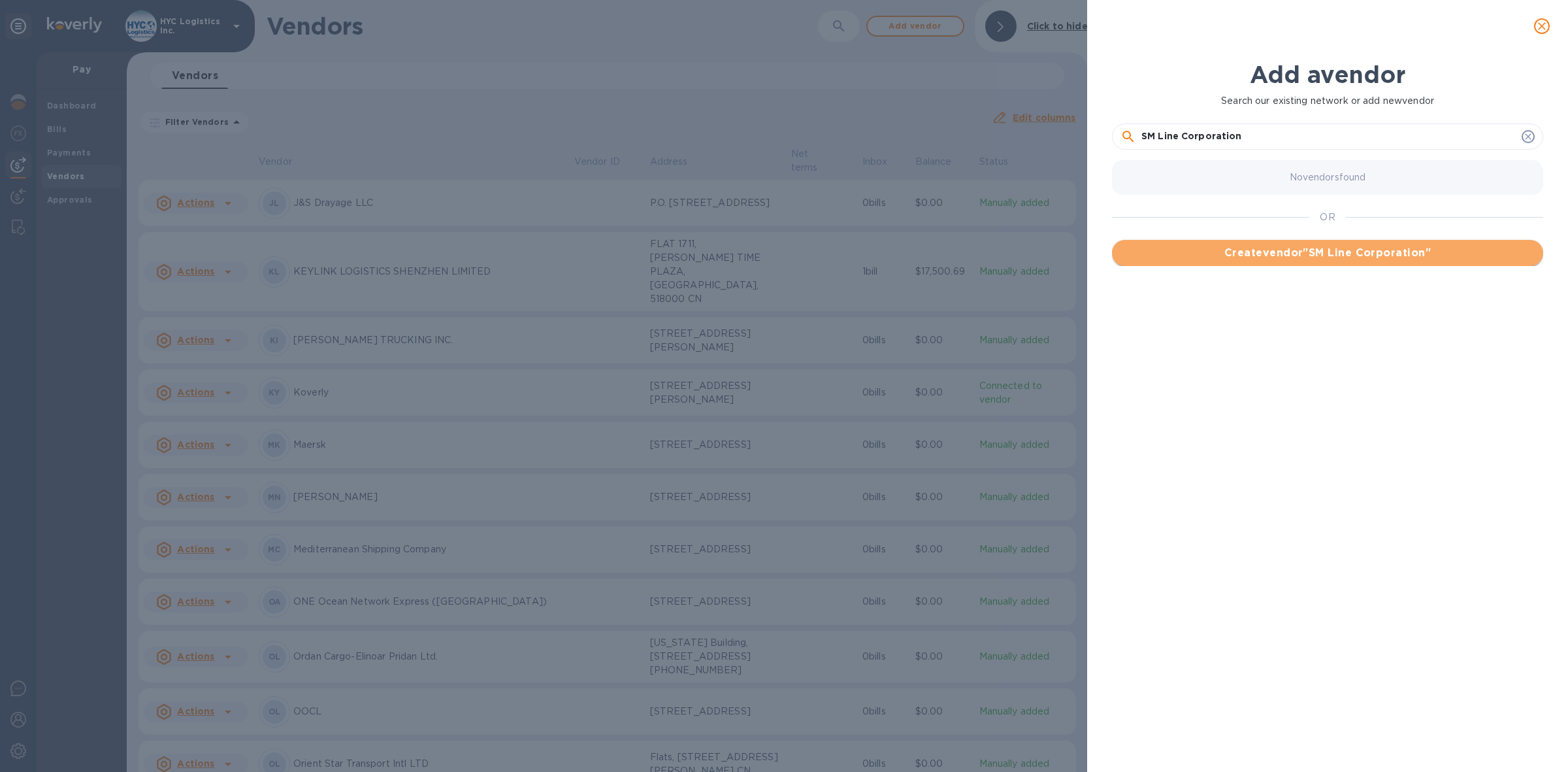
click at [1337, 255] on span "Create vendor " SM Line Corporation "" at bounding box center [1328, 252] width 410 height 16
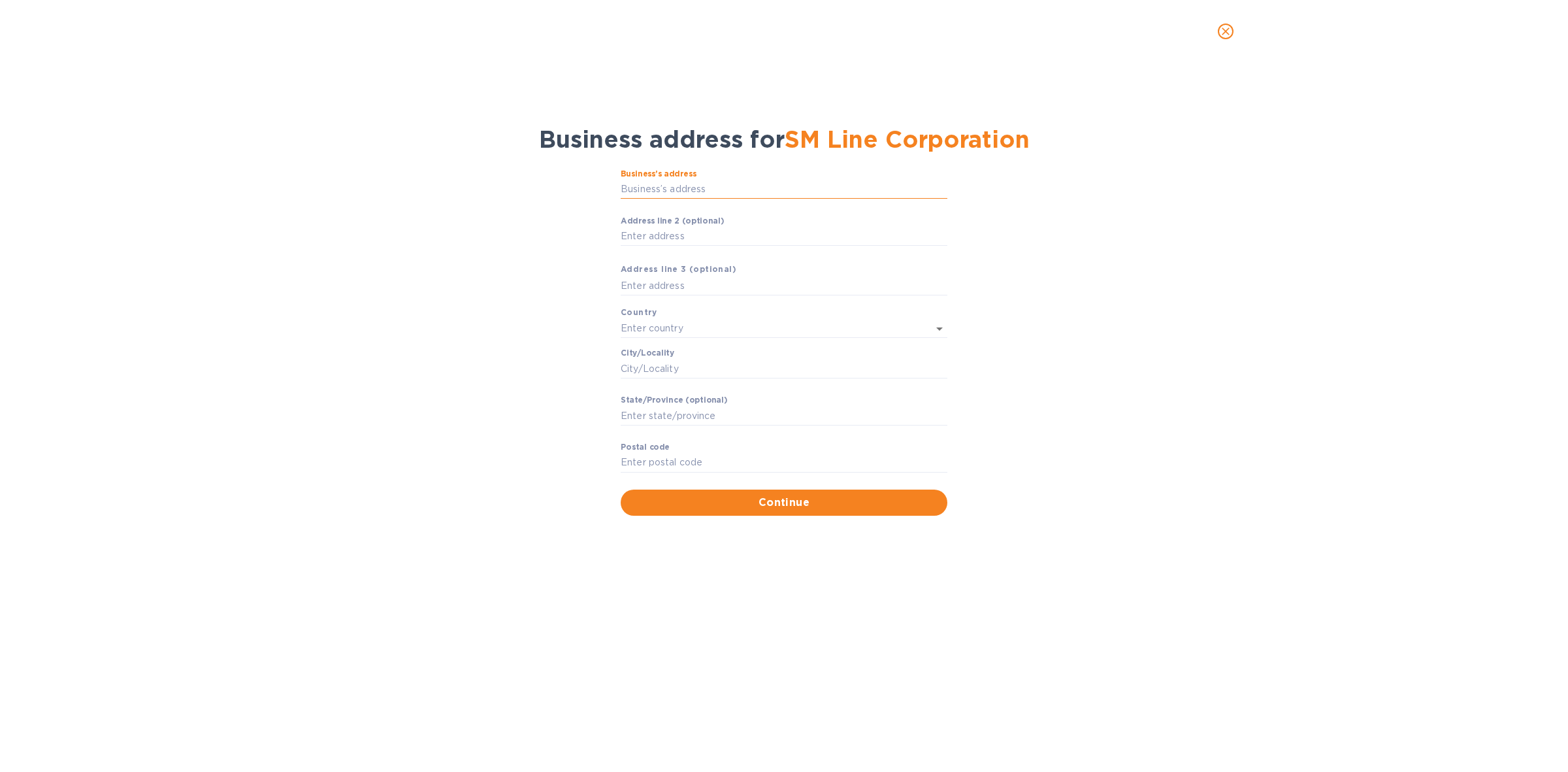
click at [710, 191] on input "Business’s аddress" at bounding box center [784, 189] width 327 height 20
click at [701, 195] on input "Business’s аddress" at bounding box center [784, 189] width 327 height 20
type input "[STREET_ADDRESS]"
type input "[GEOGRAPHIC_DATA]"
type input "[PERSON_NAME]"
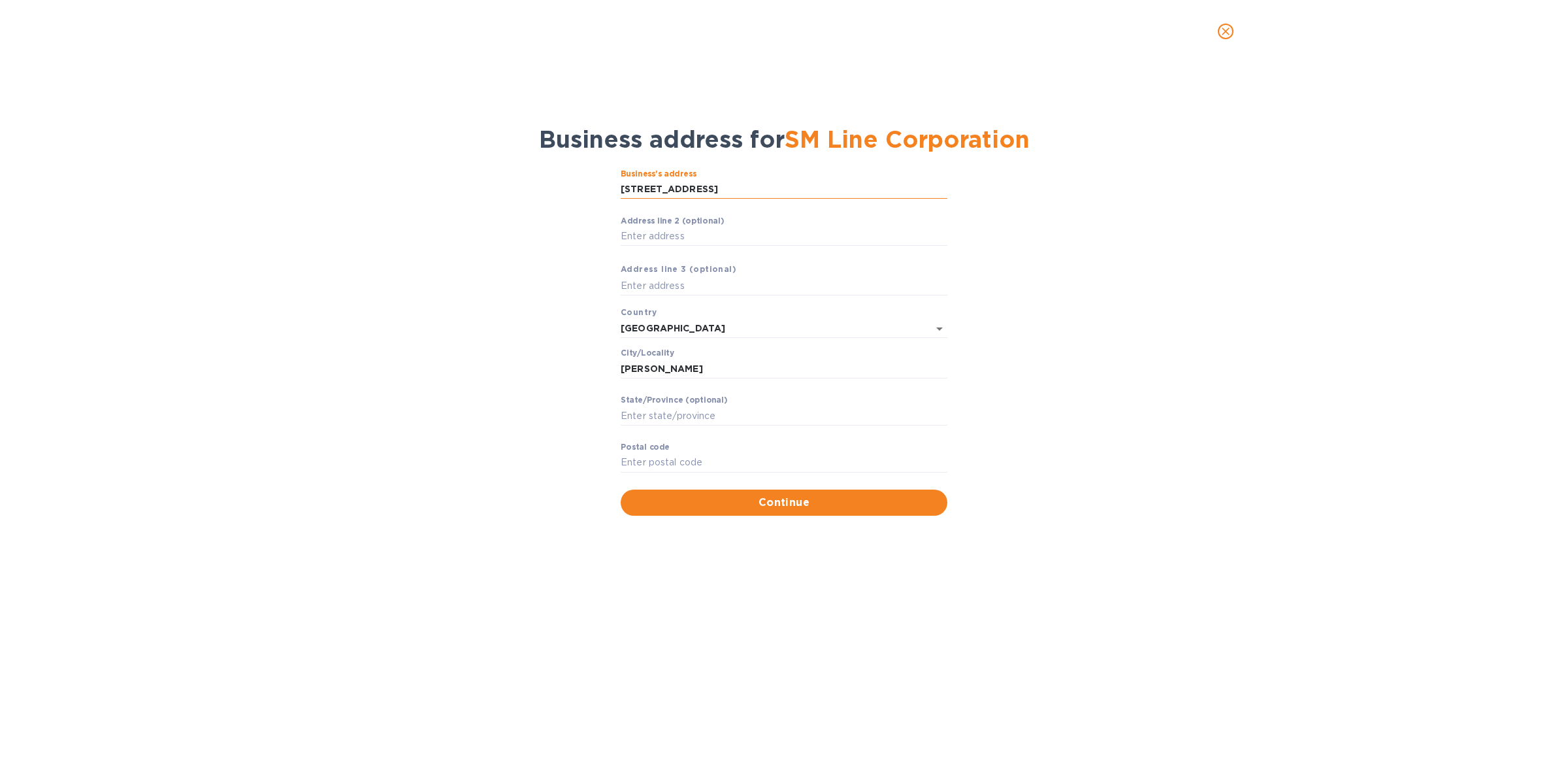
type input "AZ"
type input "85226"
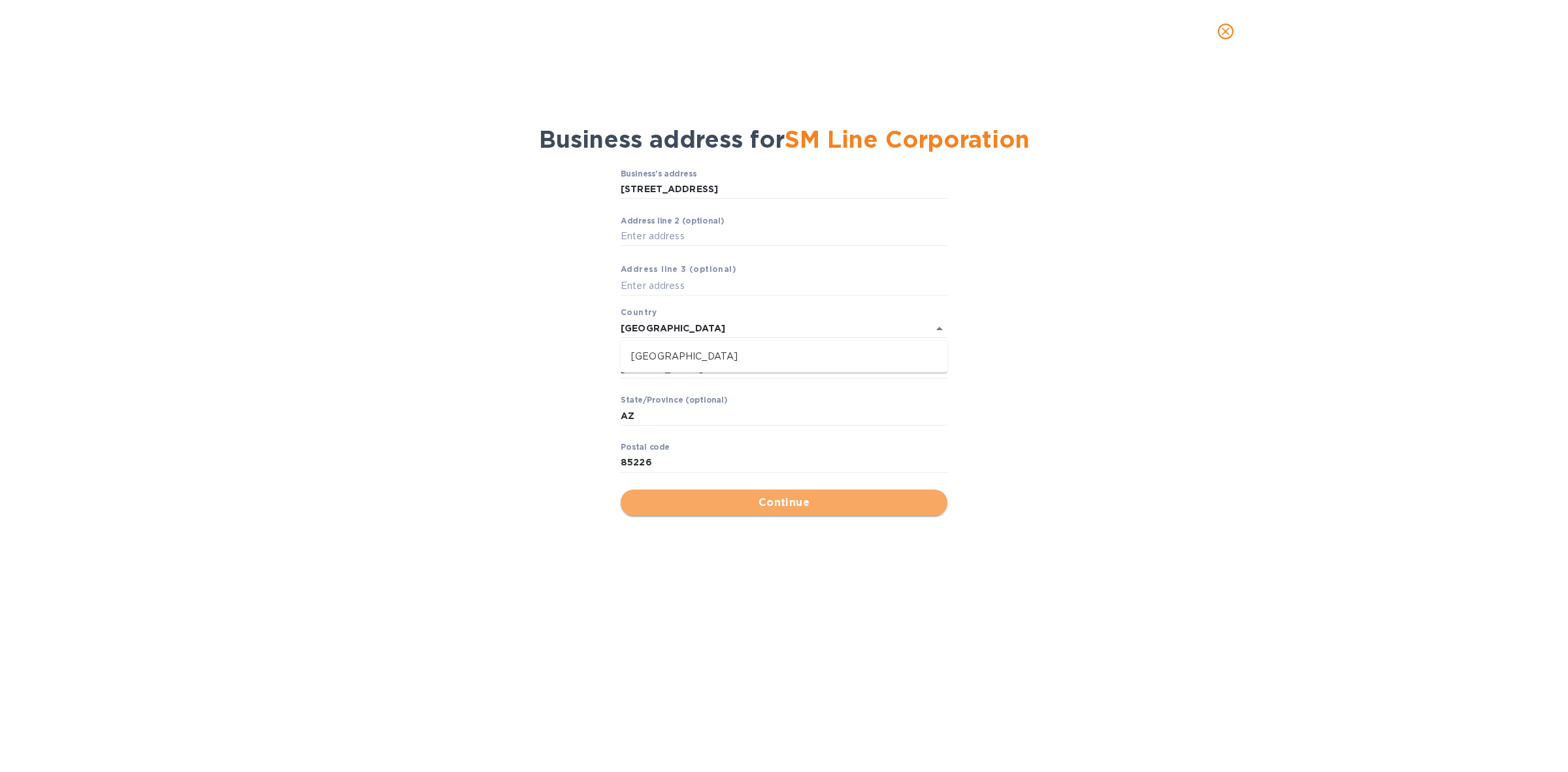
click at [813, 502] on span "Continue" at bounding box center [784, 502] width 306 height 16
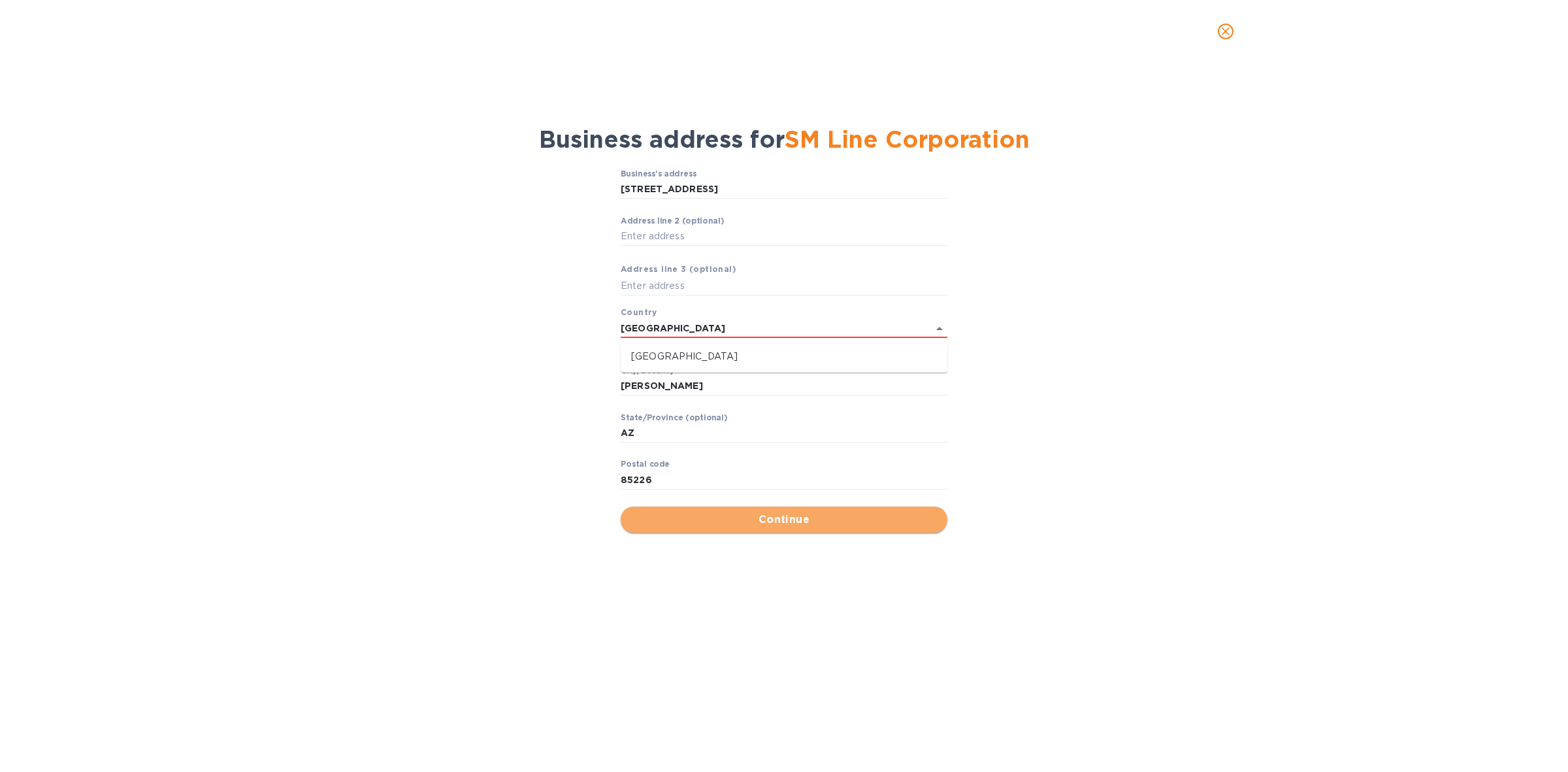
click at [779, 523] on span "Continue" at bounding box center [784, 519] width 306 height 16
click at [782, 523] on span "Continue" at bounding box center [784, 519] width 306 height 16
click at [764, 524] on span "Continue" at bounding box center [784, 519] width 306 height 16
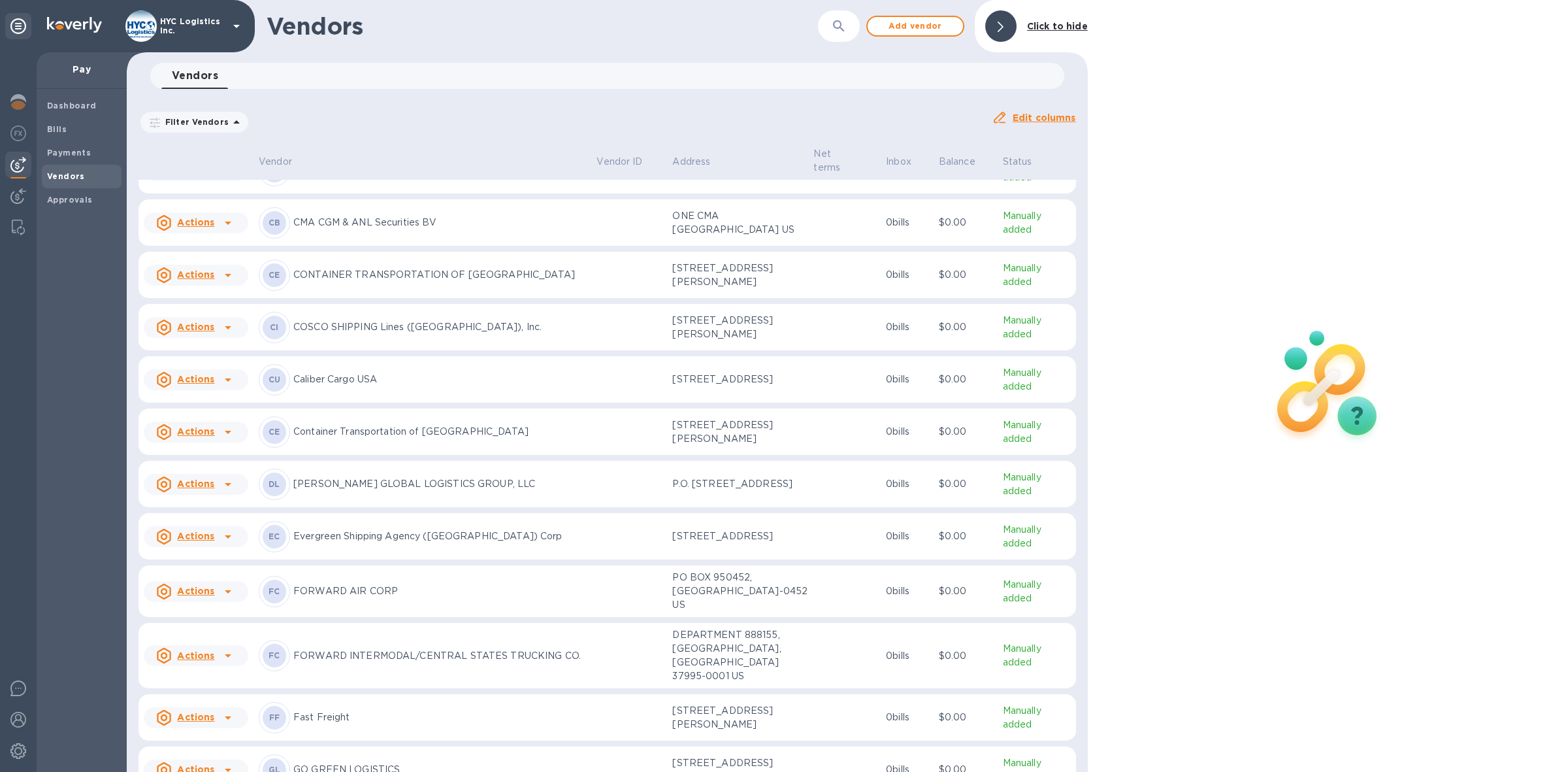
scroll to position [252, 0]
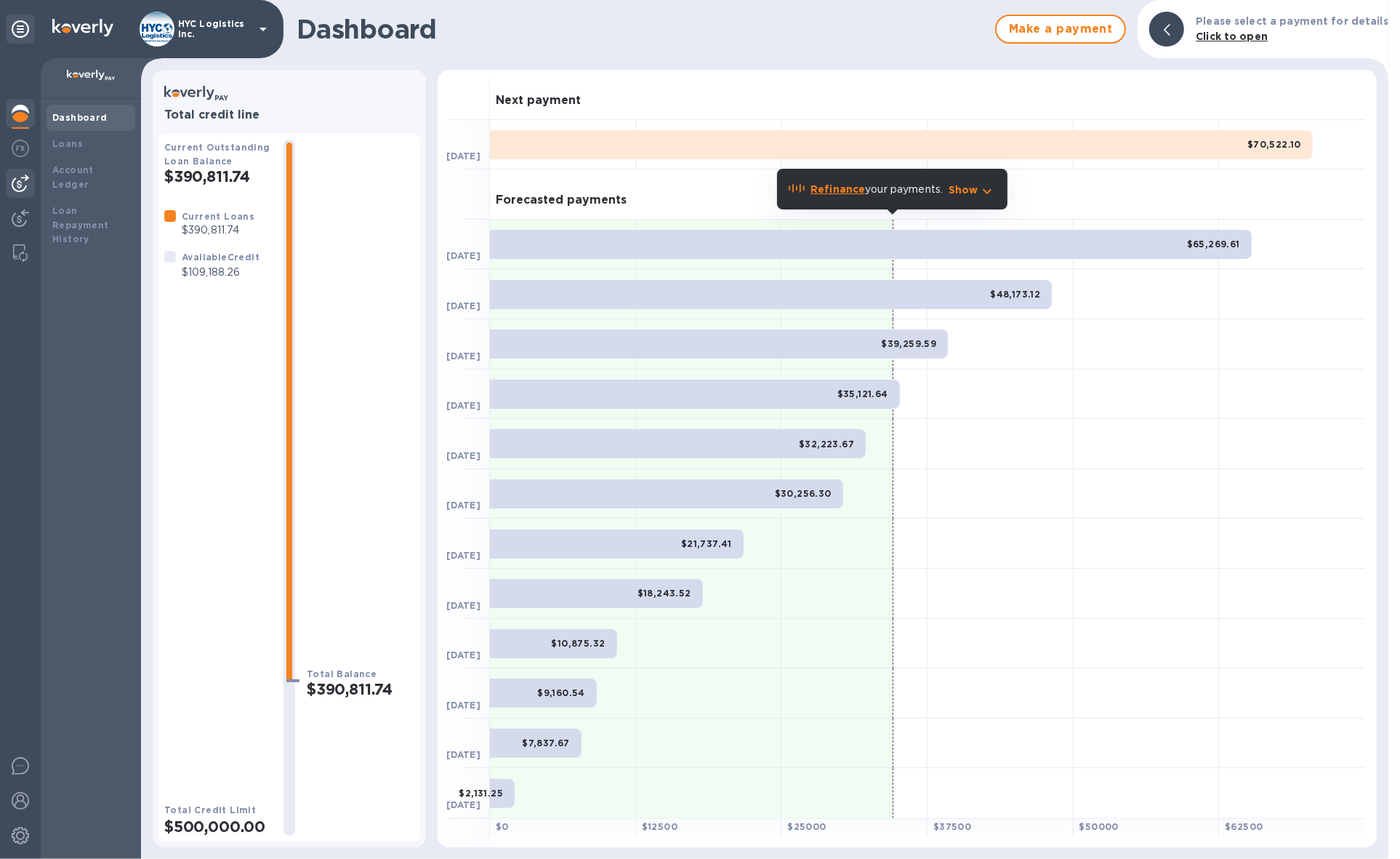
click at [13, 176] on img at bounding box center [20, 183] width 18 height 18
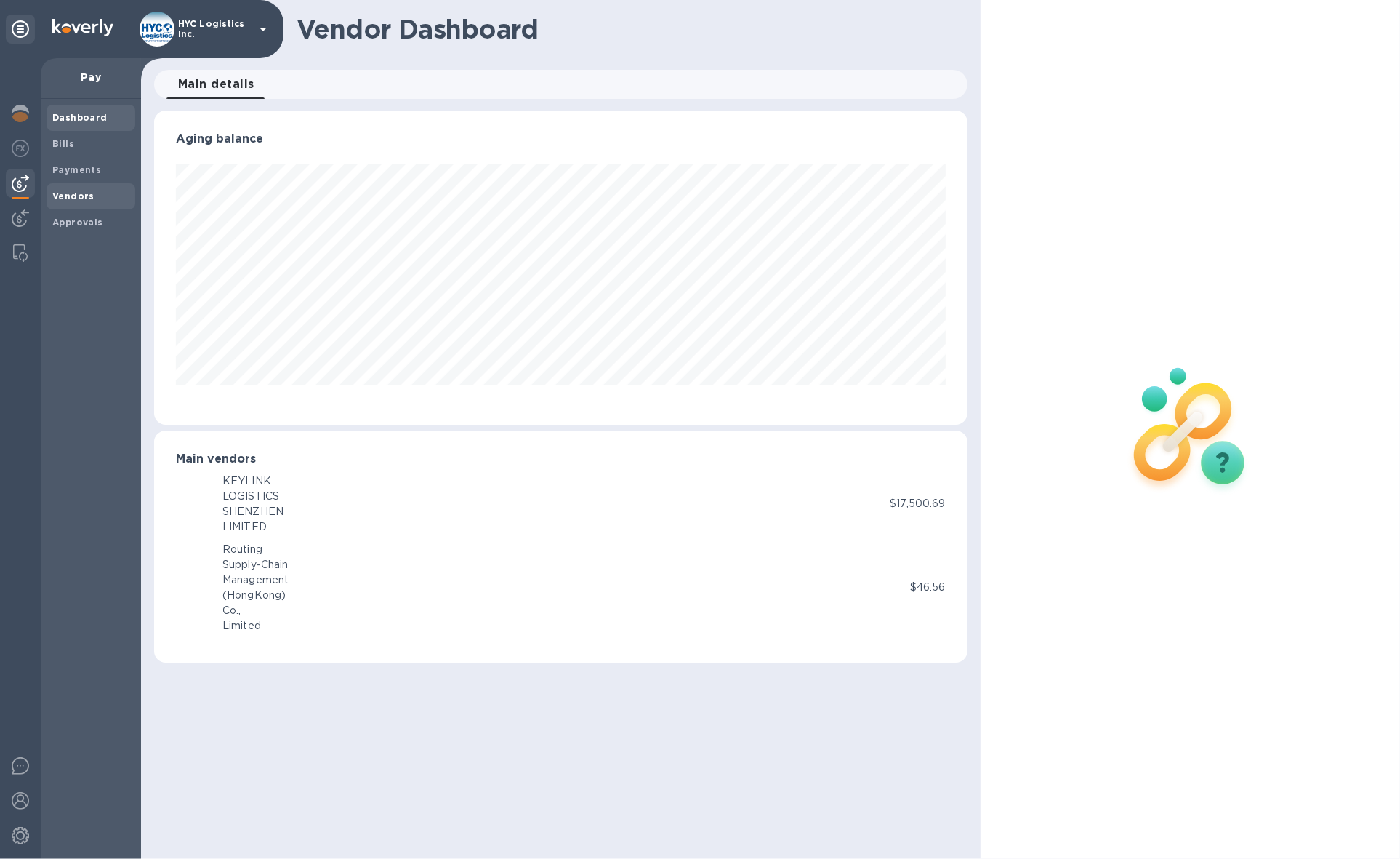
scroll to position [313, 813]
click at [71, 186] on div "Vendors" at bounding box center [91, 196] width 89 height 26
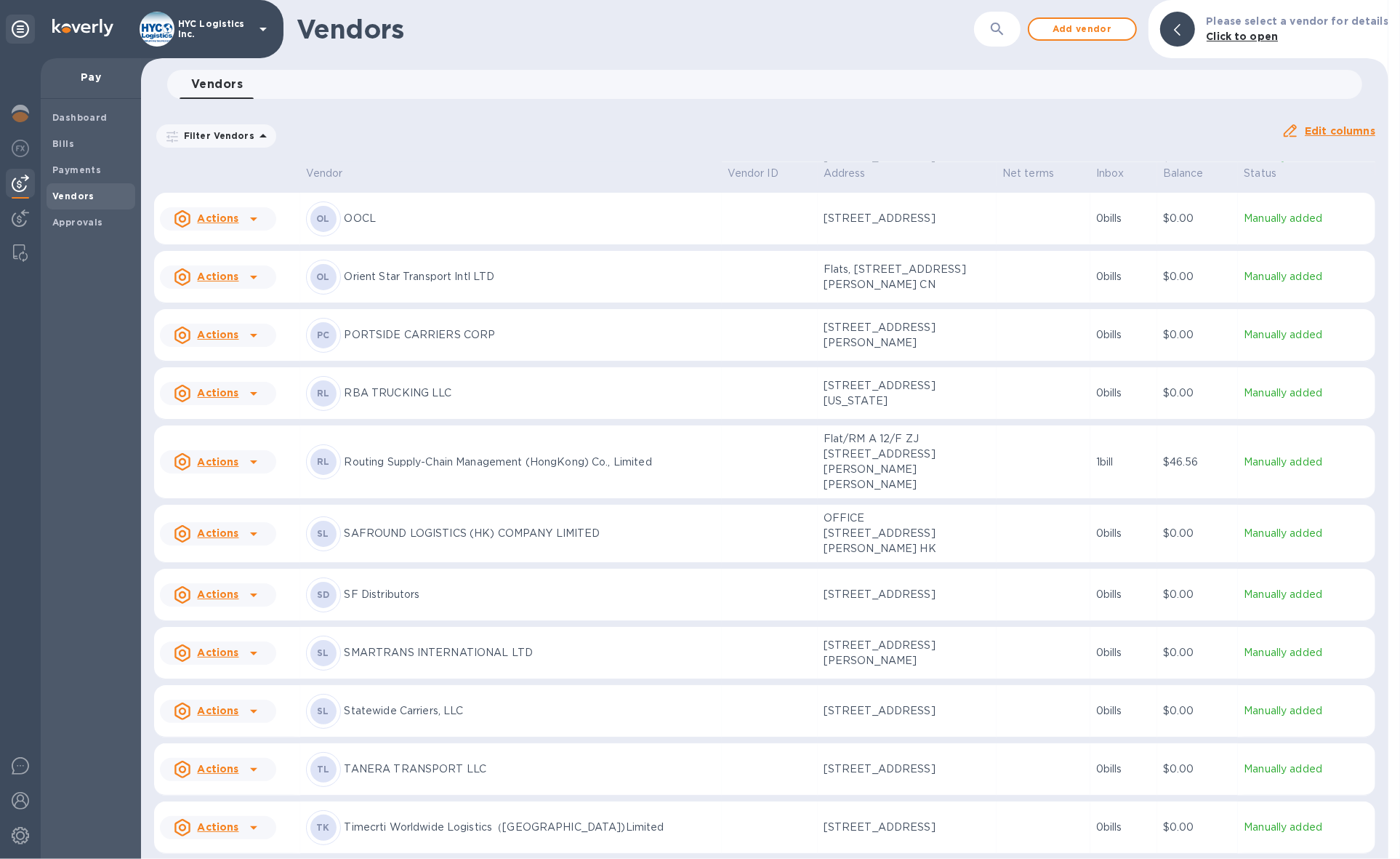
scroll to position [3152, 0]
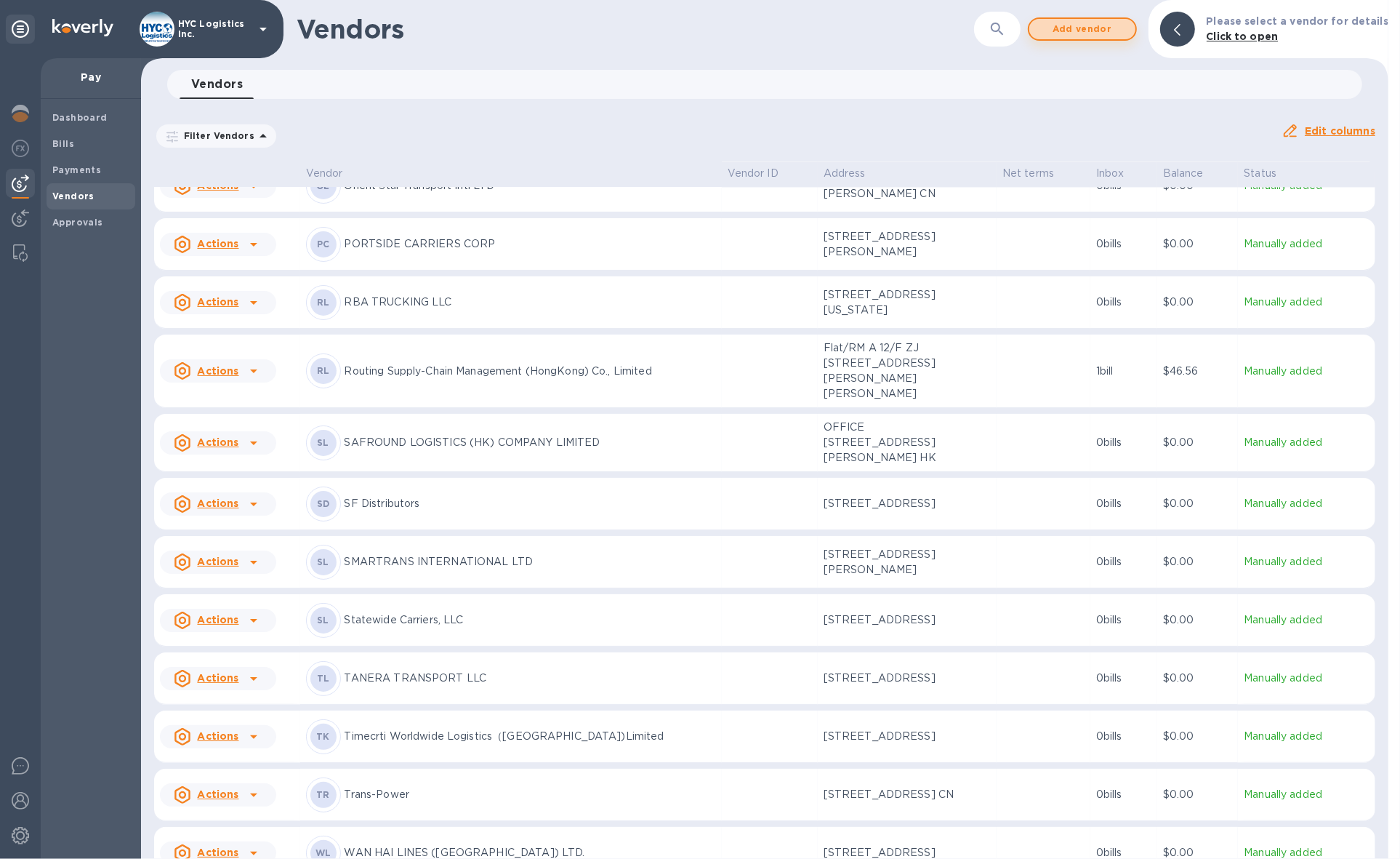
click at [1105, 28] on span "Add vendor" at bounding box center [1082, 28] width 83 height 18
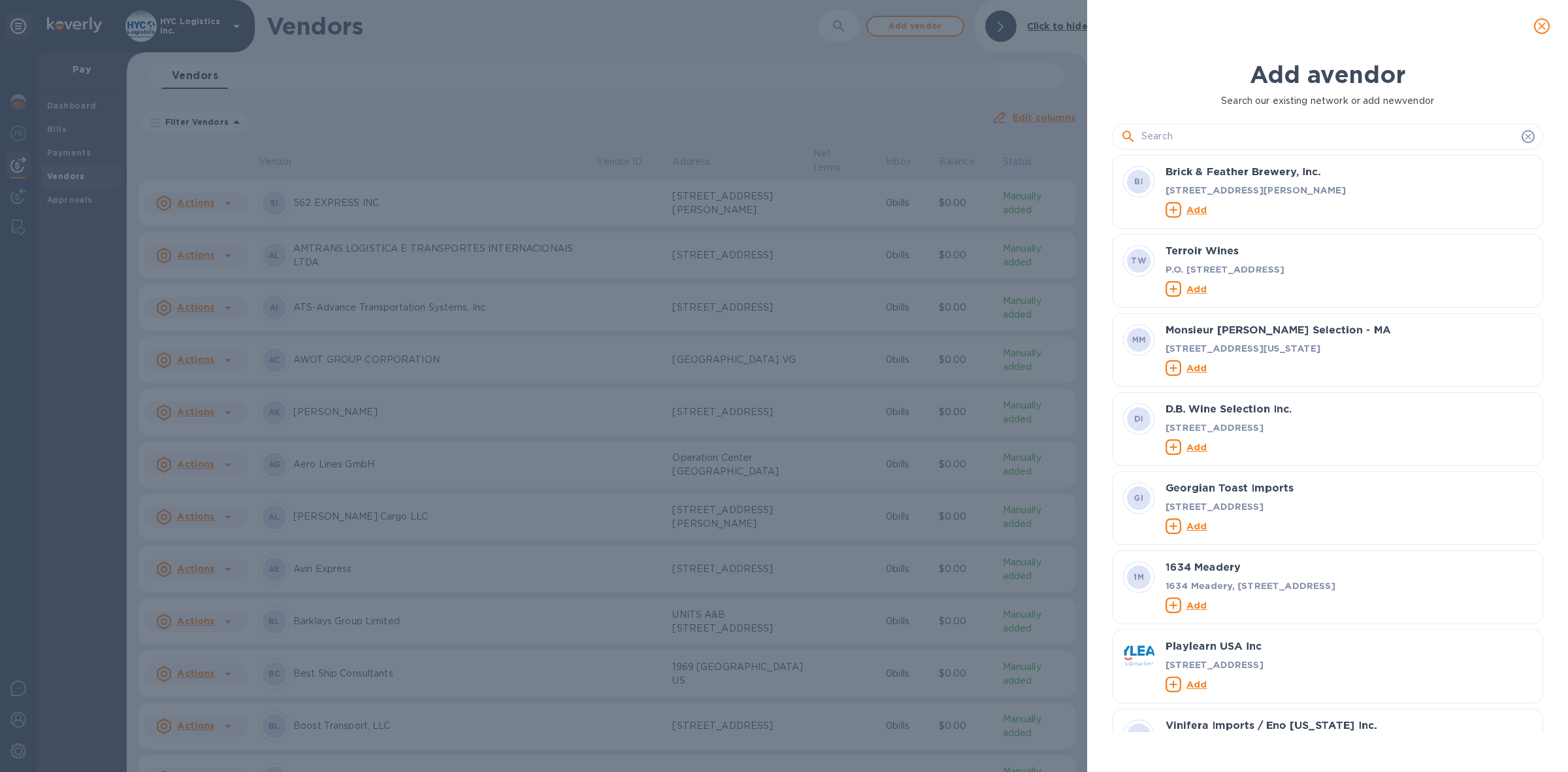
scroll to position [564, 436]
click at [1220, 138] on input "text" at bounding box center [1328, 137] width 375 height 20
paste input "SM Line Corporation"
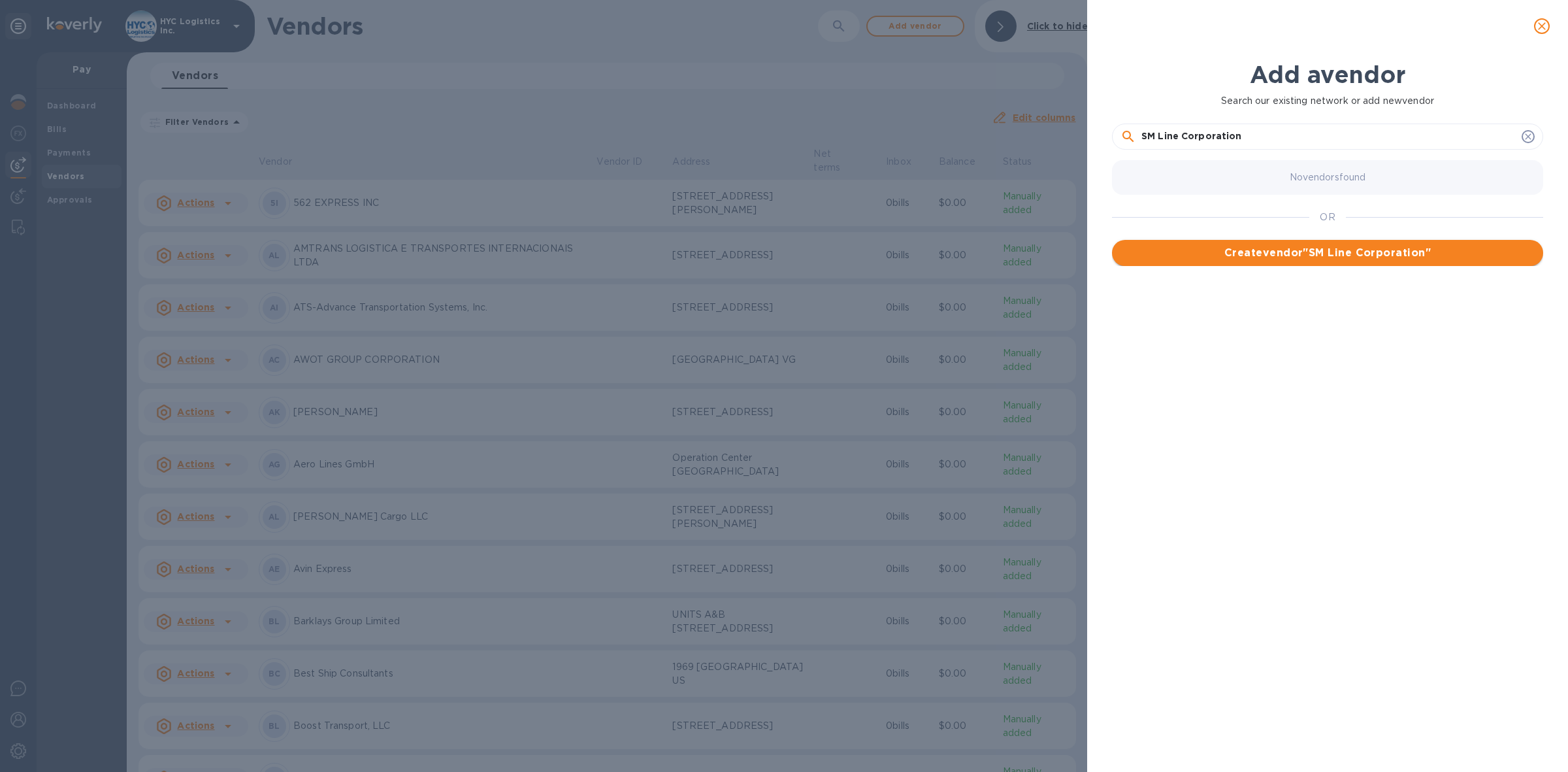
type input "SM Line Corporation"
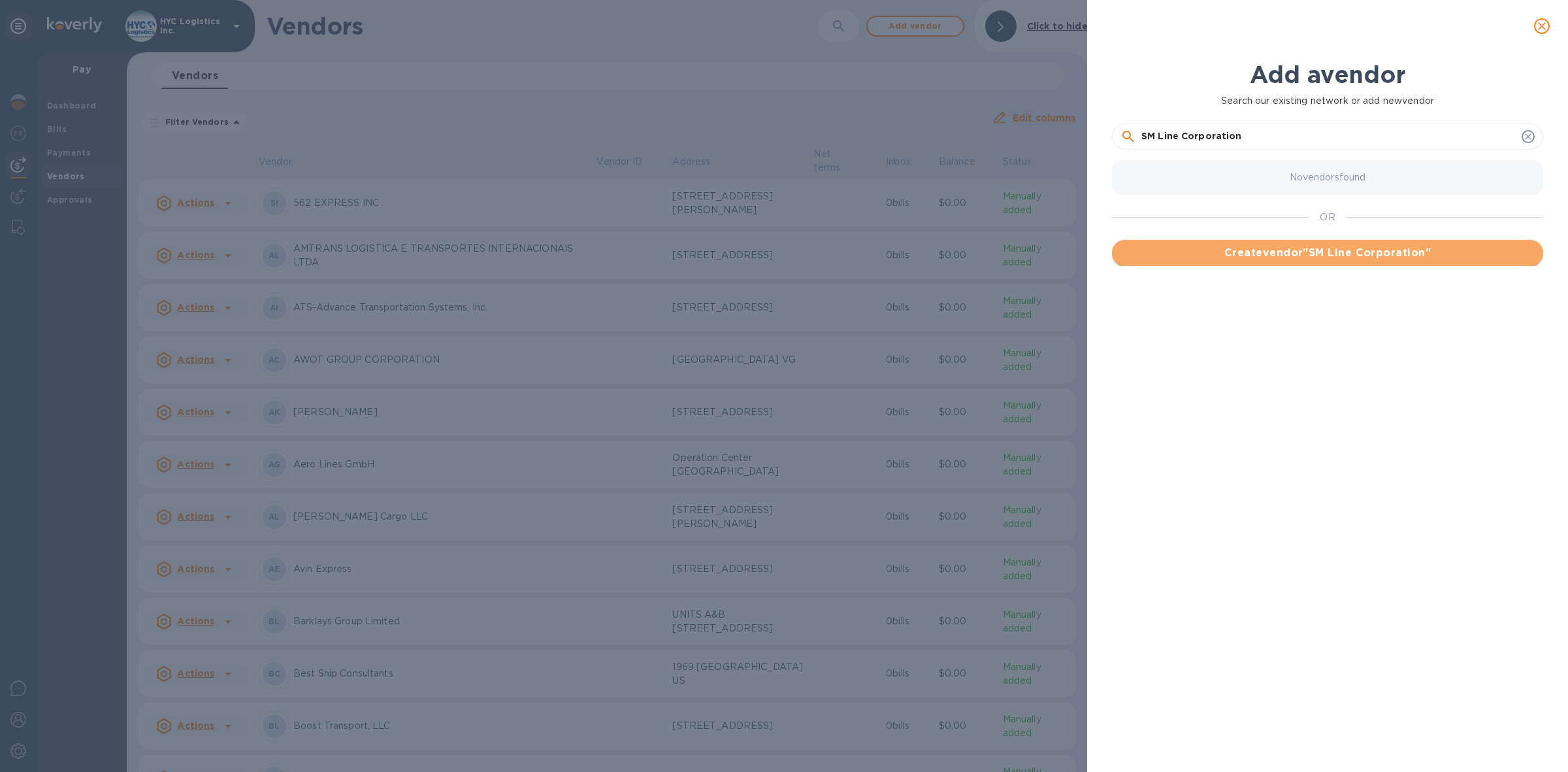
click at [1258, 252] on span "Create vendor " SM Line Corporation "" at bounding box center [1328, 252] width 410 height 16
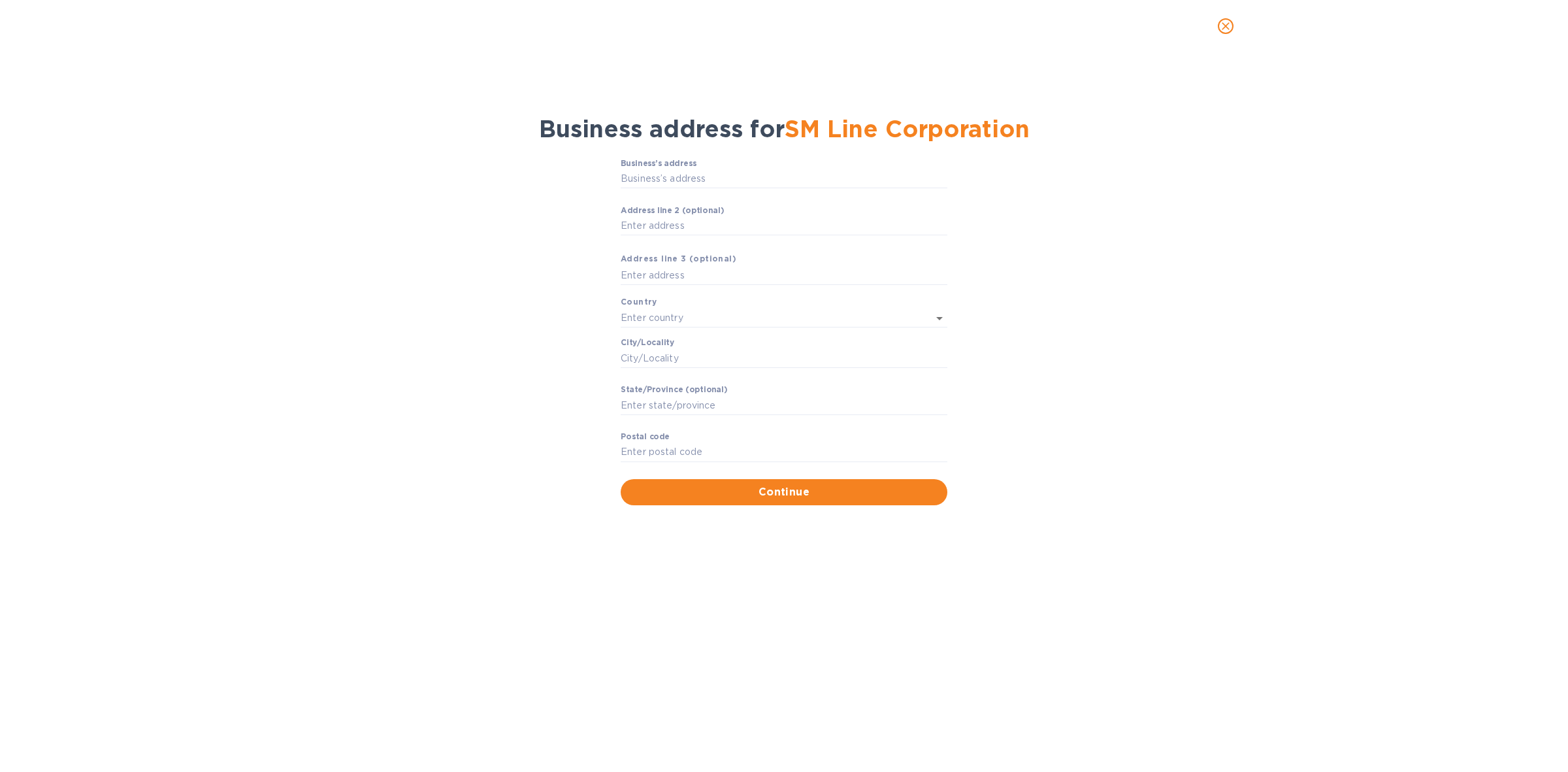
click at [749, 175] on div "Business’s аddress ​" at bounding box center [784, 182] width 327 height 47
click at [700, 184] on input "Business’s аddress" at bounding box center [784, 179] width 327 height 20
type input "[STREET_ADDRESS]"
type input "[GEOGRAPHIC_DATA]"
type input "[PERSON_NAME]"
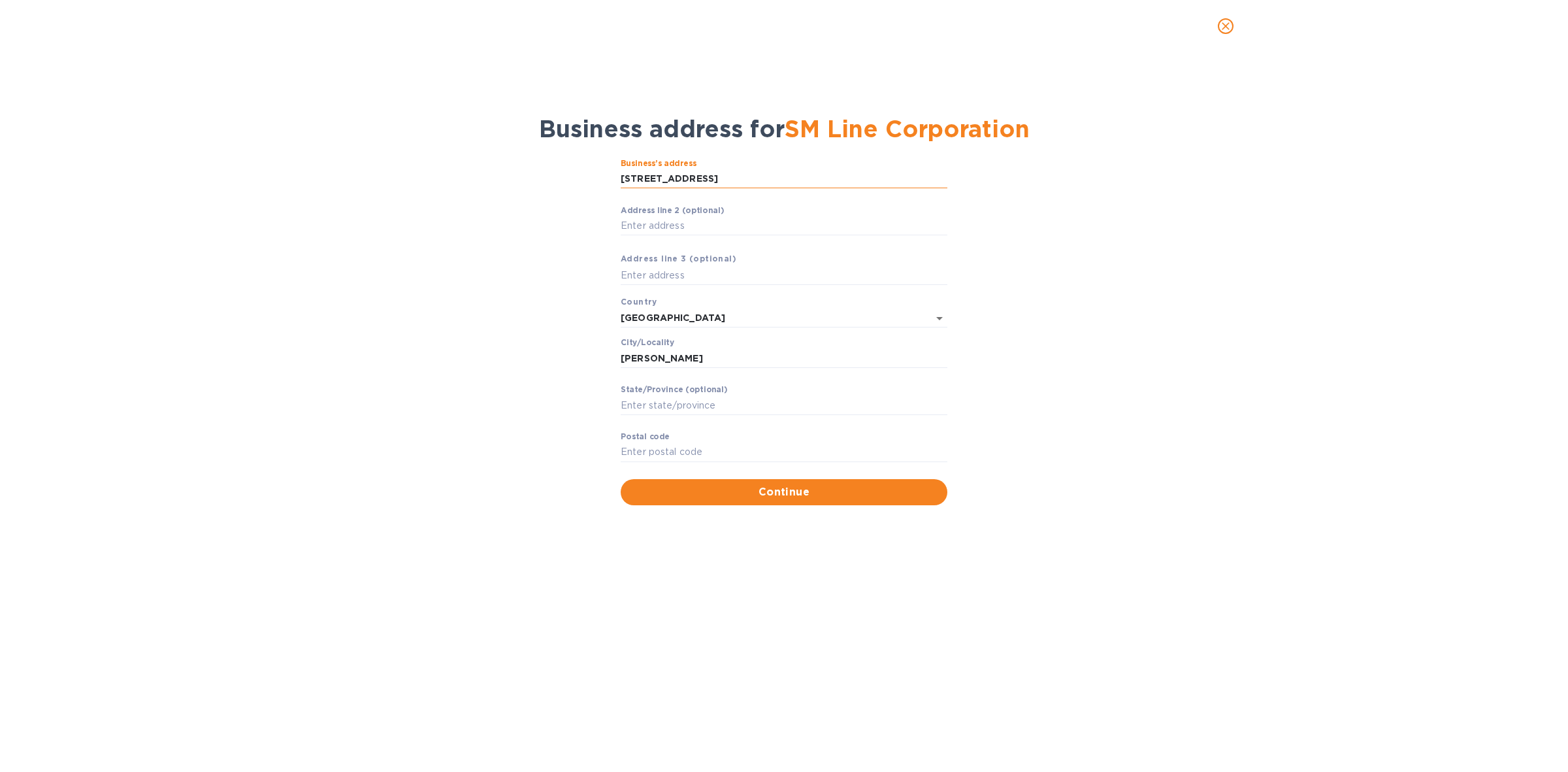
type input "AZ"
type input "85226"
click at [782, 500] on span "Continue" at bounding box center [784, 492] width 306 height 16
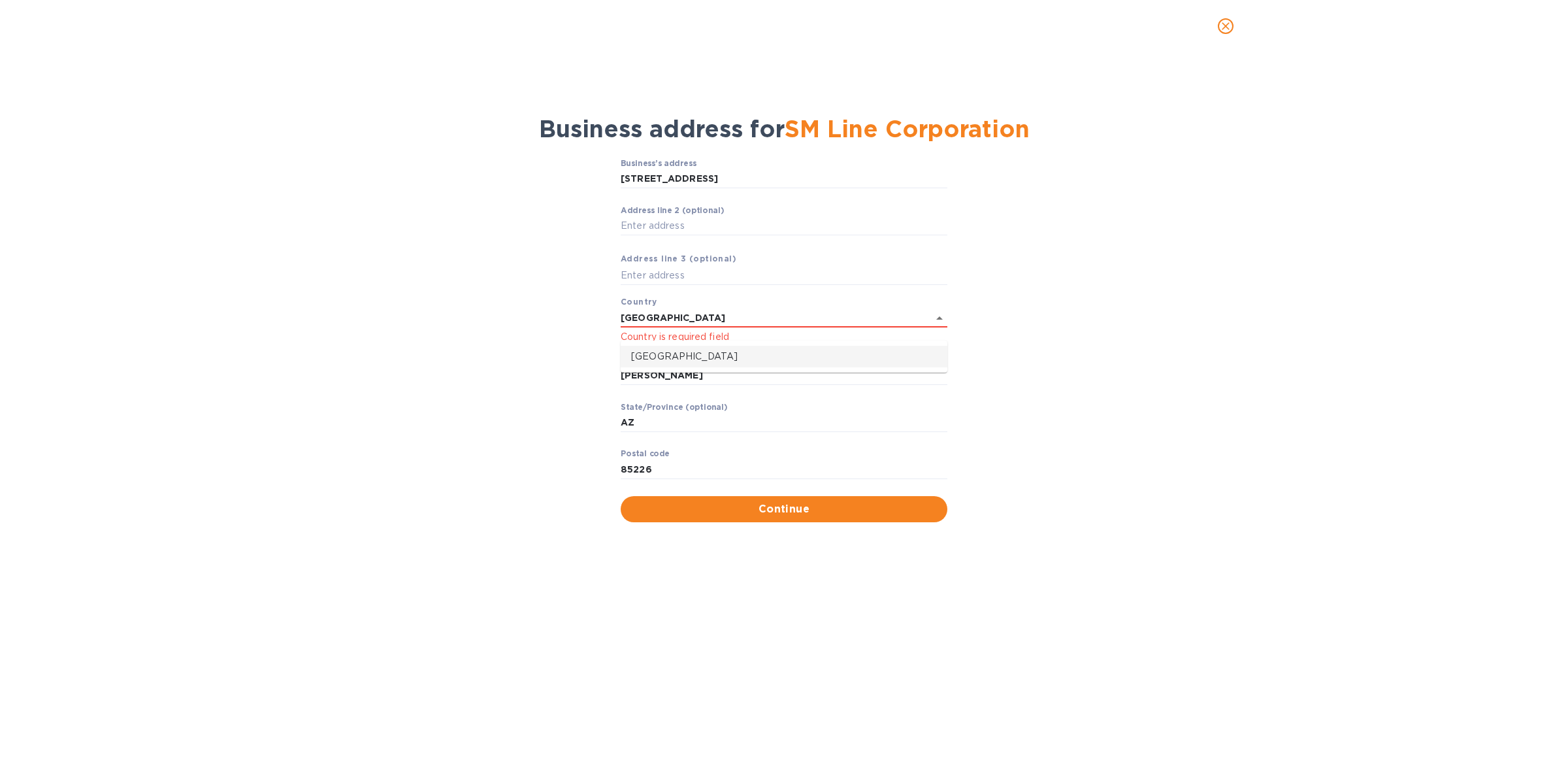
click at [1125, 382] on div "Business’s аddress 585 North Juniper Drive ​ Аddress line 2 (optional) ​ Аddres…" at bounding box center [784, 341] width 1534 height 380
click at [856, 327] on input "[GEOGRAPHIC_DATA]" at bounding box center [766, 318] width 290 height 19
click at [779, 187] on input "[STREET_ADDRESS]" at bounding box center [784, 179] width 327 height 20
click at [687, 236] on input "Аddress line 2 (optional)" at bounding box center [784, 226] width 327 height 20
click at [828, 285] on input "text" at bounding box center [784, 275] width 327 height 20
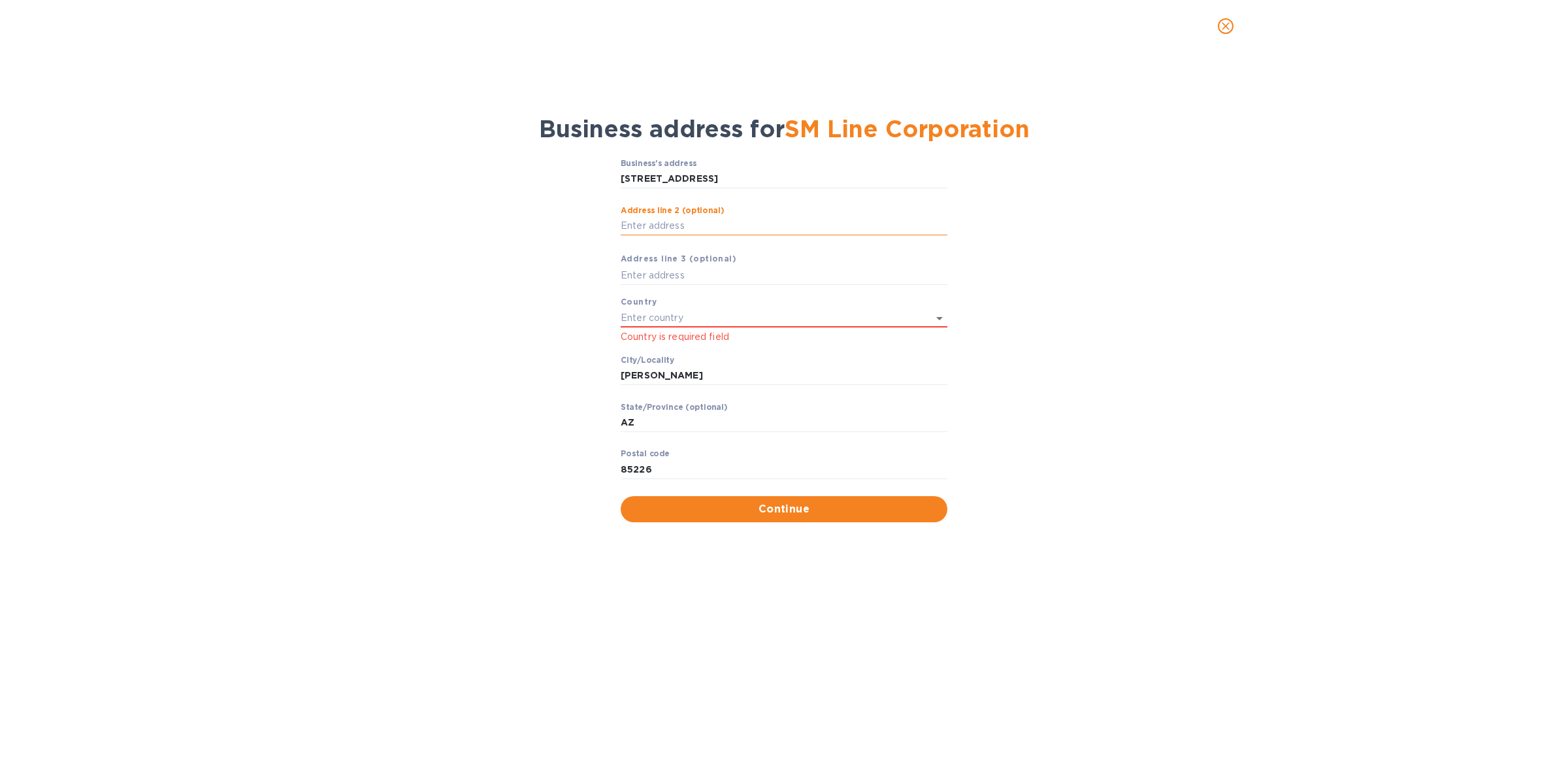
click at [801, 229] on input "Аddress line 2 (optional)" at bounding box center [784, 226] width 327 height 20
type input "s"
type input "STE 250"
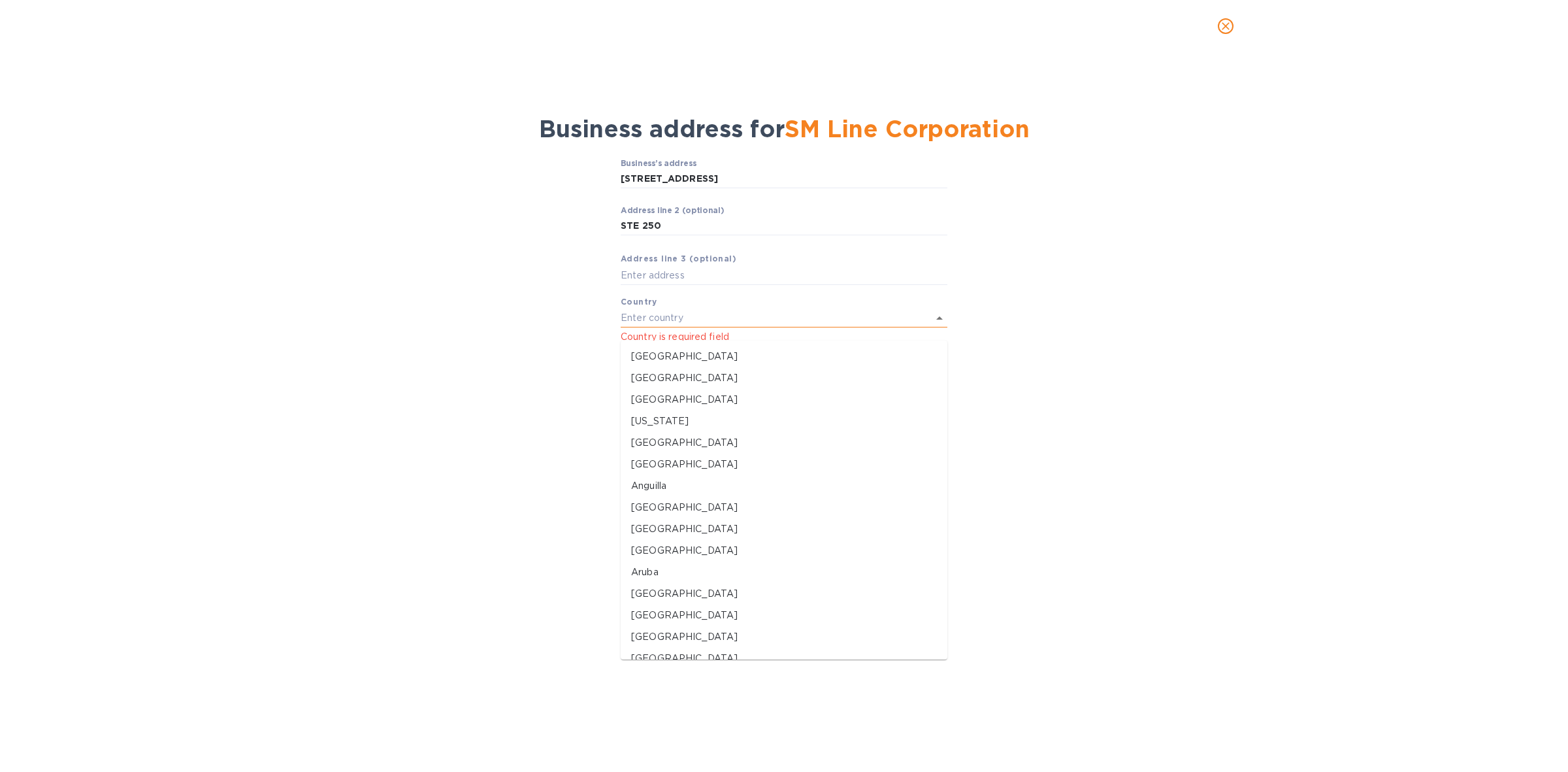
click at [740, 327] on input "text" at bounding box center [766, 318] width 290 height 19
click at [686, 351] on p "[GEOGRAPHIC_DATA]" at bounding box center [784, 357] width 306 height 14
type input "[GEOGRAPHIC_DATA]"
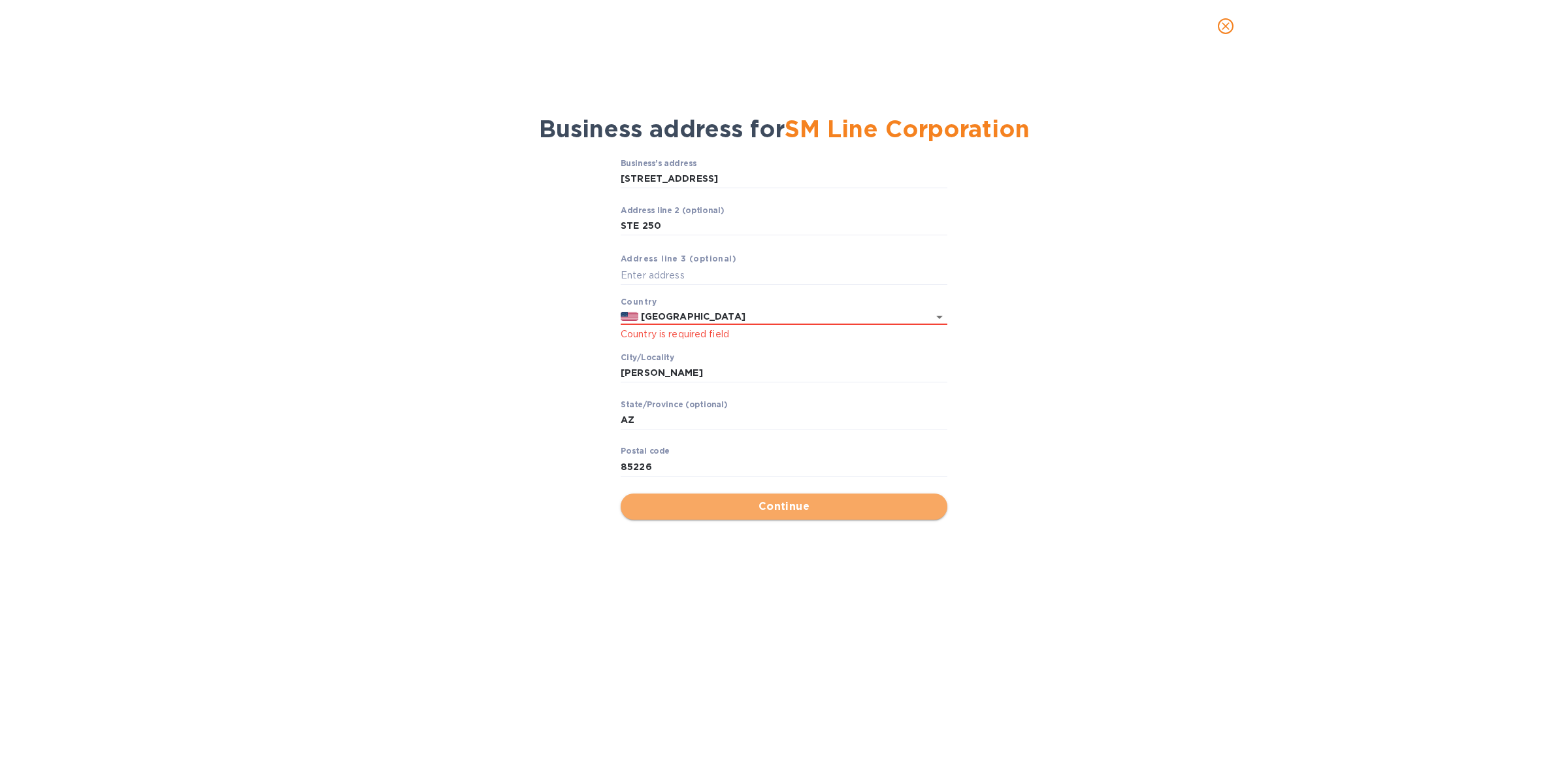
click at [792, 514] on span "Continue" at bounding box center [784, 506] width 306 height 16
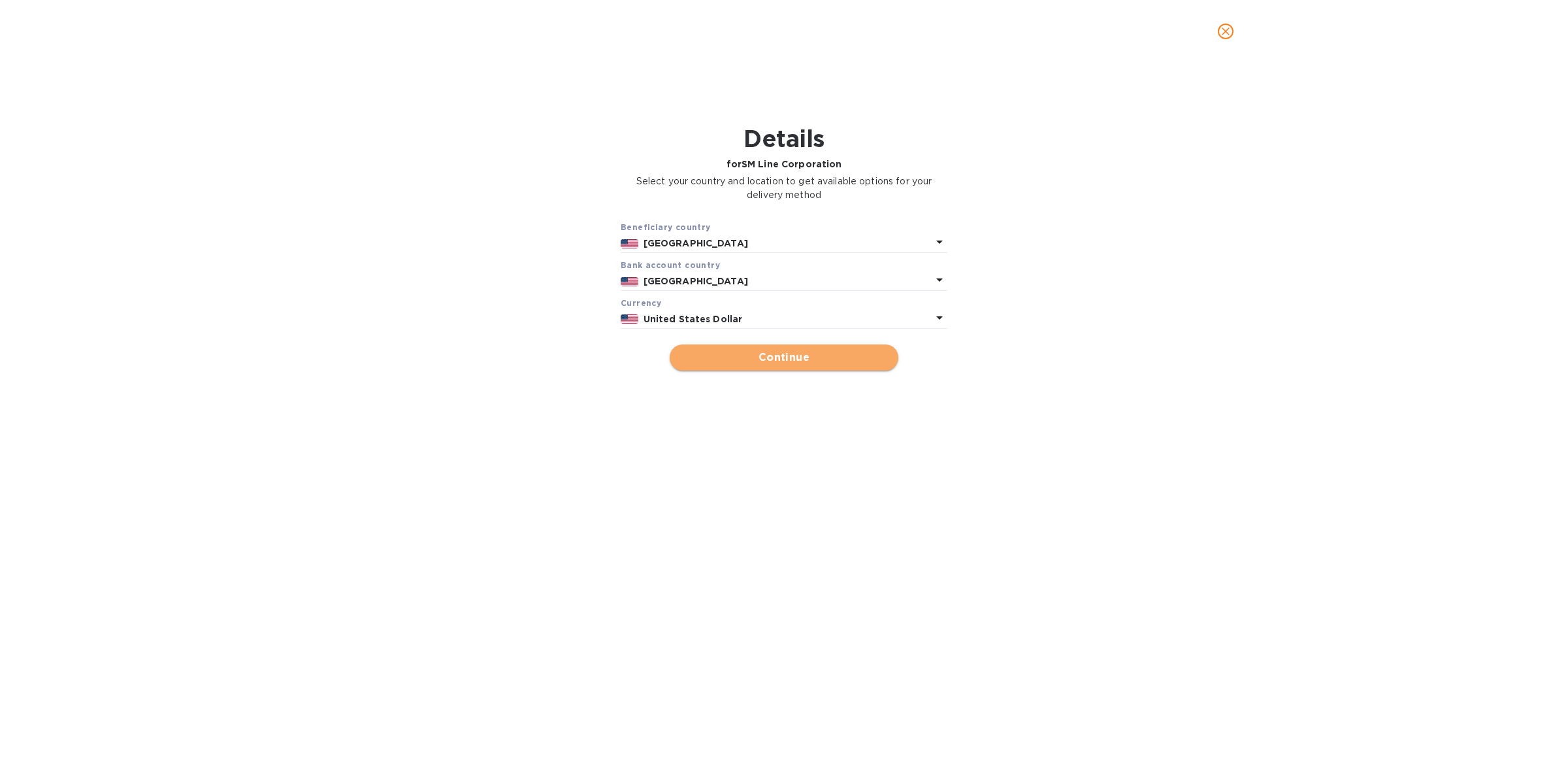
click at [809, 348] on button "Continue" at bounding box center [784, 357] width 229 height 26
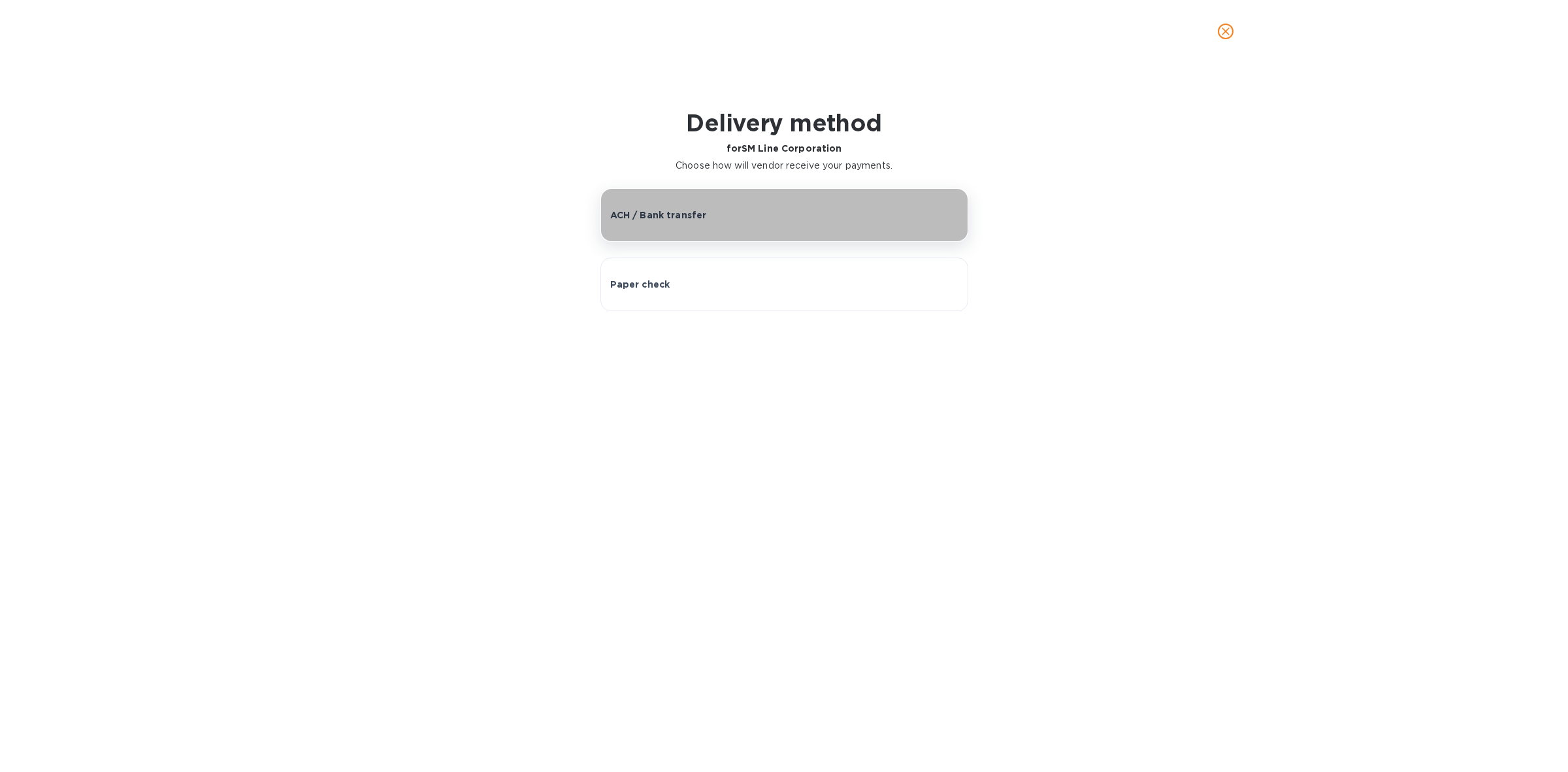
click at [851, 229] on button "ACH / Bank transfer" at bounding box center [785, 215] width 368 height 53
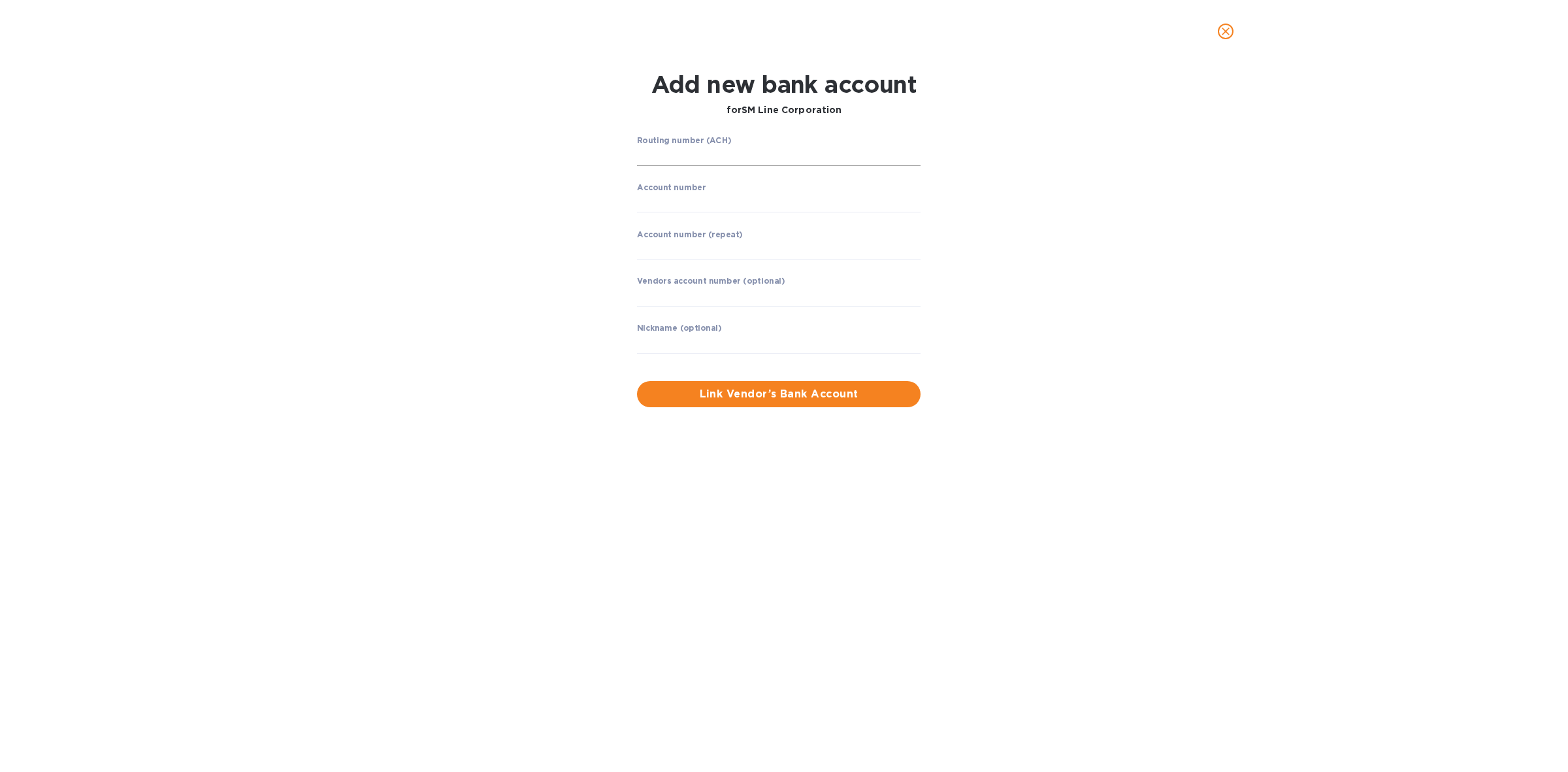
click at [808, 155] on input "string" at bounding box center [779, 156] width 284 height 20
click at [748, 155] on input "string" at bounding box center [779, 156] width 284 height 20
type input "122100024"
click at [756, 201] on input "string" at bounding box center [779, 203] width 284 height 20
type input "586939792"
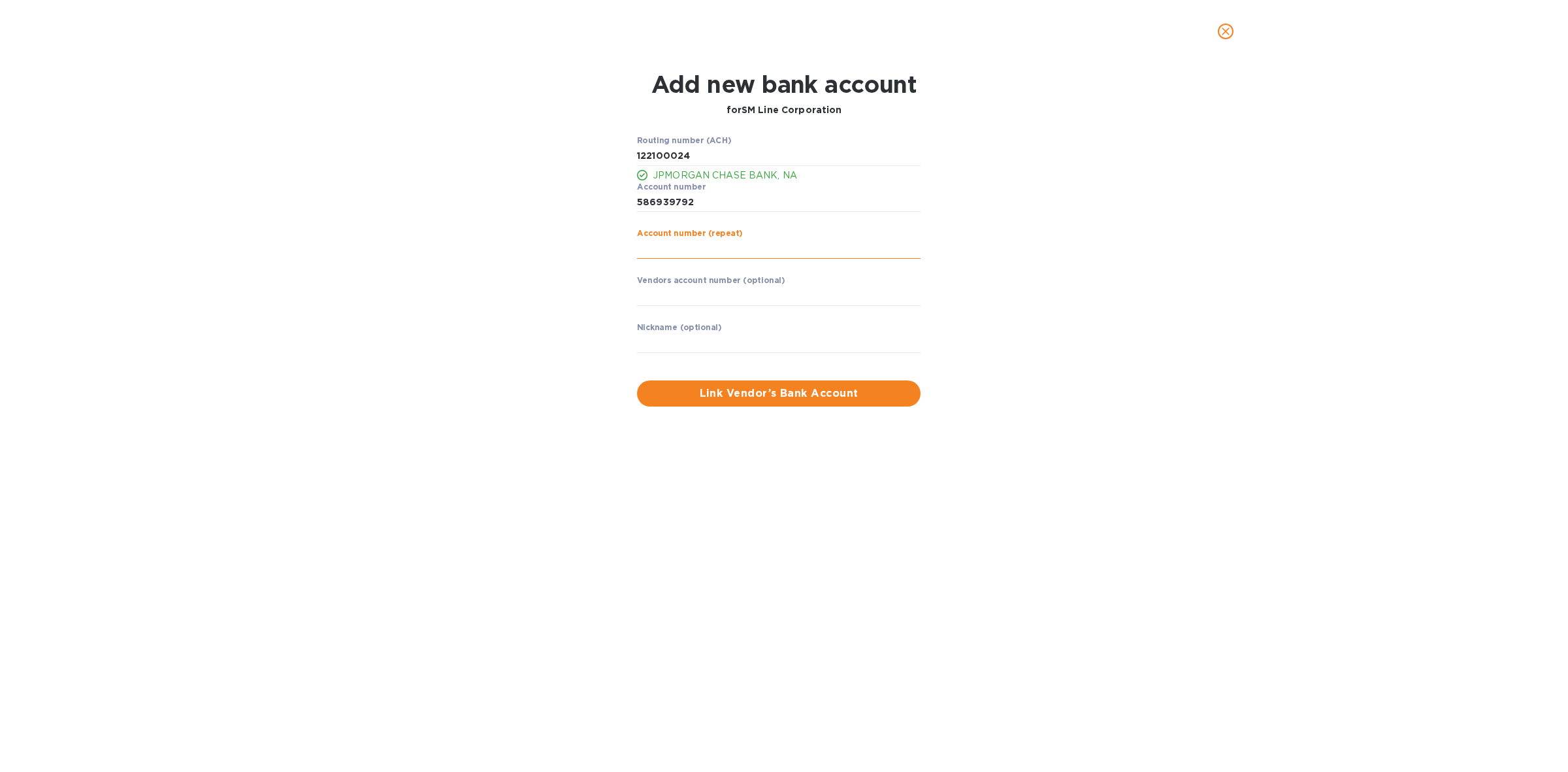
click at [757, 246] on input "string" at bounding box center [779, 249] width 284 height 20
type input "586939792"
click at [775, 390] on span "Link Vendor’s Bank Account" at bounding box center [779, 393] width 263 height 16
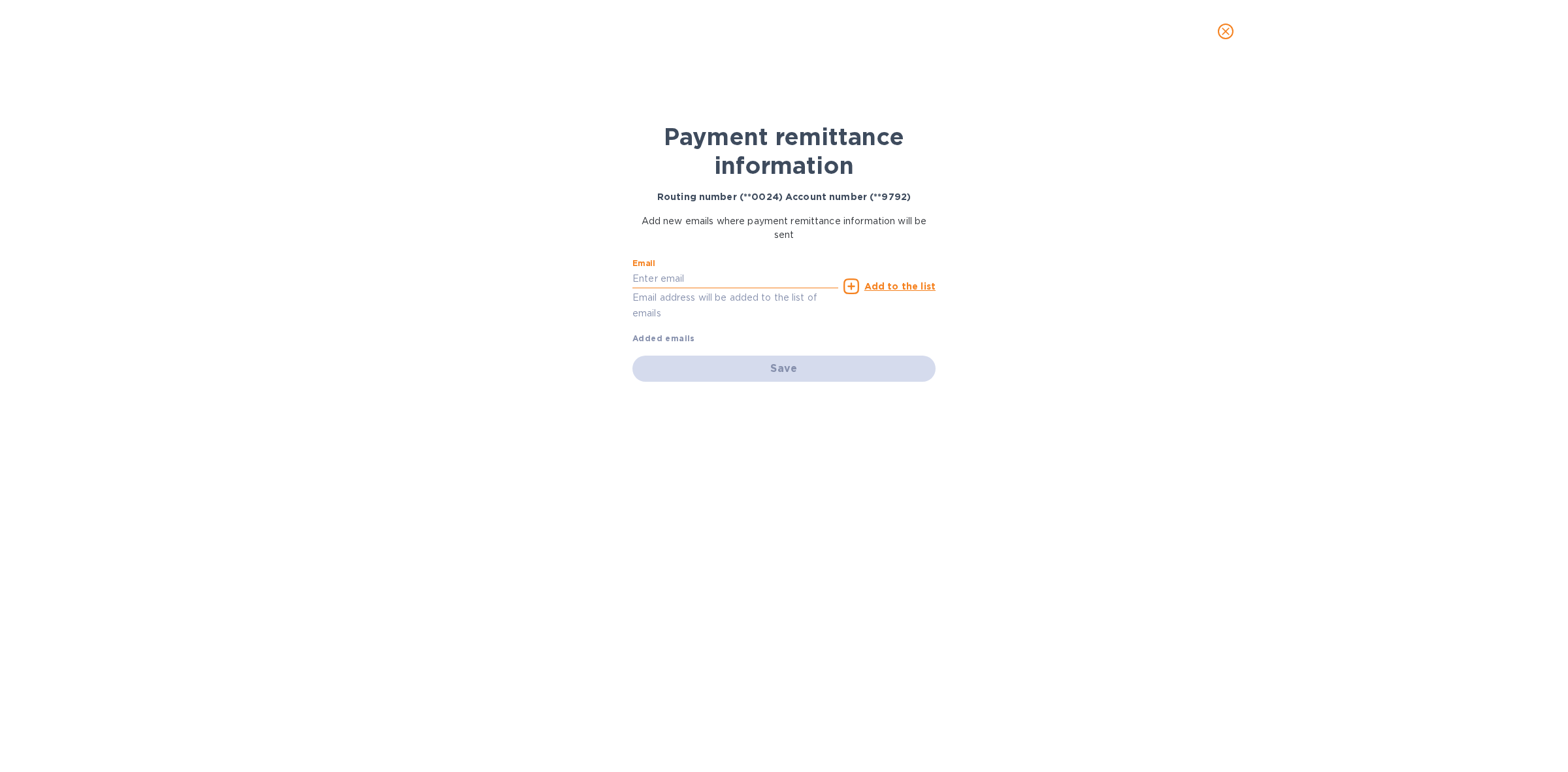
click at [770, 281] on input "text" at bounding box center [735, 279] width 206 height 20
click at [750, 282] on input "text" at bounding box center [735, 279] width 206 height 20
paste input "smphxar@smlines.com"
type input "smphxar@smlines.com"
click at [897, 288] on u "Add to the list" at bounding box center [900, 286] width 71 height 11
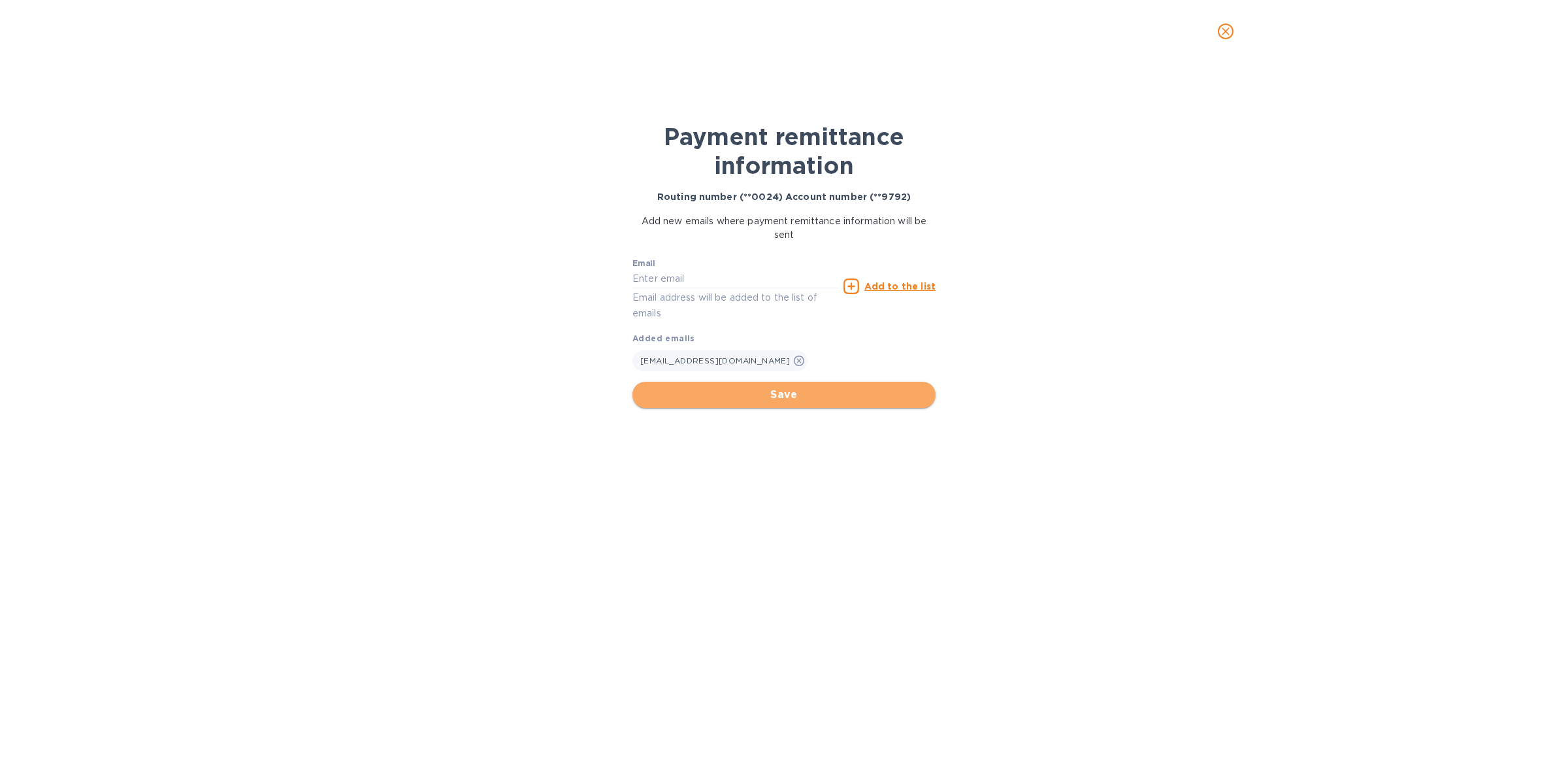
click at [818, 391] on span "Save" at bounding box center [784, 394] width 282 height 16
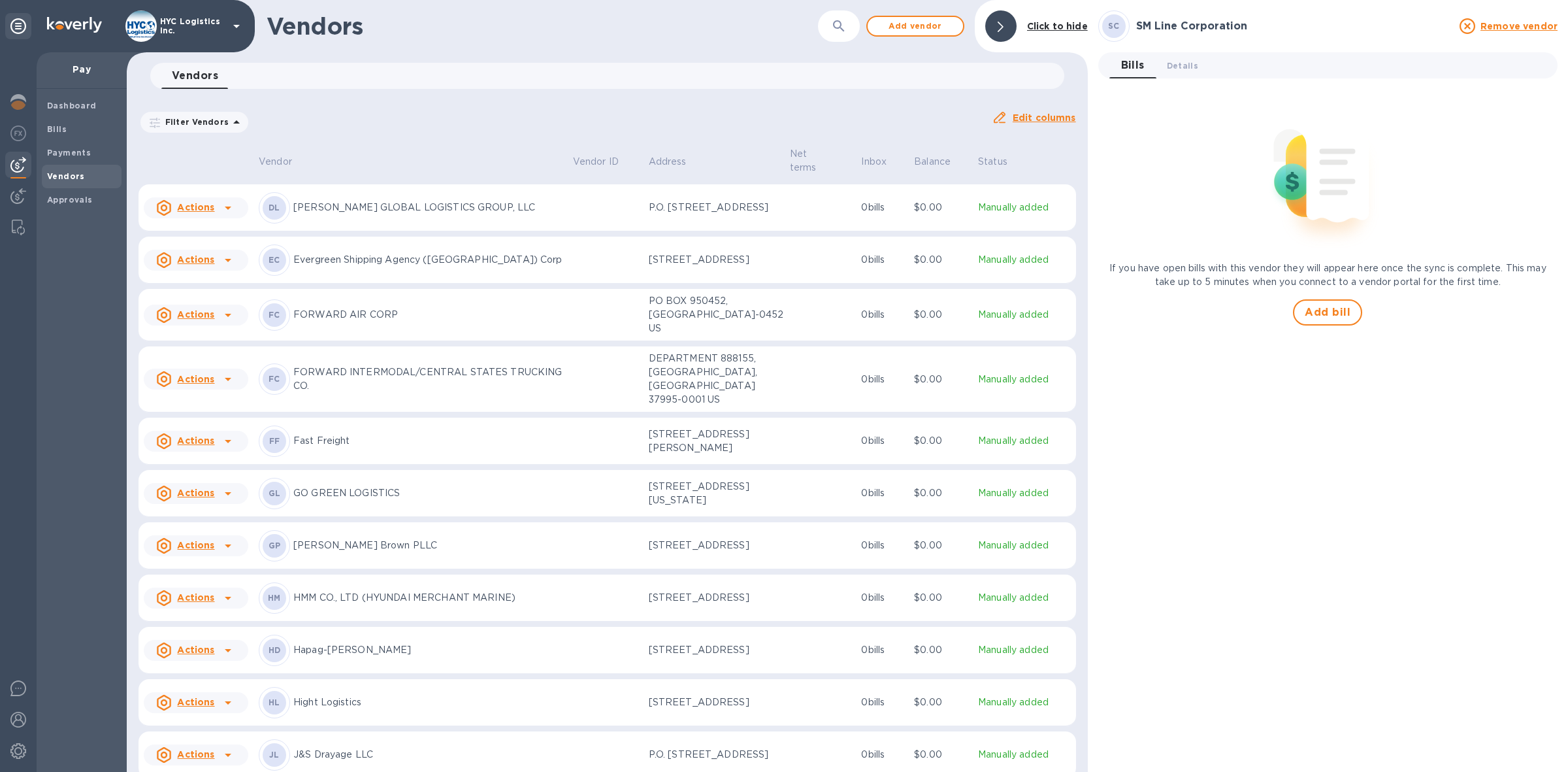
scroll to position [2860, 0]
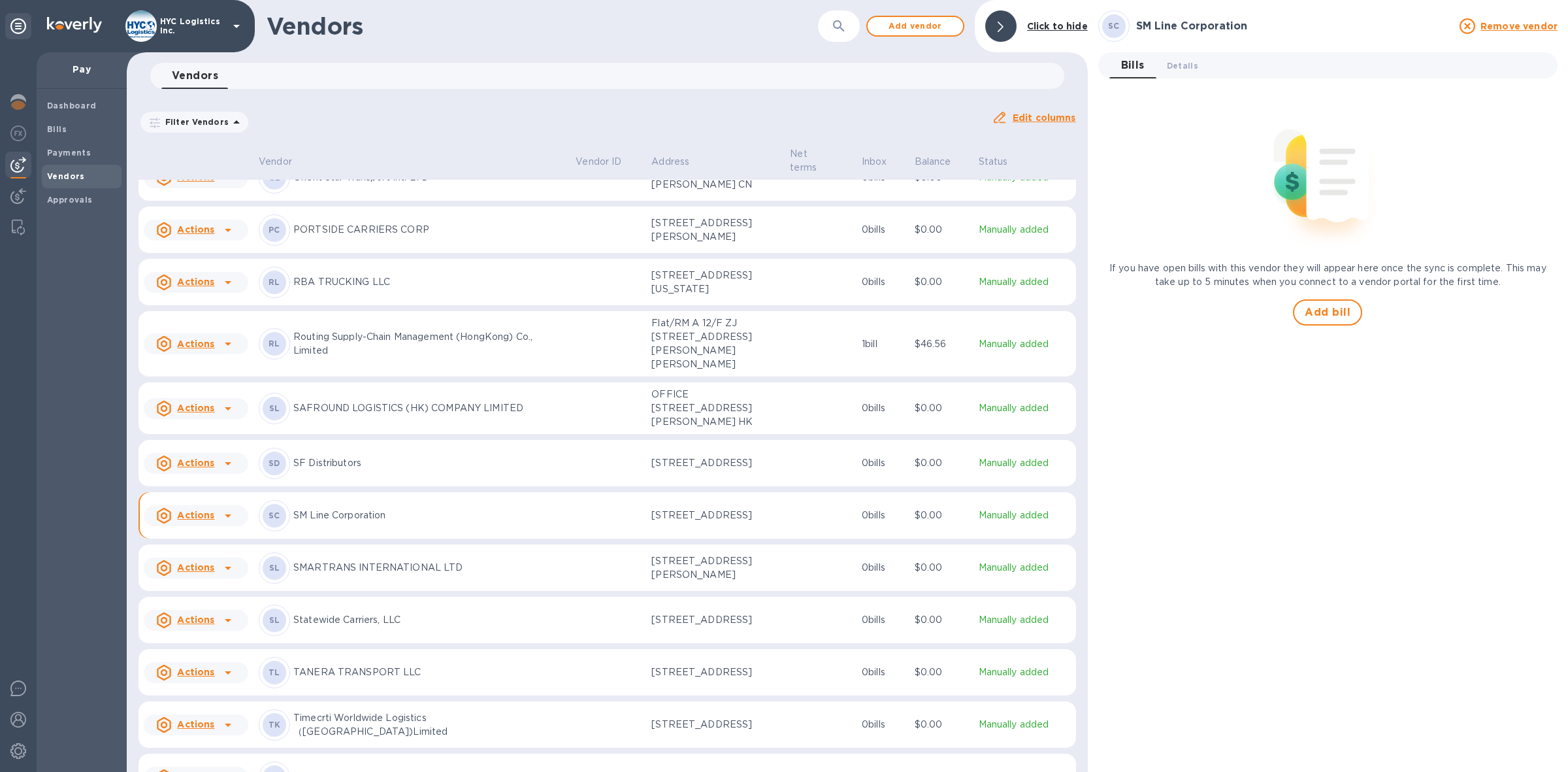
click at [206, 520] on u "Actions" at bounding box center [196, 515] width 38 height 11
click at [214, 626] on b "Add new bill" at bounding box center [210, 627] width 61 height 11
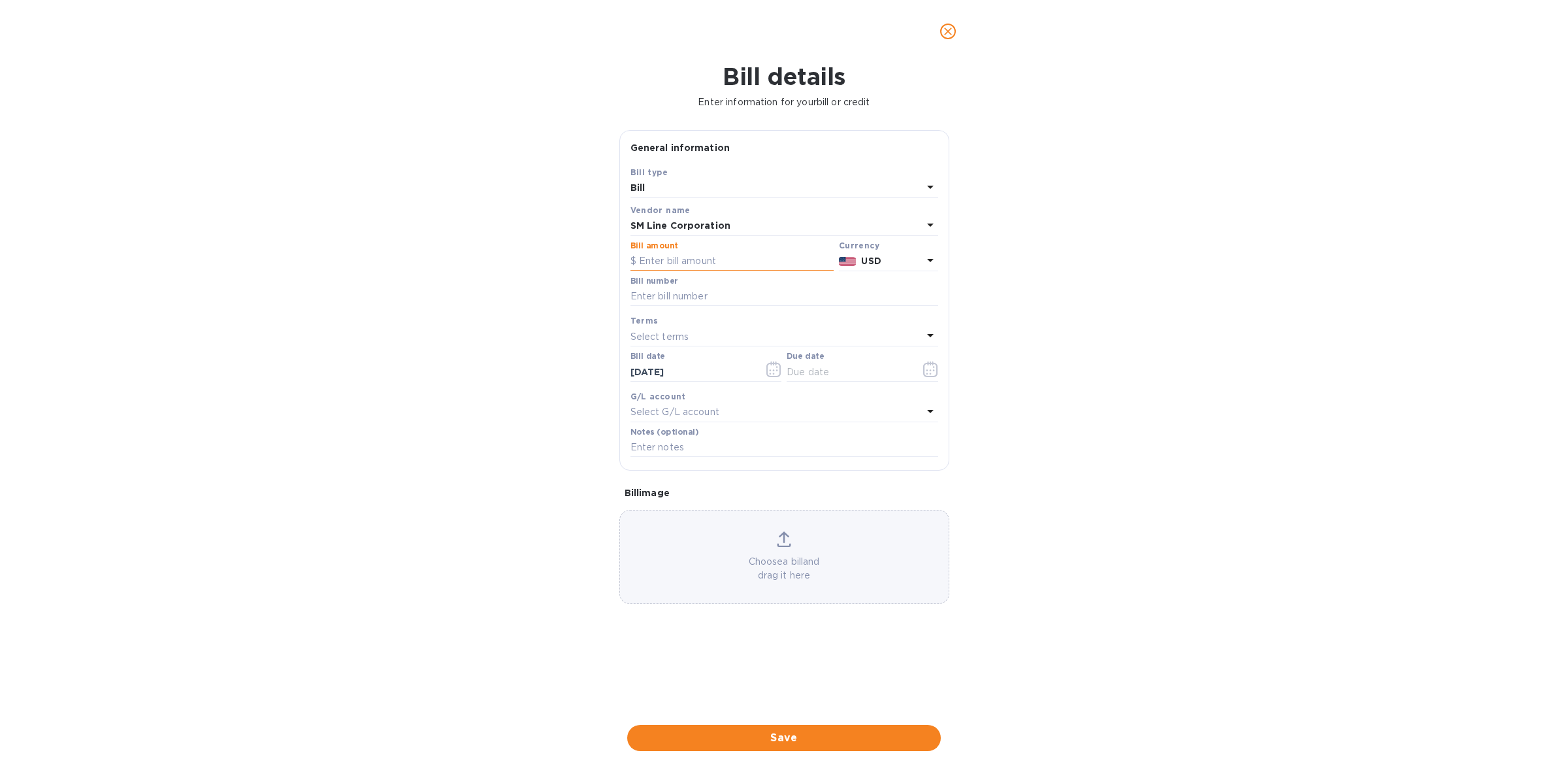
click at [667, 264] on input "text" at bounding box center [732, 261] width 204 height 20
type input "4,042"
click at [697, 296] on input "text" at bounding box center [785, 297] width 308 height 20
paste input "SMLMSHFO5R832500"
type input "SMLMSHFO5R832500"
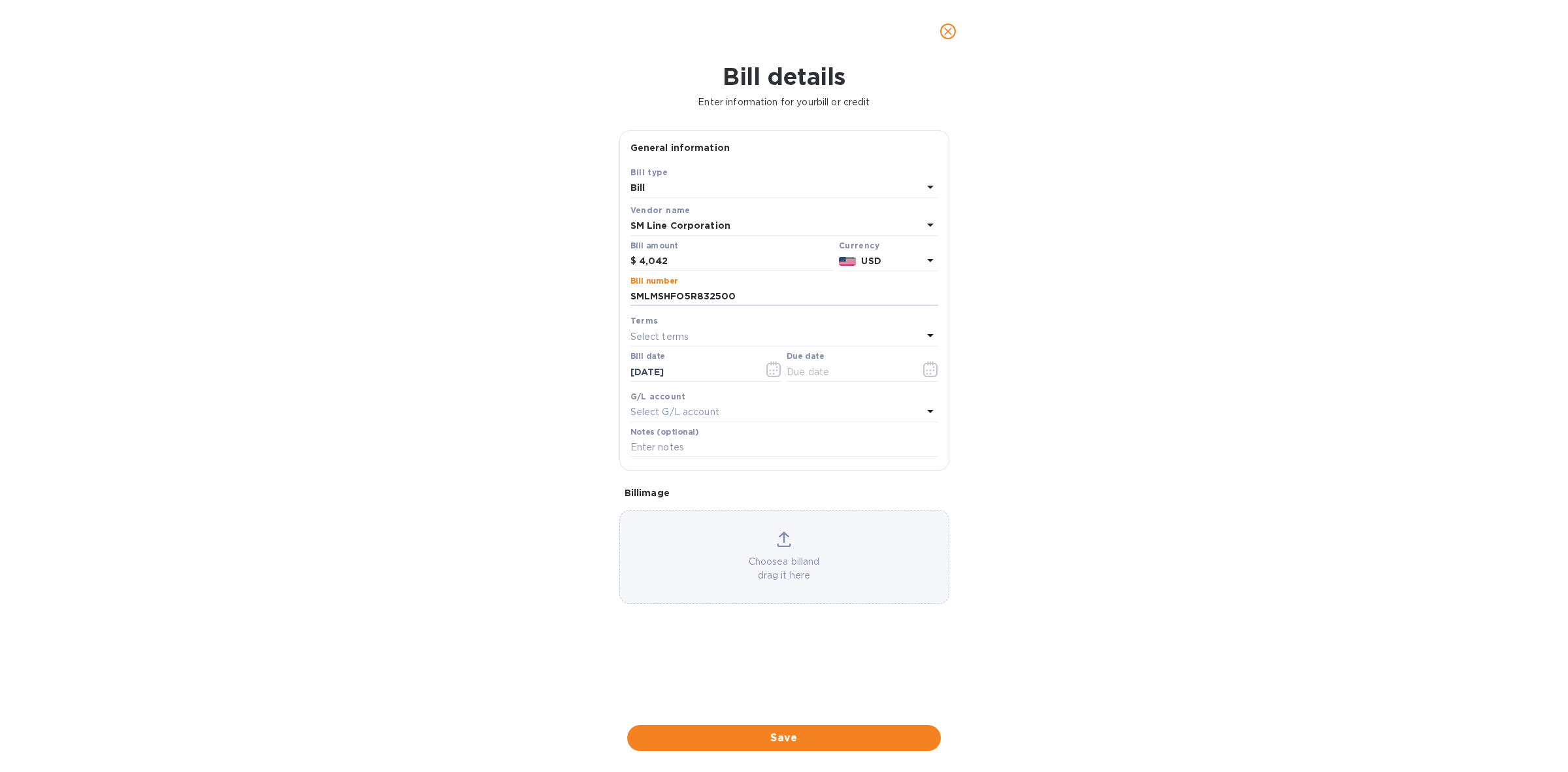
click at [697, 330] on div "Select terms" at bounding box center [776, 336] width 292 height 18
drag, startPoint x: 683, startPoint y: 506, endPoint x: 690, endPoint y: 508, distance: 7.3
click at [683, 506] on p "COD" at bounding box center [779, 508] width 276 height 14
type input "[DATE]"
click at [794, 732] on span "Save" at bounding box center [784, 737] width 293 height 16
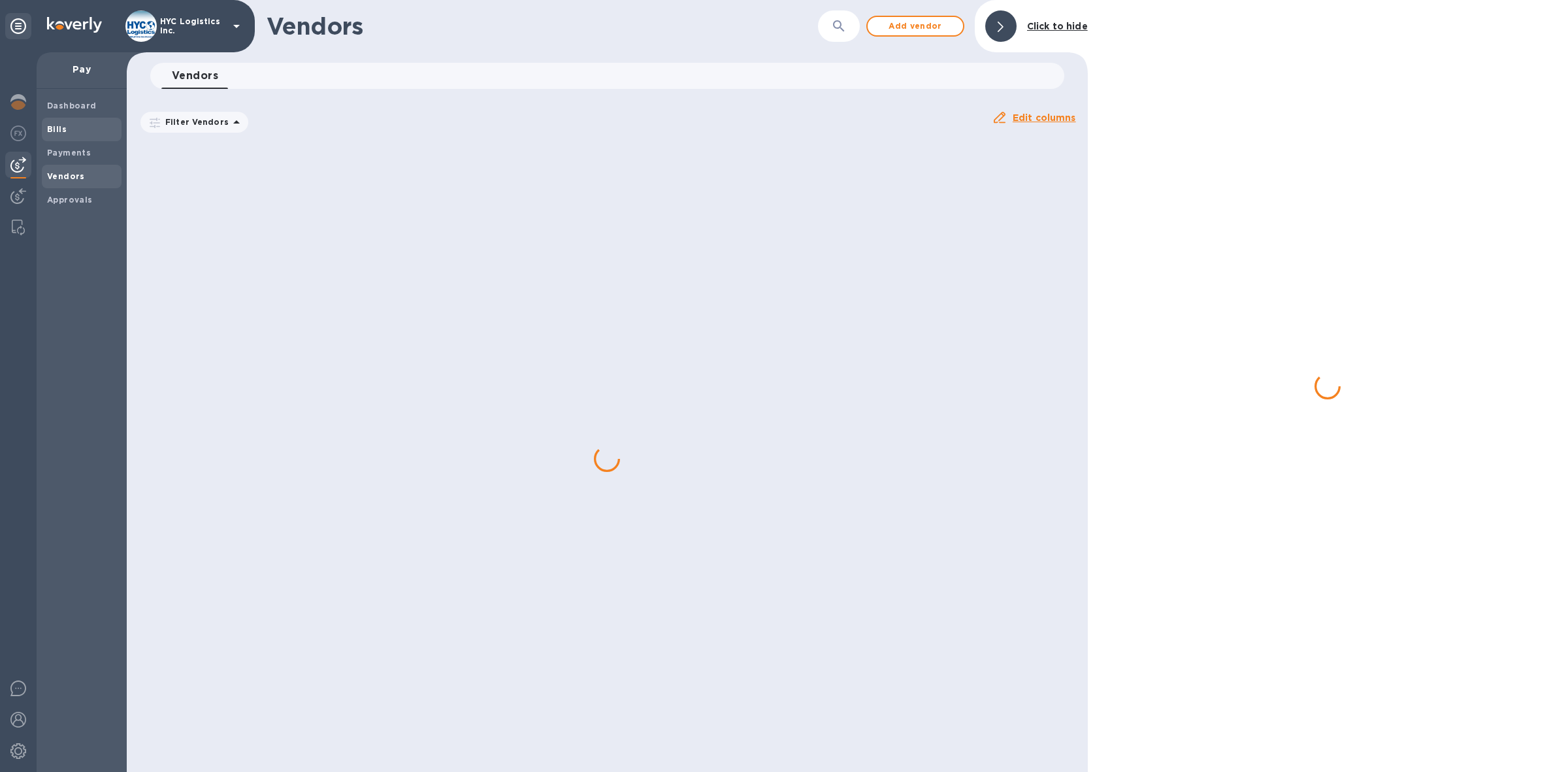
click at [53, 129] on b "Bills" at bounding box center [57, 128] width 20 height 10
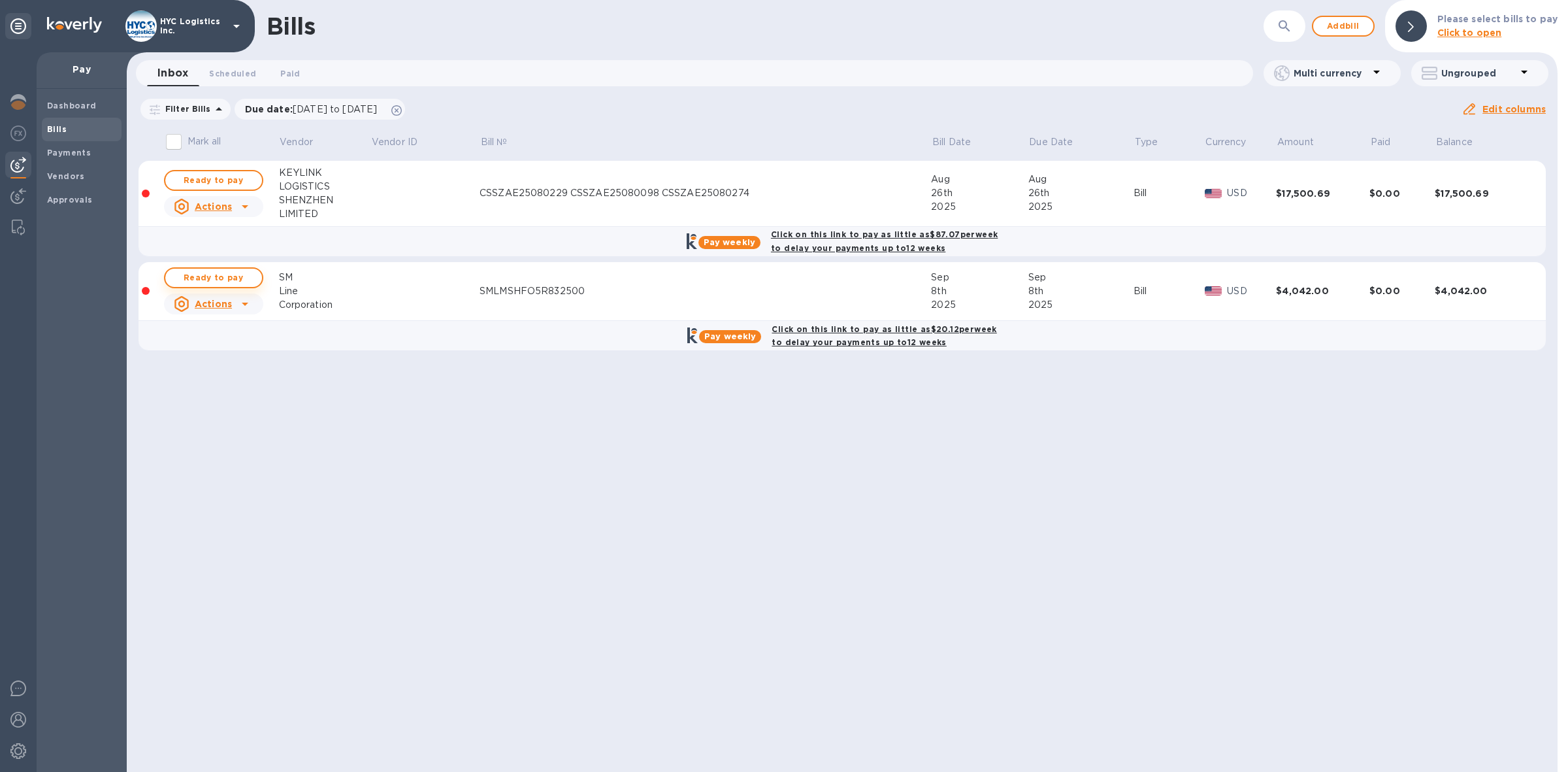
click at [230, 276] on span "Ready to pay" at bounding box center [213, 277] width 76 height 16
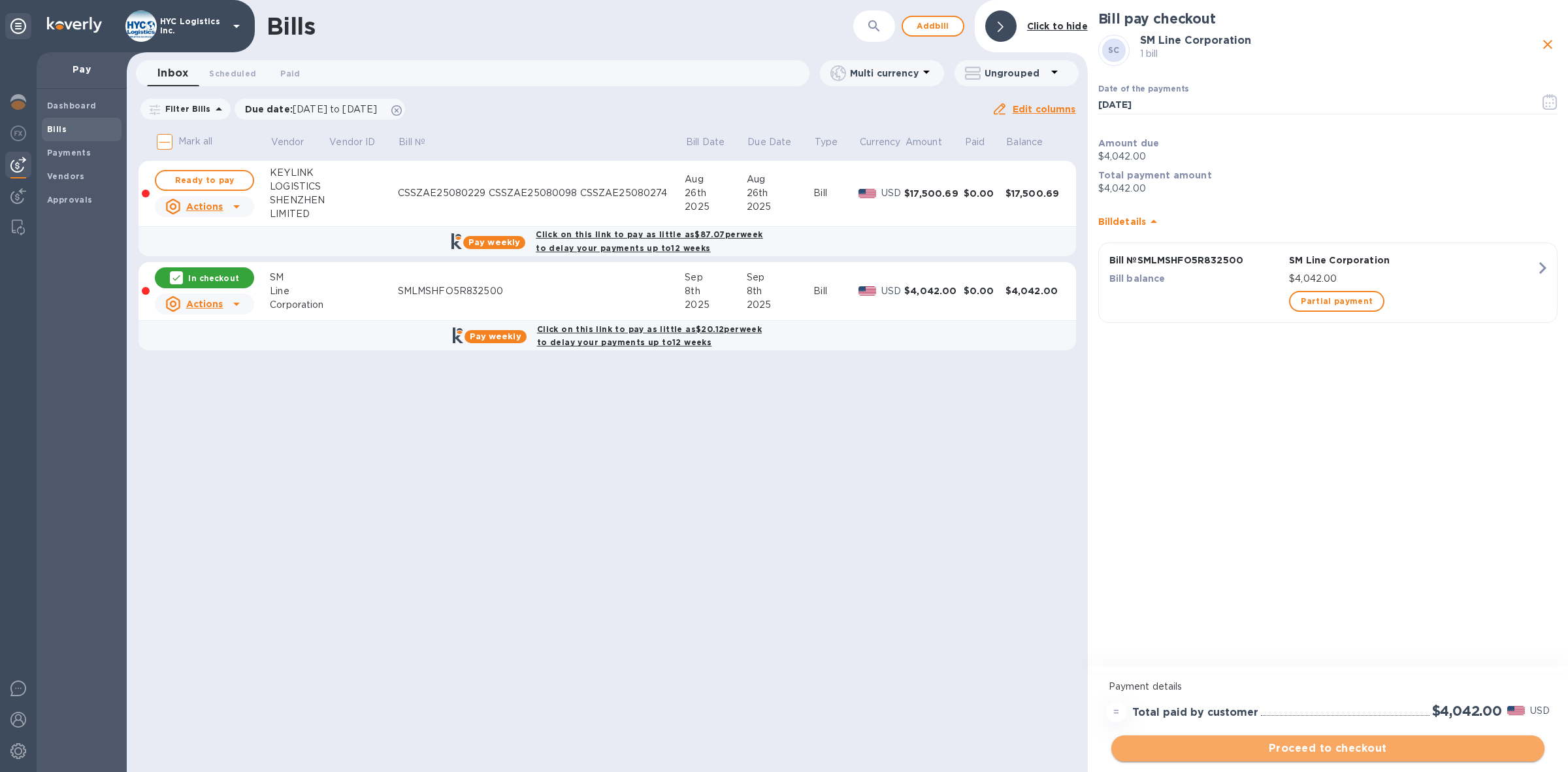
click at [1258, 746] on span "Proceed to checkout" at bounding box center [1328, 748] width 412 height 16
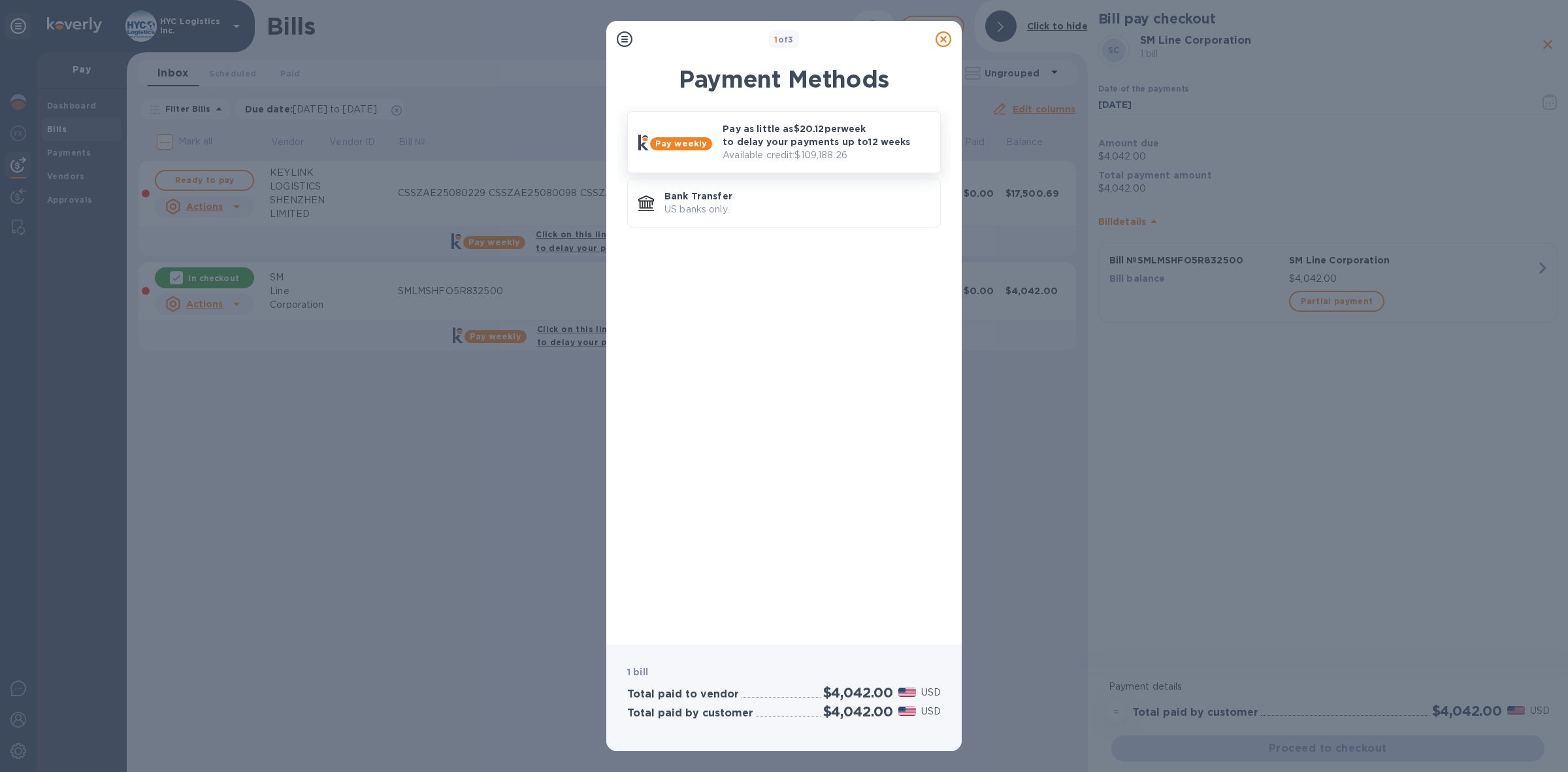
click at [819, 147] on p "Pay as little as $20.12 per week to delay your payments up to 12 weeks" at bounding box center [826, 135] width 207 height 26
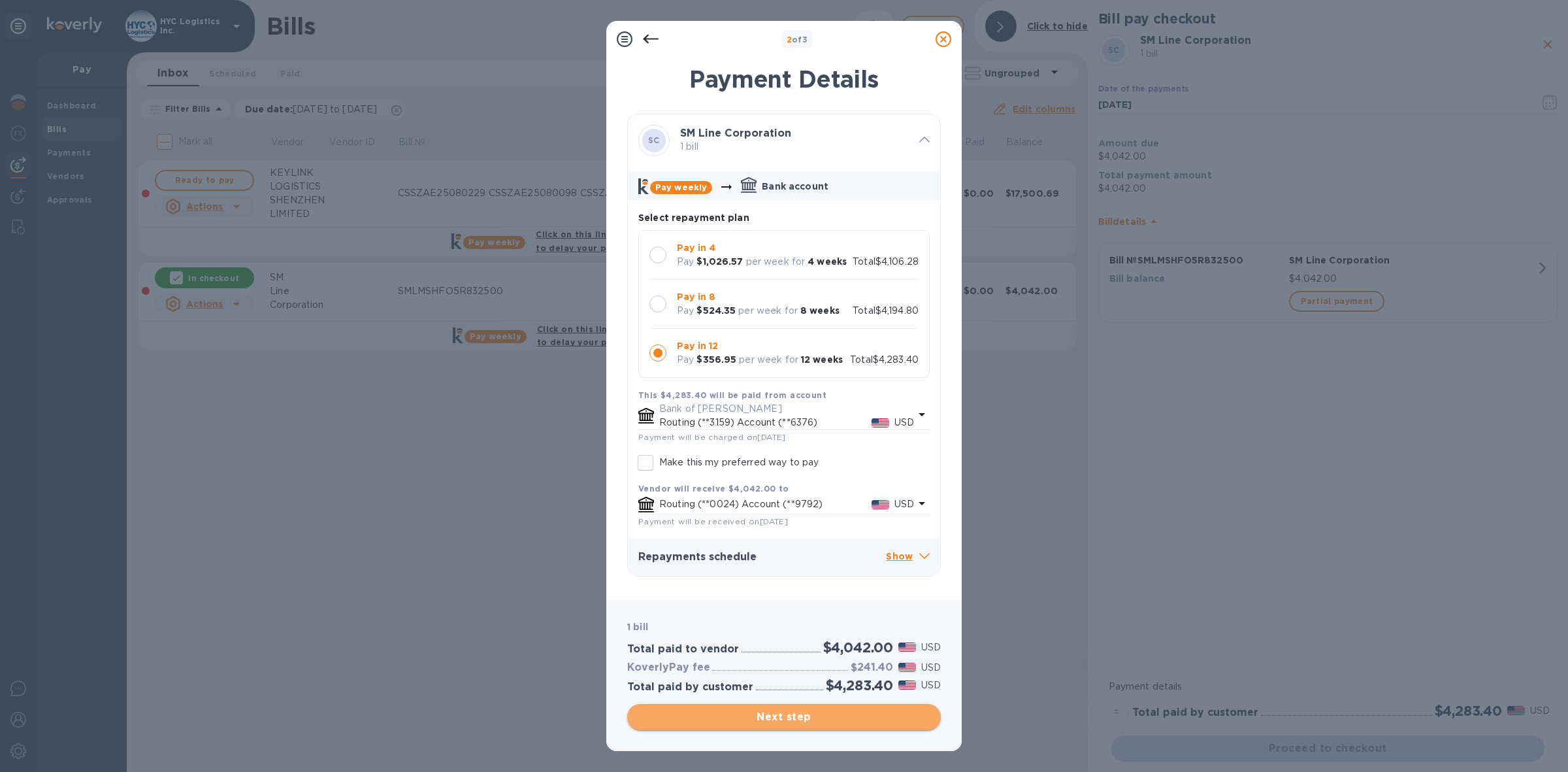
click at [779, 716] on span "Next step" at bounding box center [784, 716] width 293 height 16
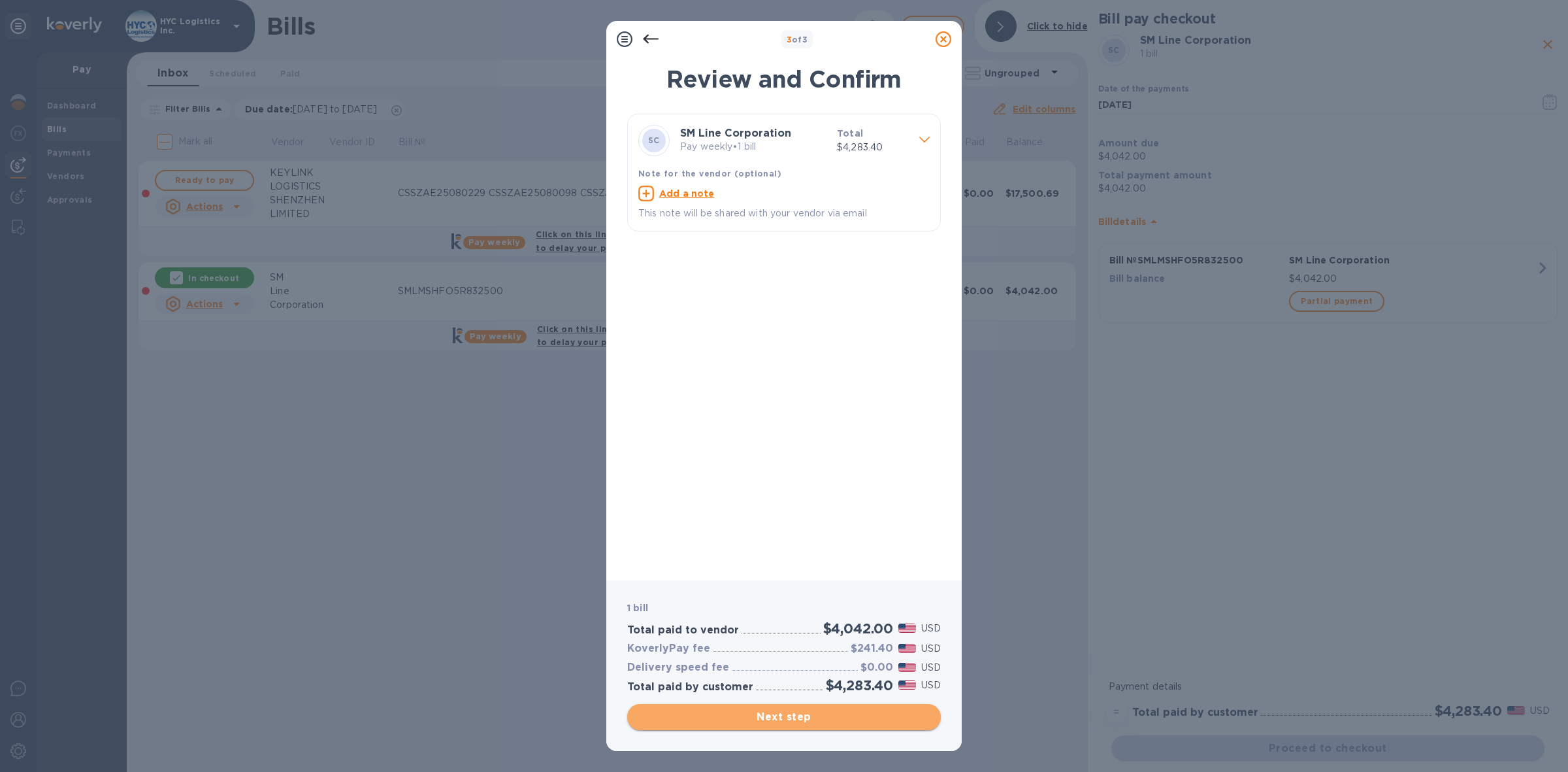
click at [788, 720] on span "Next step" at bounding box center [784, 716] width 293 height 16
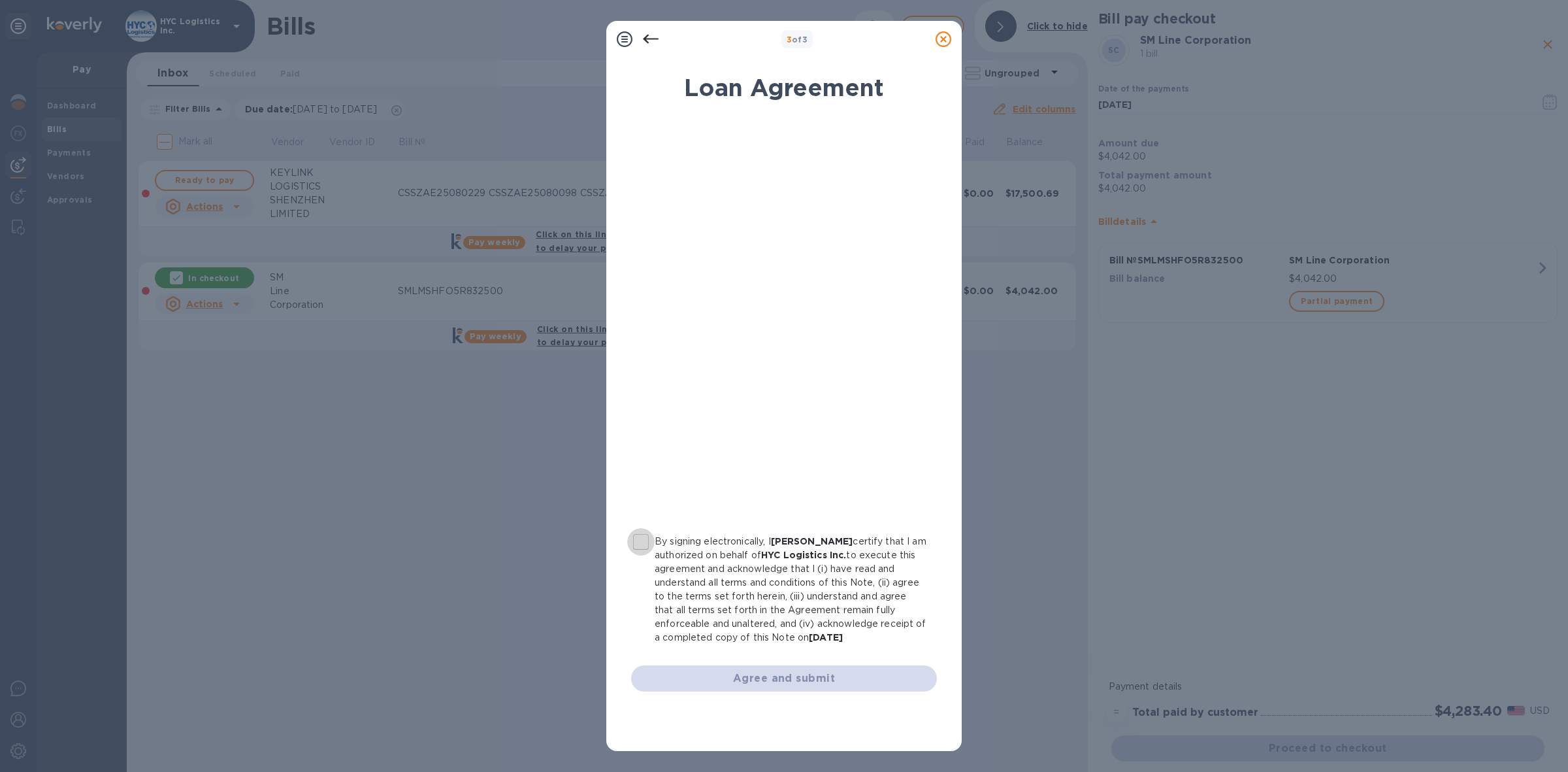
click at [638, 547] on input "By signing electronically, I [PERSON_NAME] certify that I am authorized on beha…" at bounding box center [641, 541] width 28 height 28
checkbox input "true"
click at [794, 671] on span "Agree and submit" at bounding box center [783, 678] width 285 height 16
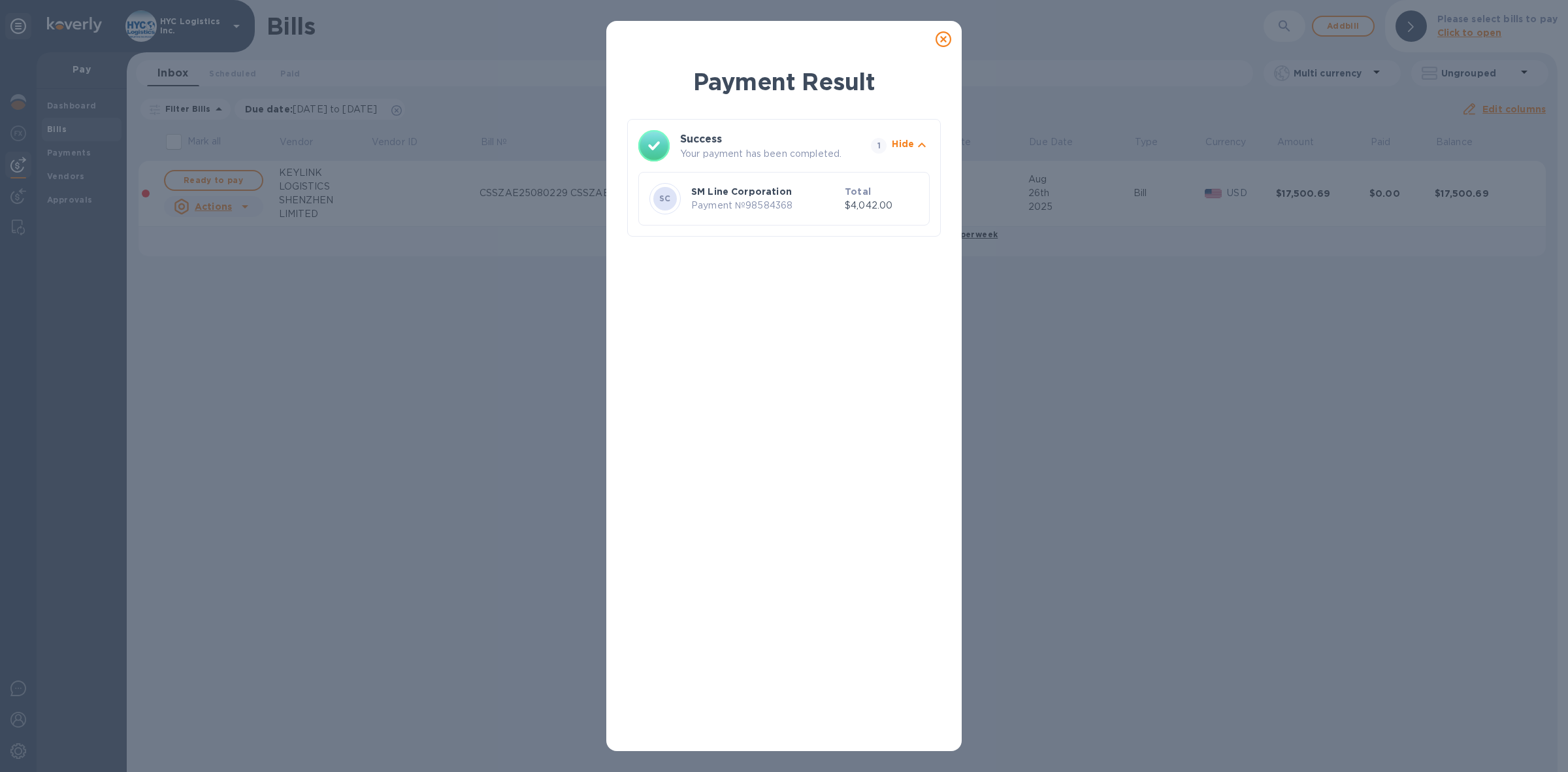
click at [774, 201] on p "Payment № 98584368" at bounding box center [766, 206] width 149 height 14
copy p "98584368"
click at [939, 39] on icon at bounding box center [943, 39] width 16 height 16
